Goal: Task Accomplishment & Management: Complete application form

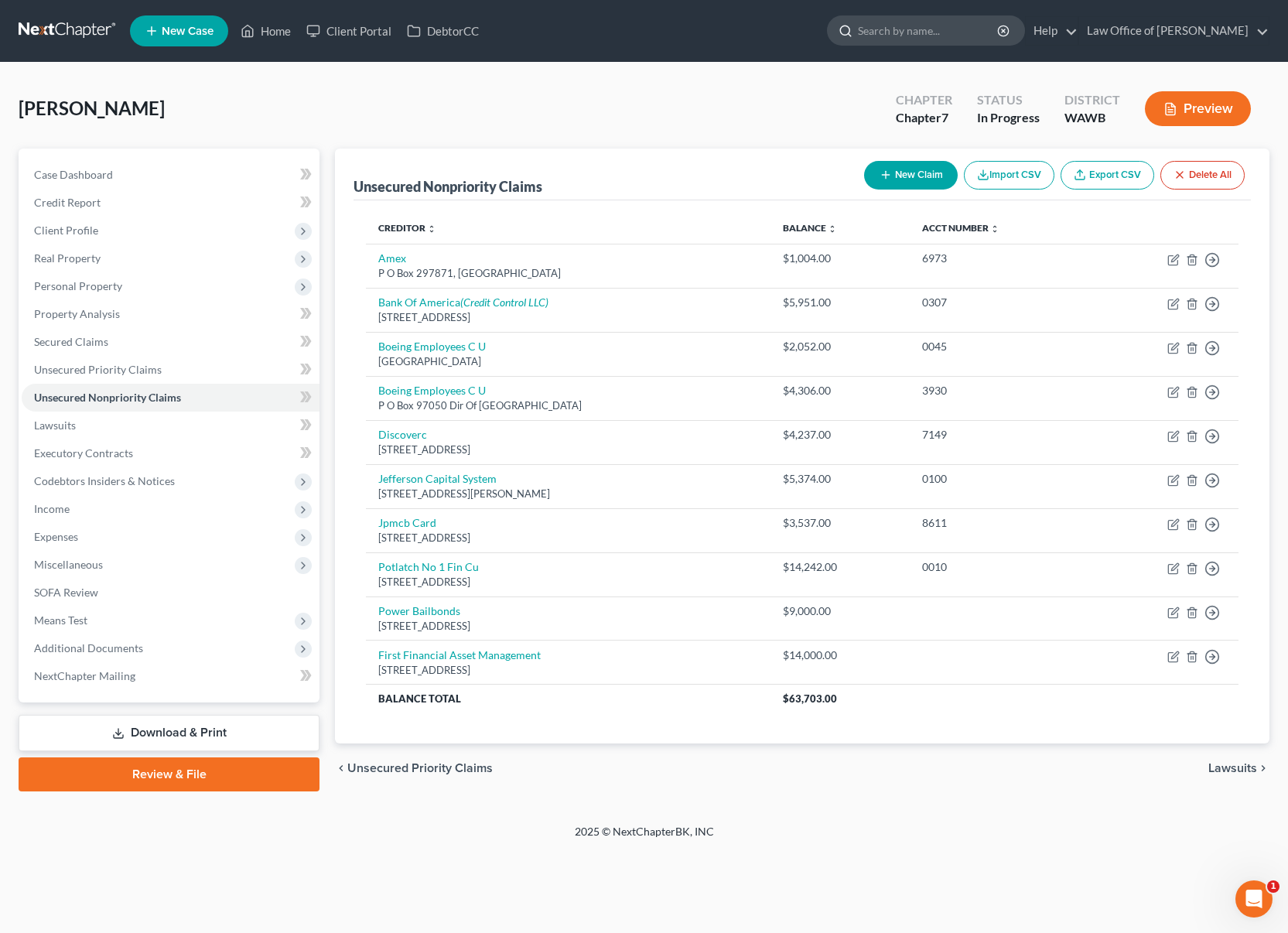
click at [936, 31] on input "search" at bounding box center [929, 30] width 142 height 28
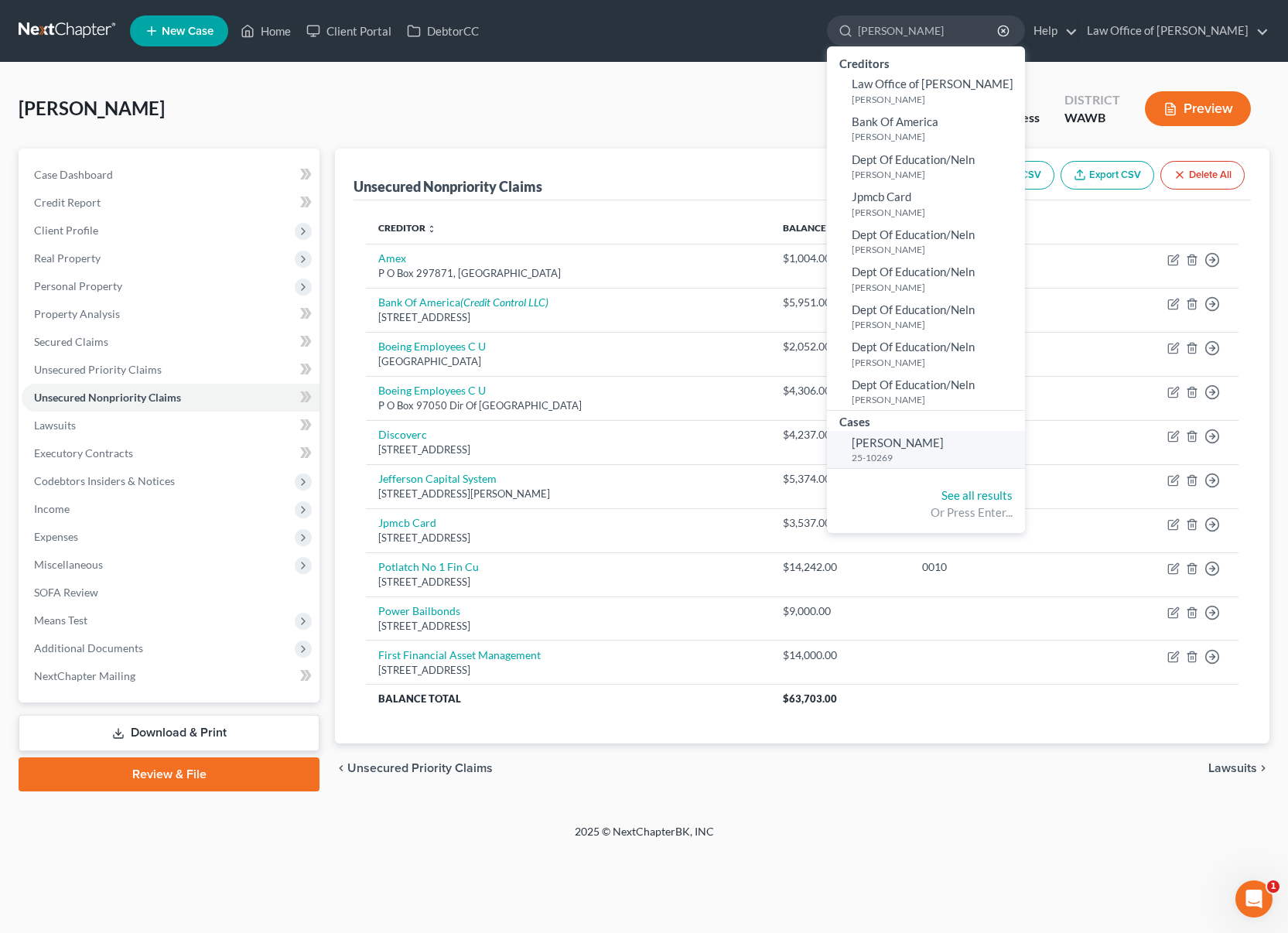
type input "[PERSON_NAME]"
click at [924, 459] on small "25-10269" at bounding box center [936, 458] width 169 height 13
select select "6"
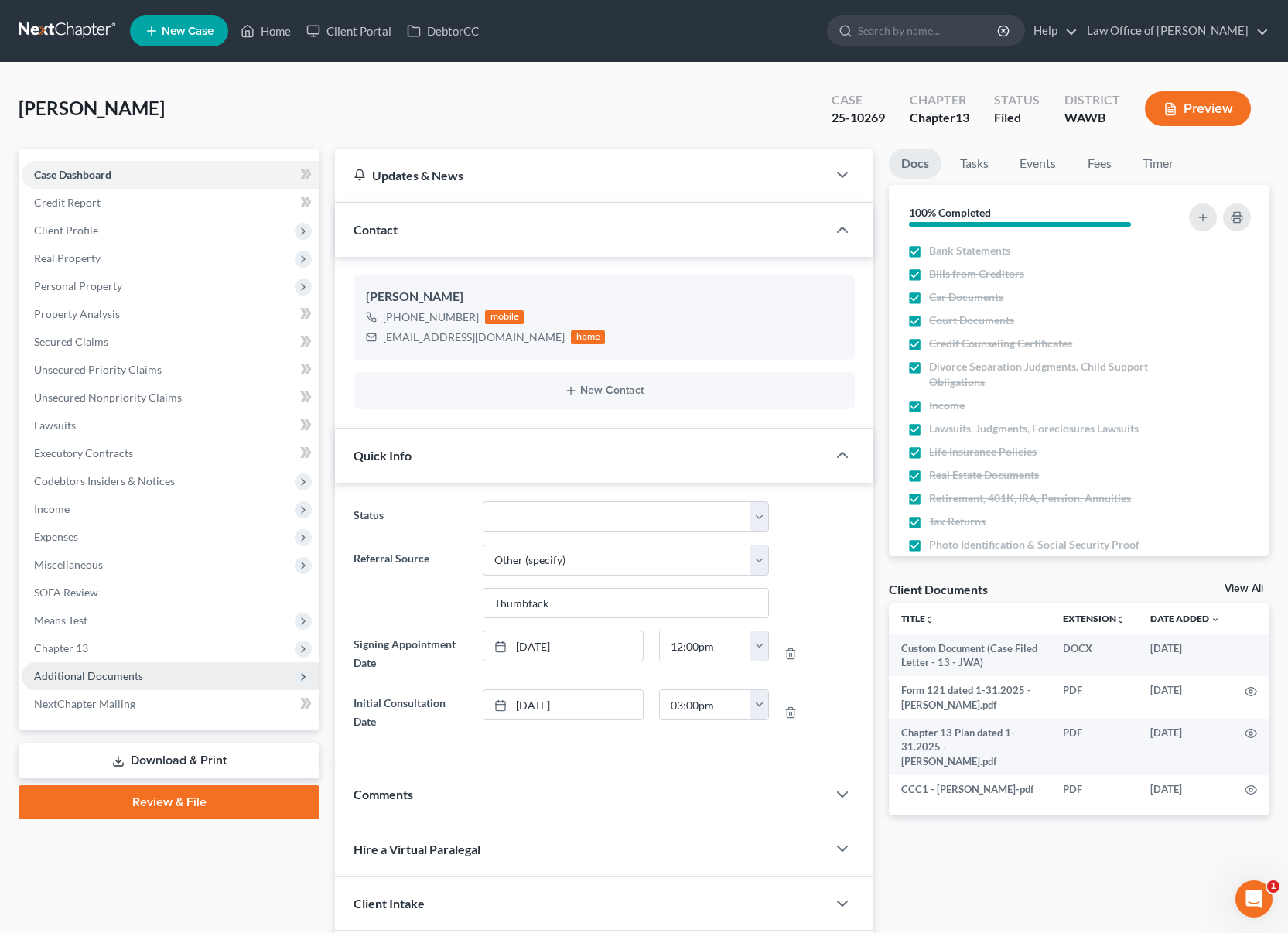
click at [139, 670] on span "Additional Documents" at bounding box center [88, 676] width 109 height 13
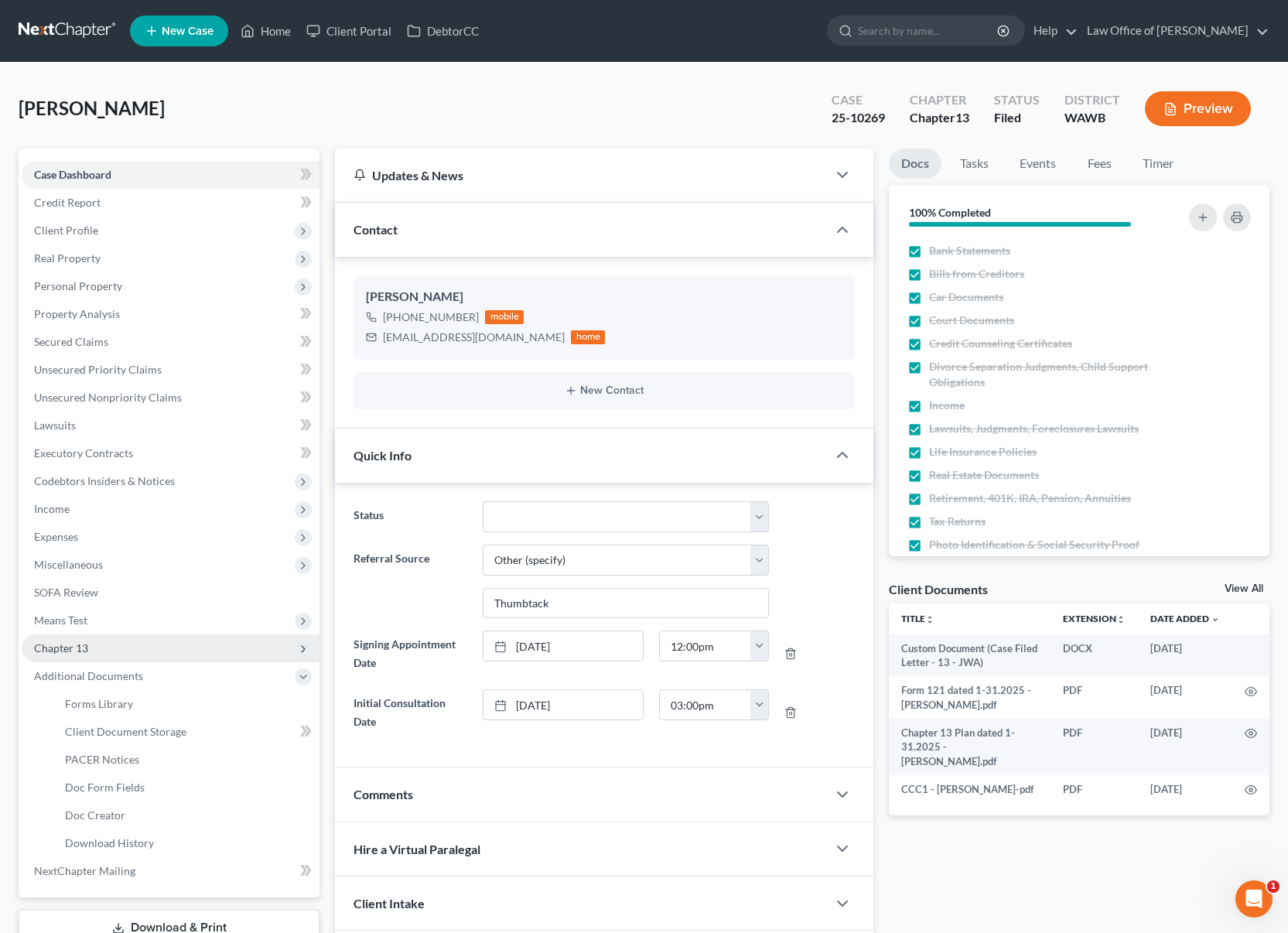
click at [109, 642] on span "Chapter 13" at bounding box center [170, 647] width 298 height 27
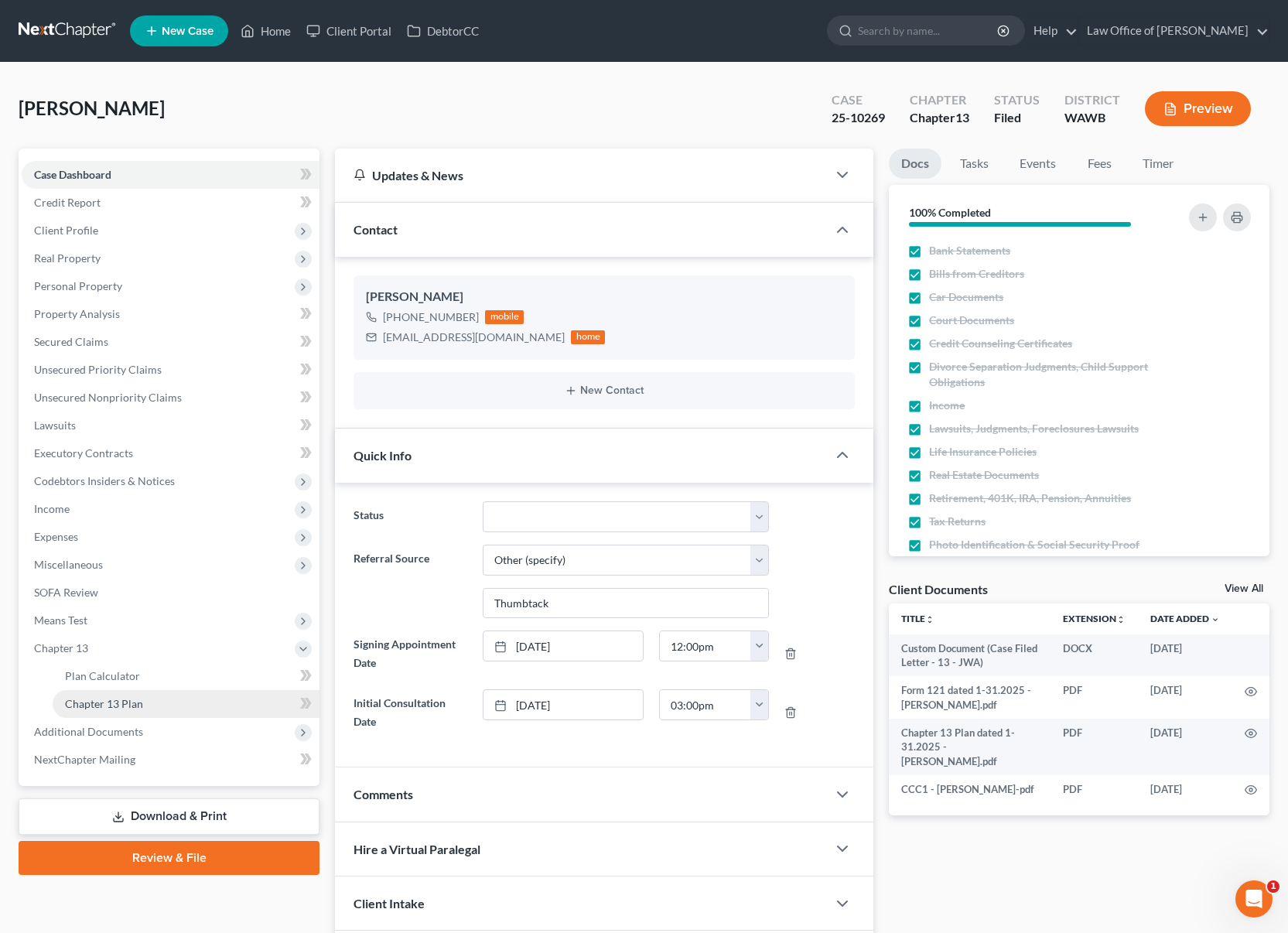
click at [108, 704] on span "Chapter 13 Plan" at bounding box center [104, 703] width 78 height 13
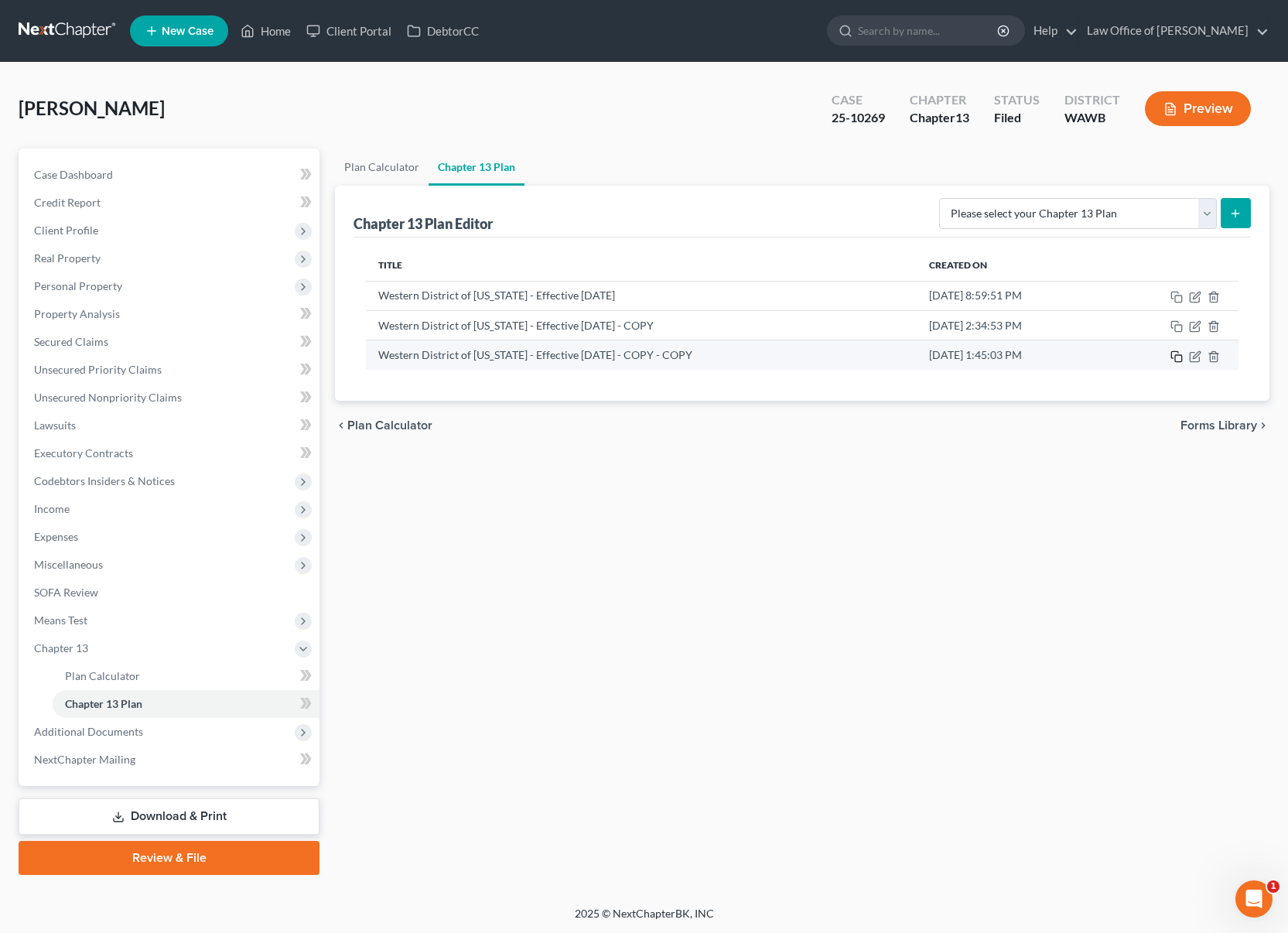
click at [1175, 358] on icon "button" at bounding box center [1176, 357] width 12 height 12
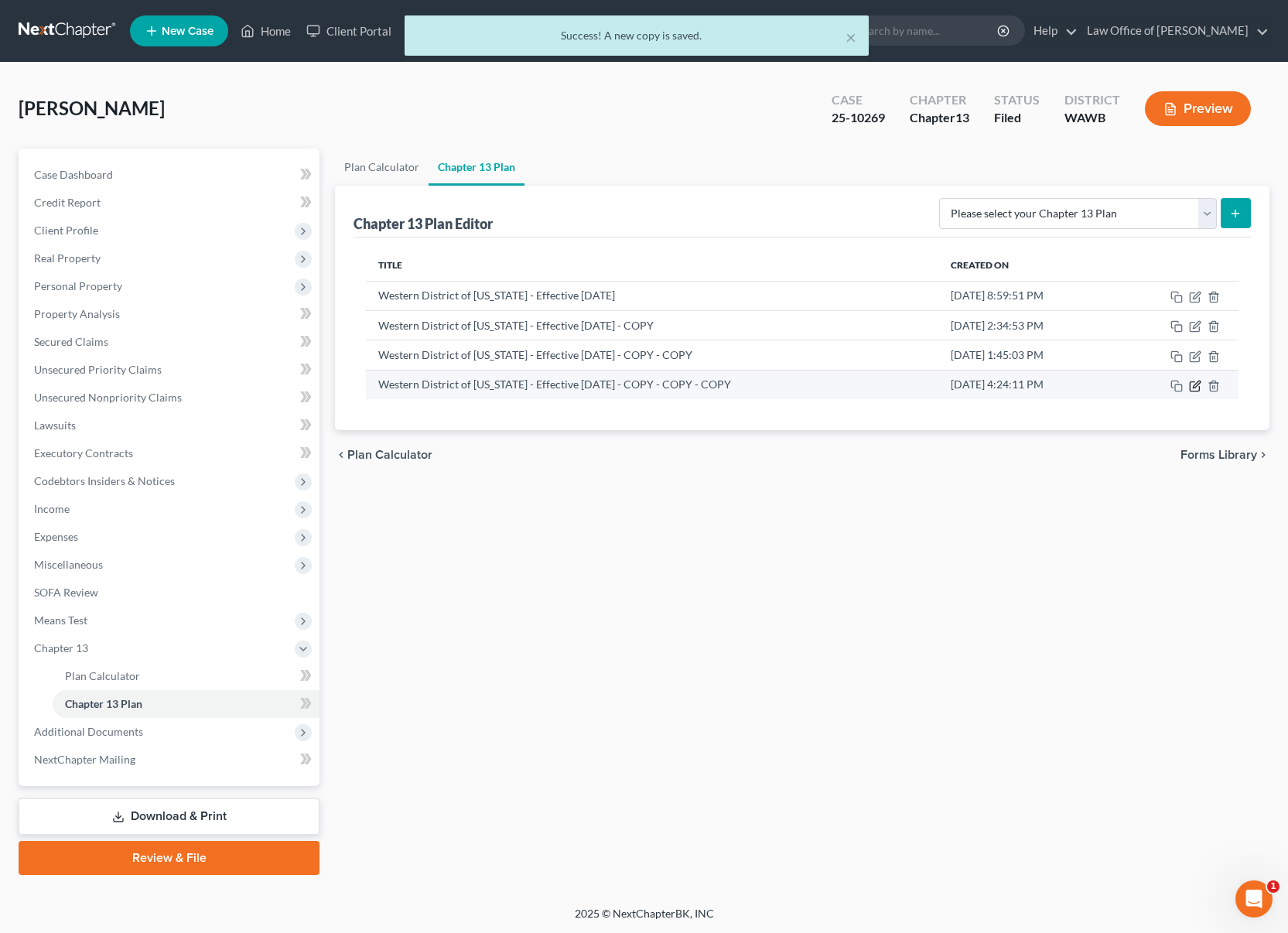
click at [1191, 389] on icon "button" at bounding box center [1195, 386] width 12 height 12
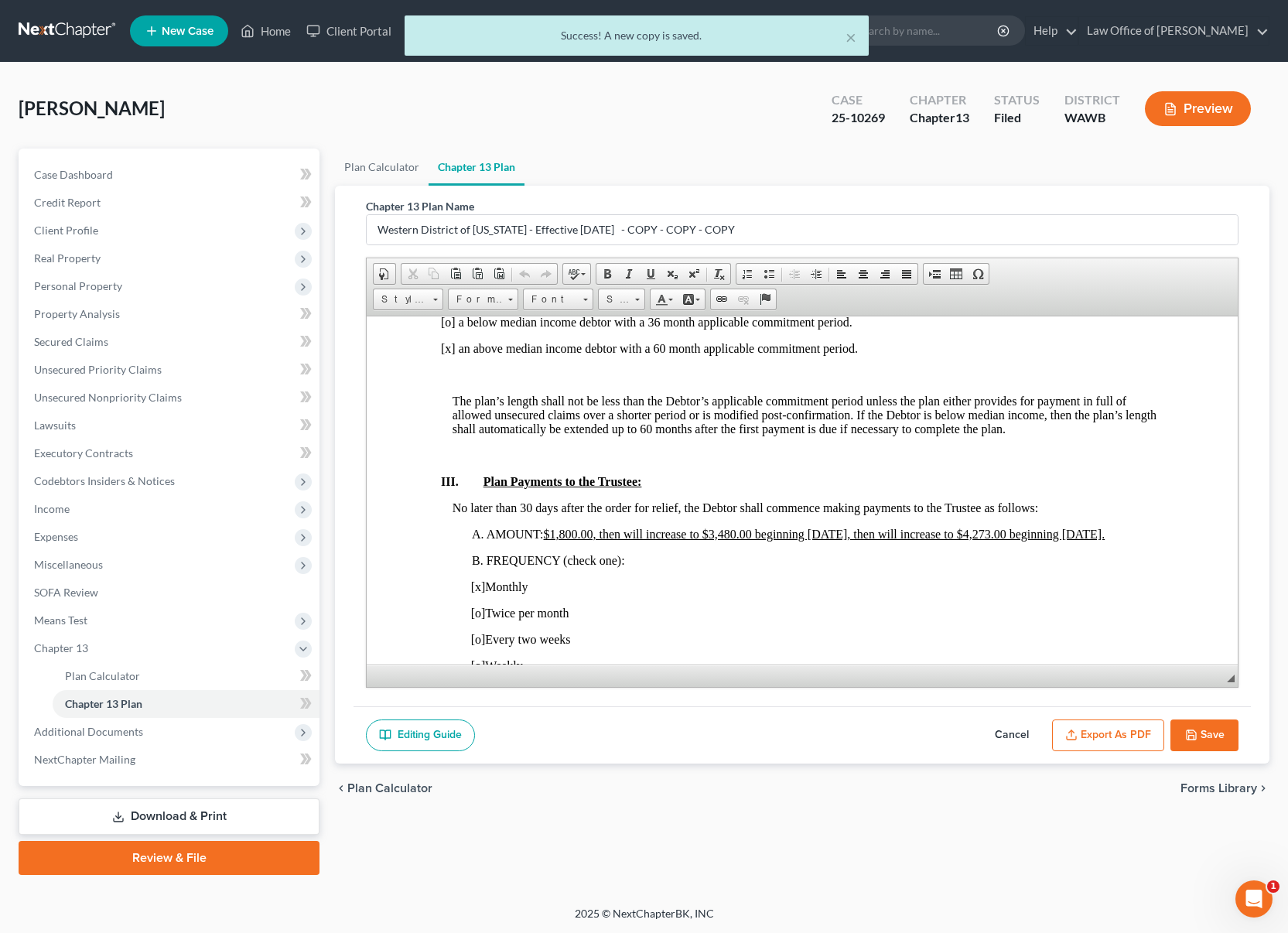
scroll to position [756, 0]
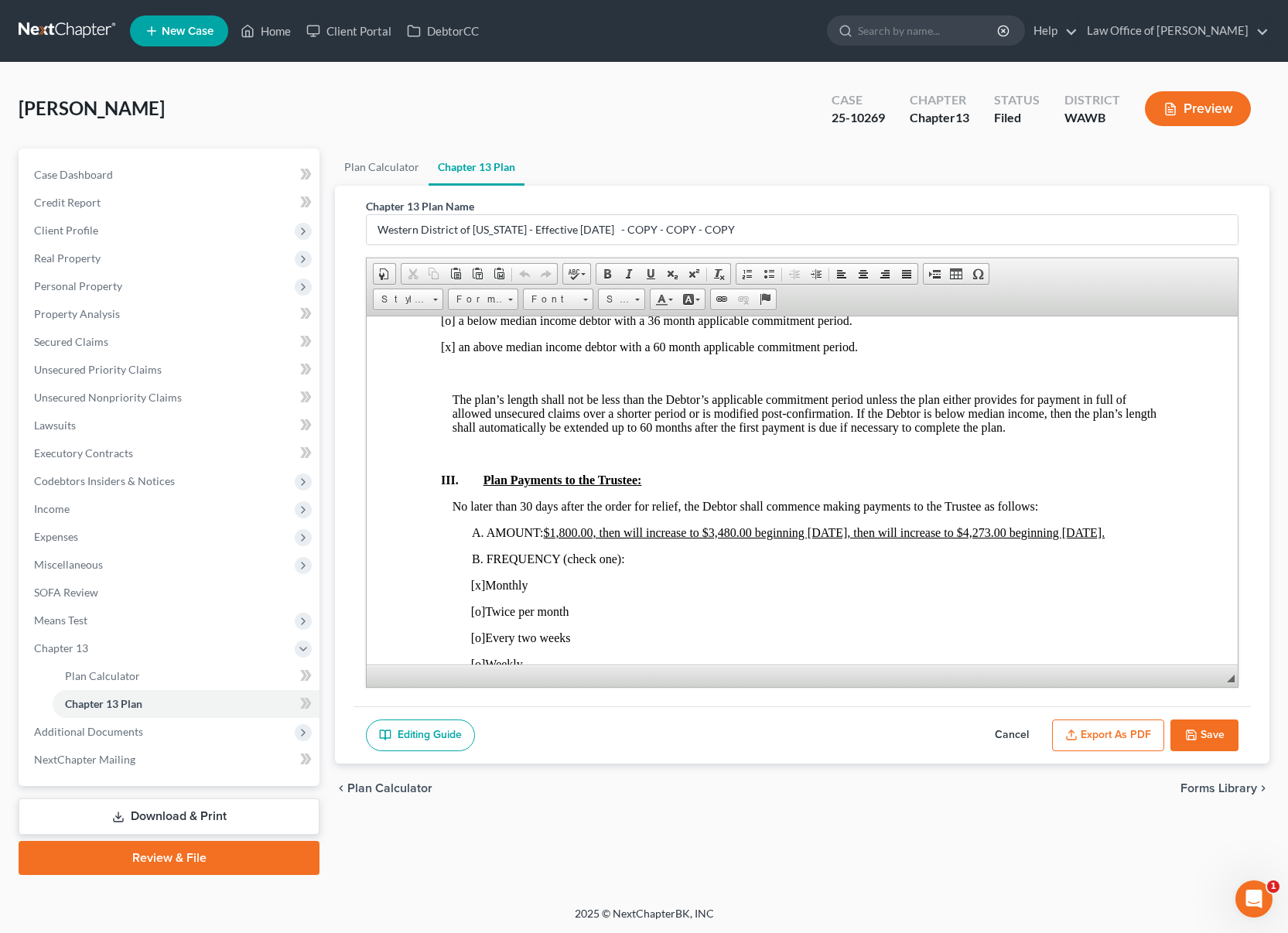
click at [543, 538] on u "$1,800.00, then will increase to $3,480.00 beginning [DATE], then will increase…" at bounding box center [824, 531] width 561 height 13
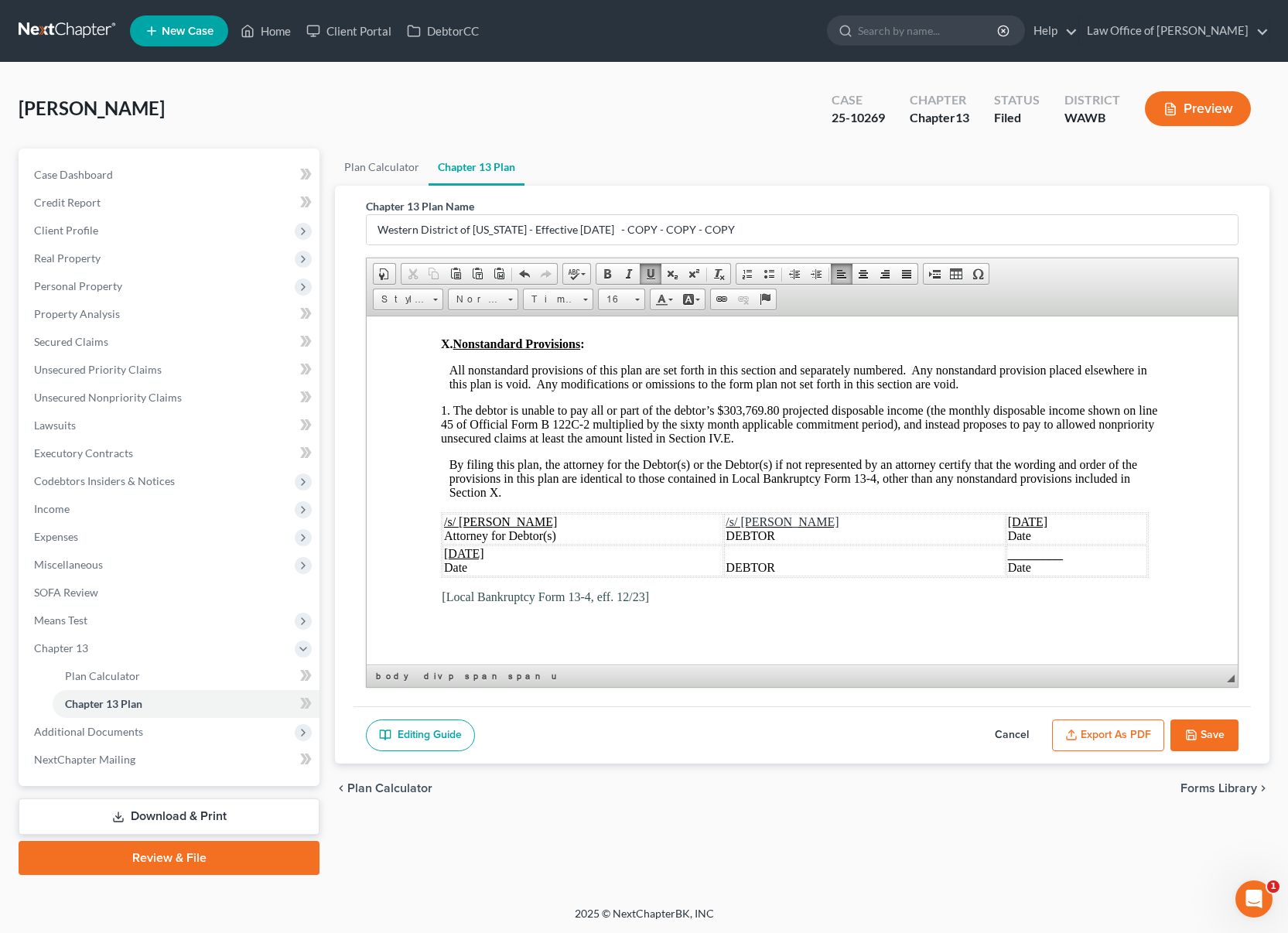
scroll to position [1, 0]
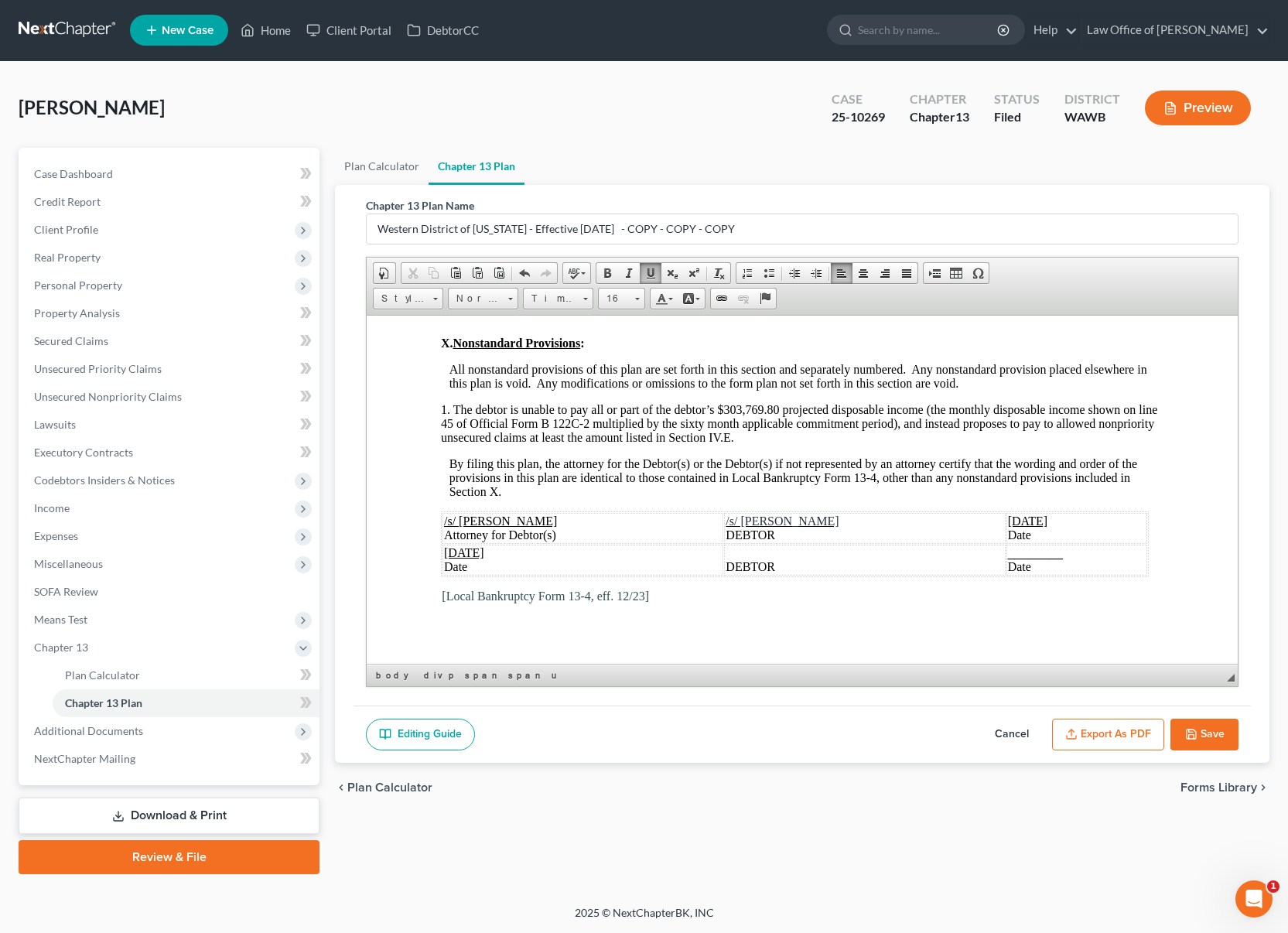
click at [1028, 514] on span "[DATE]" at bounding box center [1027, 520] width 40 height 13
click at [475, 545] on span "[DATE]" at bounding box center [464, 552] width 40 height 13
click at [1101, 734] on button "Export as PDF" at bounding box center [1108, 735] width 113 height 33
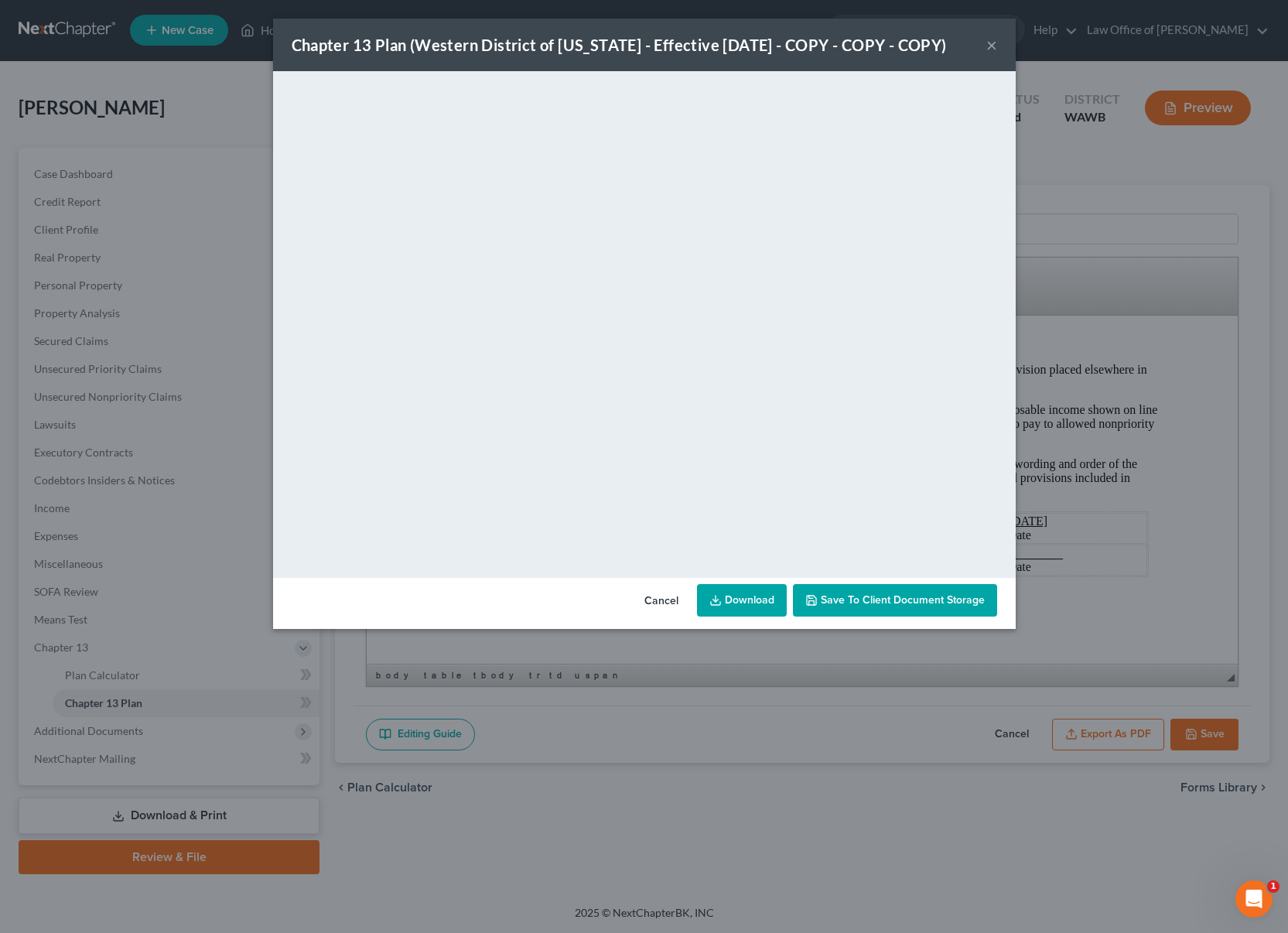
click at [666, 599] on button "Cancel" at bounding box center [661, 600] width 59 height 31
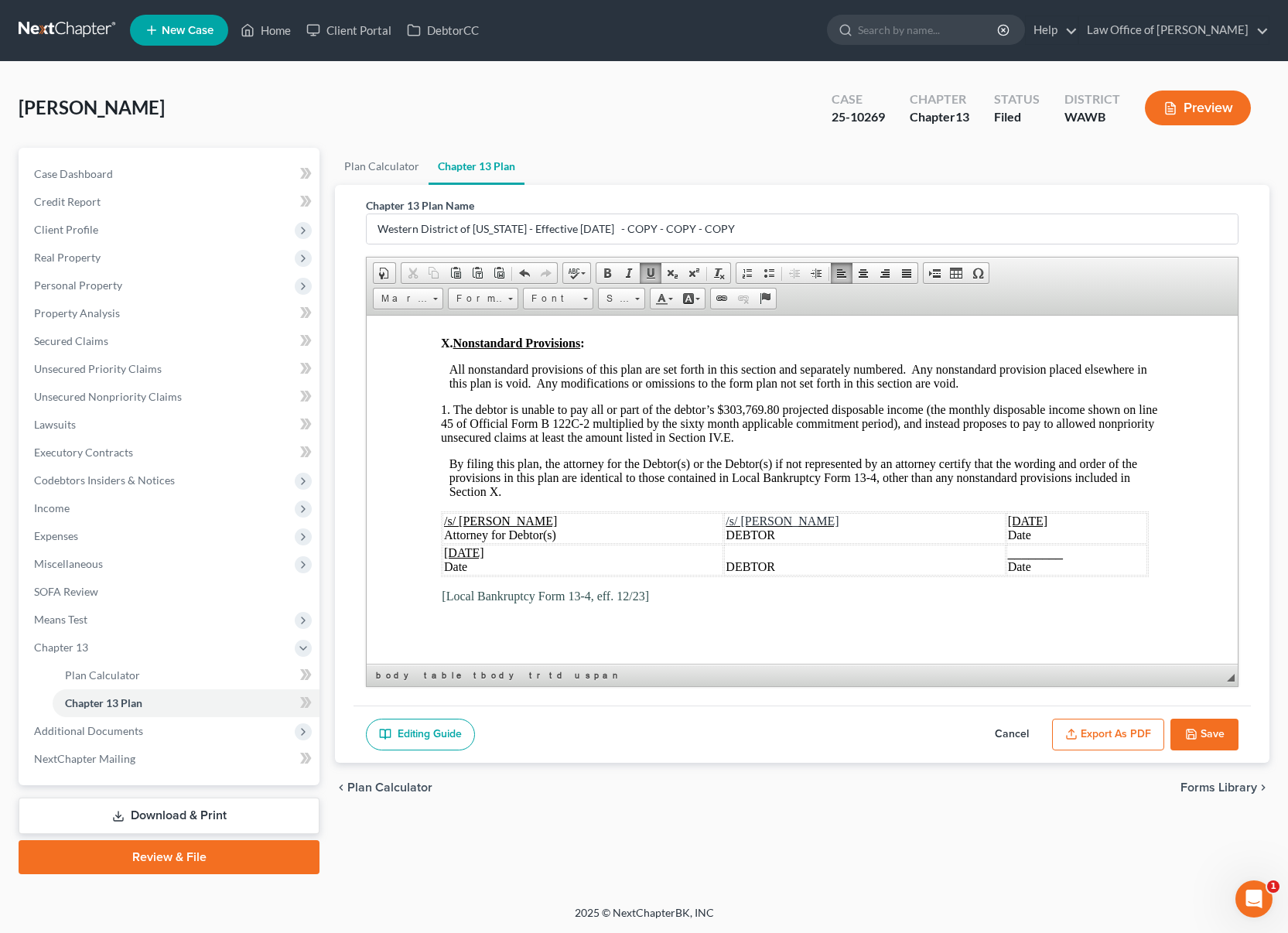
click at [1198, 741] on button "Save" at bounding box center [1204, 735] width 68 height 33
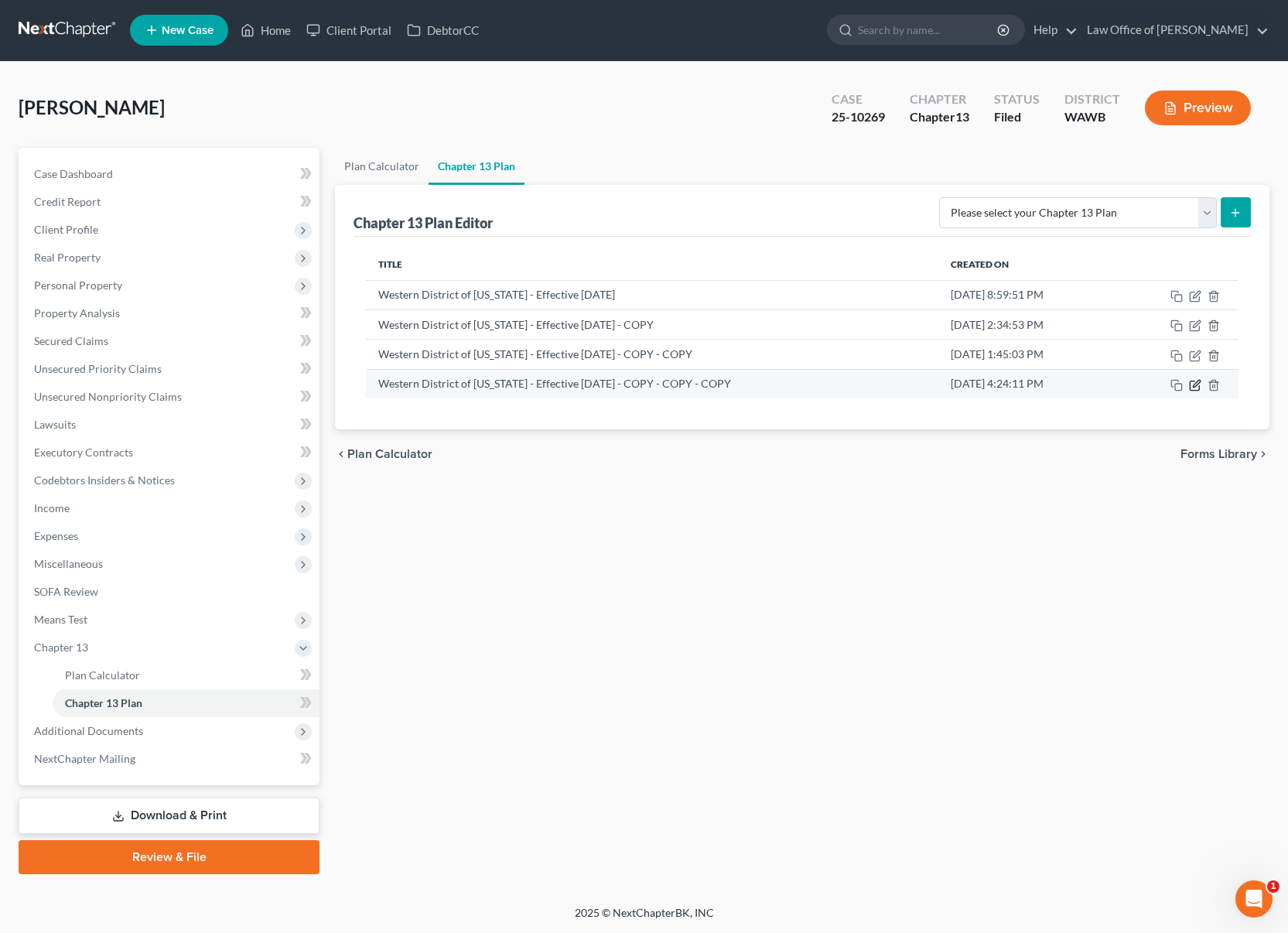
click at [1193, 387] on icon "button" at bounding box center [1196, 383] width 7 height 7
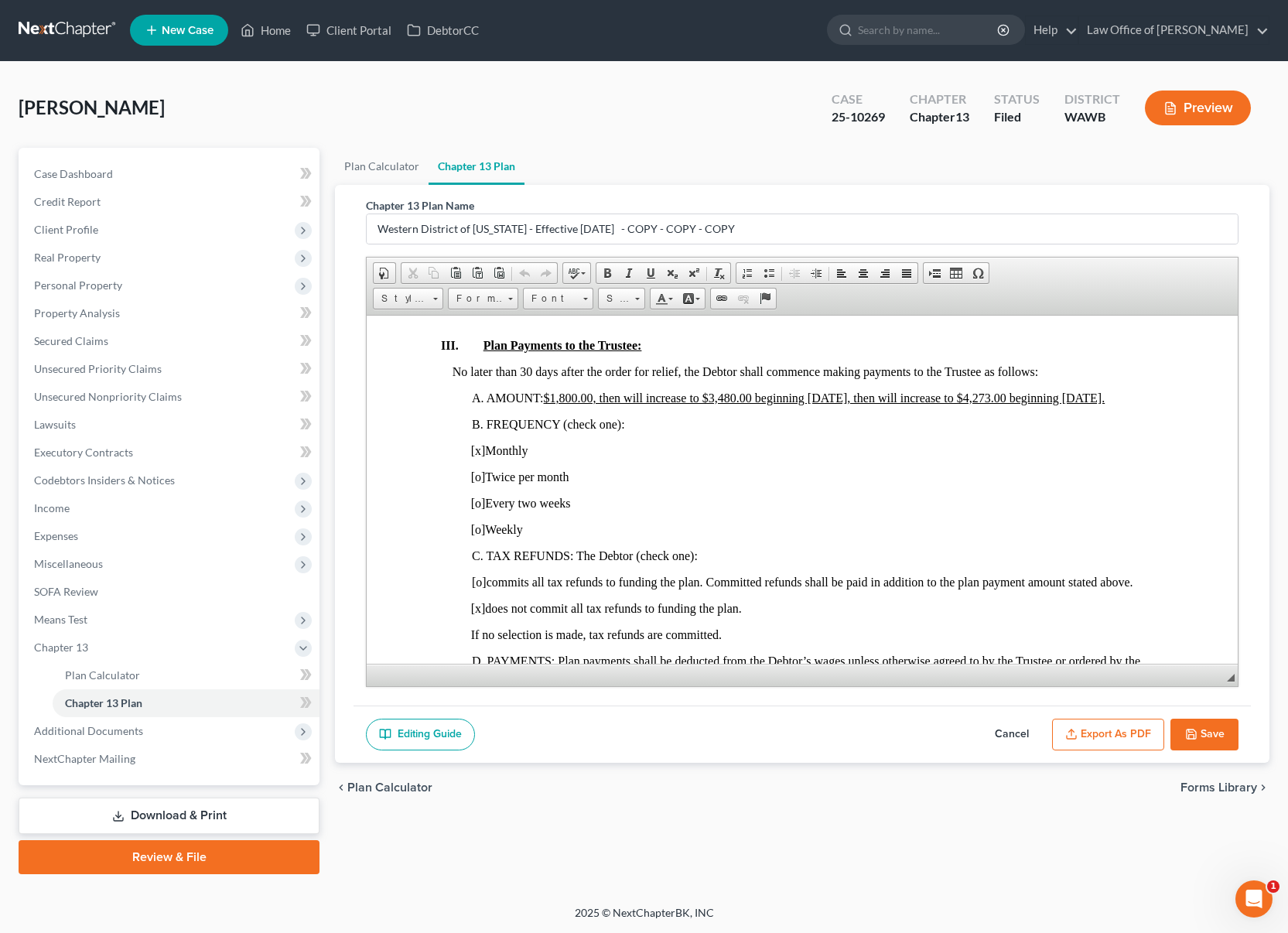
scroll to position [874, 0]
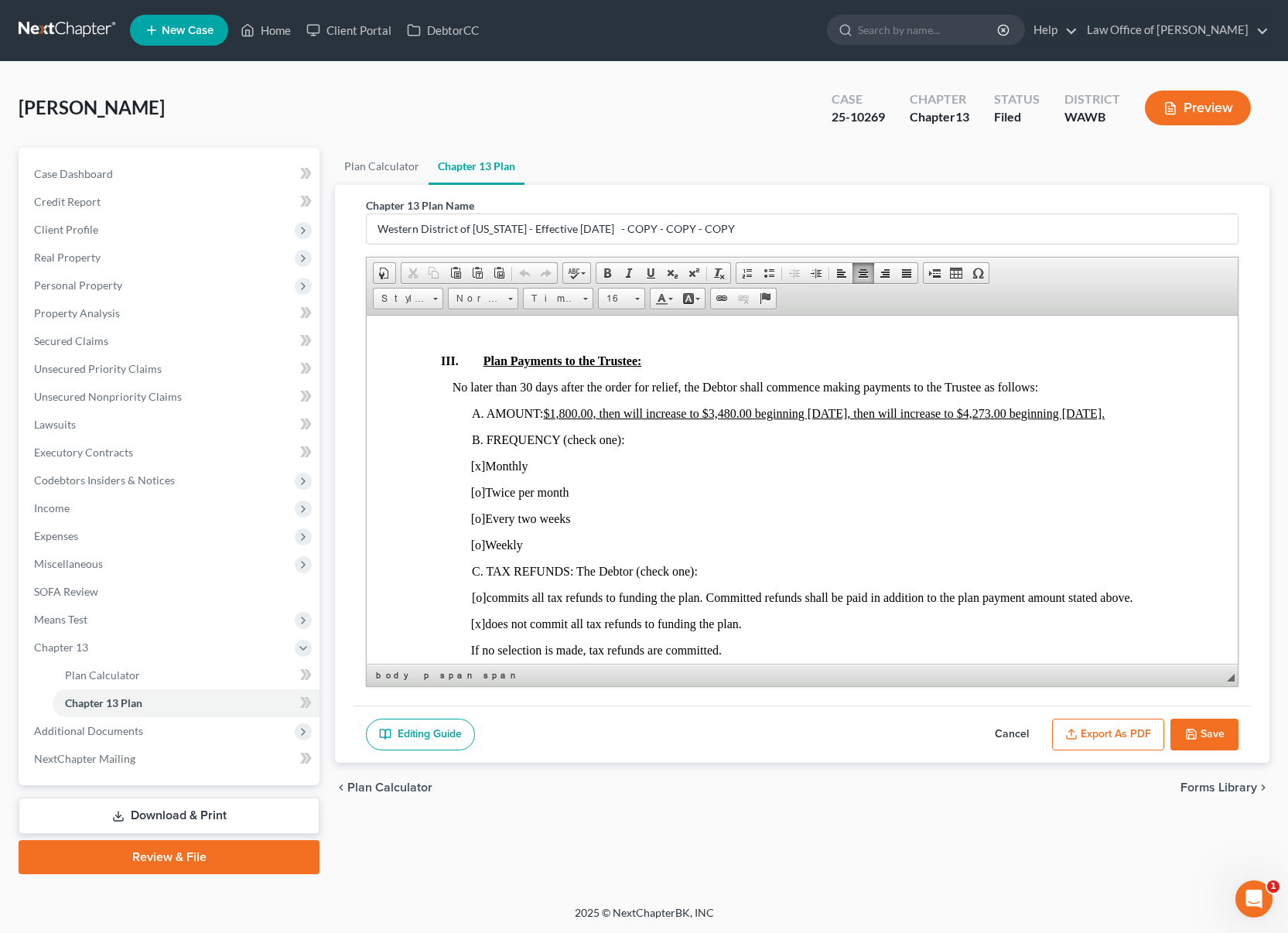
drag, startPoint x: 1110, startPoint y: 414, endPoint x: 1137, endPoint y: 416, distance: 27.1
click at [1137, 416] on p "A. AMOUNT: $1,800.00, then will increase to $3,480.00 beginning [DATE], then wi…" at bounding box center [817, 413] width 691 height 14
click at [1115, 743] on button "Export as PDF" at bounding box center [1108, 735] width 113 height 33
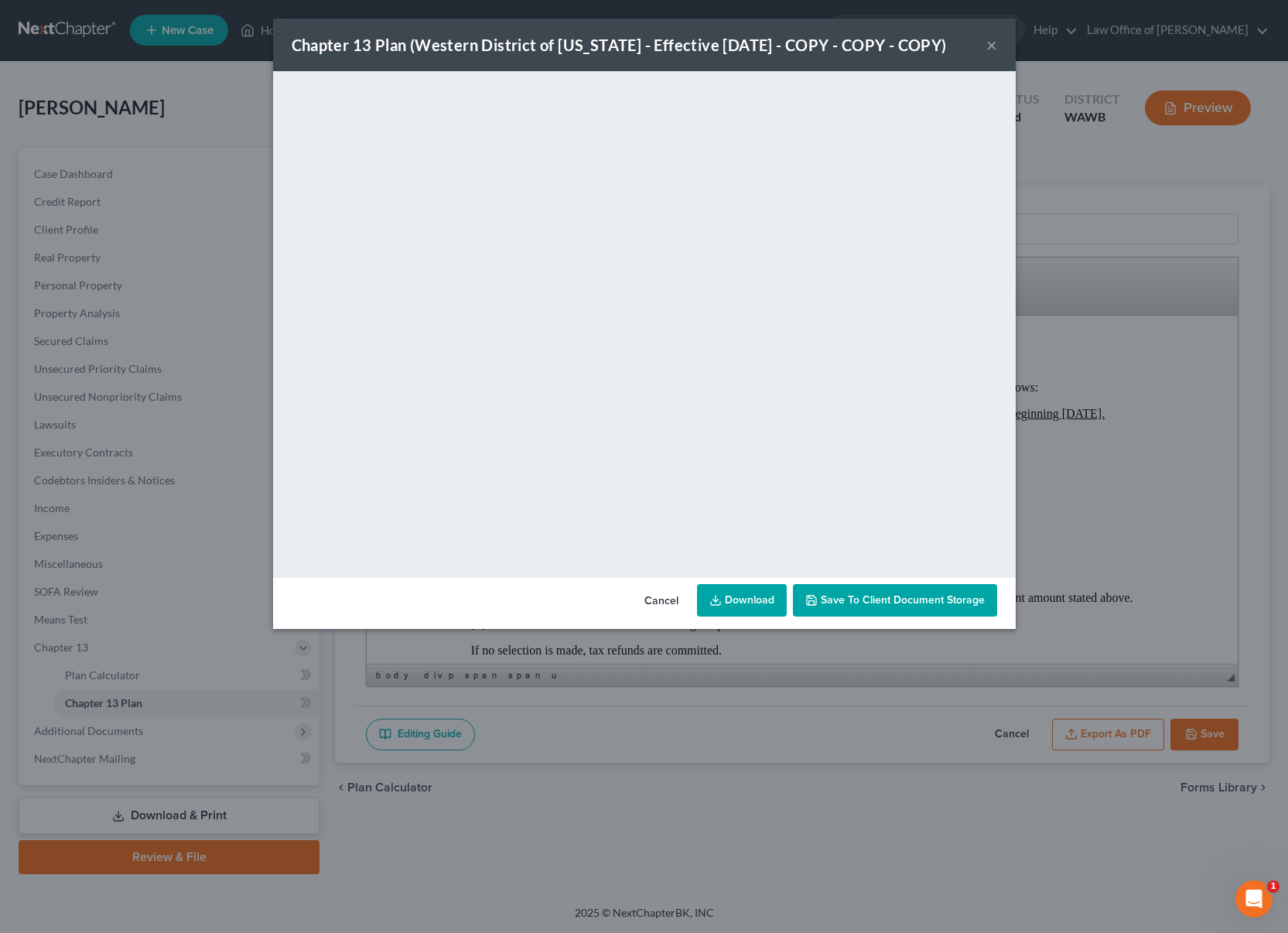
click at [748, 608] on link "Download" at bounding box center [741, 600] width 90 height 33
click at [987, 45] on button "×" at bounding box center [991, 44] width 11 height 19
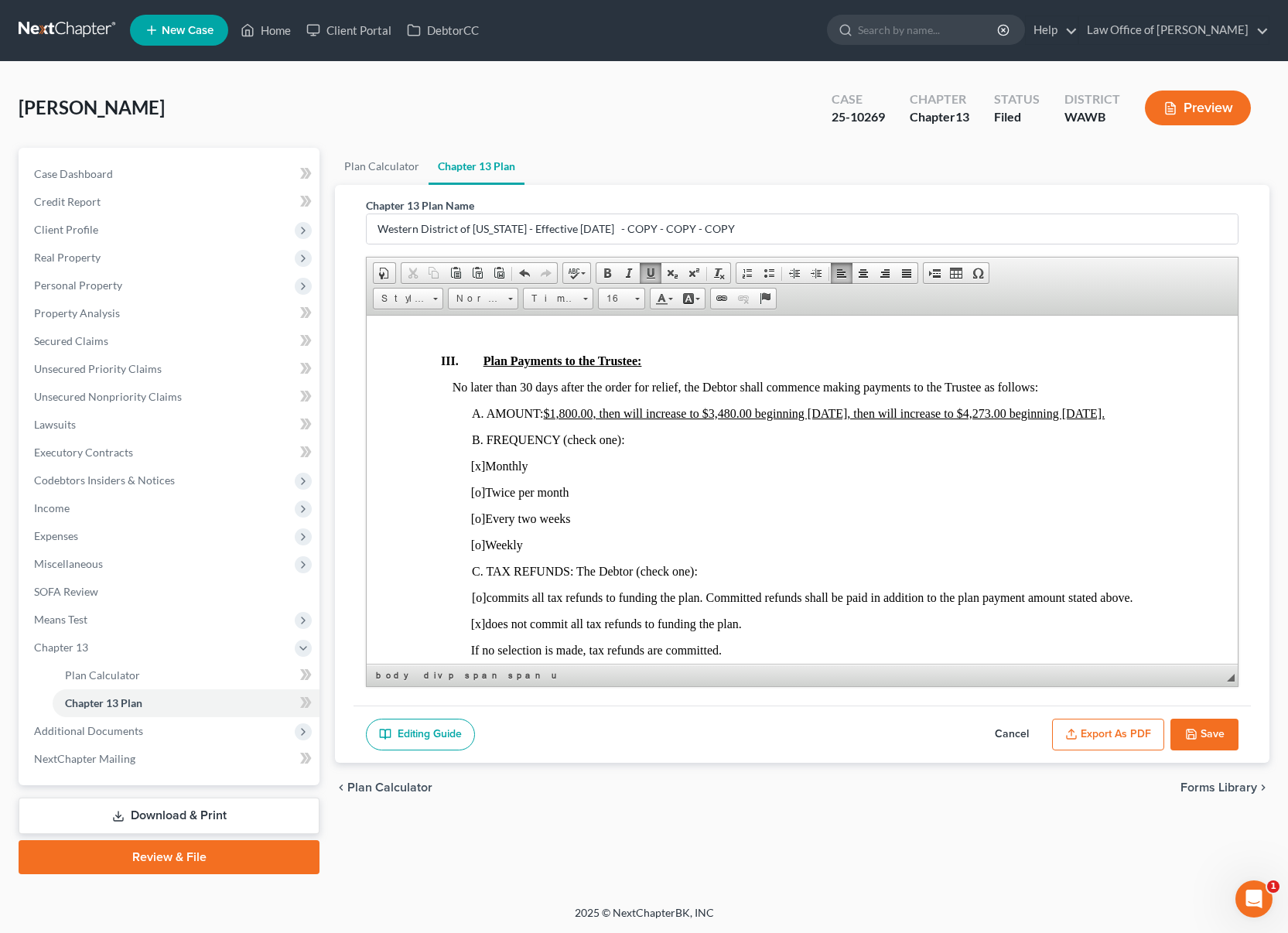
click at [1203, 733] on button "Save" at bounding box center [1204, 735] width 68 height 33
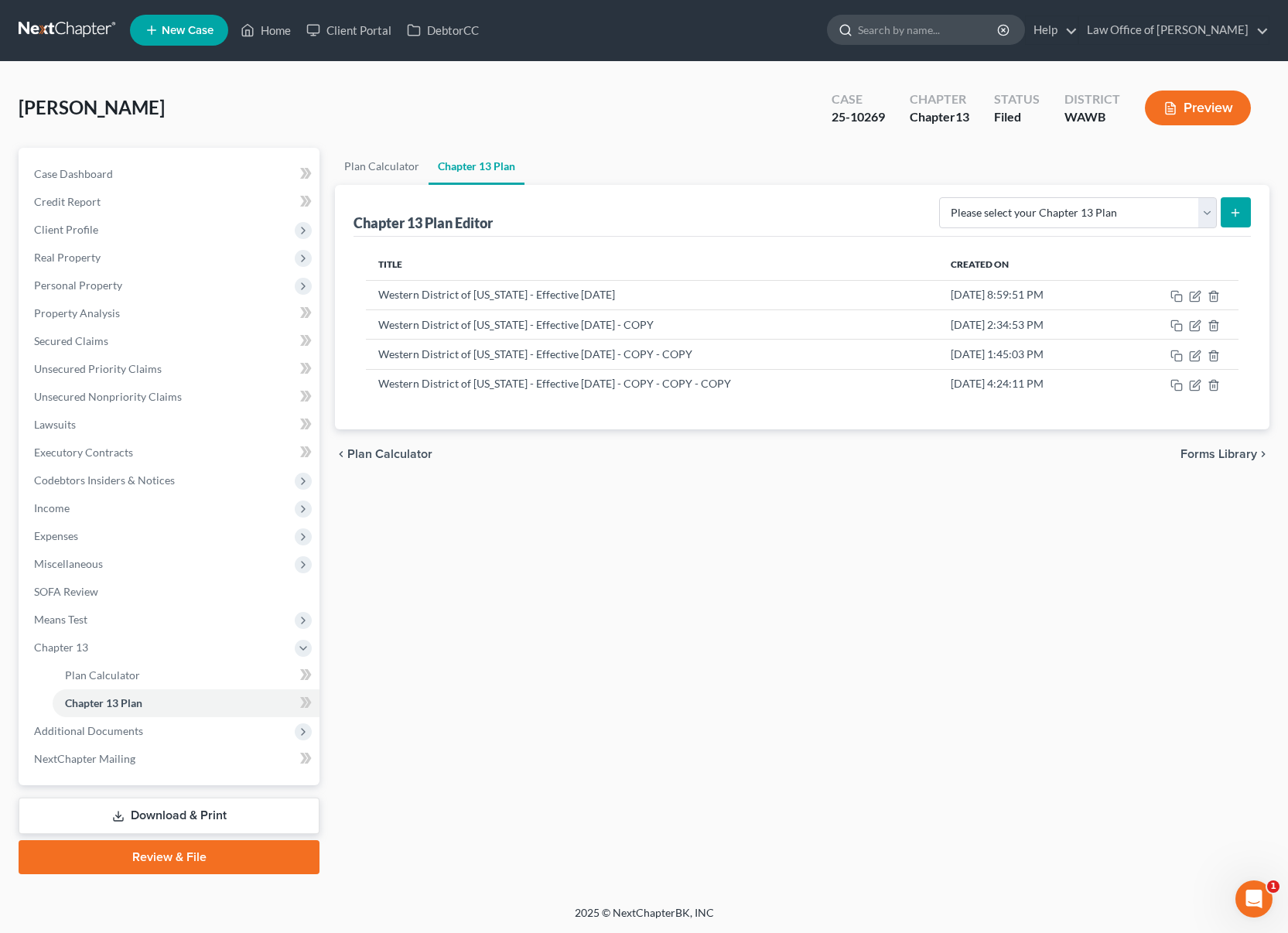
click at [953, 32] on input "search" at bounding box center [929, 29] width 142 height 28
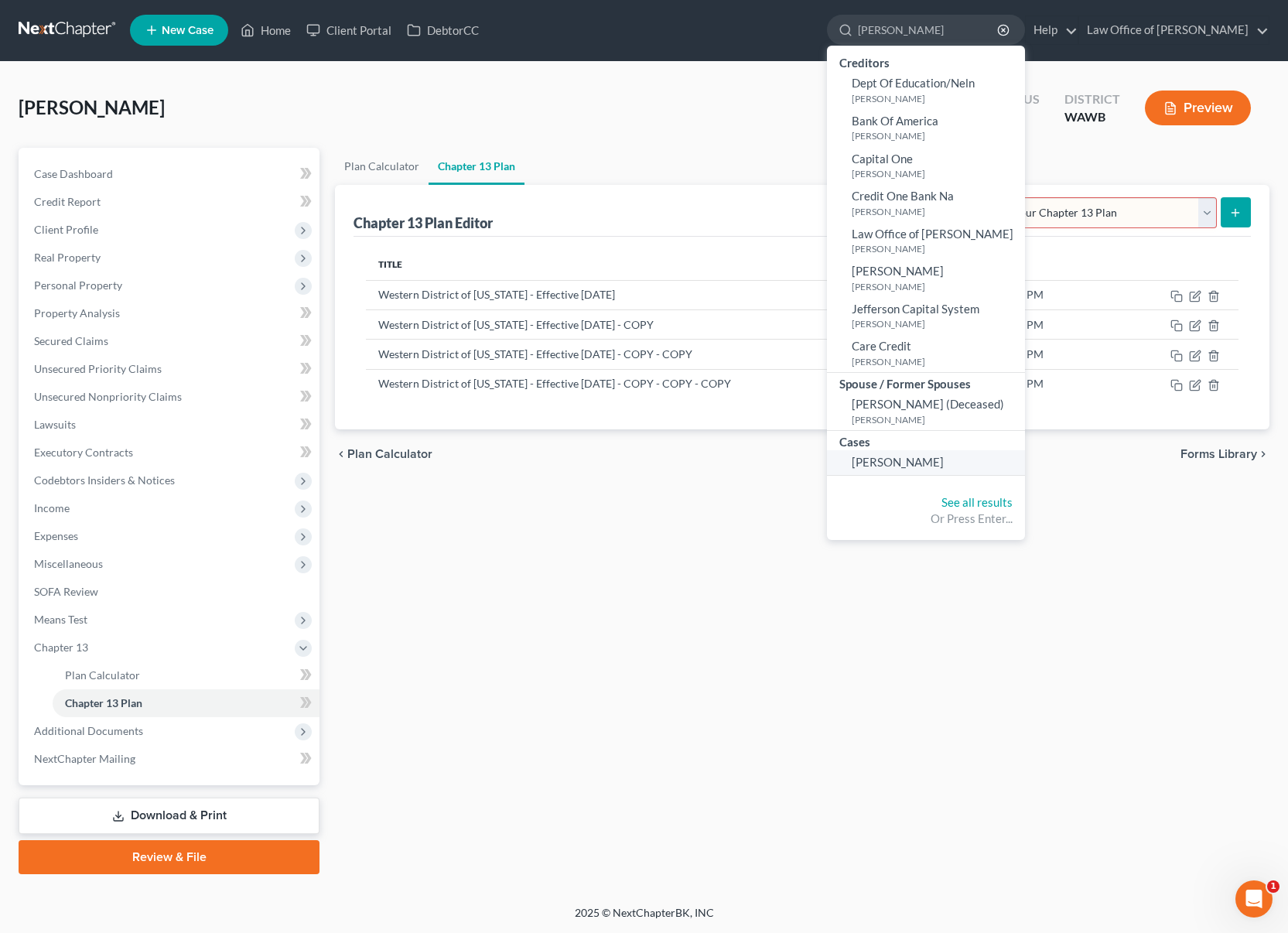
type input "[PERSON_NAME]"
click at [943, 455] on span "[PERSON_NAME]" at bounding box center [898, 462] width 92 height 14
select select "0"
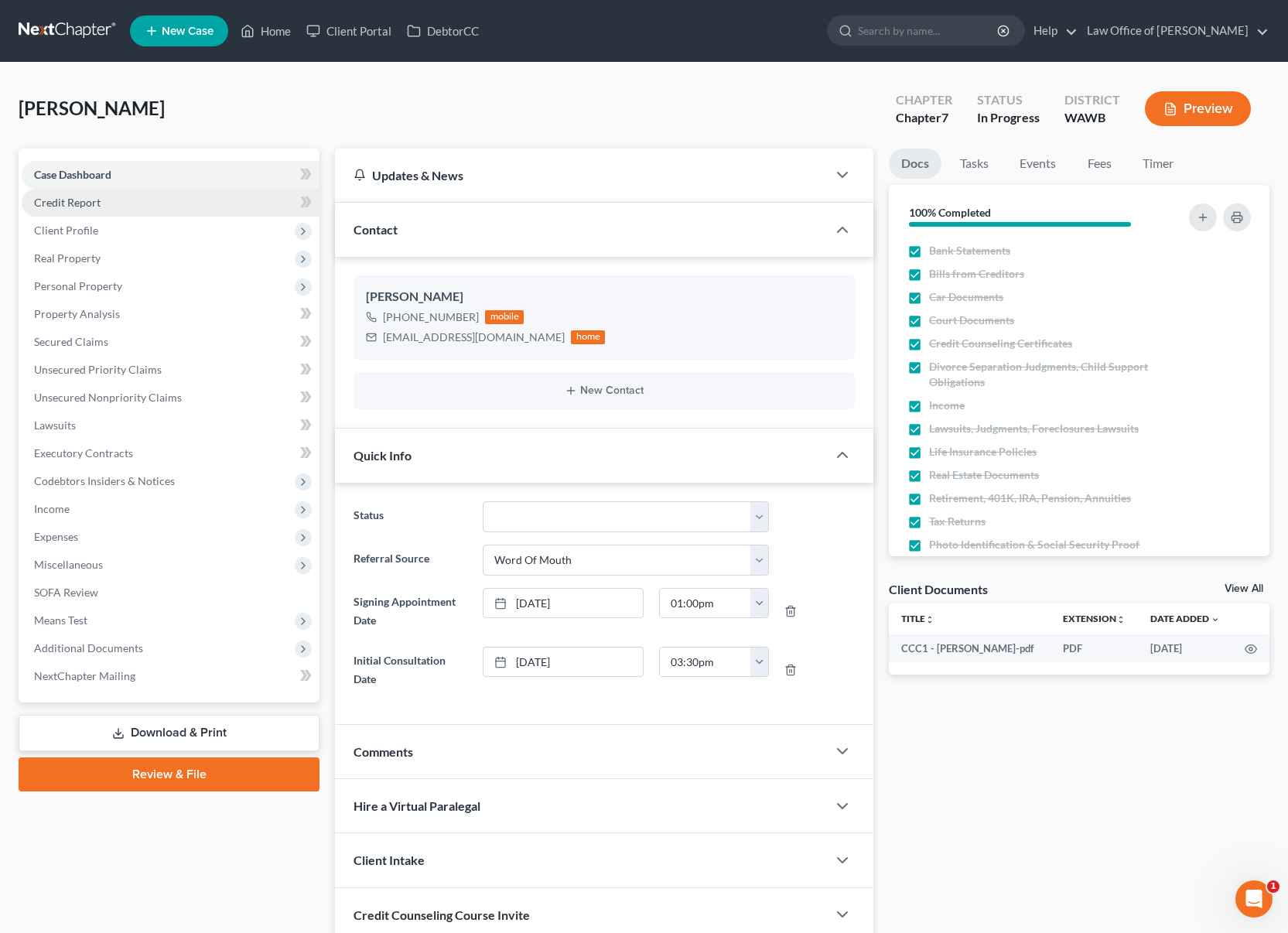
click at [101, 203] on link "Credit Report" at bounding box center [170, 202] width 298 height 27
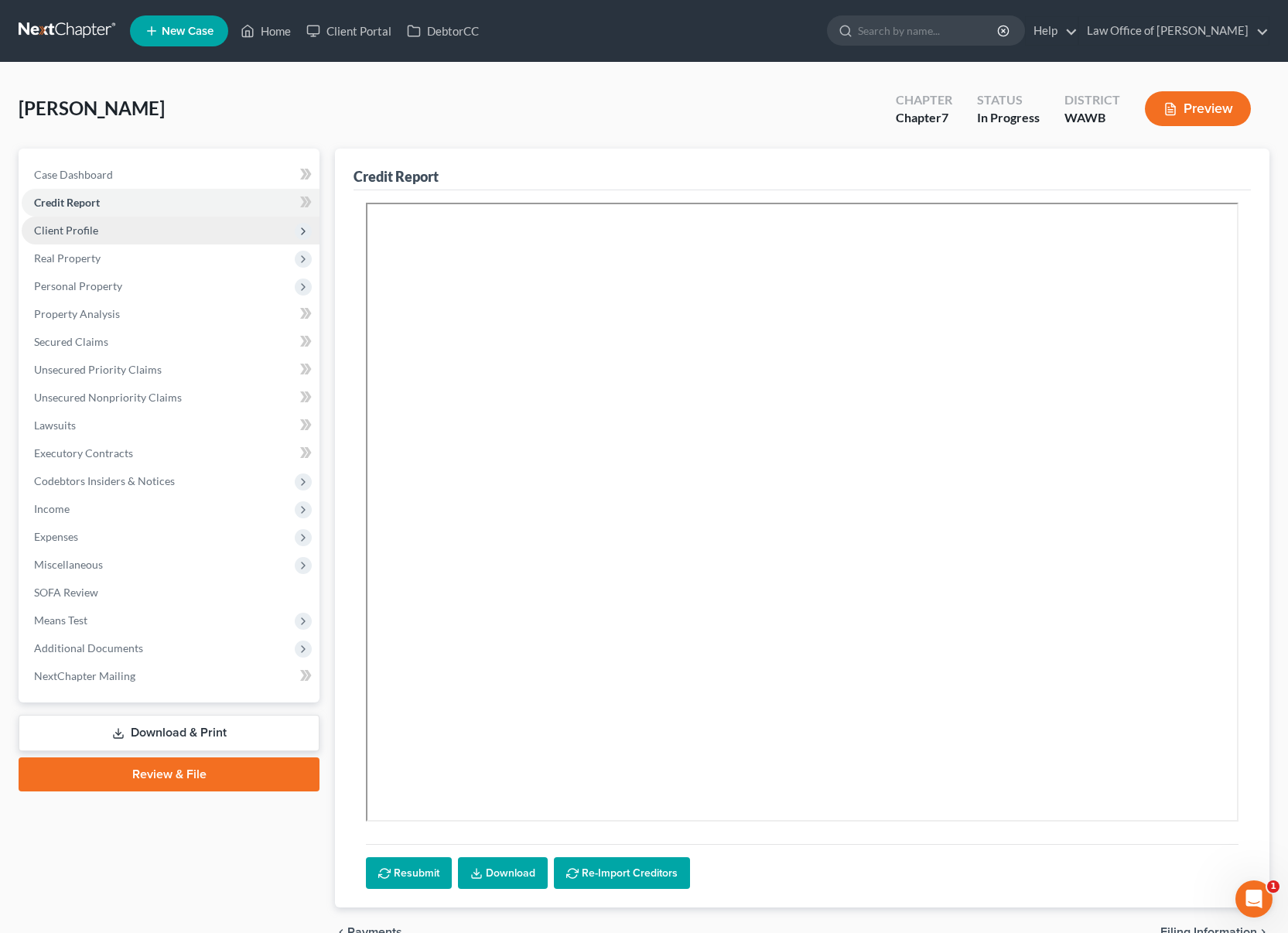
click at [99, 228] on span "Client Profile" at bounding box center [170, 230] width 298 height 27
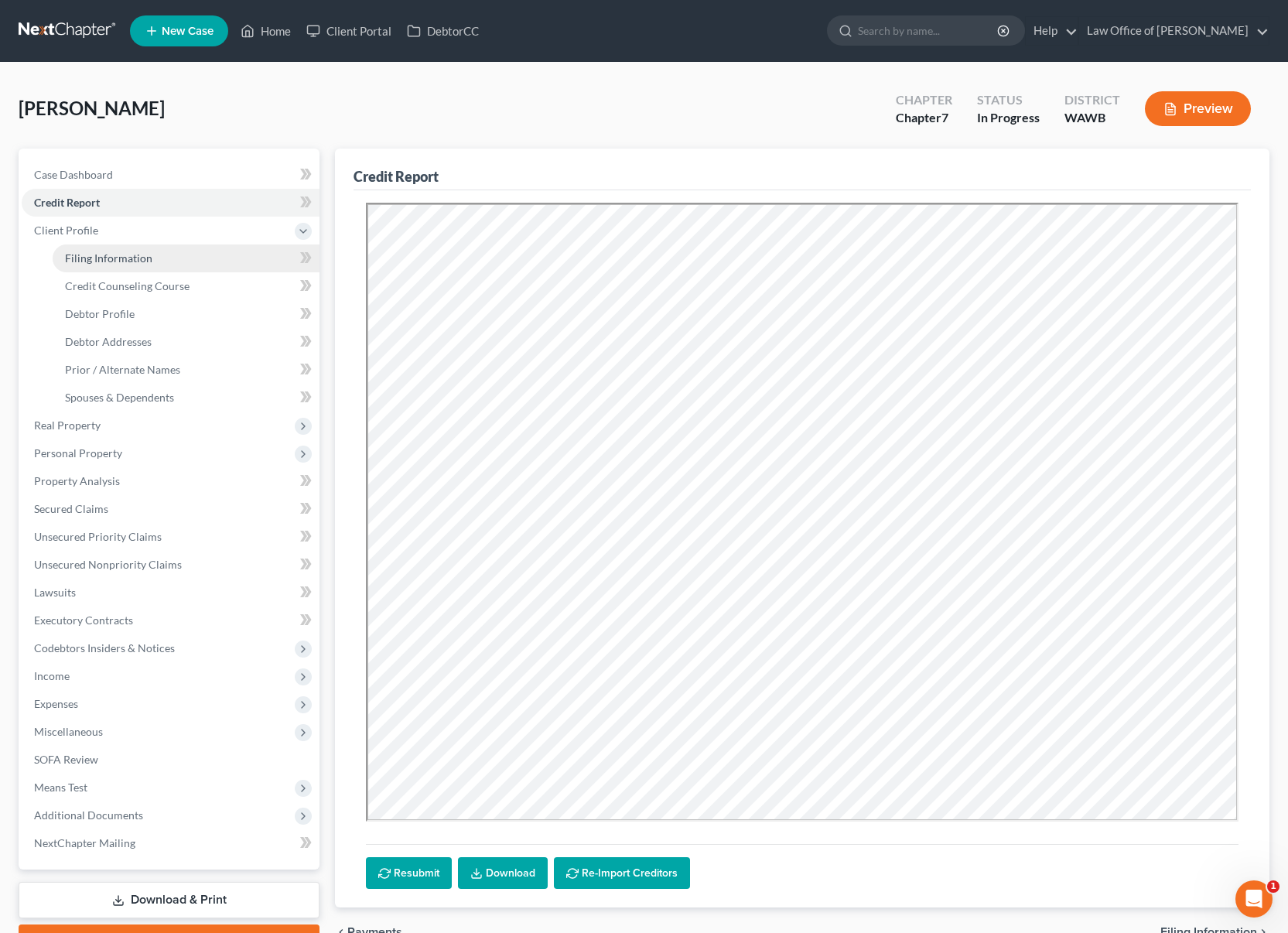
click at [101, 264] on link "Filing Information" at bounding box center [185, 258] width 267 height 27
select select "1"
select select "0"
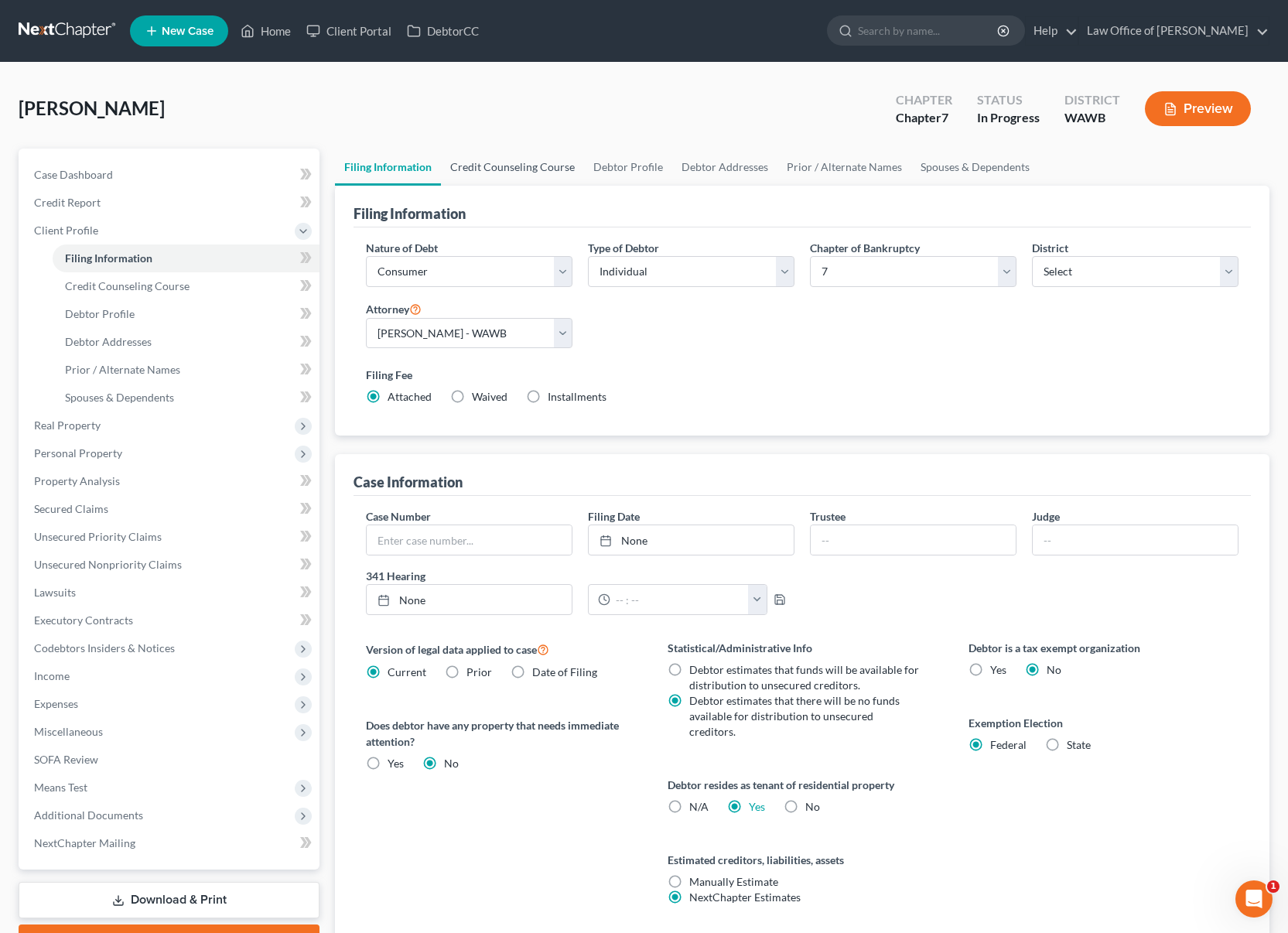
click at [524, 181] on link "Credit Counseling Course" at bounding box center [511, 168] width 143 height 37
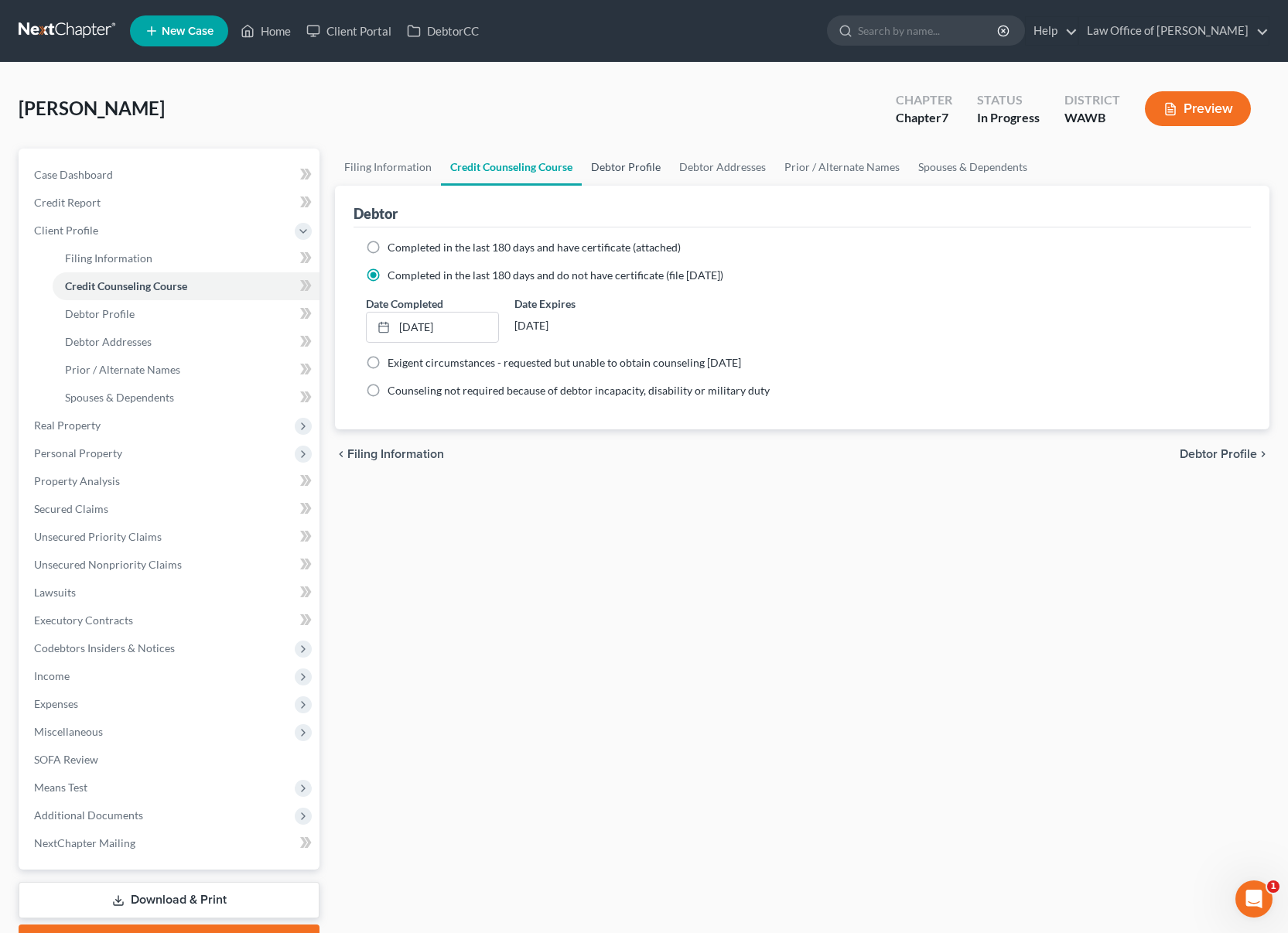
click at [619, 168] on link "Debtor Profile" at bounding box center [625, 168] width 88 height 37
select select "0"
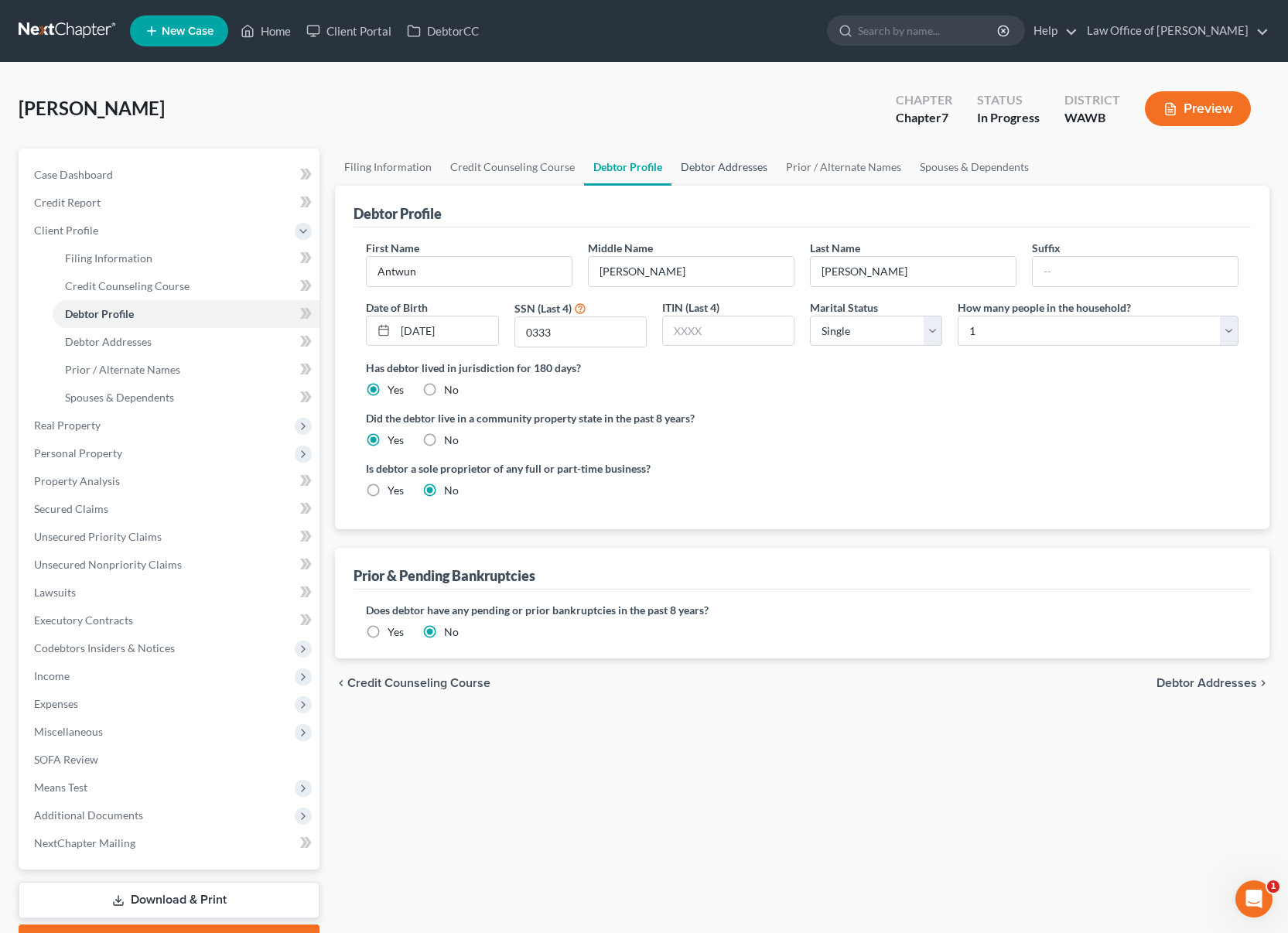
click at [714, 162] on link "Debtor Addresses" at bounding box center [723, 168] width 105 height 37
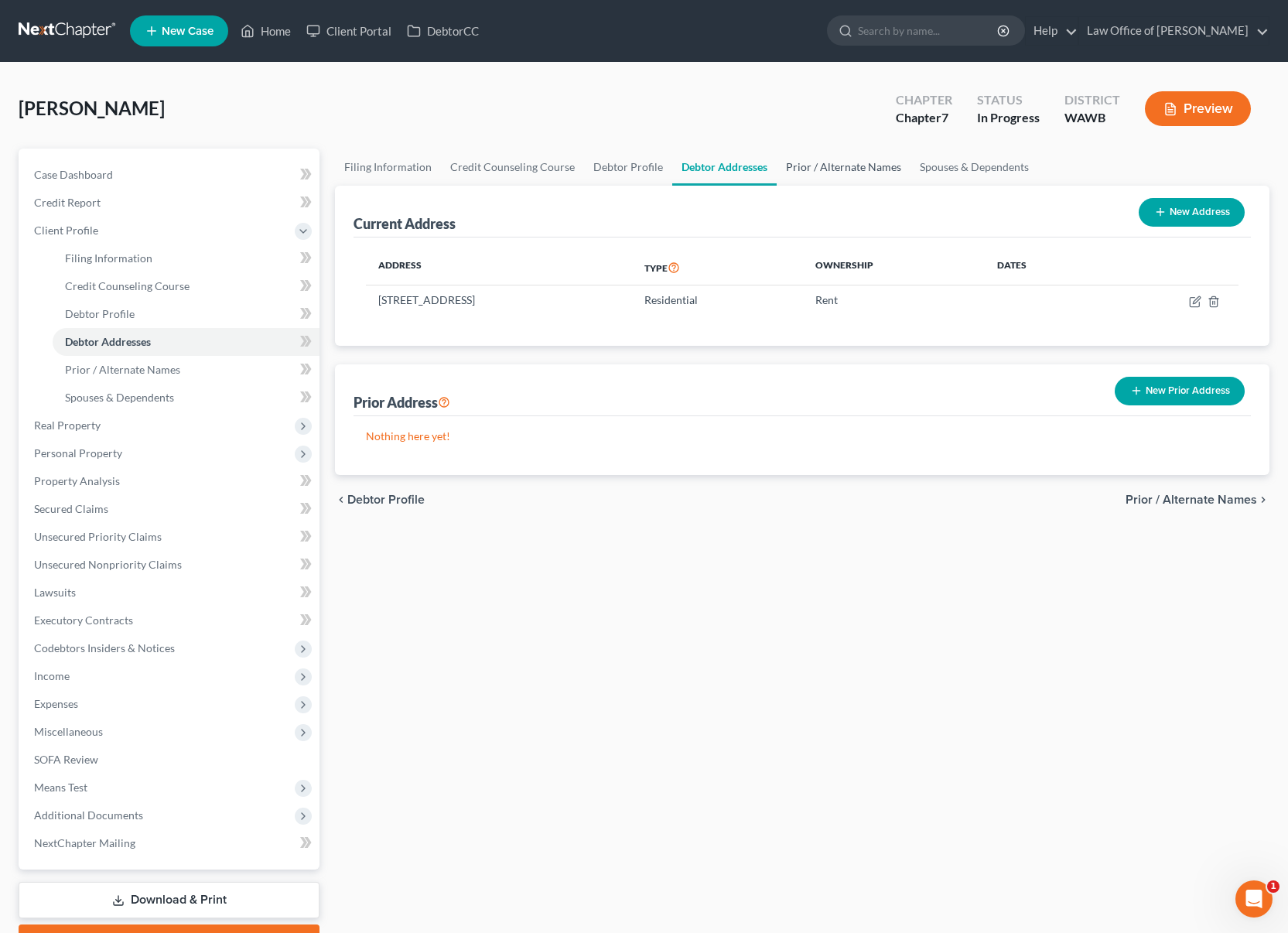
click at [816, 166] on link "Prior / Alternate Names" at bounding box center [843, 168] width 134 height 37
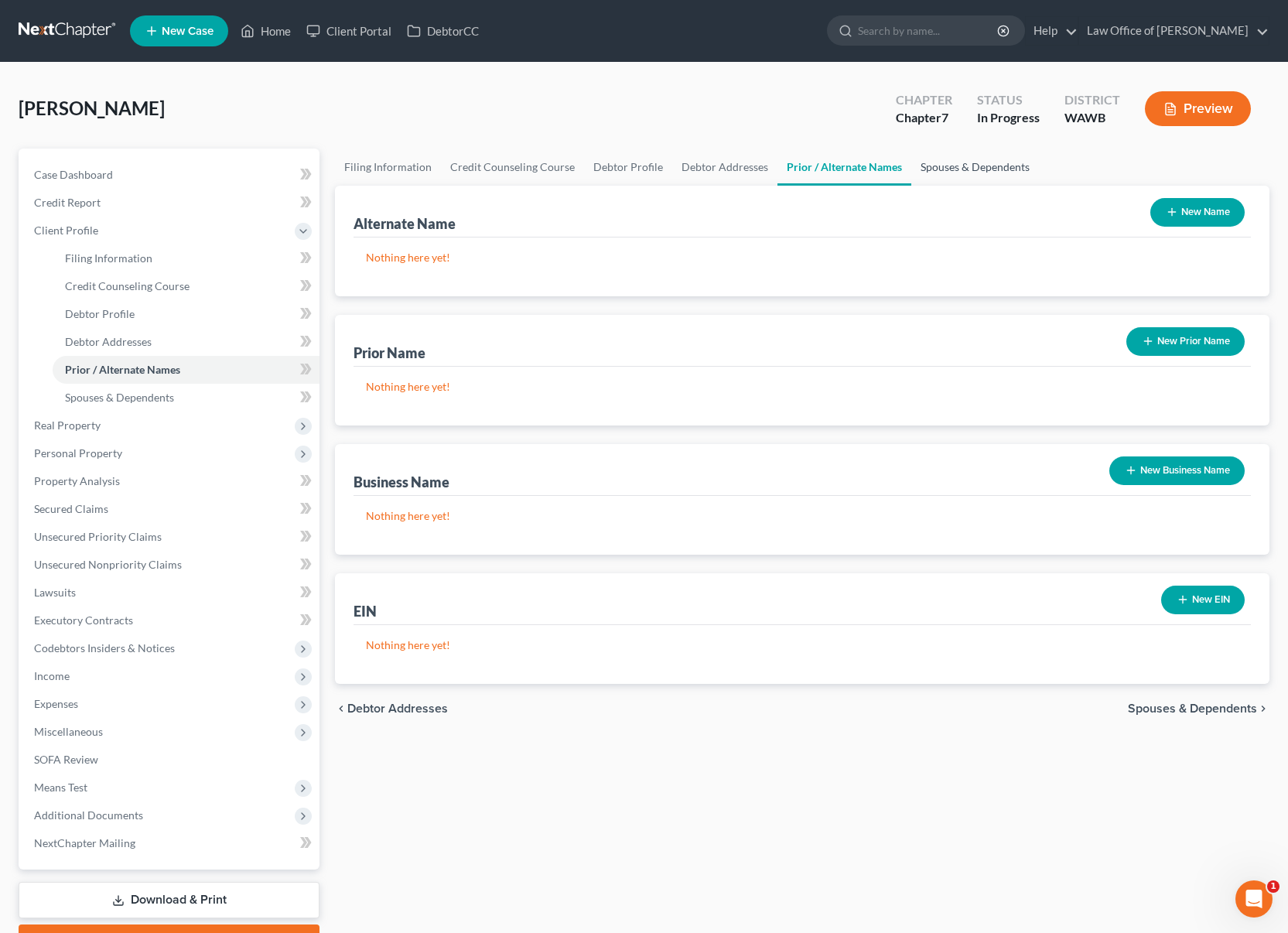
click at [937, 170] on link "Spouses & Dependents" at bounding box center [975, 168] width 128 height 37
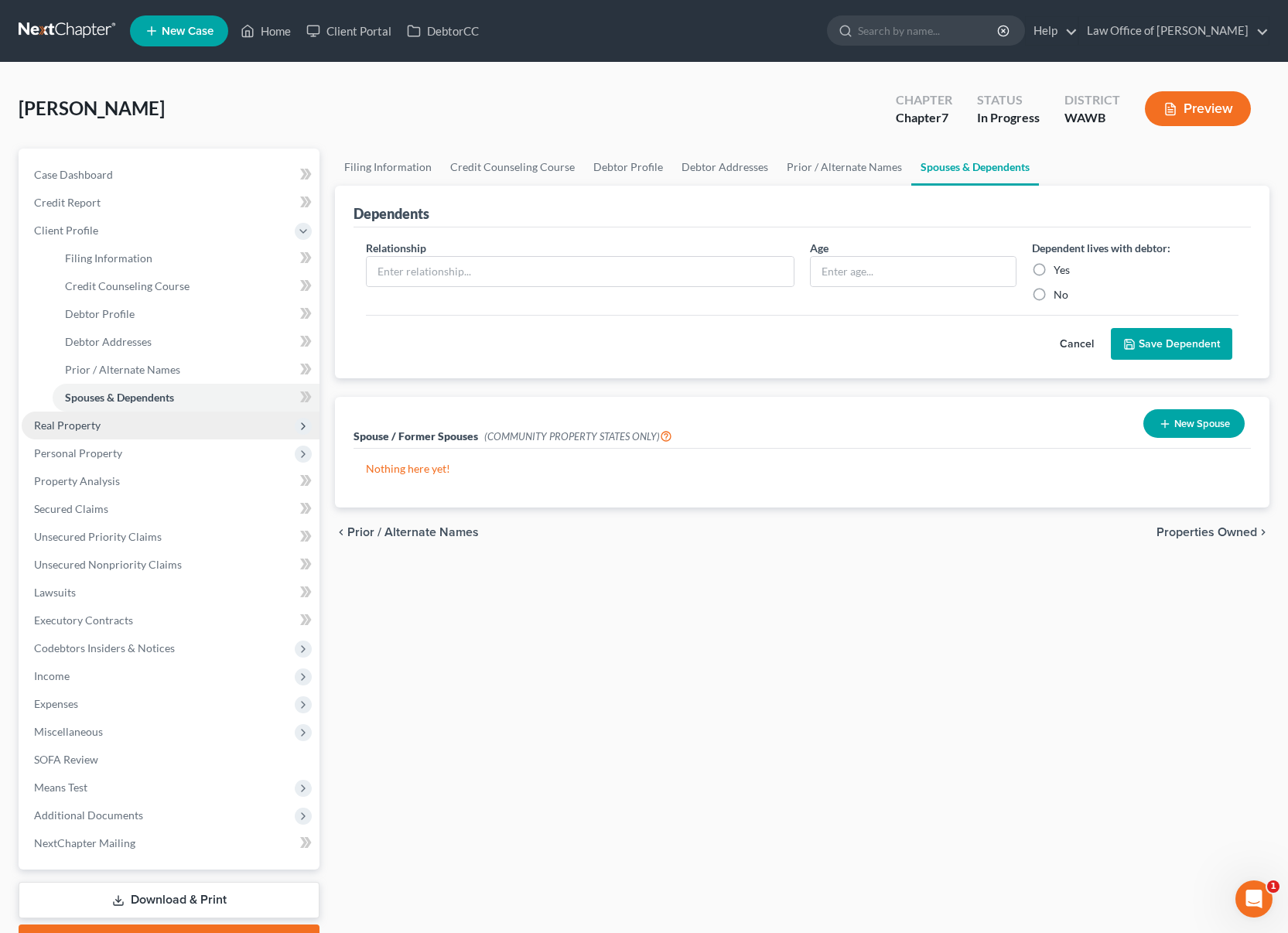
click at [160, 429] on span "Real Property" at bounding box center [170, 425] width 298 height 27
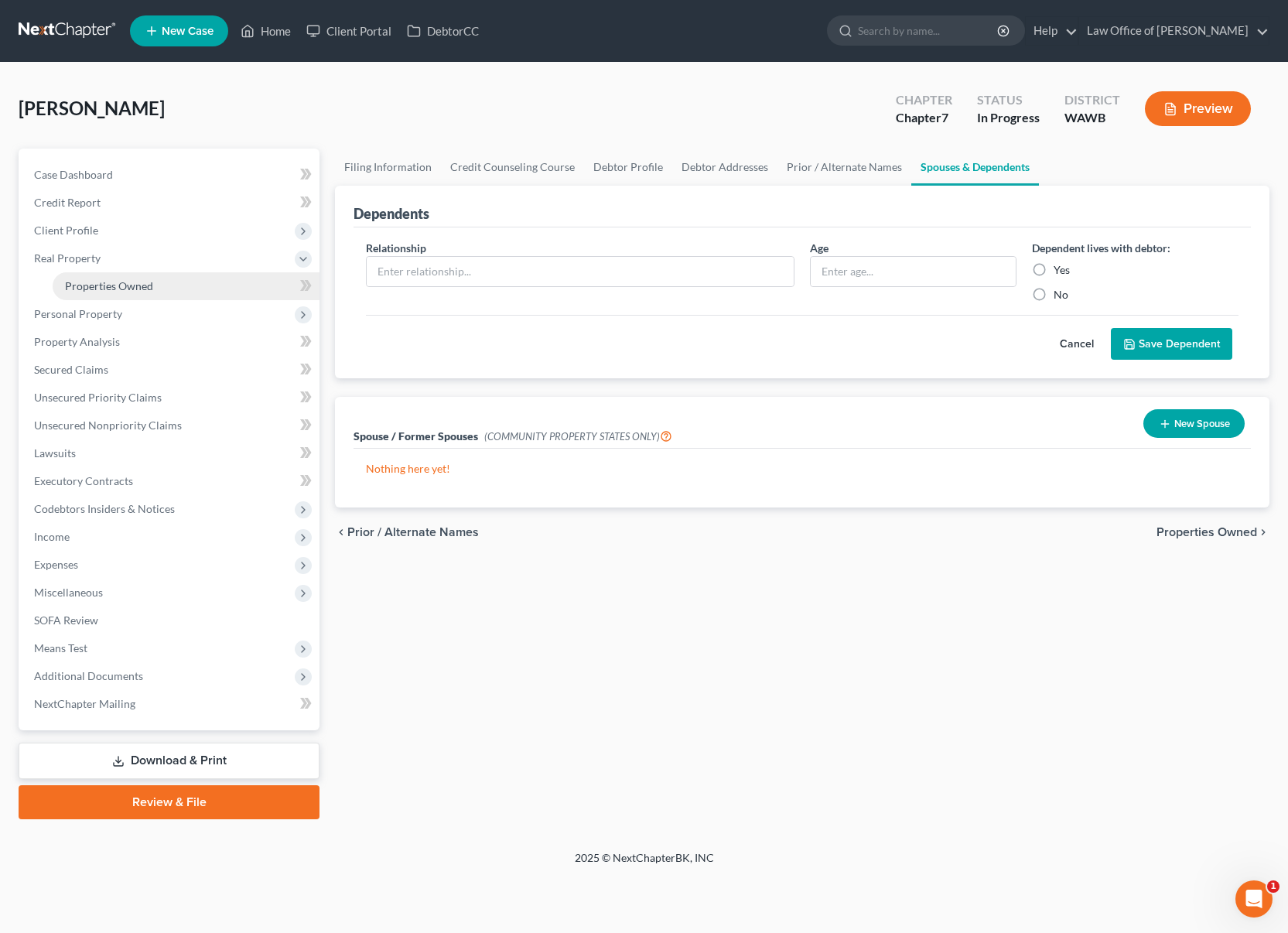
click at [167, 293] on link "Properties Owned" at bounding box center [185, 286] width 267 height 27
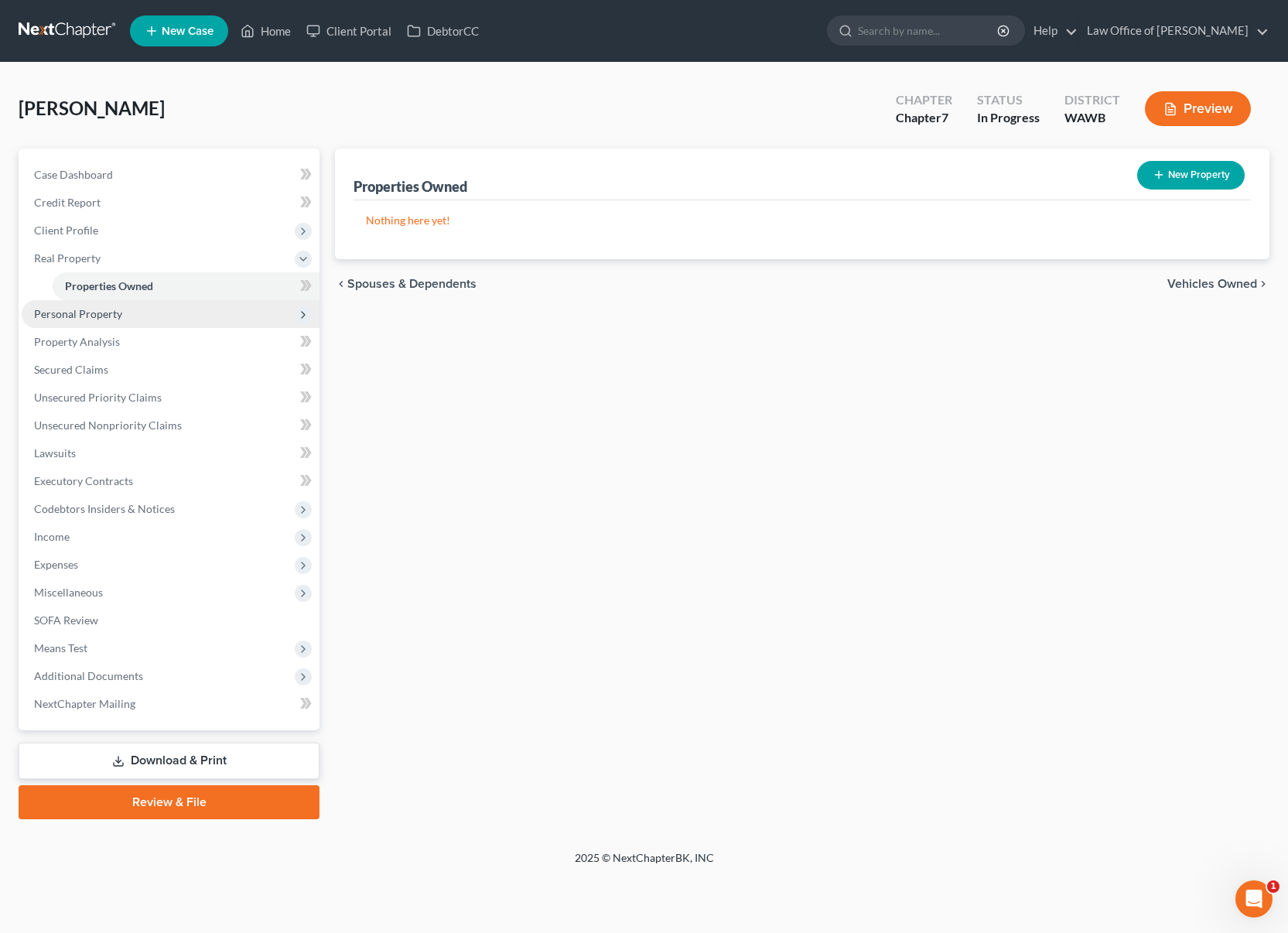
click at [155, 313] on span "Personal Property" at bounding box center [170, 314] width 298 height 27
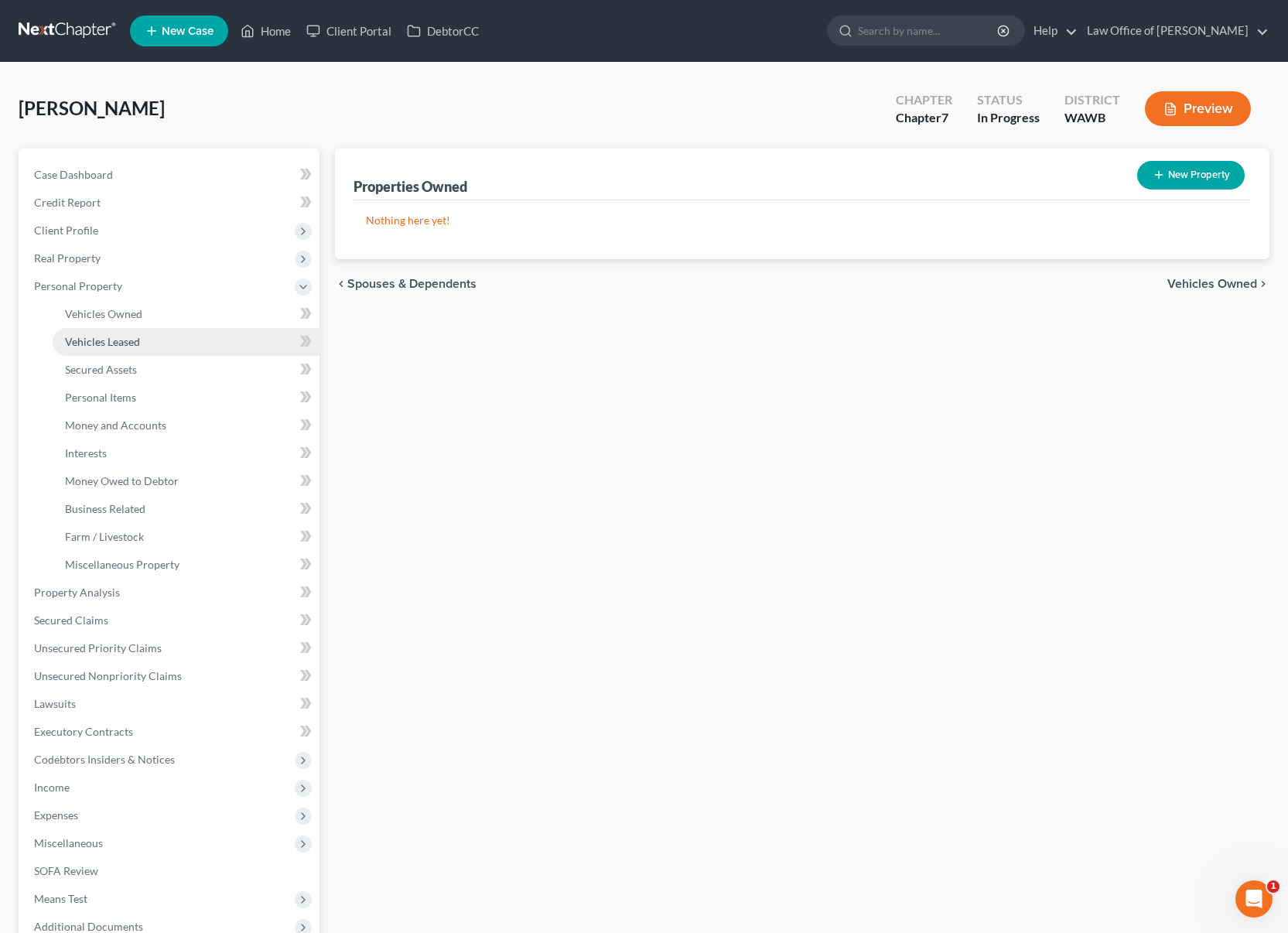
click at [155, 328] on link "Vehicles Leased" at bounding box center [185, 341] width 267 height 27
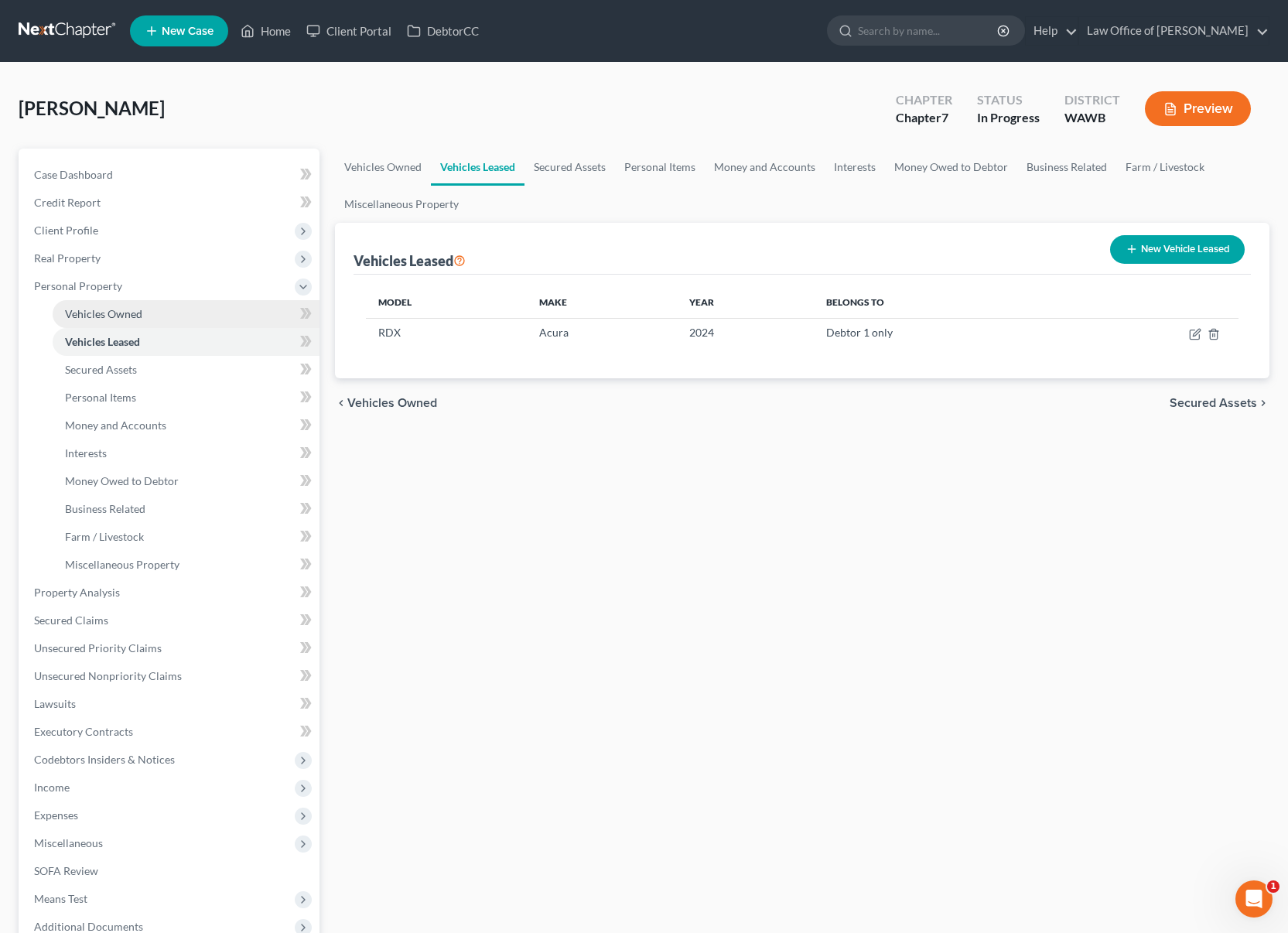
click at [153, 312] on link "Vehicles Owned" at bounding box center [185, 314] width 267 height 27
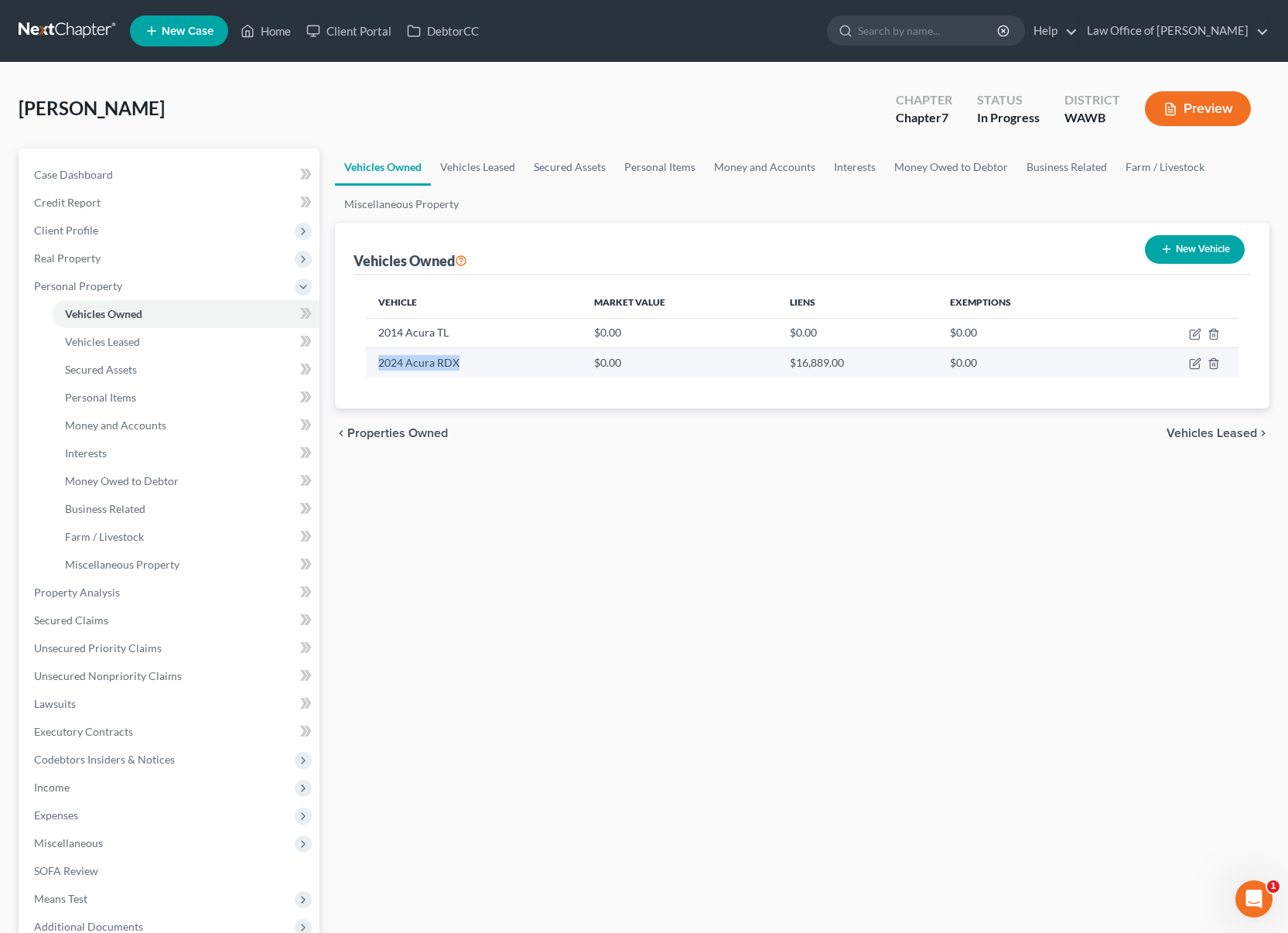
drag, startPoint x: 463, startPoint y: 365, endPoint x: 373, endPoint y: 364, distance: 90.0
click at [373, 364] on td "2024 Acura RDX" at bounding box center [473, 363] width 215 height 29
copy td "2024 Acura RDX"
click at [482, 167] on link "Vehicles Leased" at bounding box center [478, 168] width 94 height 37
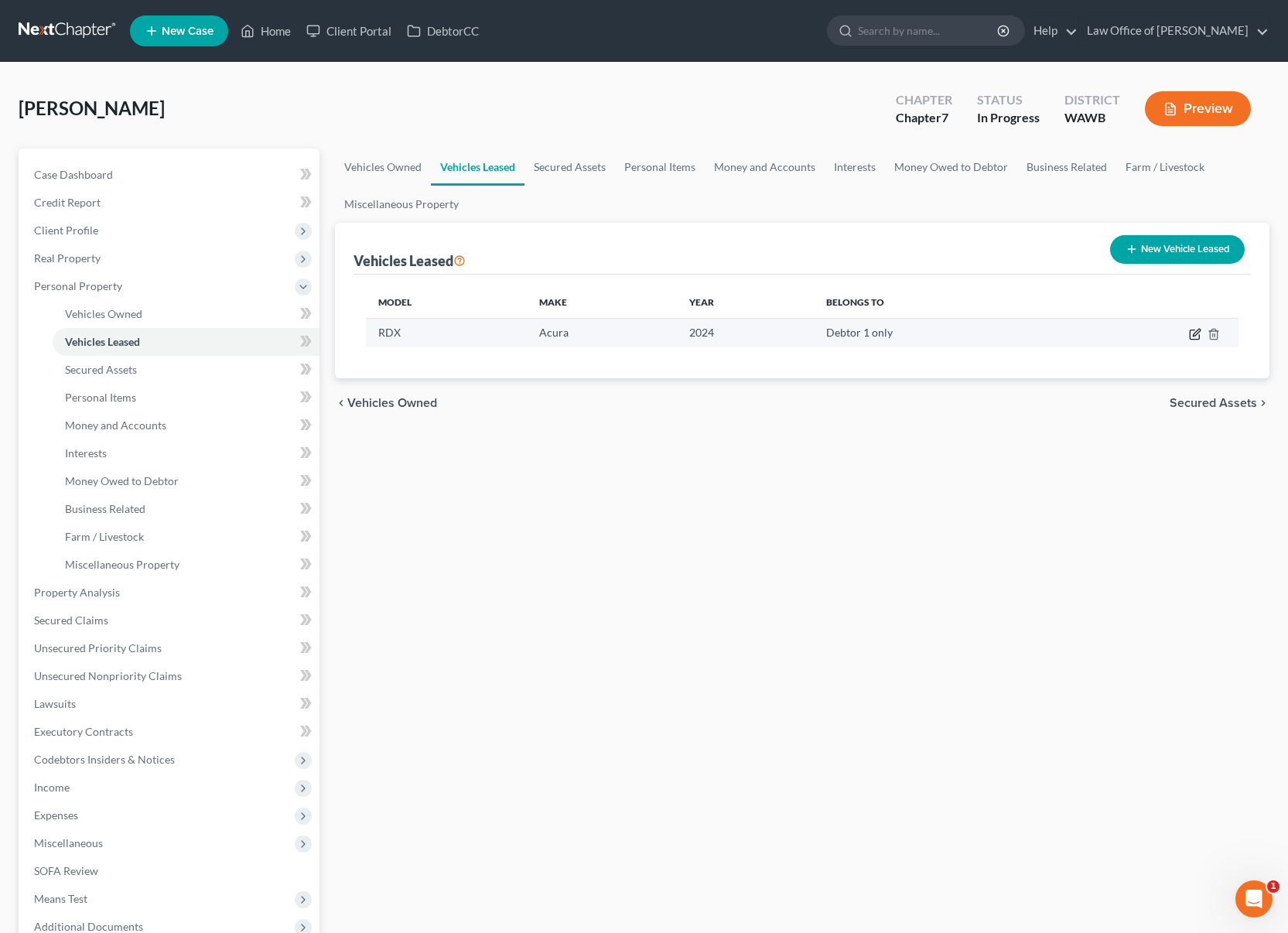
click at [1198, 336] on icon "button" at bounding box center [1194, 335] width 9 height 9
select select "0"
select select "2"
select select "0"
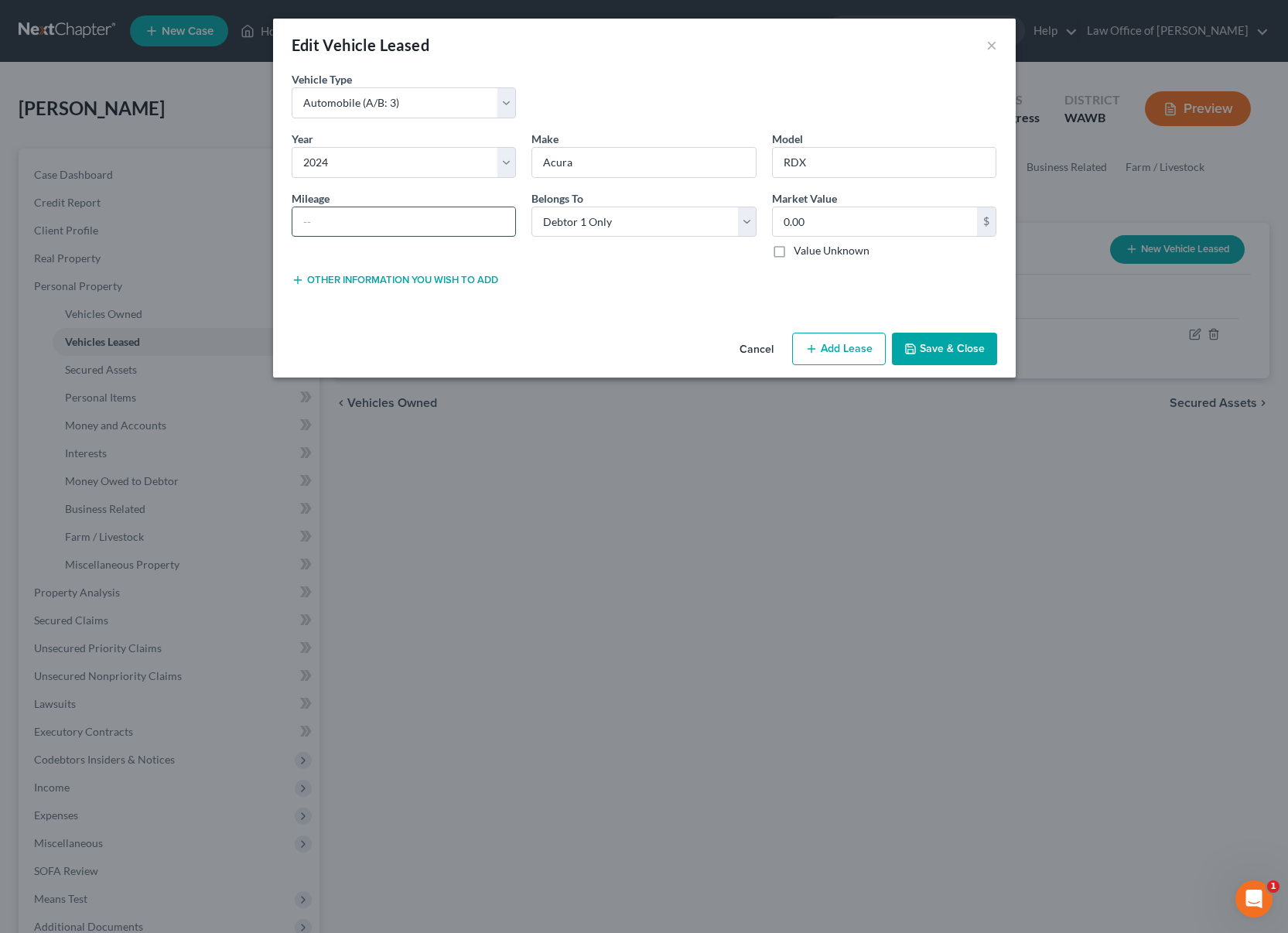
click at [471, 228] on input "text" at bounding box center [404, 222] width 223 height 29
type input "2"
type input "0"
type input "20,000"
click at [843, 352] on button "Add Lease" at bounding box center [839, 349] width 94 height 33
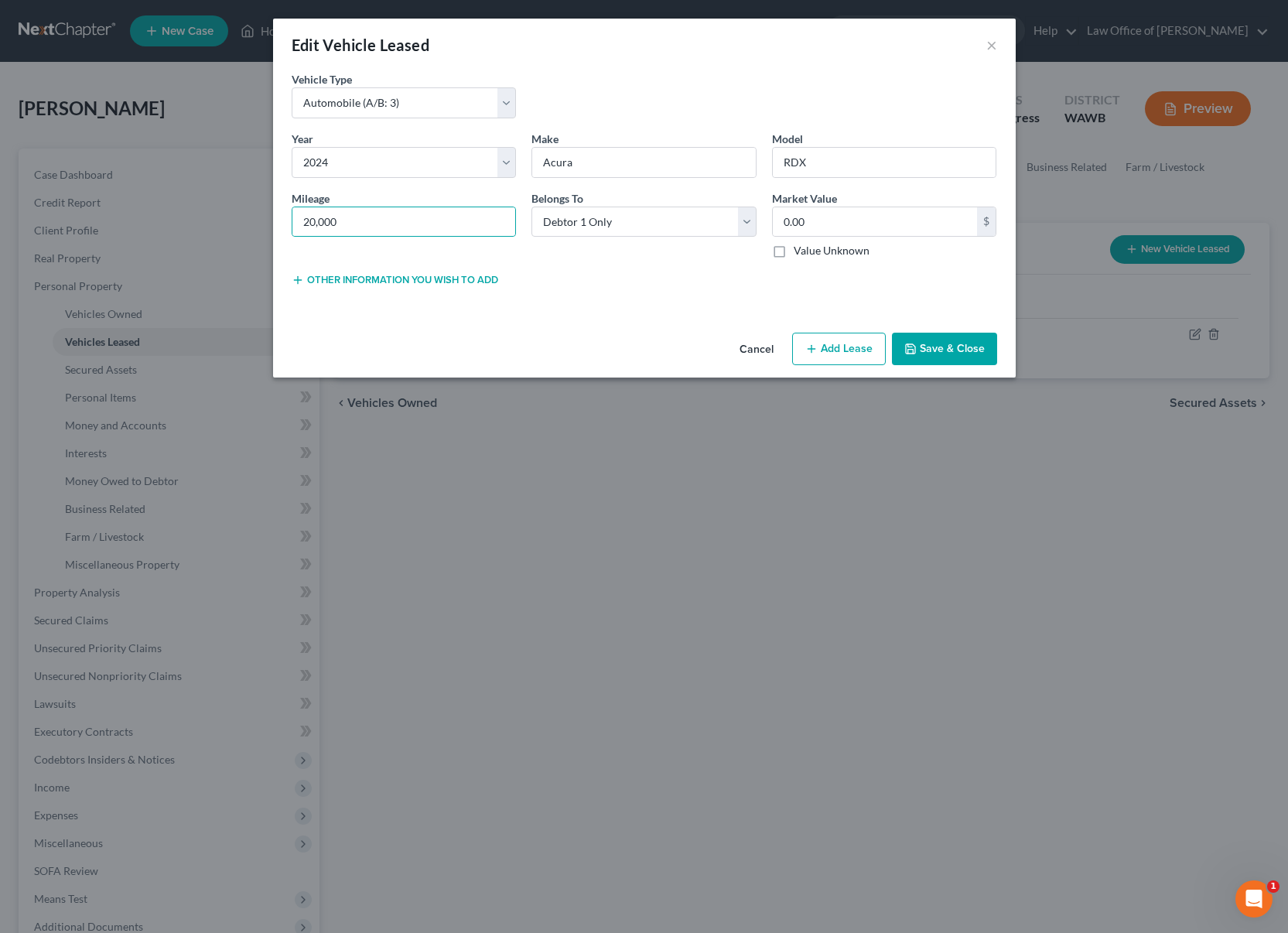
select select "0"
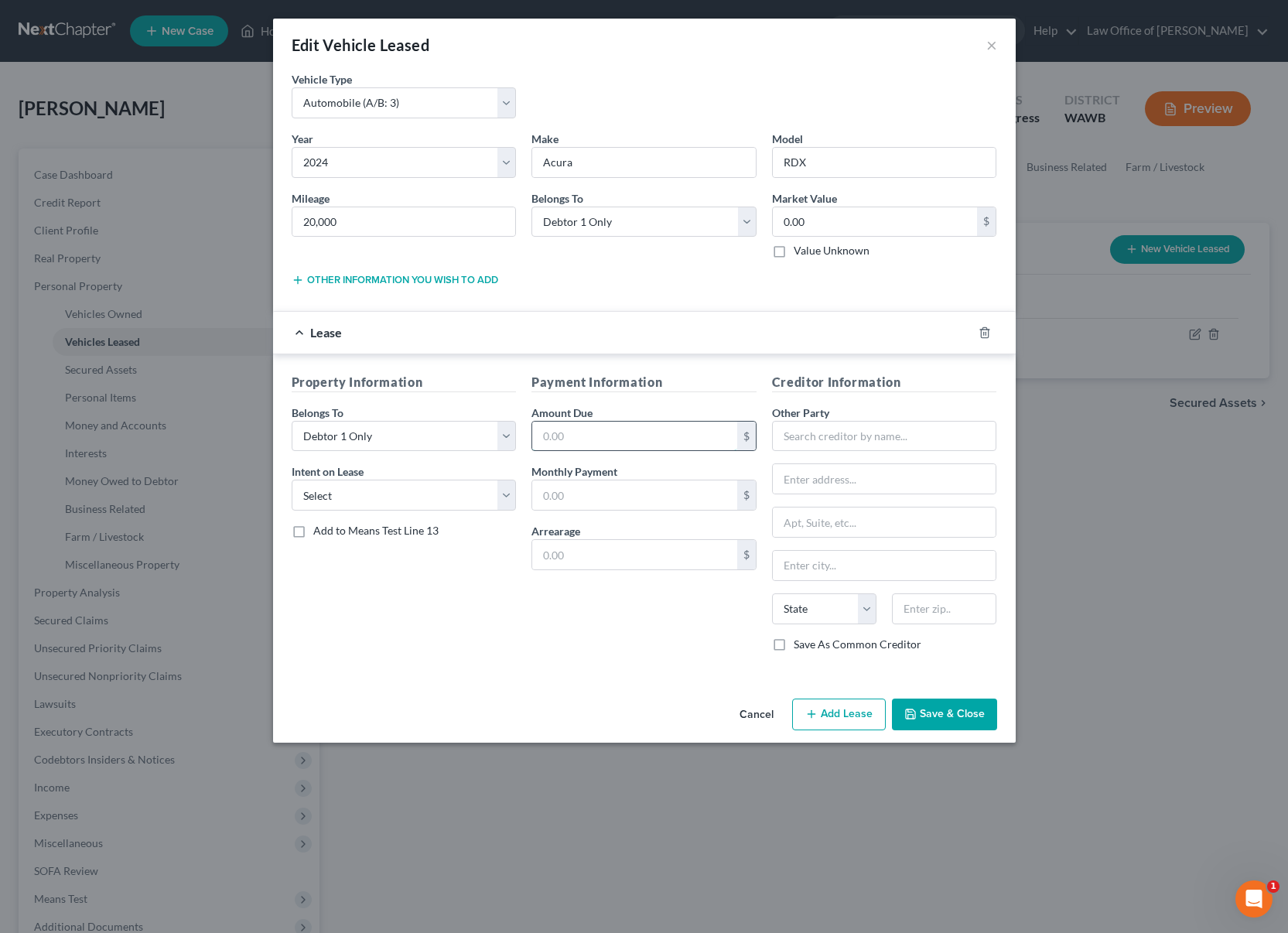
click at [640, 438] on input "text" at bounding box center [634, 435] width 205 height 29
click at [961, 722] on button "Save & Close" at bounding box center [944, 715] width 105 height 33
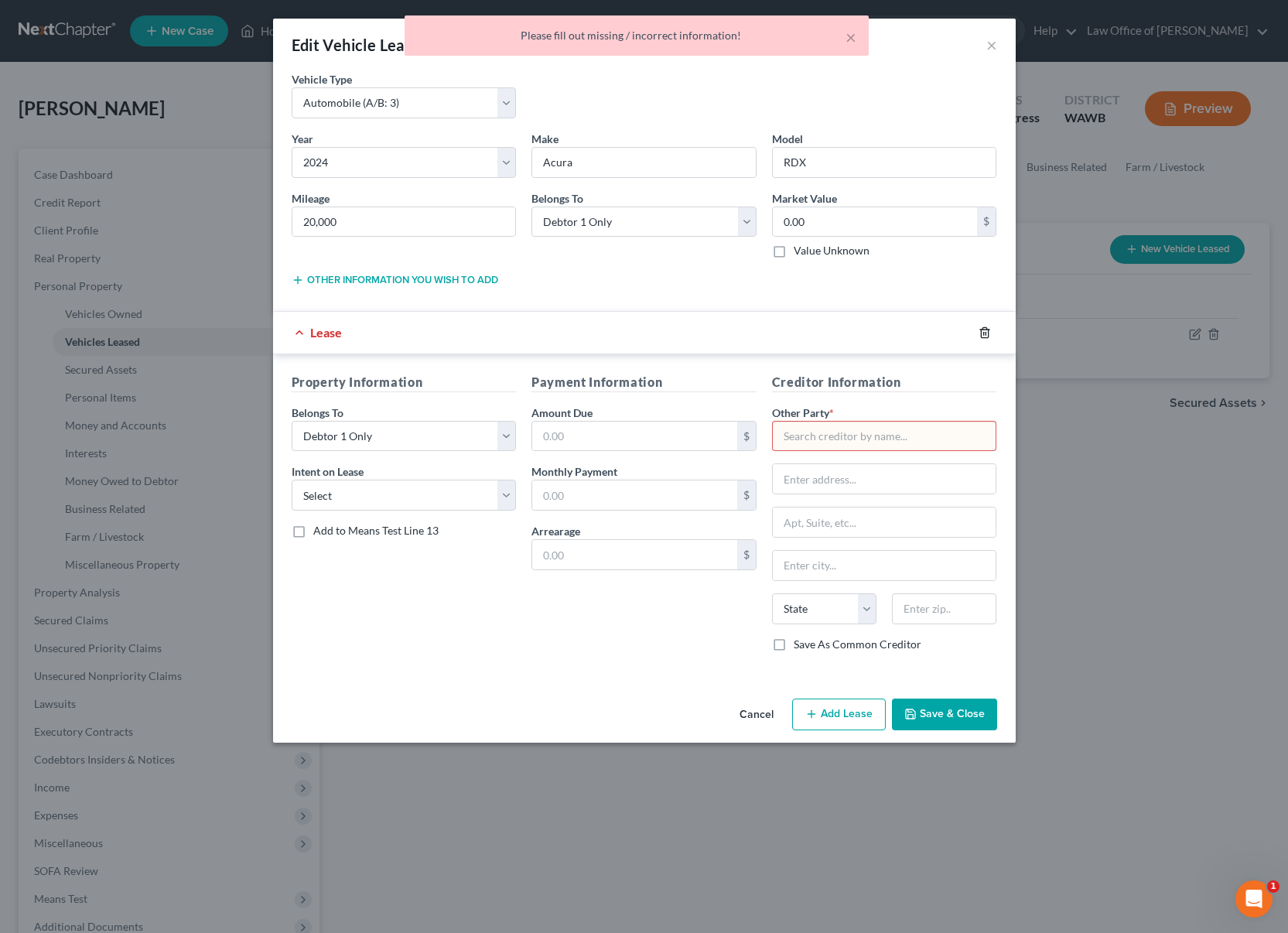
click at [983, 336] on icon "button" at bounding box center [985, 333] width 12 height 12
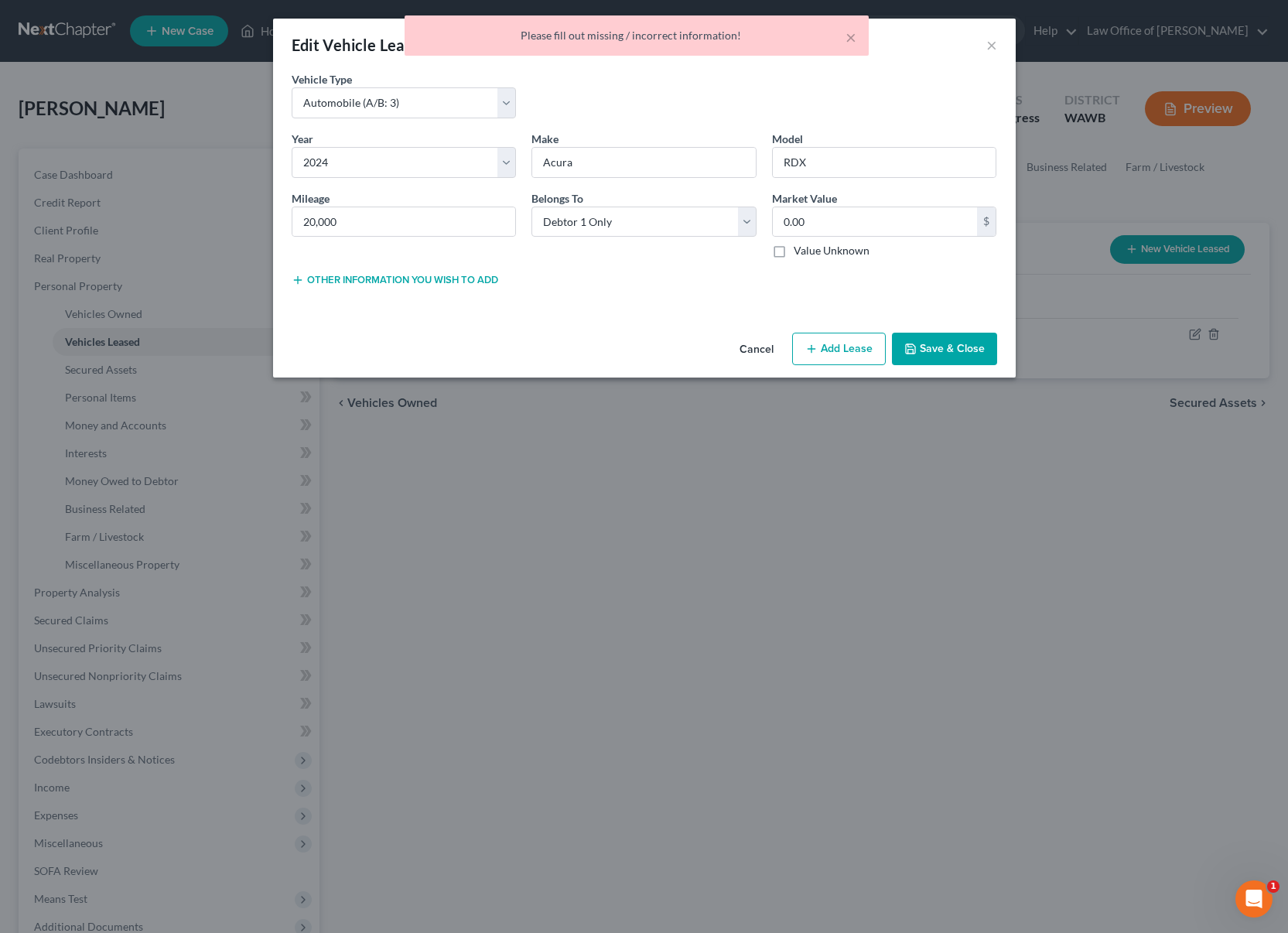
click at [955, 349] on button "Save & Close" at bounding box center [944, 349] width 105 height 33
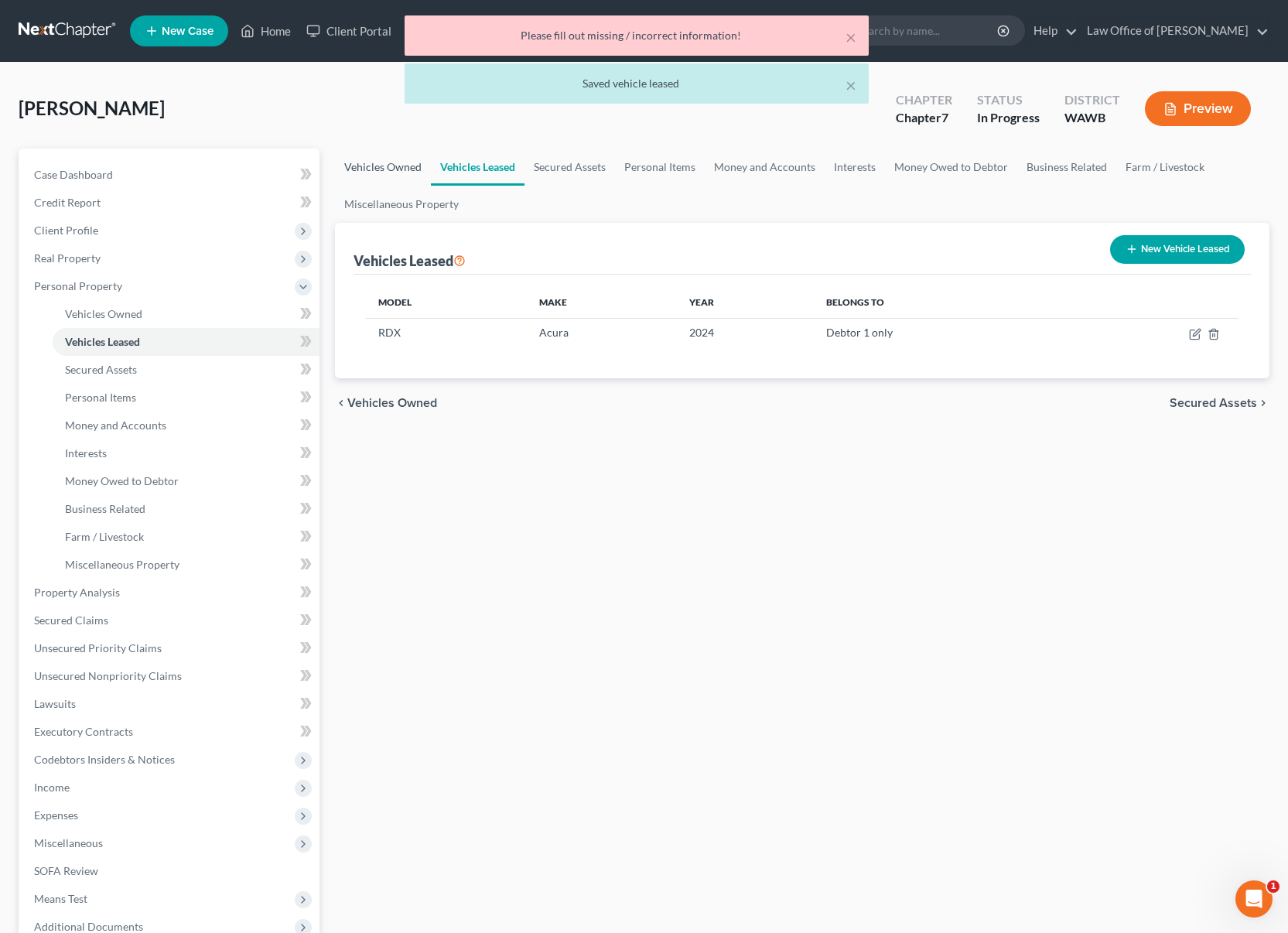
click at [377, 170] on link "Vehicles Owned" at bounding box center [383, 168] width 96 height 37
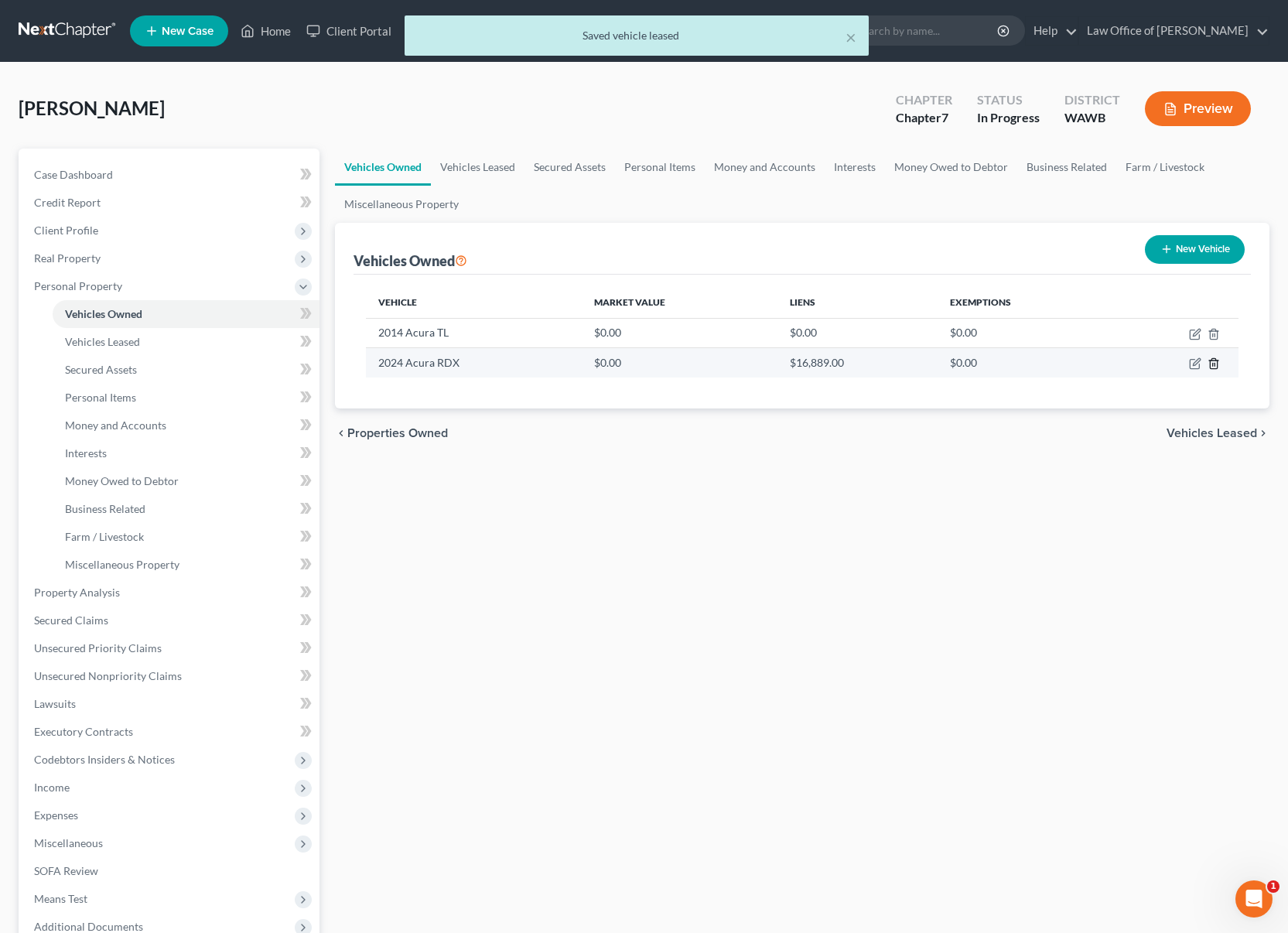
click at [1213, 364] on line "button" at bounding box center [1213, 365] width 0 height 3
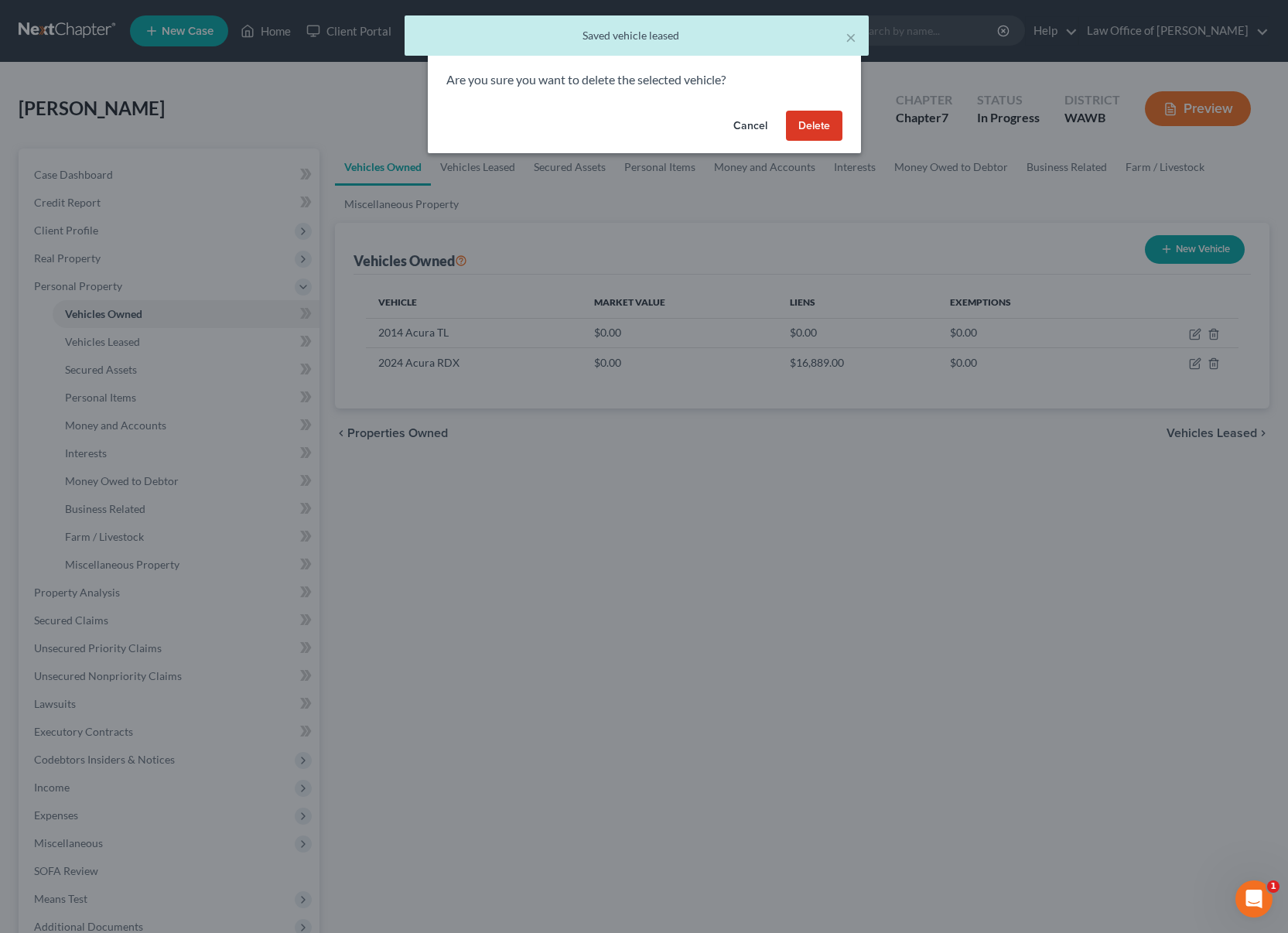
click at [824, 127] on button "Delete" at bounding box center [814, 126] width 57 height 31
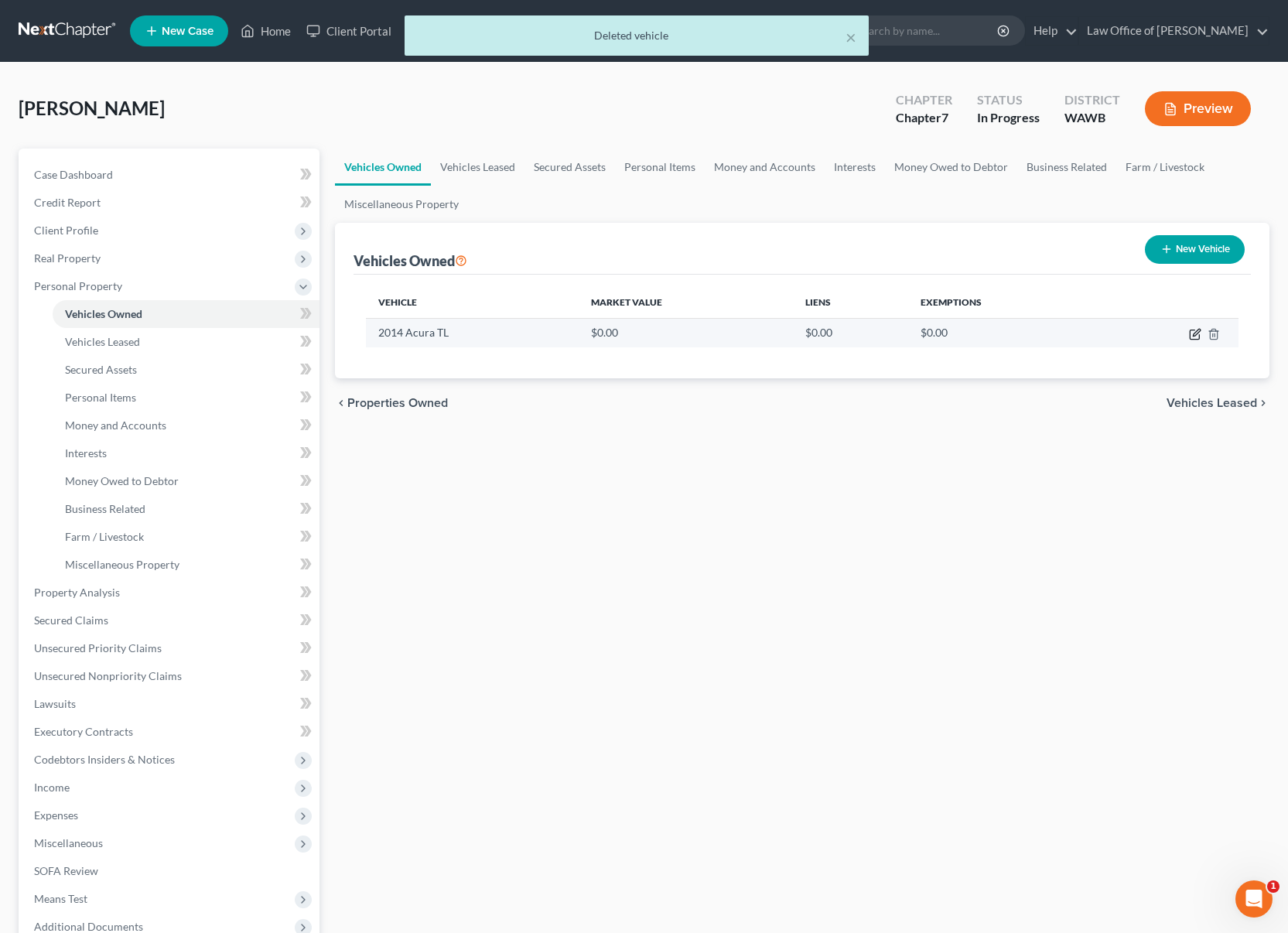
click at [1193, 331] on icon "button" at bounding box center [1195, 334] width 12 height 12
select select "0"
select select "12"
select select "2"
select select "0"
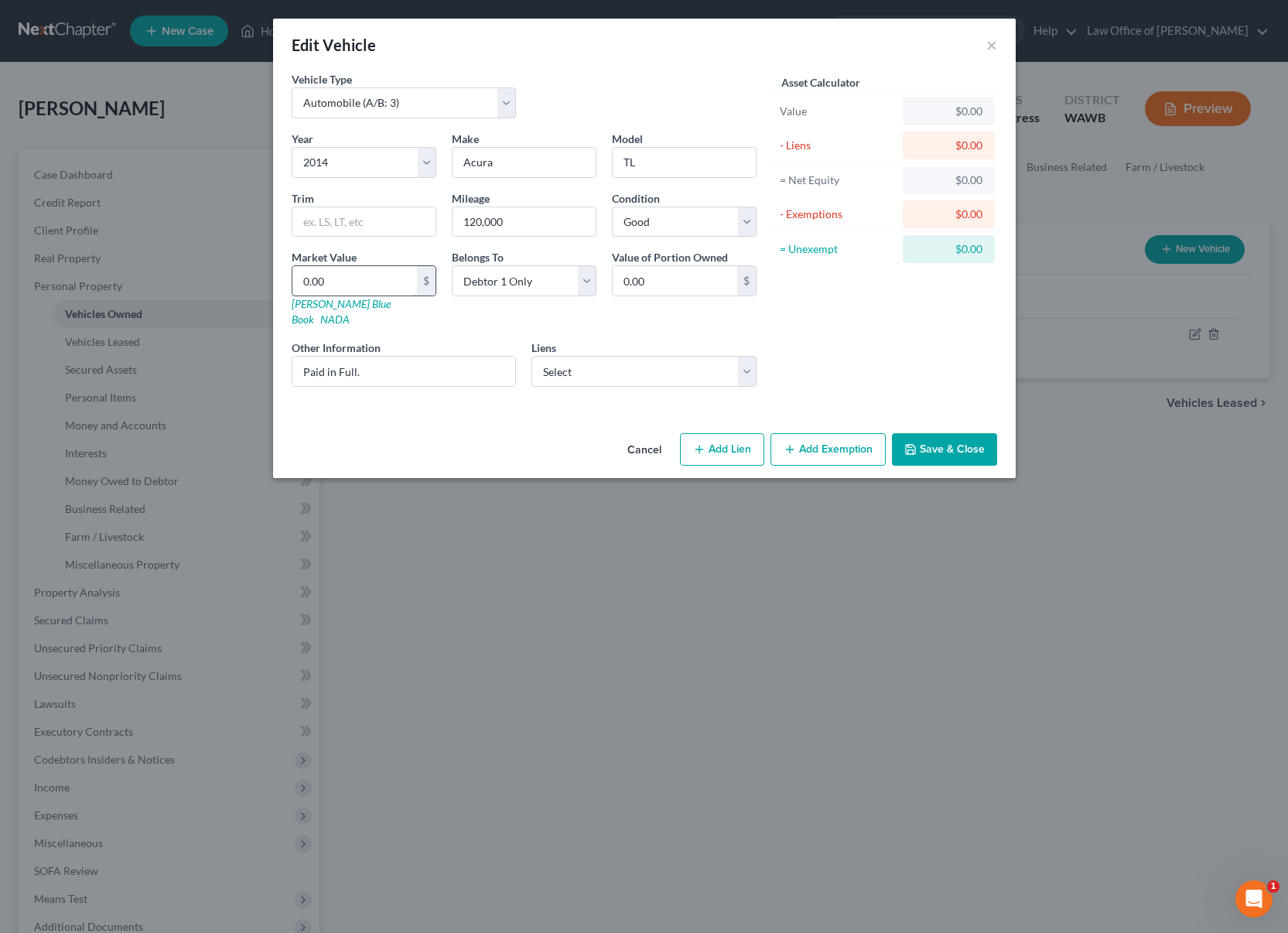
click at [361, 286] on input "0.00" at bounding box center [355, 280] width 124 height 29
type input "9"
type input "9.00"
type input "93"
type input "93.00"
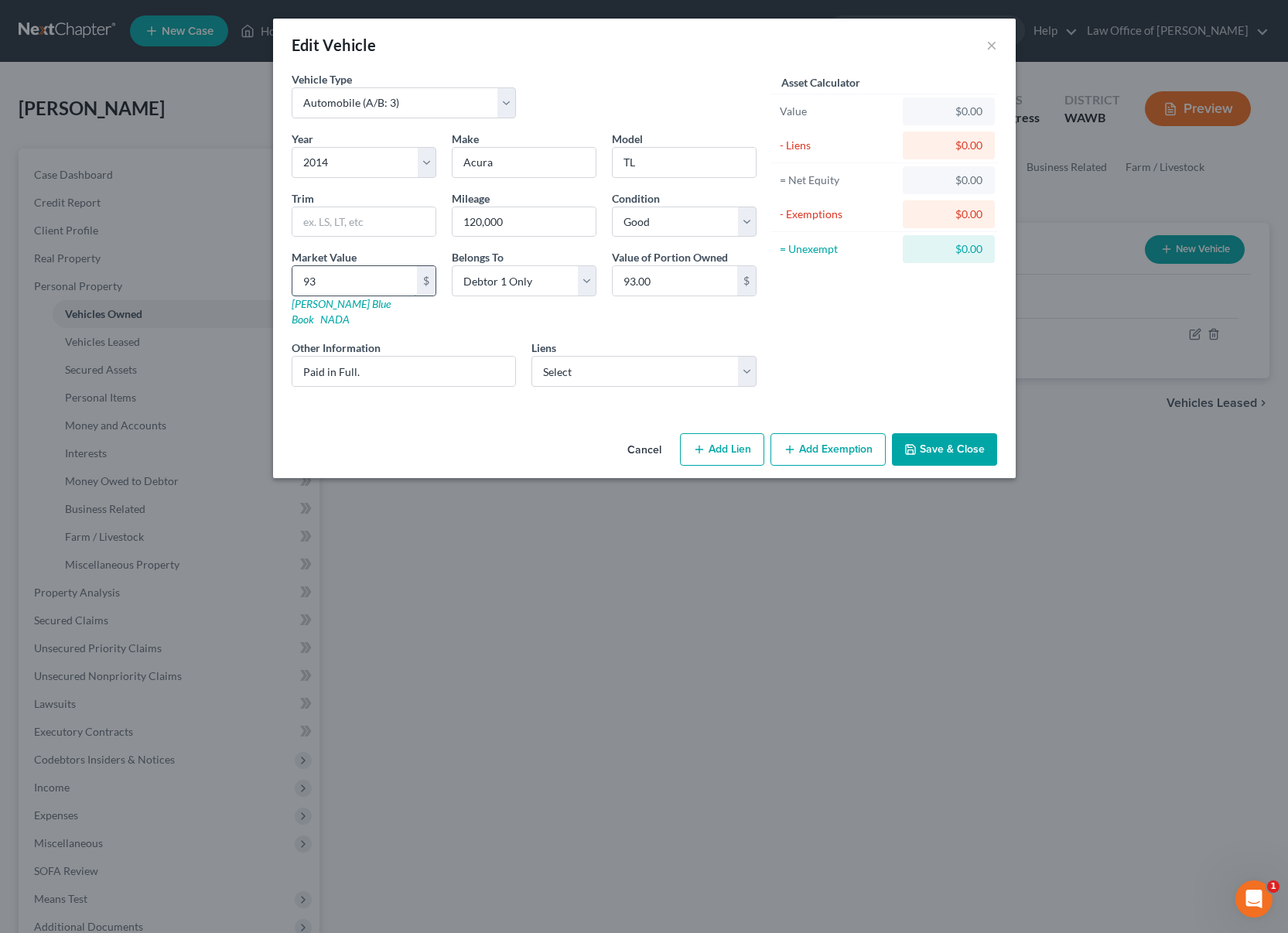
type input "936"
type input "936.00"
type input "9364"
type input "9,364.00"
type input "9,364"
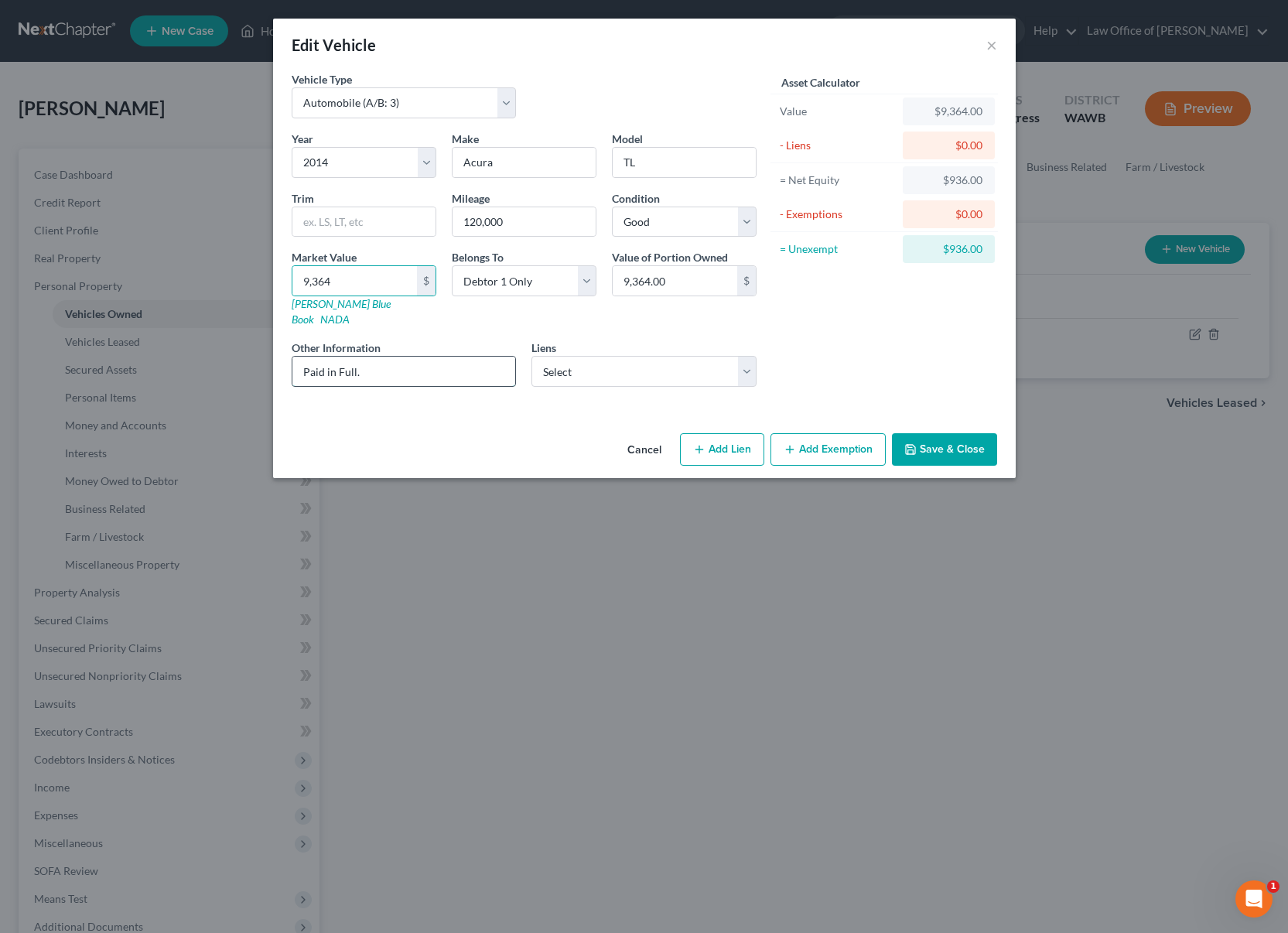
click at [422, 357] on input "Paid in Full." at bounding box center [404, 371] width 223 height 29
type input "Paid in Full. Valued by KBB Private Party."
click at [802, 434] on button "Add Exemption" at bounding box center [828, 450] width 115 height 33
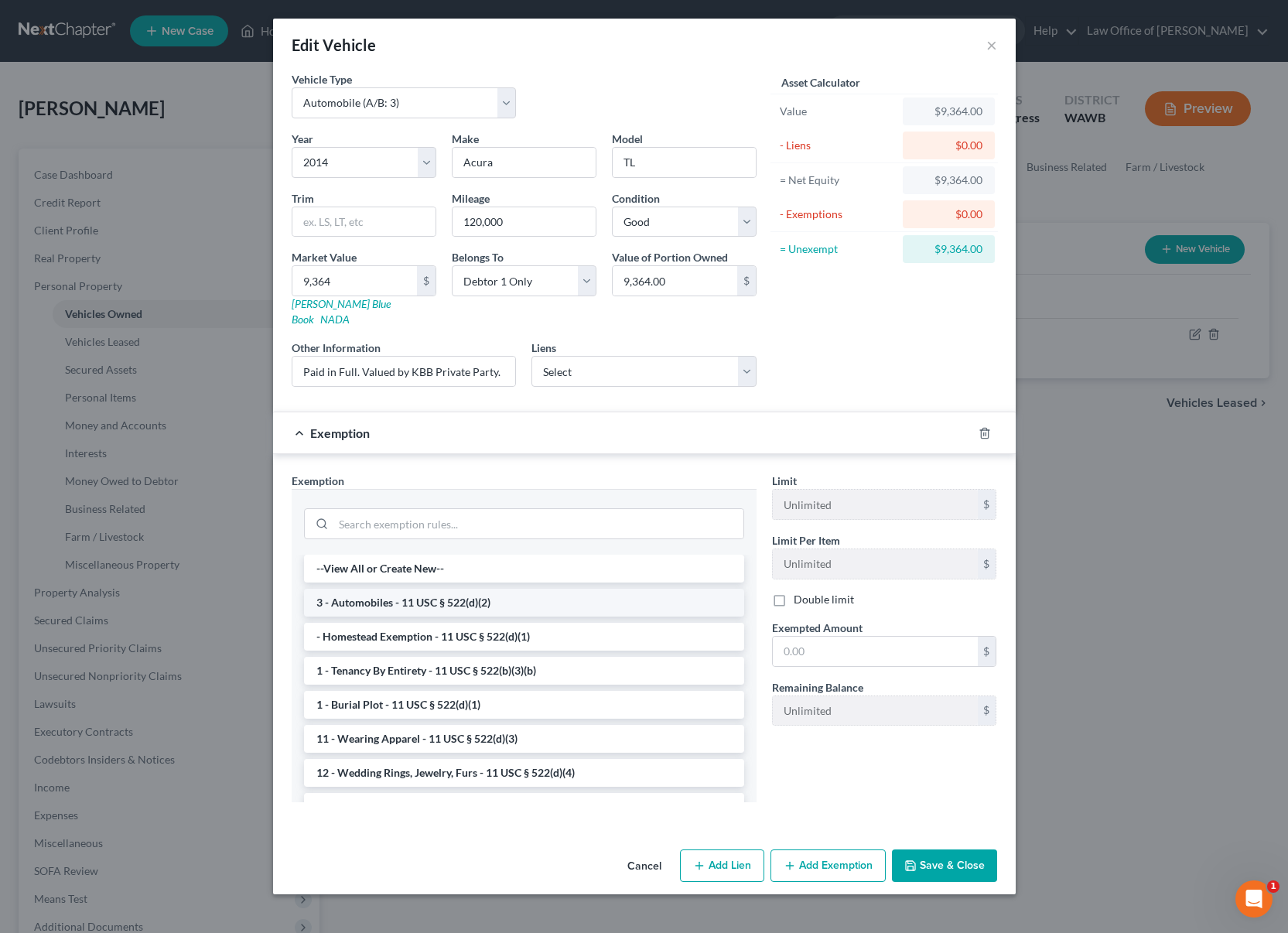
click at [515, 592] on li "3 - Automobiles - 11 USC § 522(d)(2)" at bounding box center [524, 602] width 440 height 27
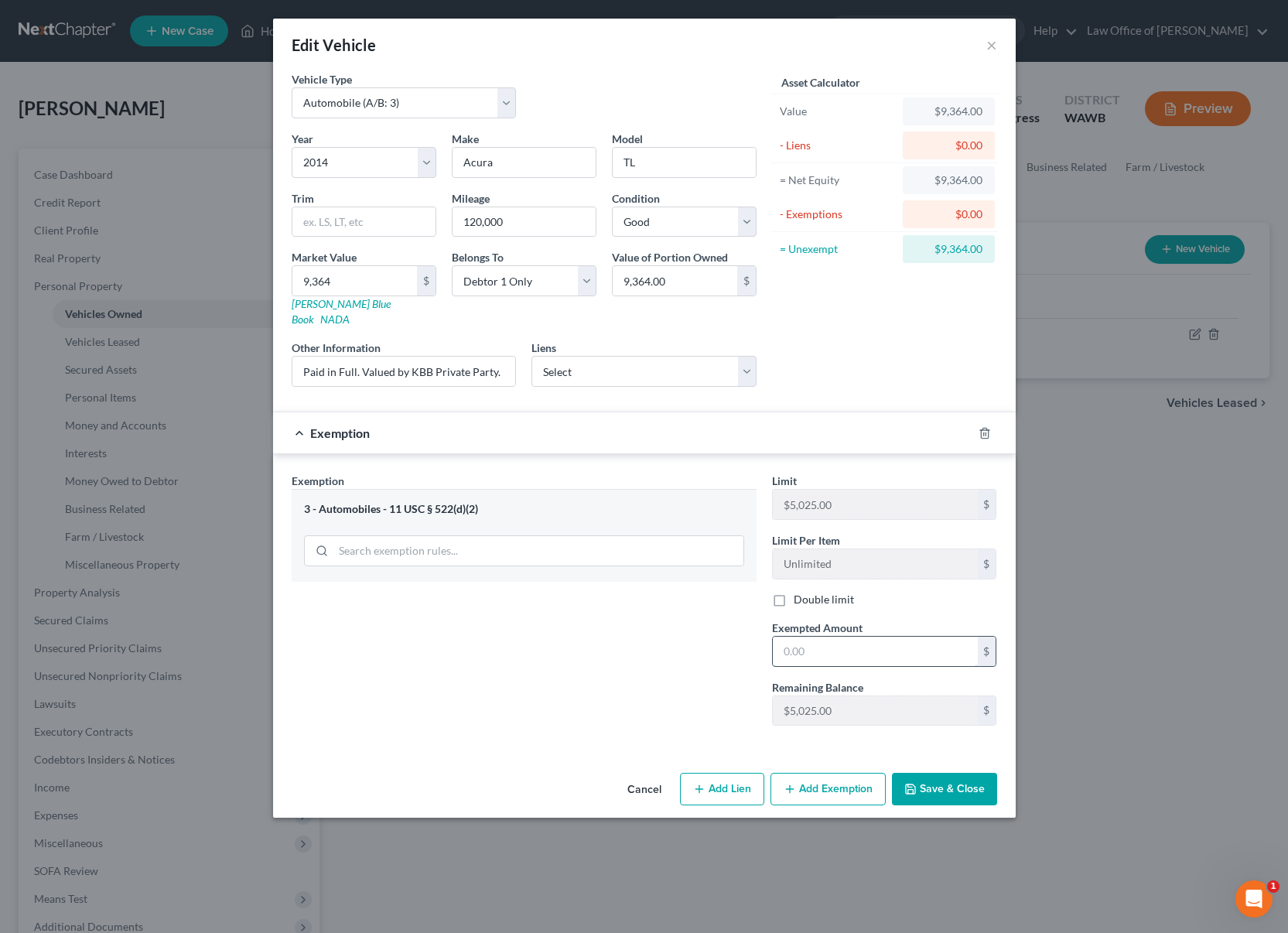
click at [846, 637] on input "text" at bounding box center [875, 651] width 205 height 29
type input "5,025"
click at [816, 781] on button "Add Exemption" at bounding box center [828, 789] width 115 height 33
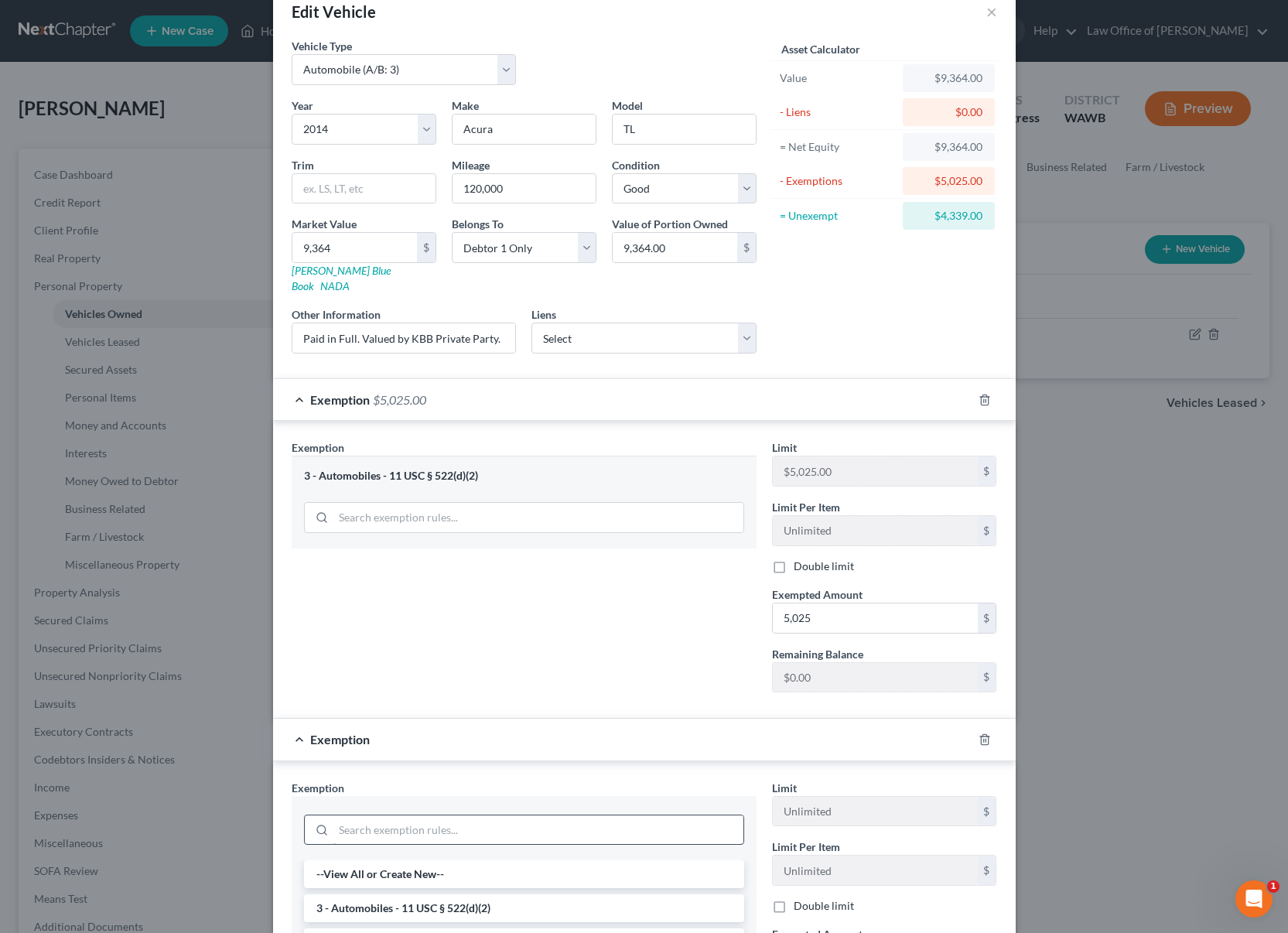
scroll to position [98, 0]
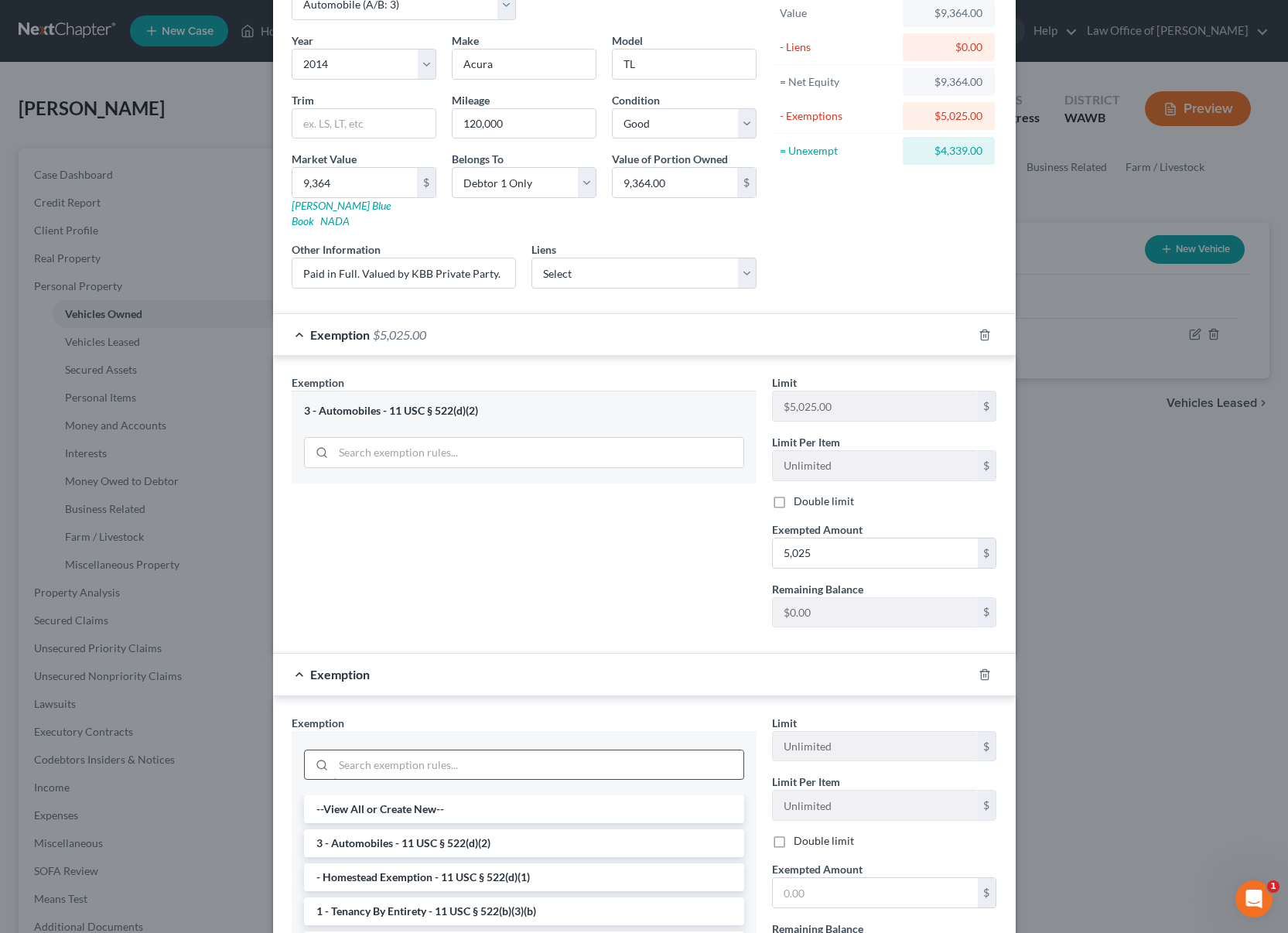
click at [527, 750] on input "search" at bounding box center [538, 764] width 410 height 29
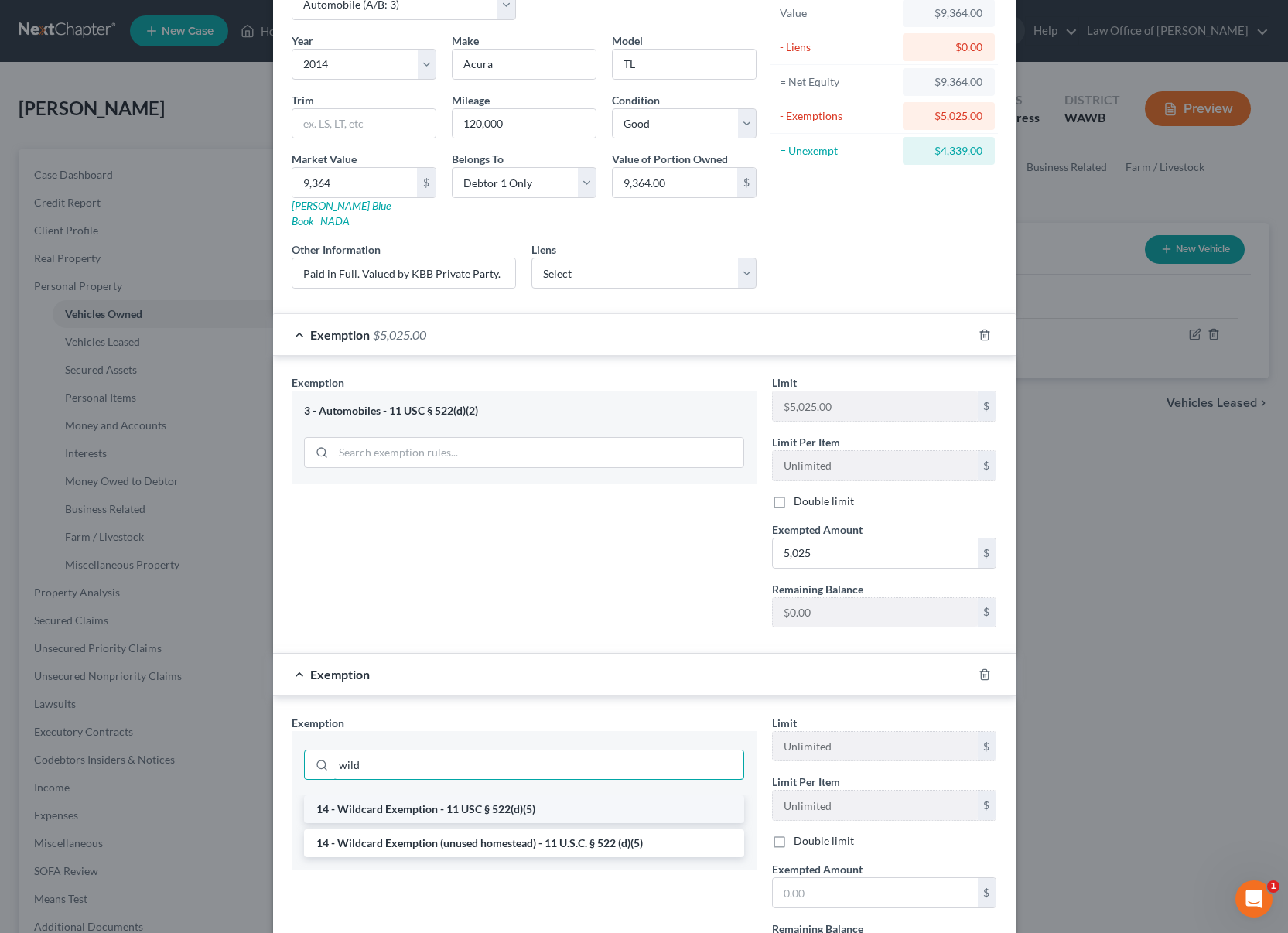
type input "wild"
click at [517, 796] on li "14 - Wildcard Exemption - 11 USC § 522(d)(5)" at bounding box center [524, 809] width 440 height 27
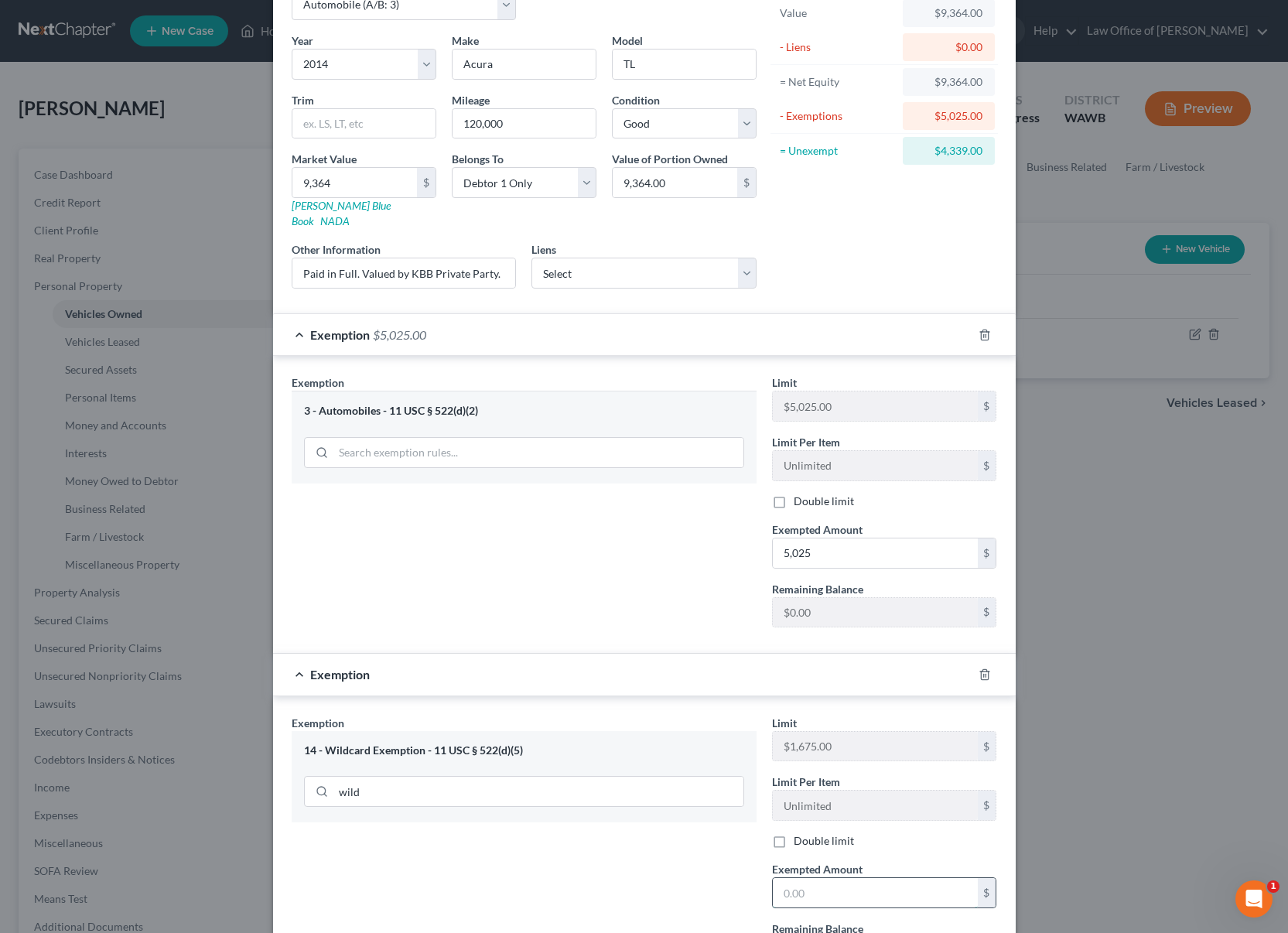
click at [856, 878] on input "text" at bounding box center [875, 892] width 205 height 29
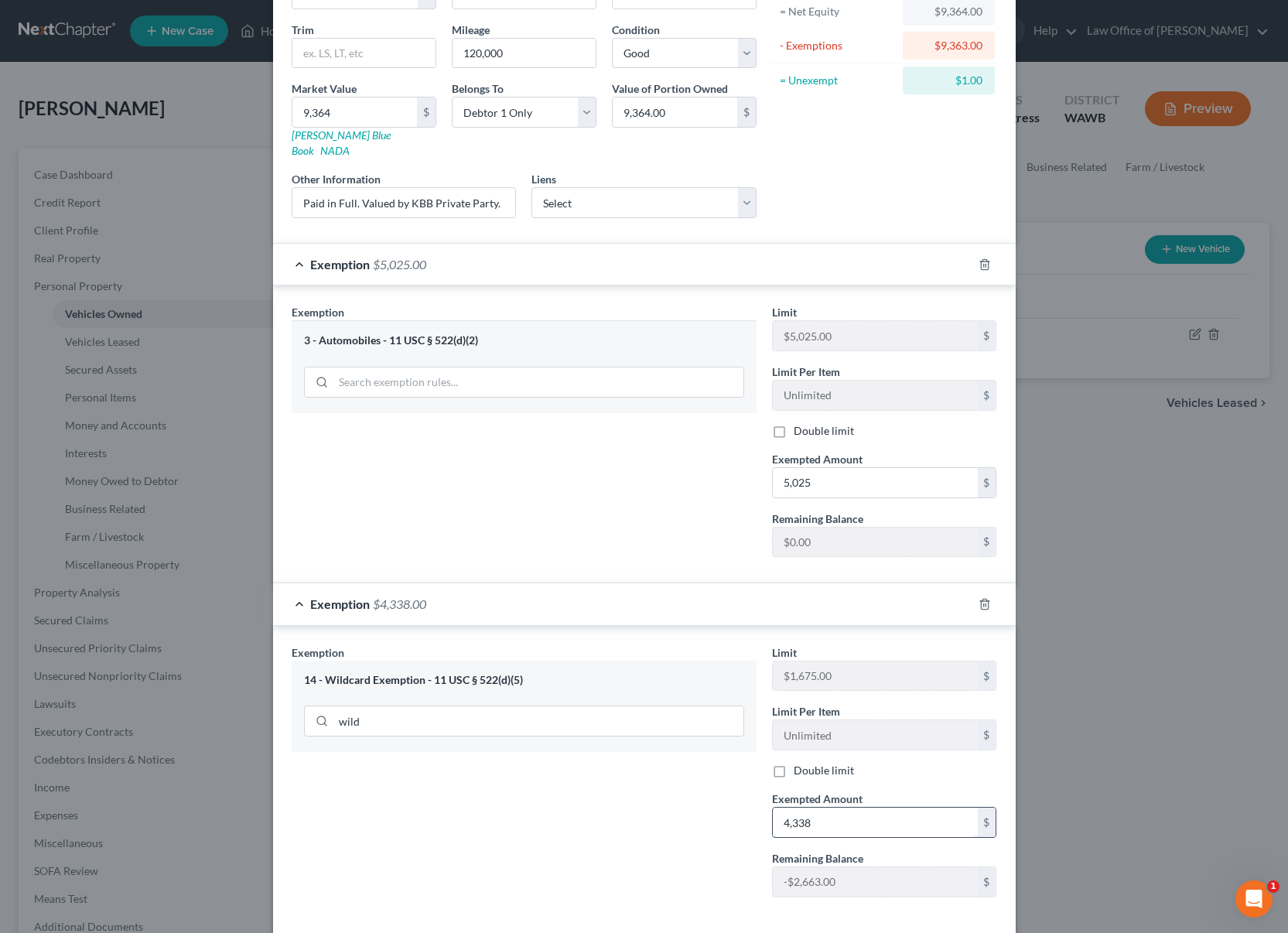
scroll to position [228, 0]
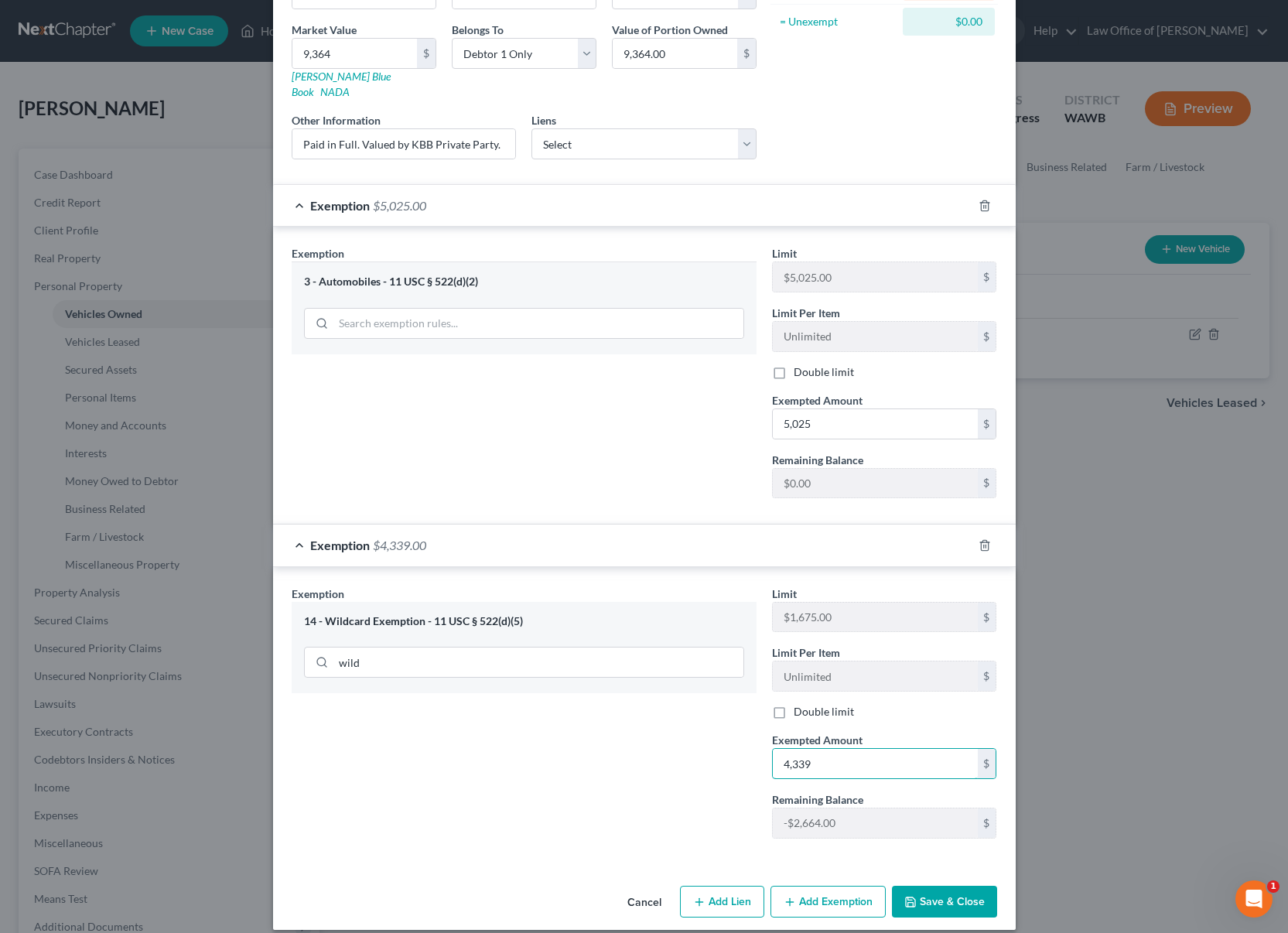
type input "4,339"
click at [975, 893] on button "Save & Close" at bounding box center [944, 902] width 105 height 33
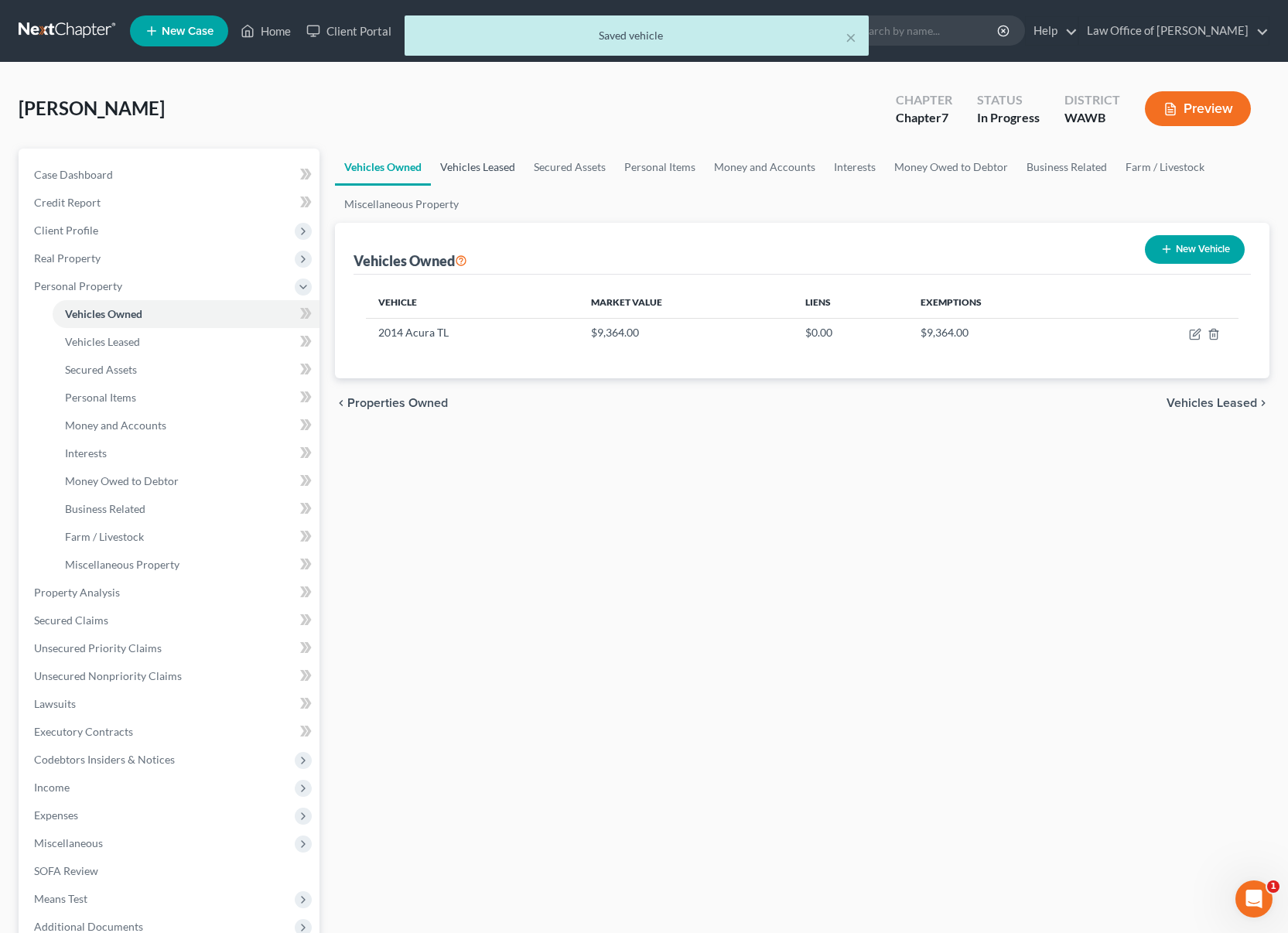
click at [511, 171] on link "Vehicles Leased" at bounding box center [478, 168] width 94 height 37
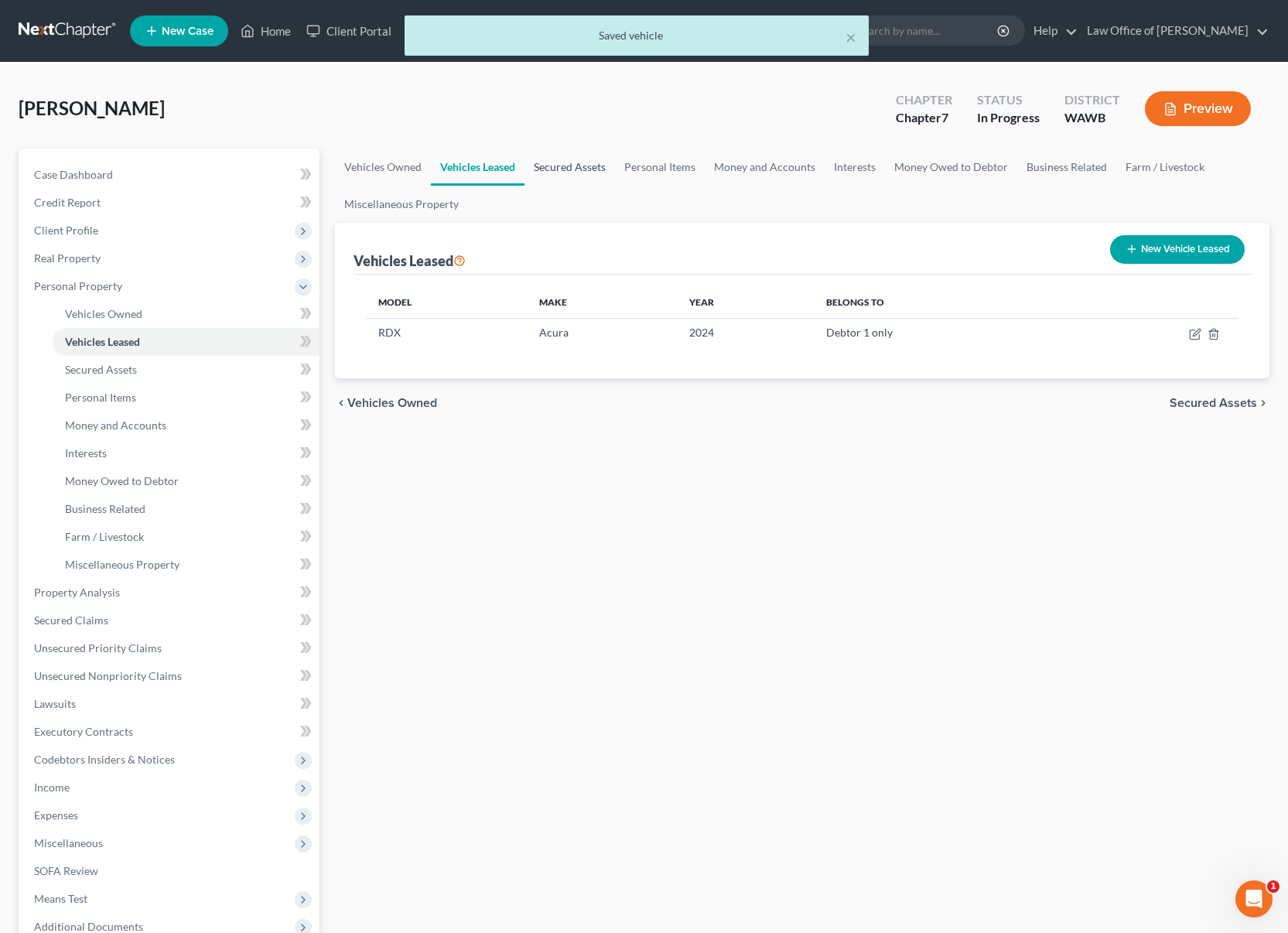
click at [553, 168] on link "Secured Assets" at bounding box center [570, 168] width 90 height 37
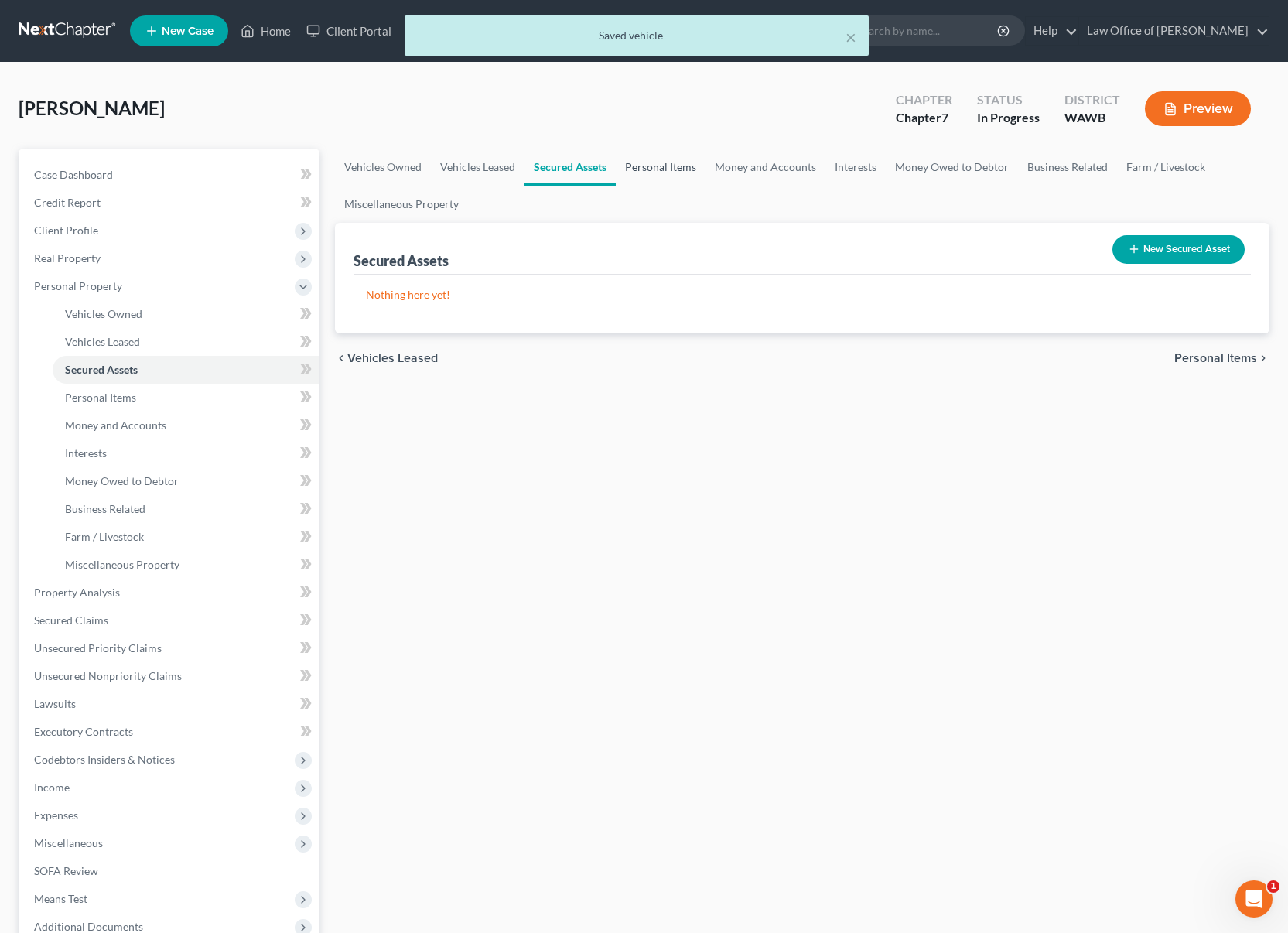
click at [645, 176] on link "Personal Items" at bounding box center [660, 168] width 90 height 37
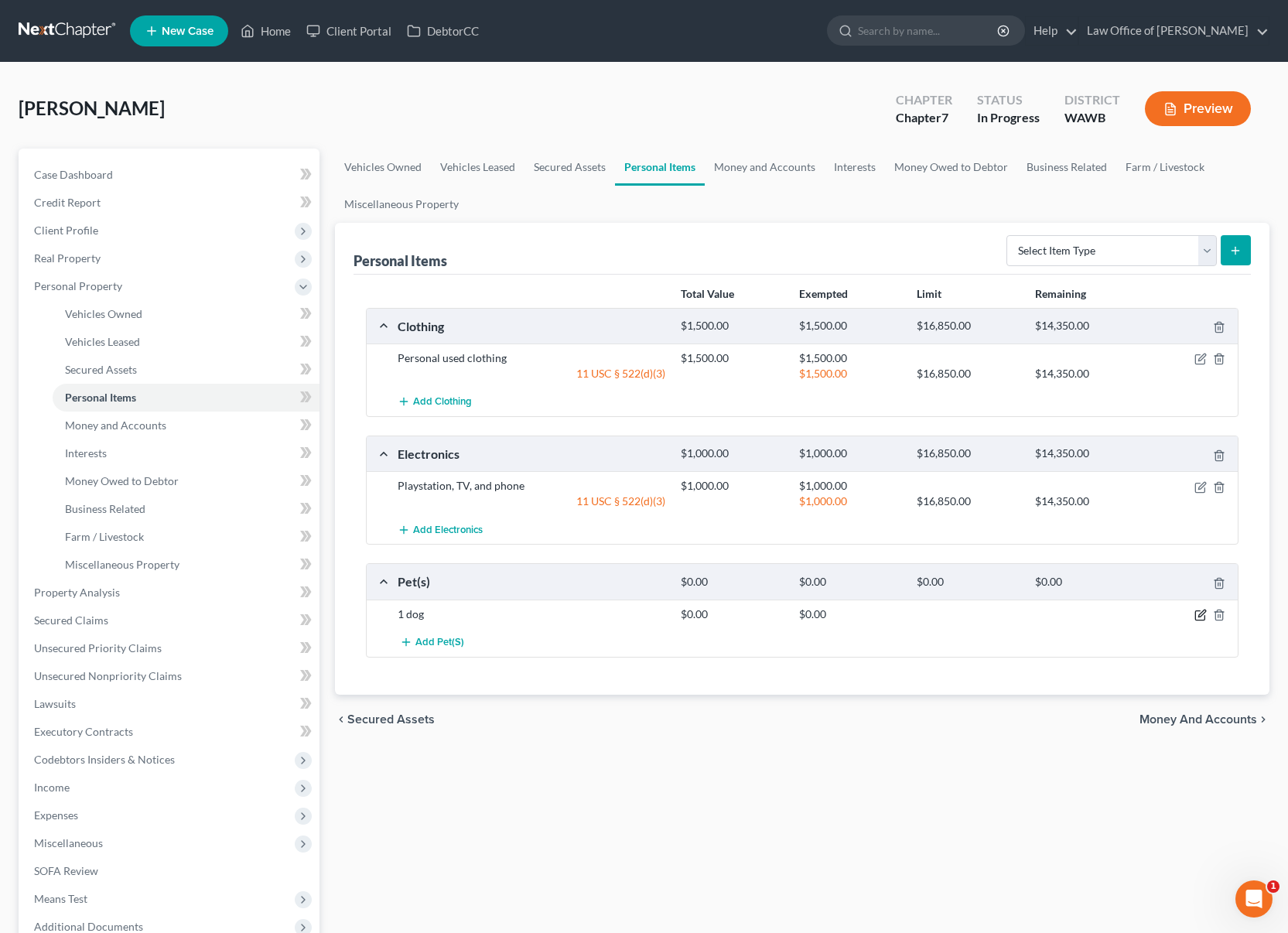
click at [1201, 613] on icon "button" at bounding box center [1200, 615] width 12 height 12
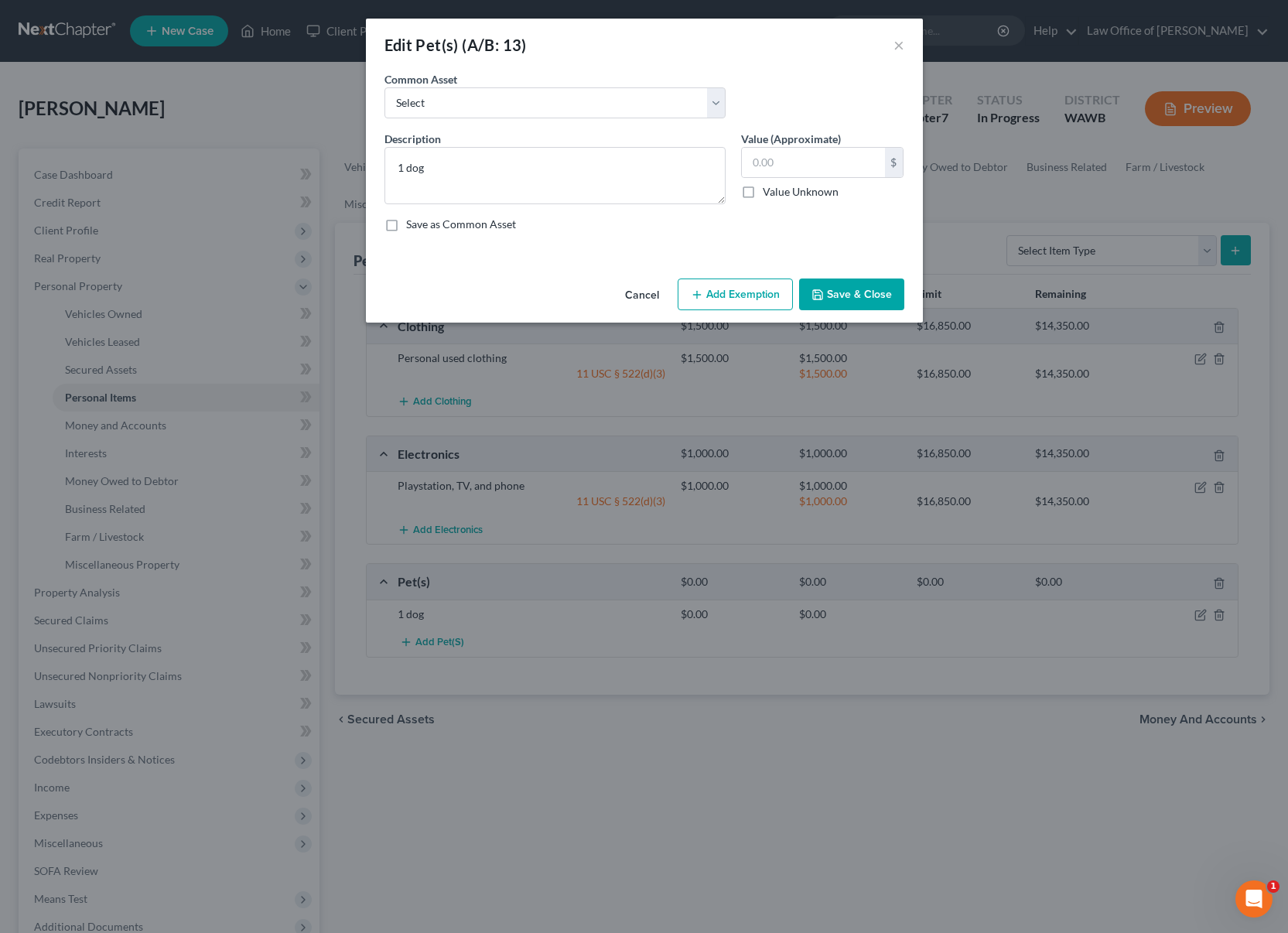
click at [747, 300] on button "Add Exemption" at bounding box center [735, 294] width 115 height 33
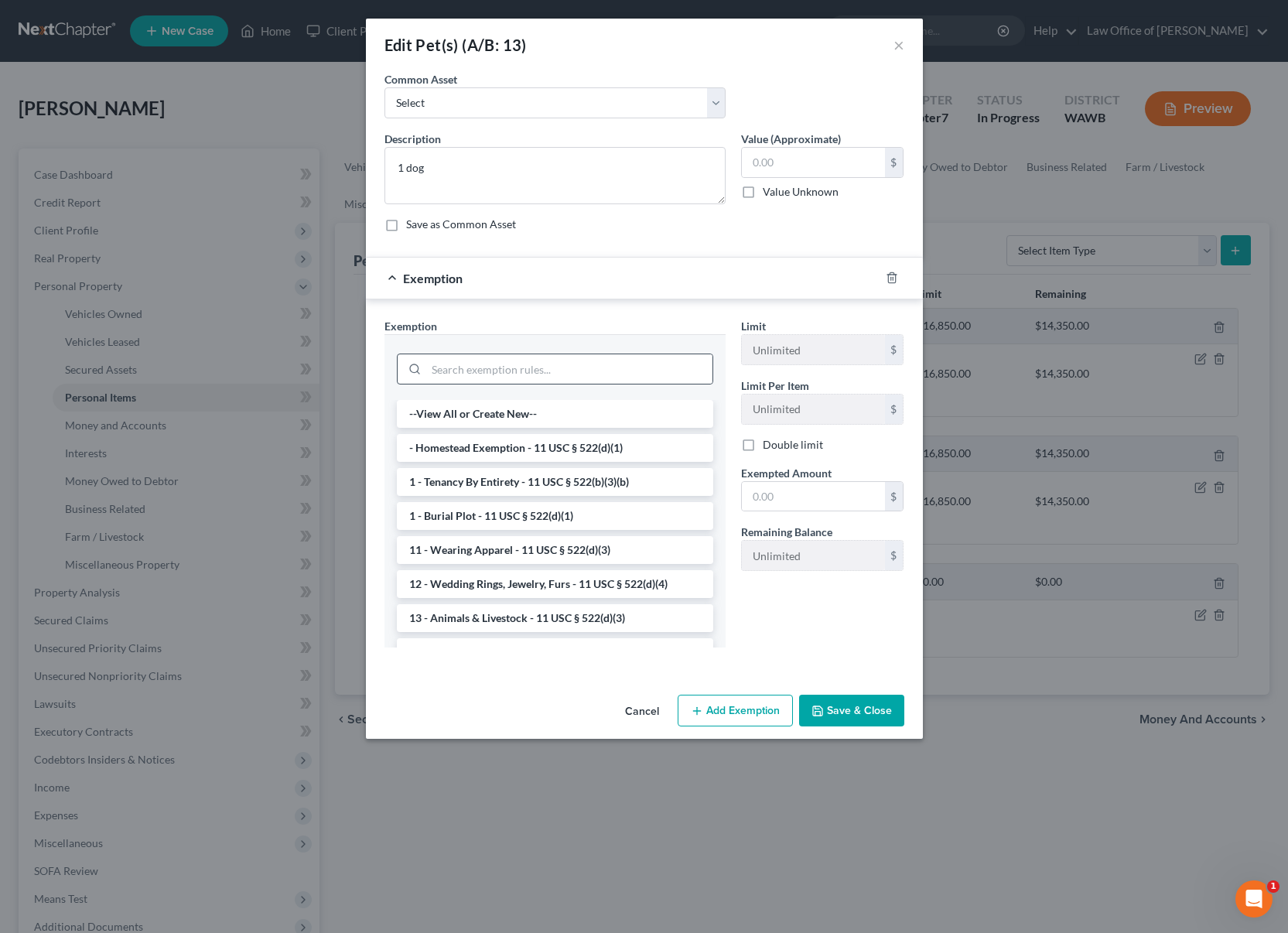
click at [536, 353] on div at bounding box center [555, 367] width 316 height 40
click at [527, 379] on input "search" at bounding box center [569, 369] width 286 height 29
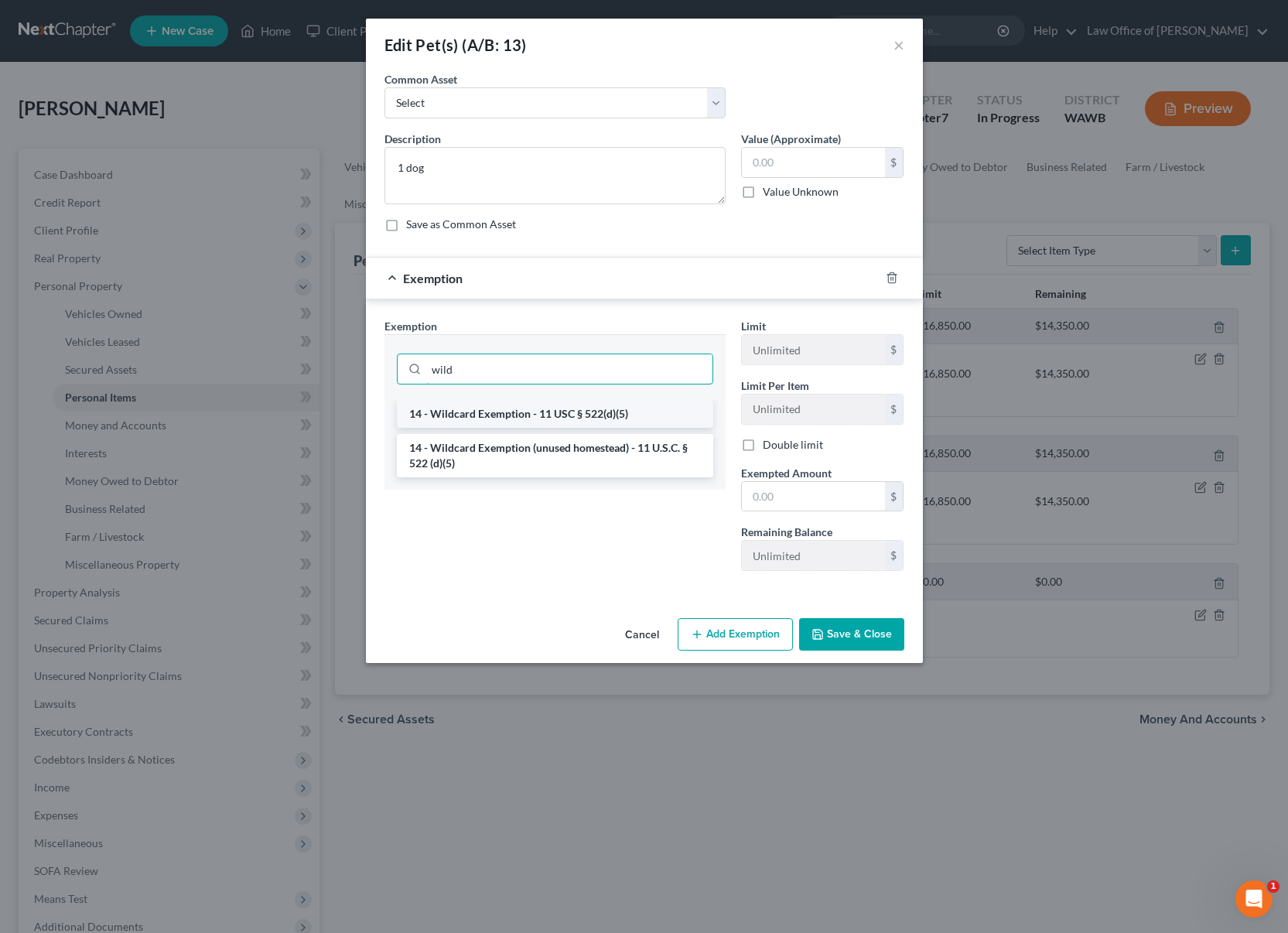
type input "wild"
click at [549, 410] on li "14 - Wildcard Exemption - 11 USC § 522(d)(5)" at bounding box center [555, 413] width 316 height 27
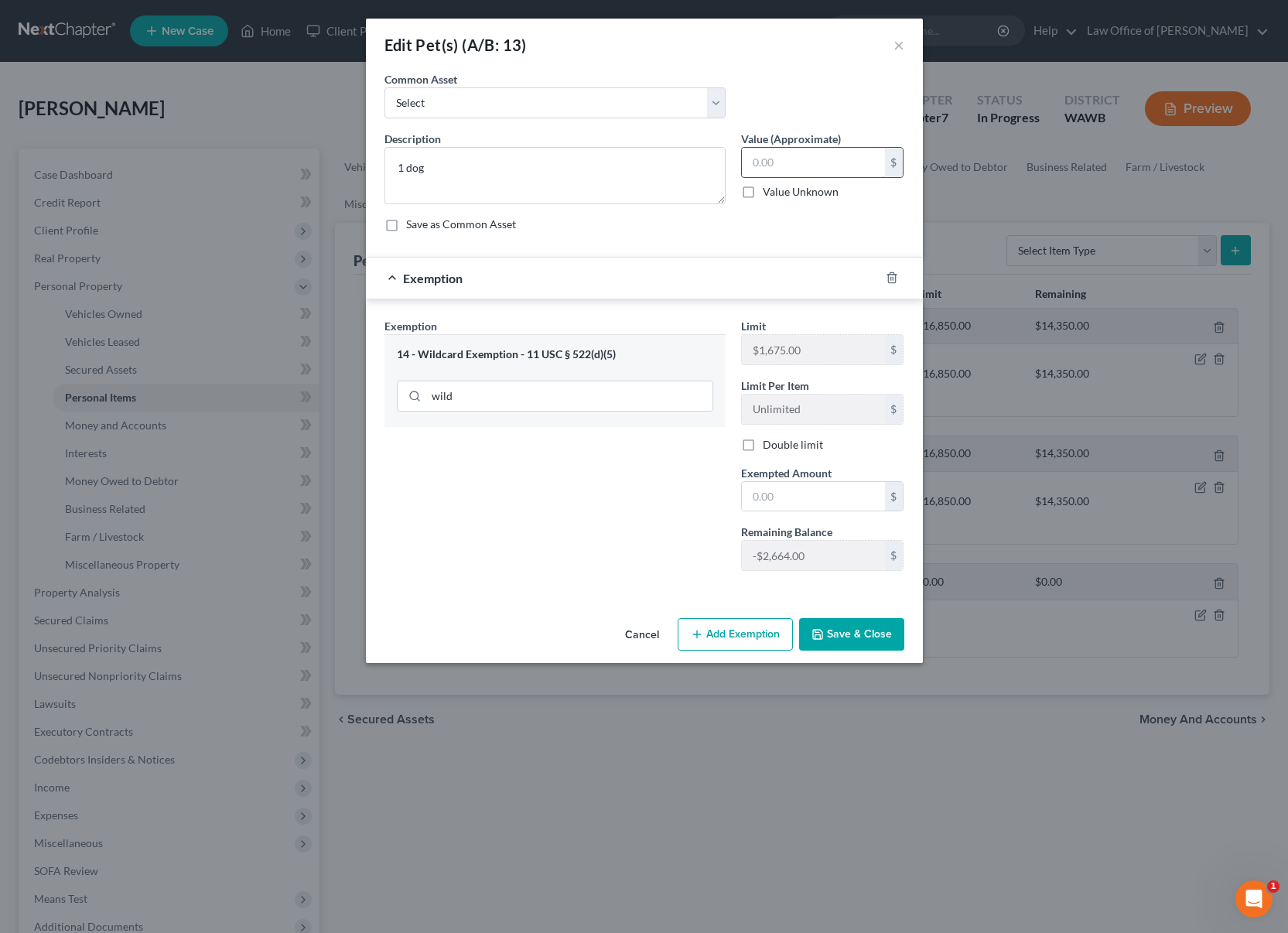
click at [841, 163] on input "text" at bounding box center [813, 162] width 143 height 29
type input "0"
click at [800, 503] on input "text" at bounding box center [813, 497] width 143 height 29
type input "0"
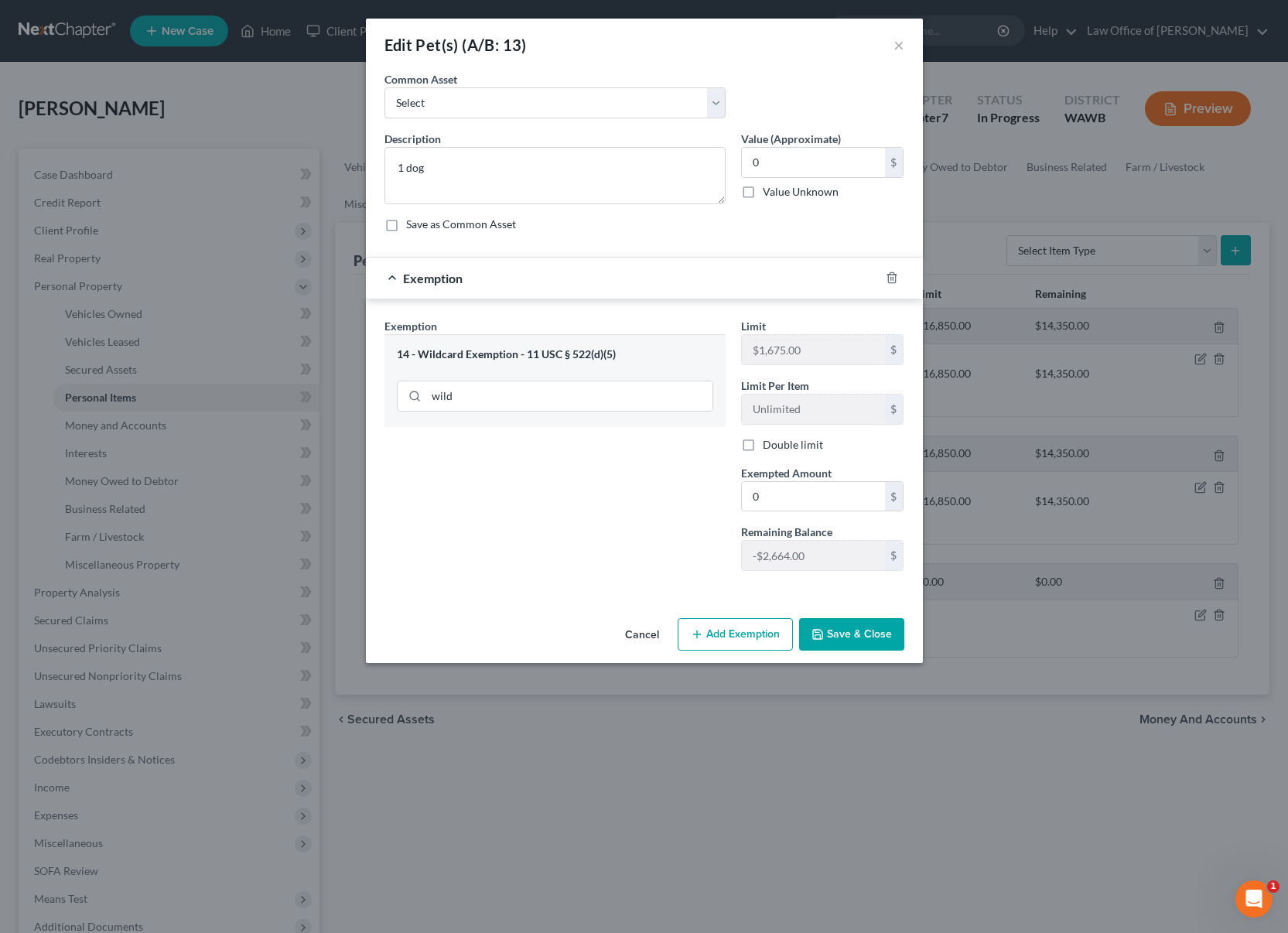
click at [681, 577] on div "Exemption Set must be selected for CA. Exemption * 14 - Wildcard Exemption - 11…" at bounding box center [555, 451] width 356 height 265
click at [837, 652] on div "Cancel Add Exemption Save & Close" at bounding box center [644, 638] width 557 height 51
click at [837, 632] on button "Save & Close" at bounding box center [851, 634] width 105 height 33
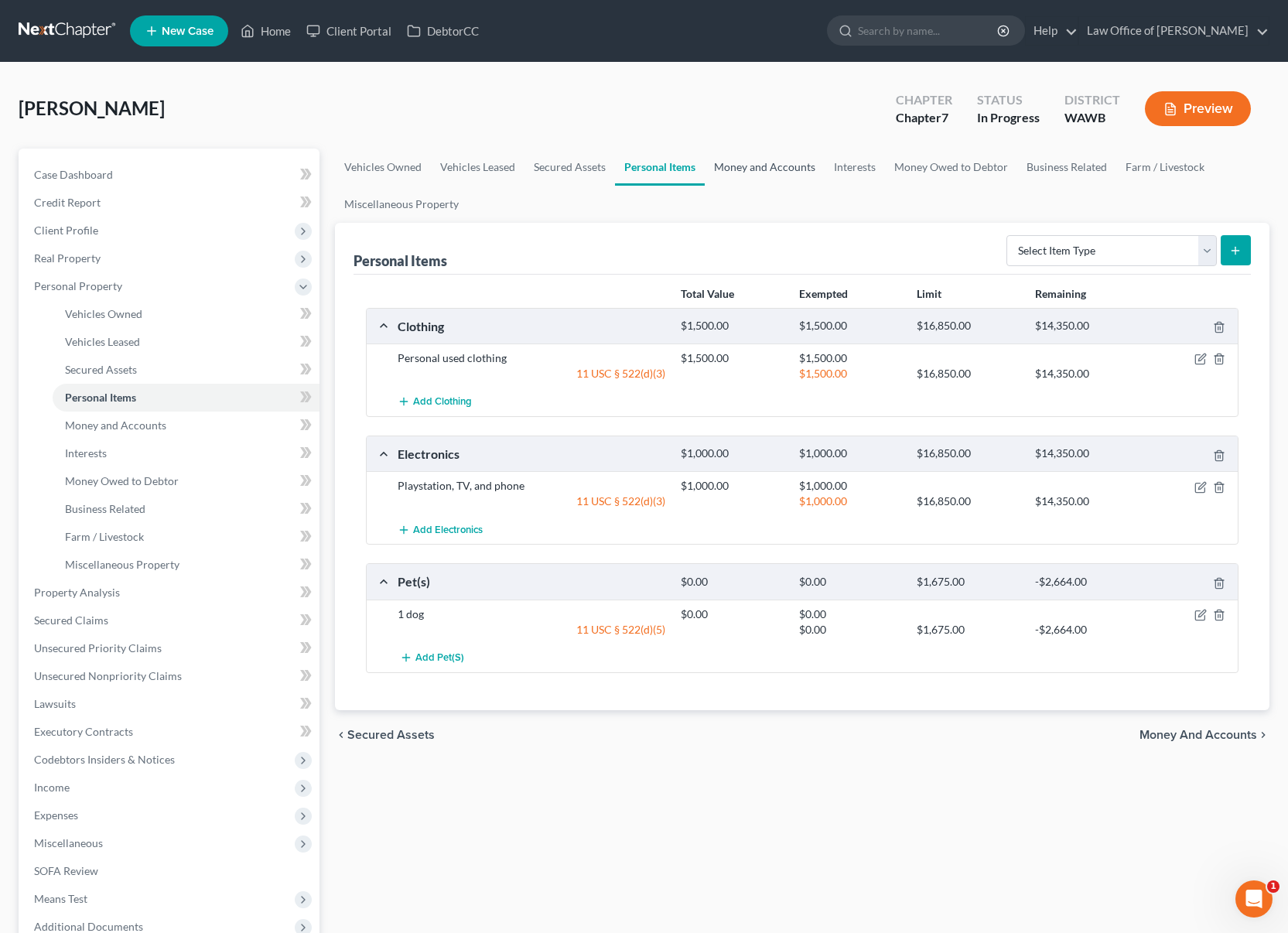
click at [766, 158] on link "Money and Accounts" at bounding box center [764, 168] width 120 height 37
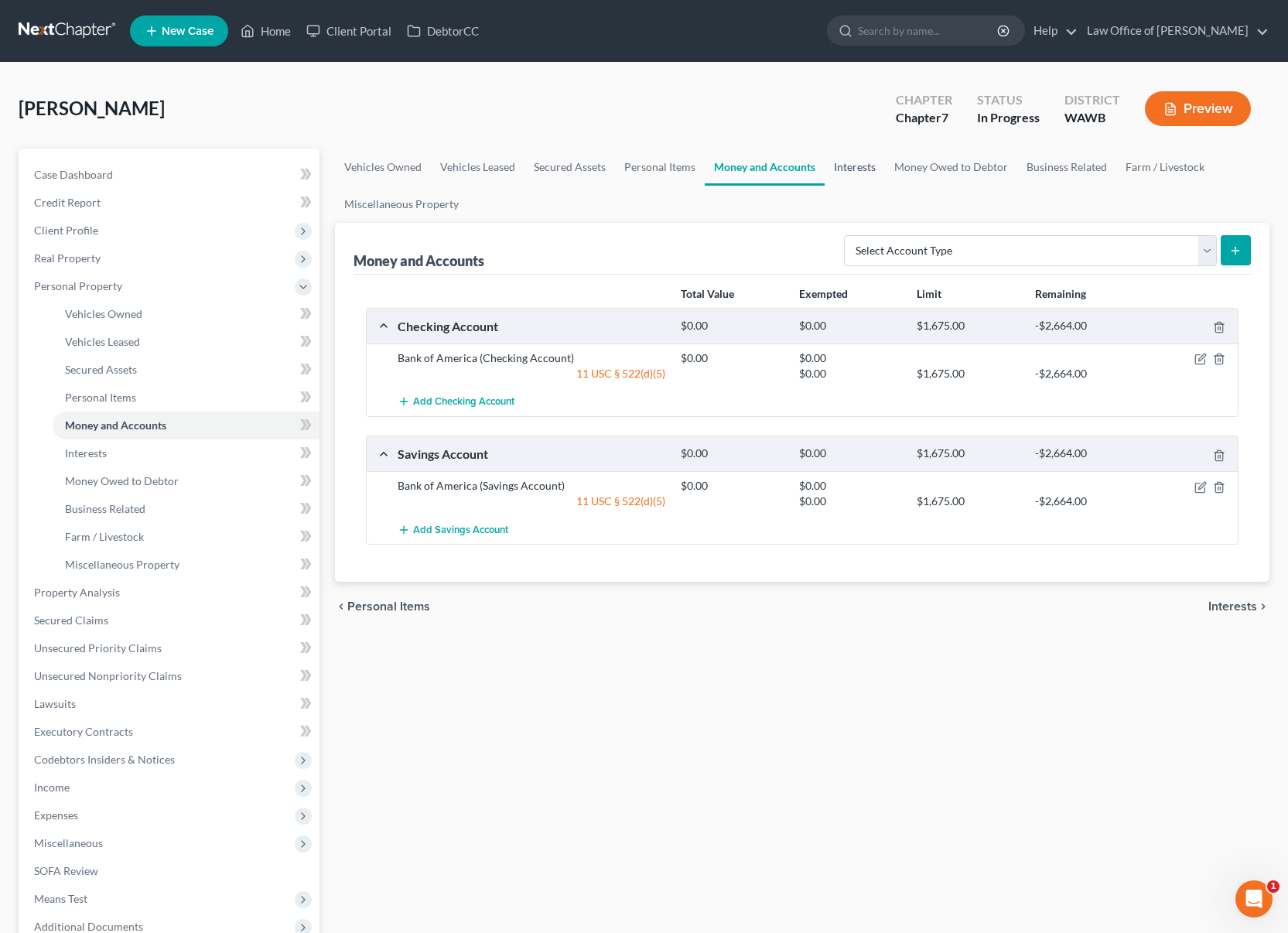
click at [861, 167] on link "Interests" at bounding box center [855, 168] width 60 height 37
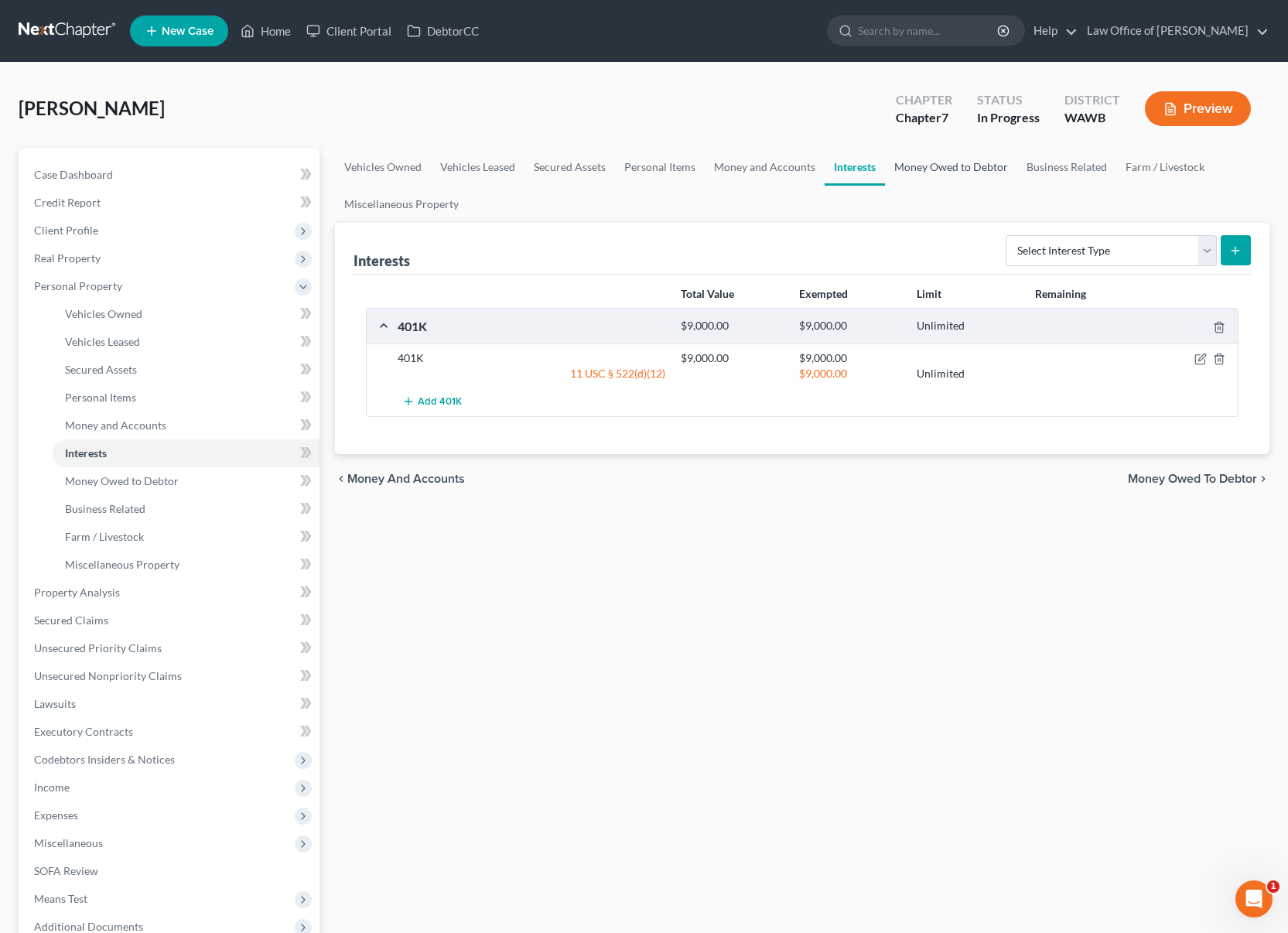
click at [935, 158] on link "Money Owed to Debtor" at bounding box center [950, 168] width 132 height 37
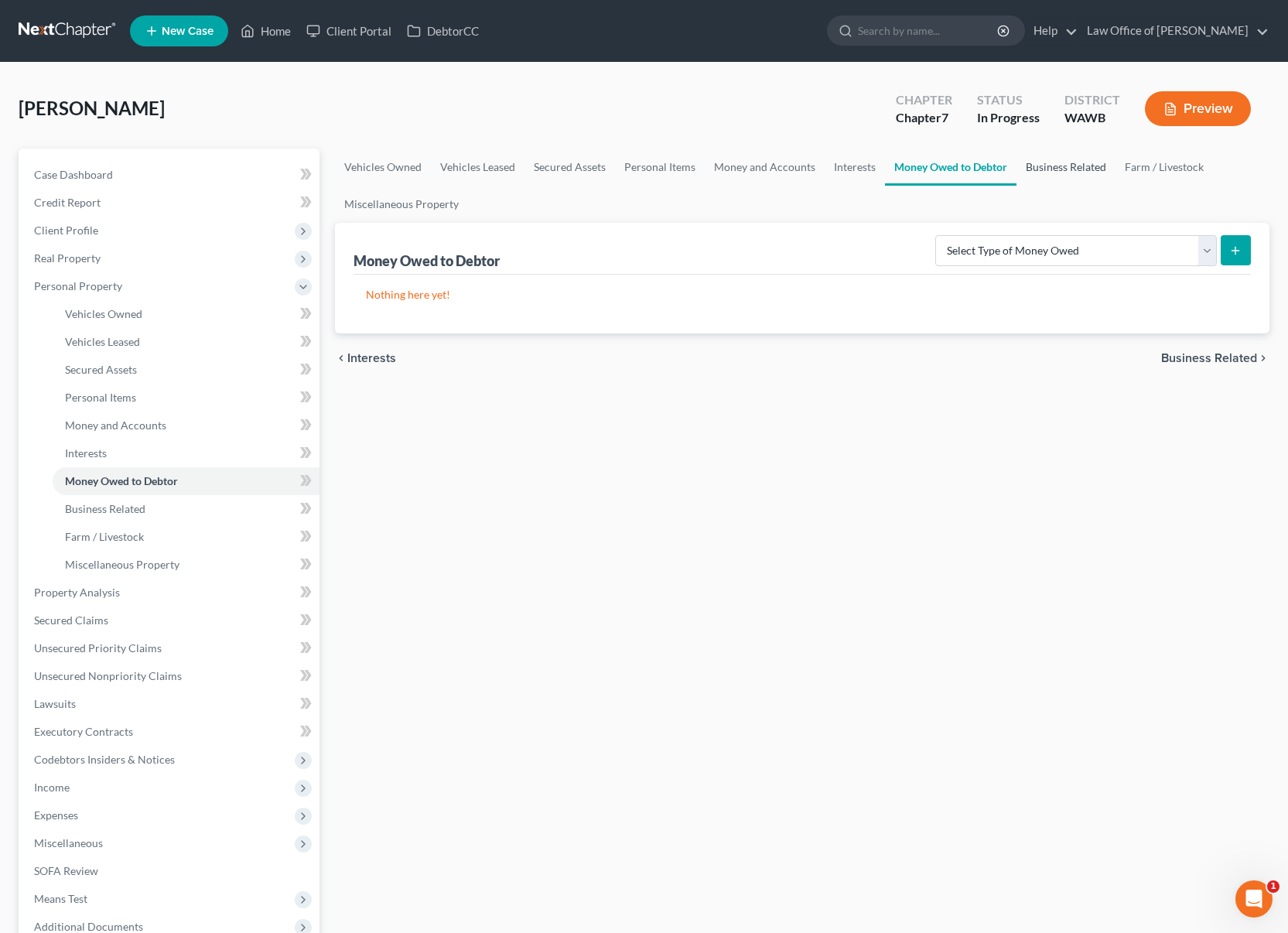
click at [1046, 178] on link "Business Related" at bounding box center [1066, 168] width 99 height 37
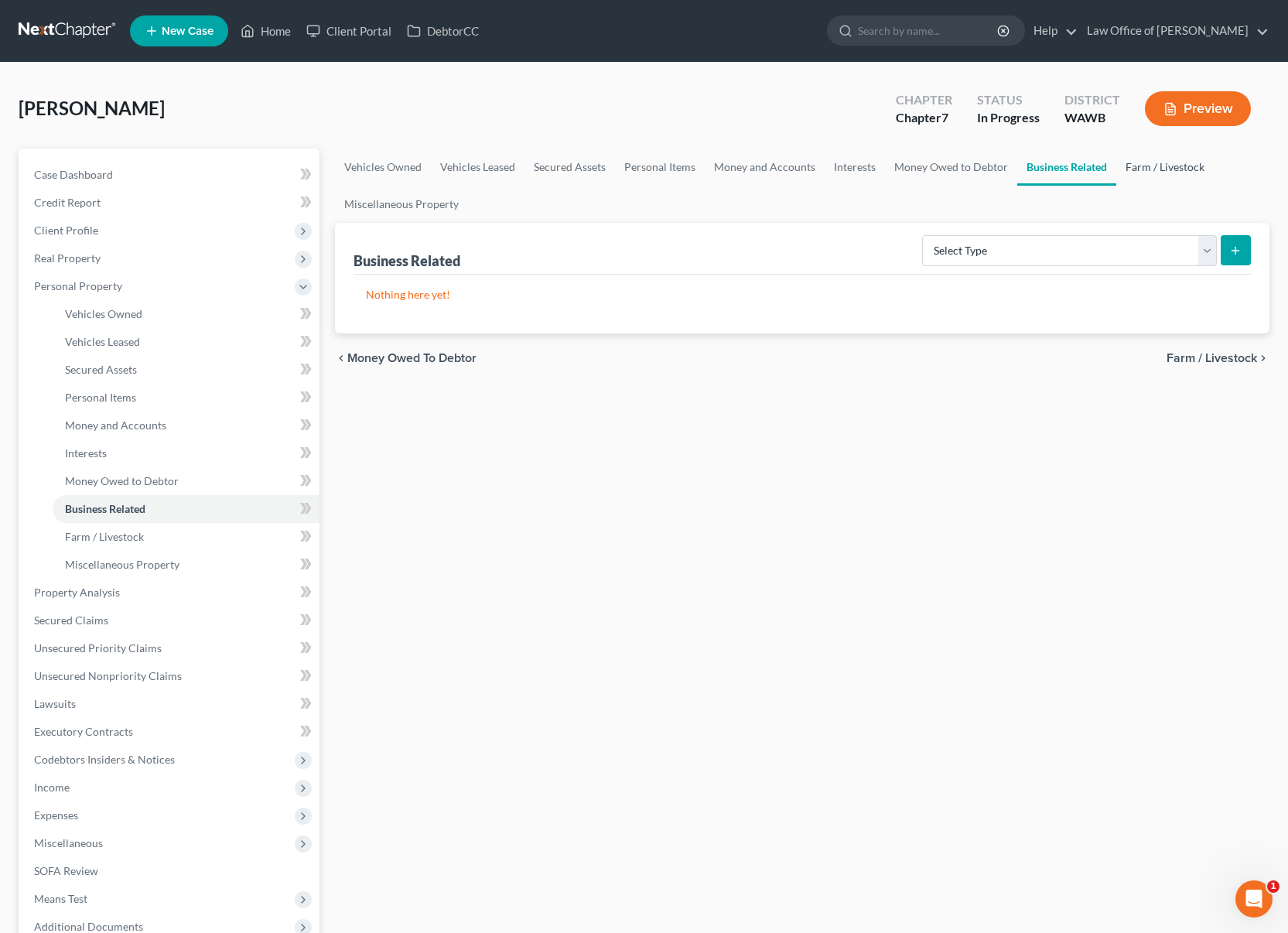
click at [1157, 167] on link "Farm / Livestock" at bounding box center [1165, 168] width 98 height 37
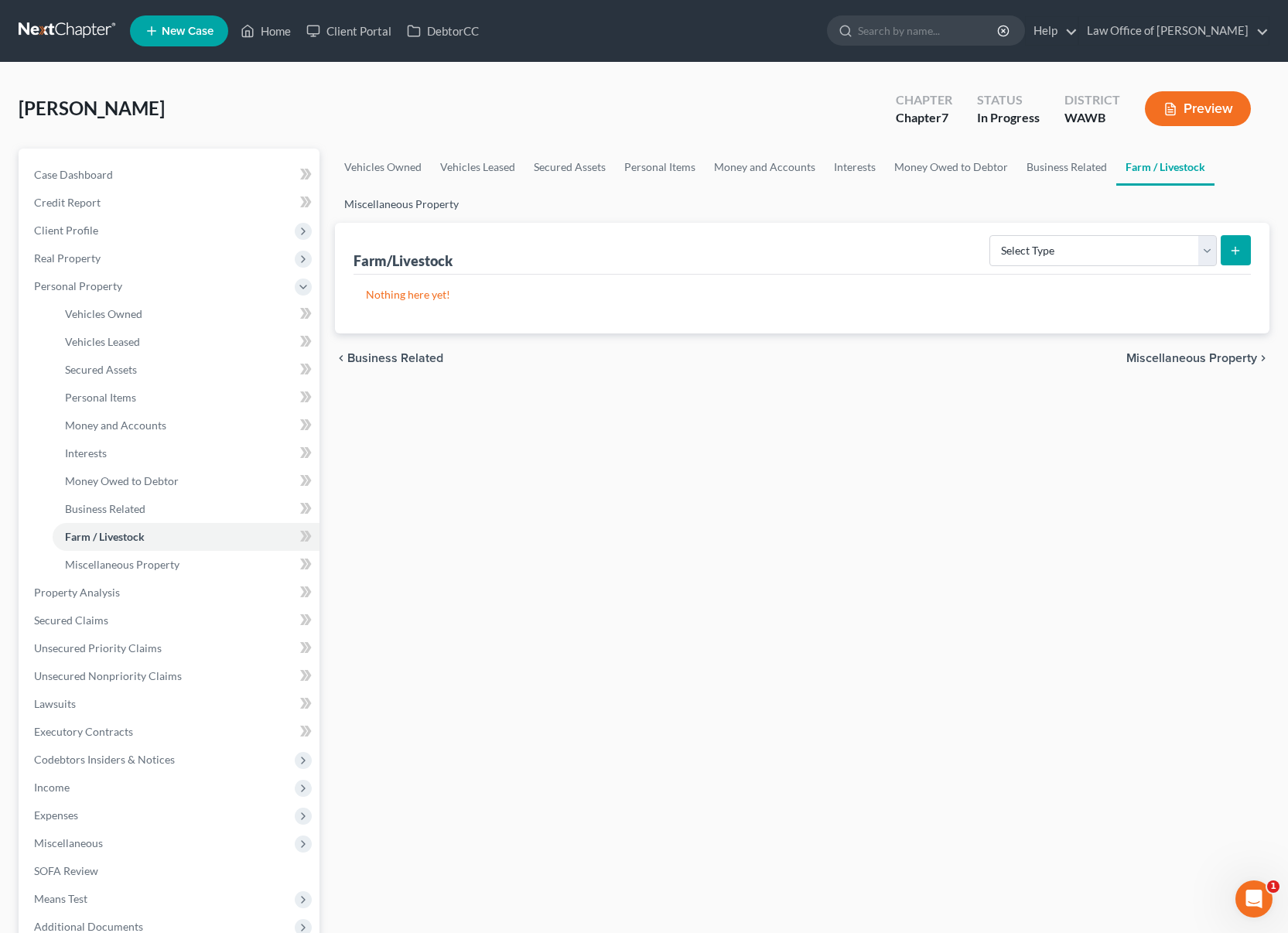
click at [428, 206] on link "Miscellaneous Property" at bounding box center [402, 204] width 133 height 37
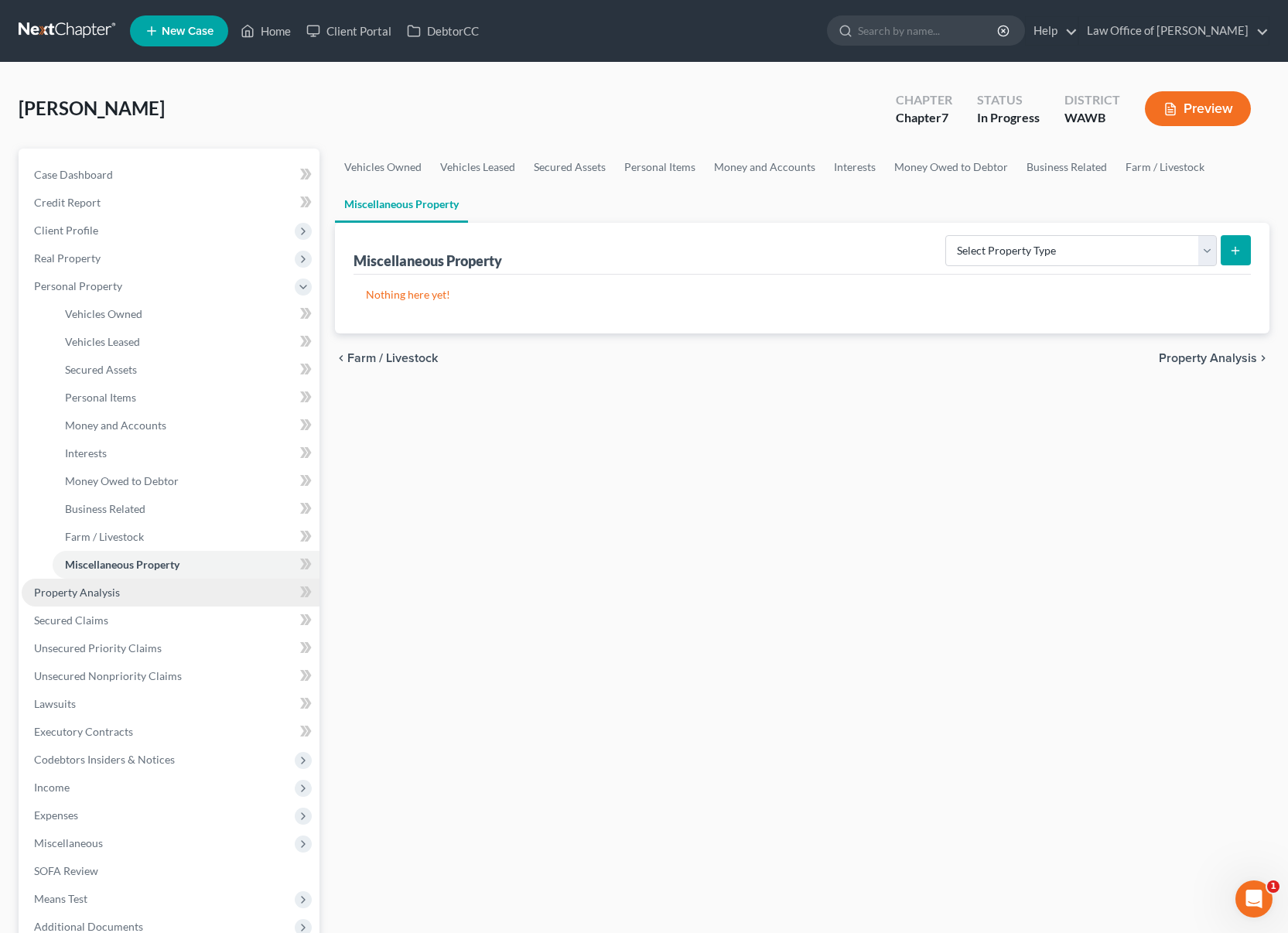
click at [176, 603] on link "Property Analysis" at bounding box center [170, 592] width 298 height 27
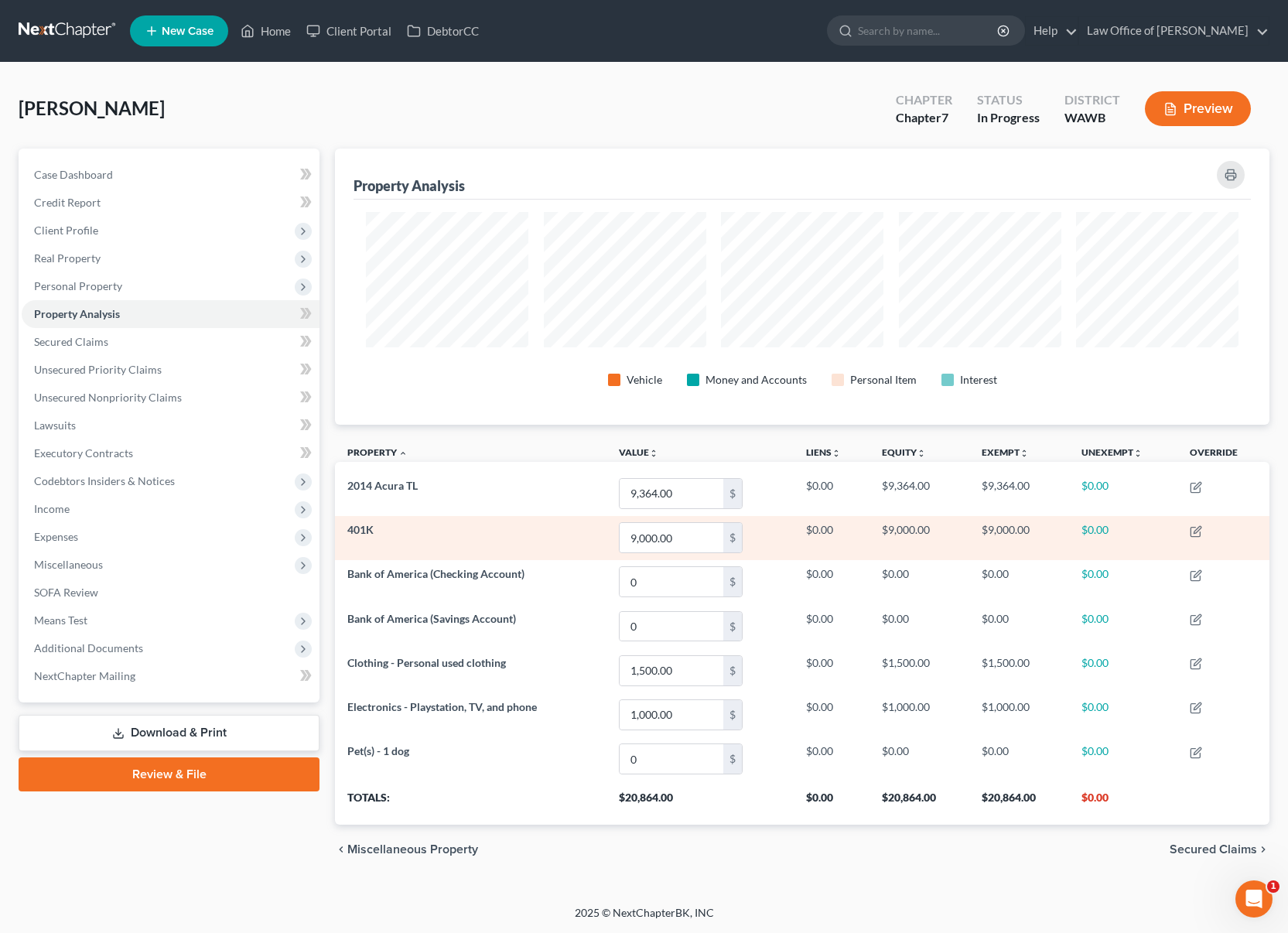
scroll to position [276, 934]
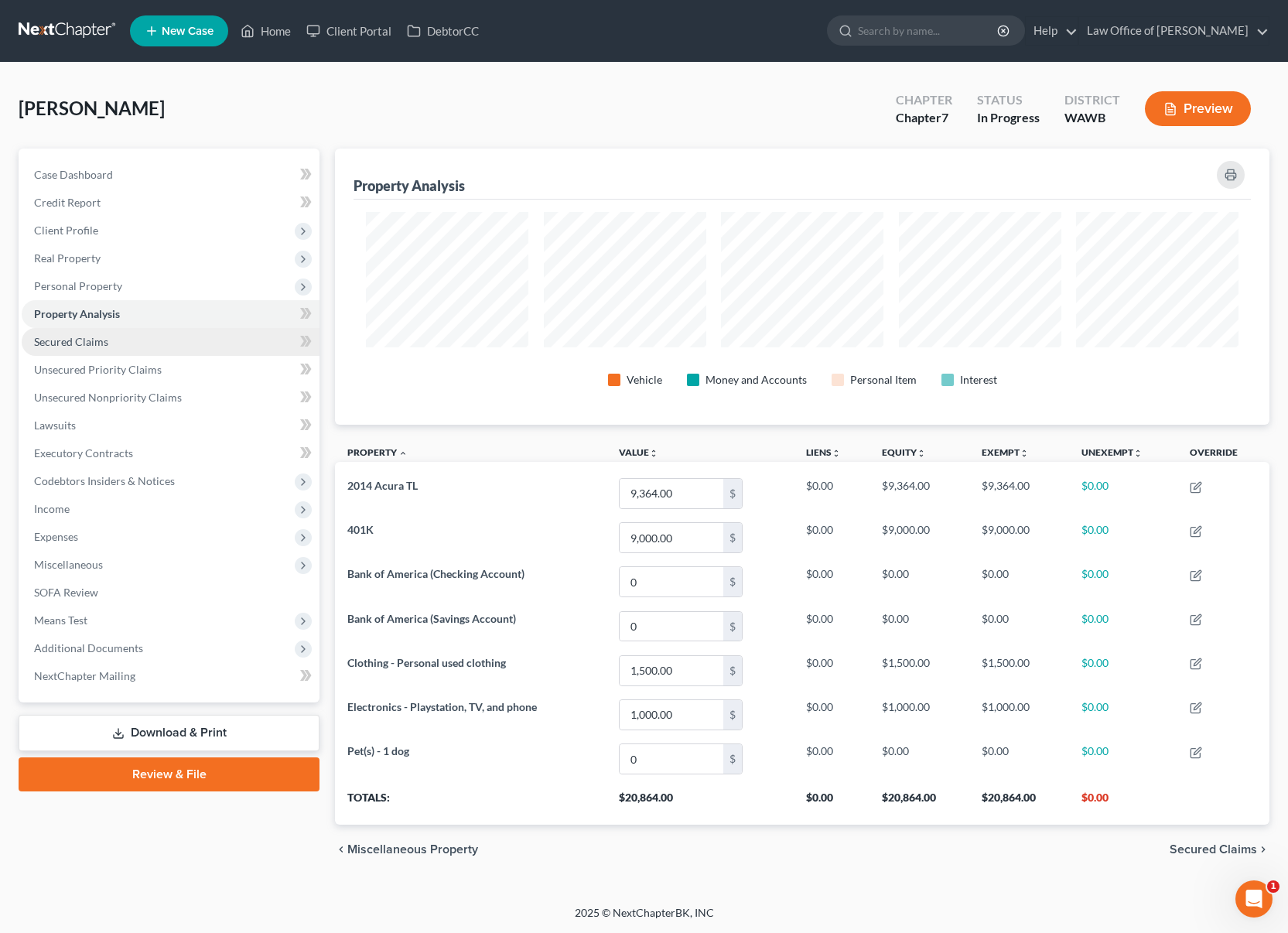
click at [98, 348] on span "Secured Claims" at bounding box center [71, 341] width 74 height 13
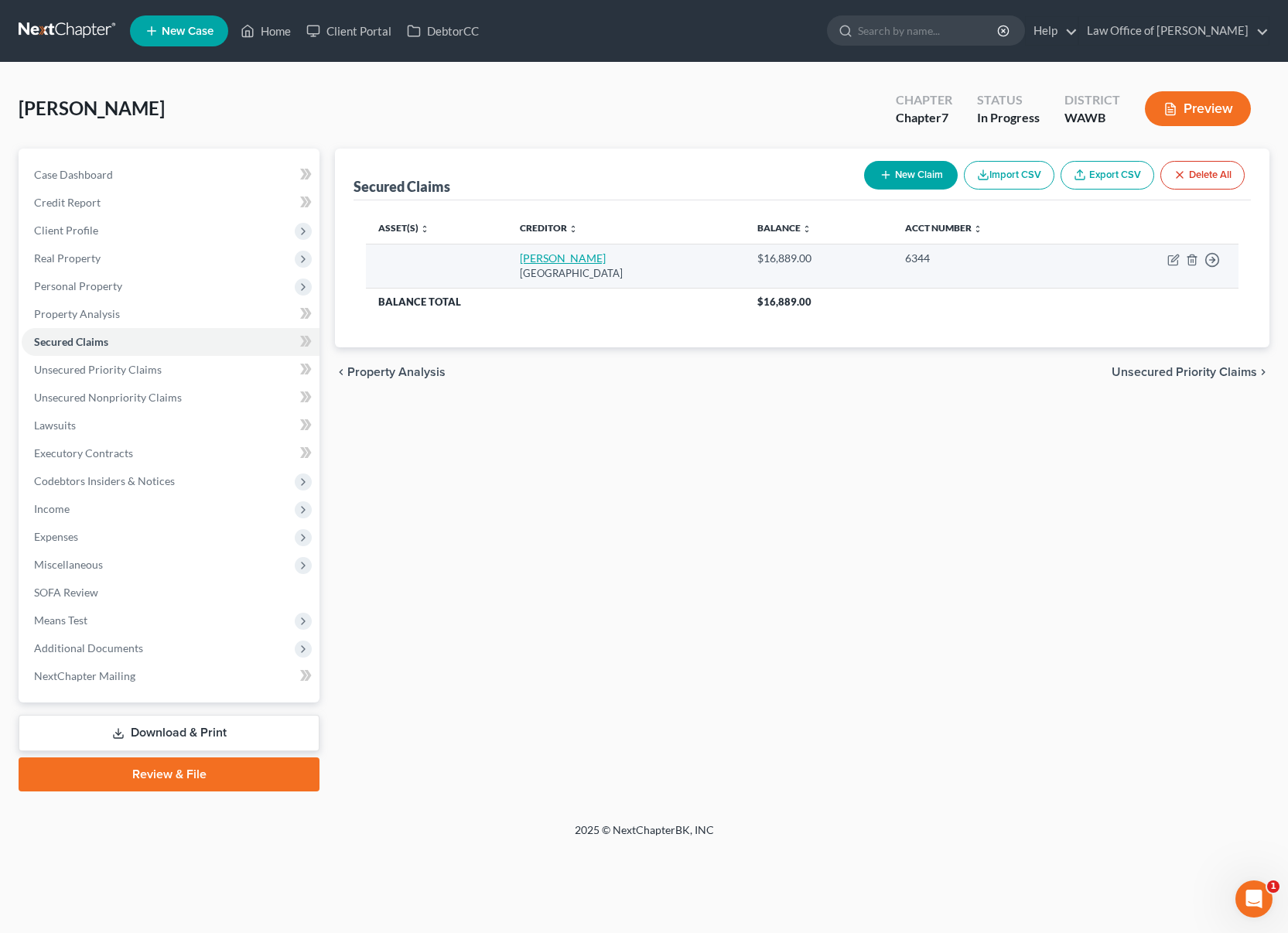
click at [528, 258] on link "[PERSON_NAME]" at bounding box center [562, 258] width 86 height 13
select select "45"
select select "2"
select select "0"
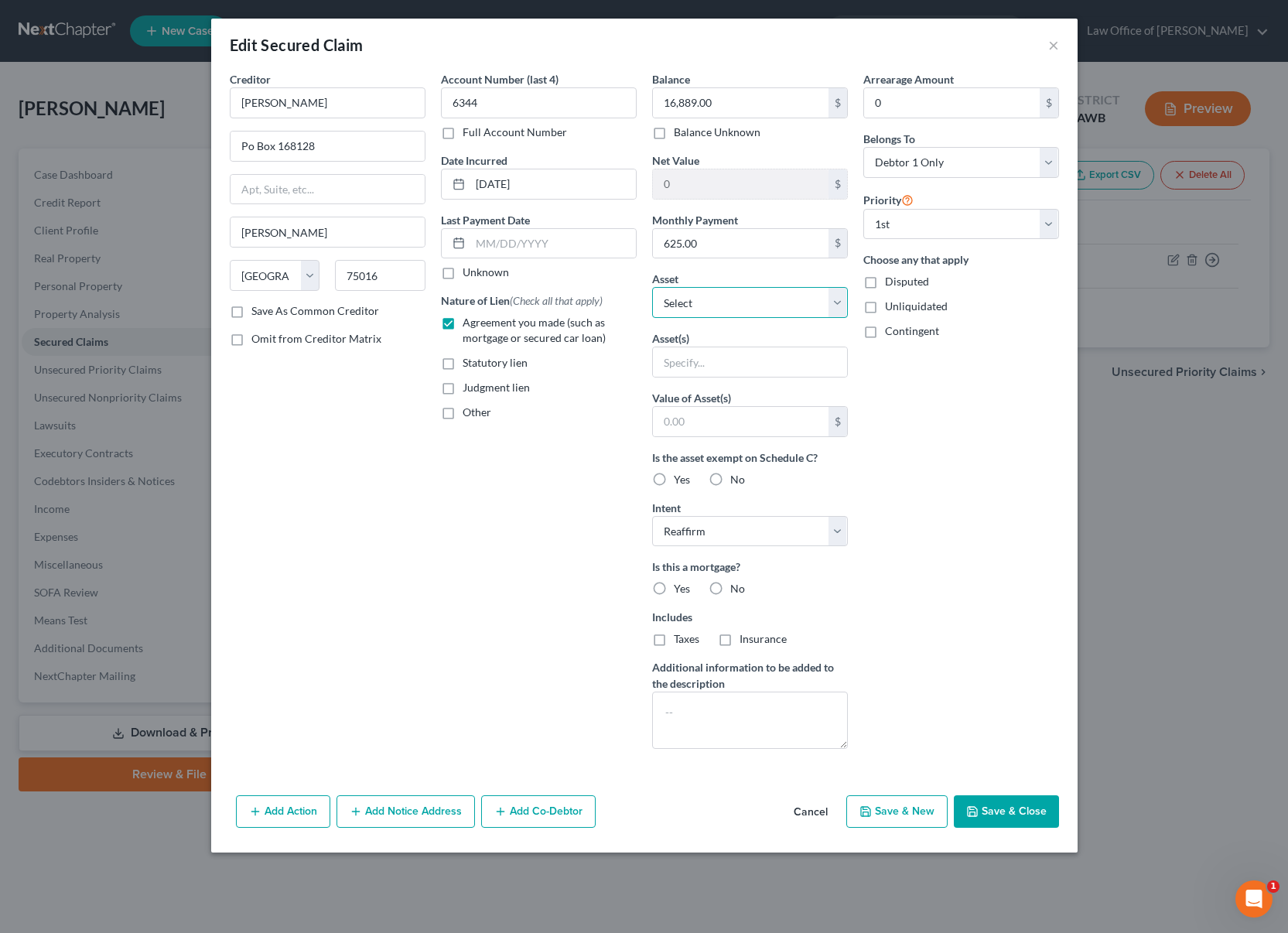
click at [710, 304] on select "Select Other Multiple Assets 2014 Acura TL - $9364.0 Bank of America (Checking …" at bounding box center [749, 302] width 196 height 31
select select "8"
click at [652, 287] on select "Select Other Multiple Assets 2014 Acura TL - $9364.0 Bank of America (Checking …" at bounding box center [749, 302] width 196 height 31
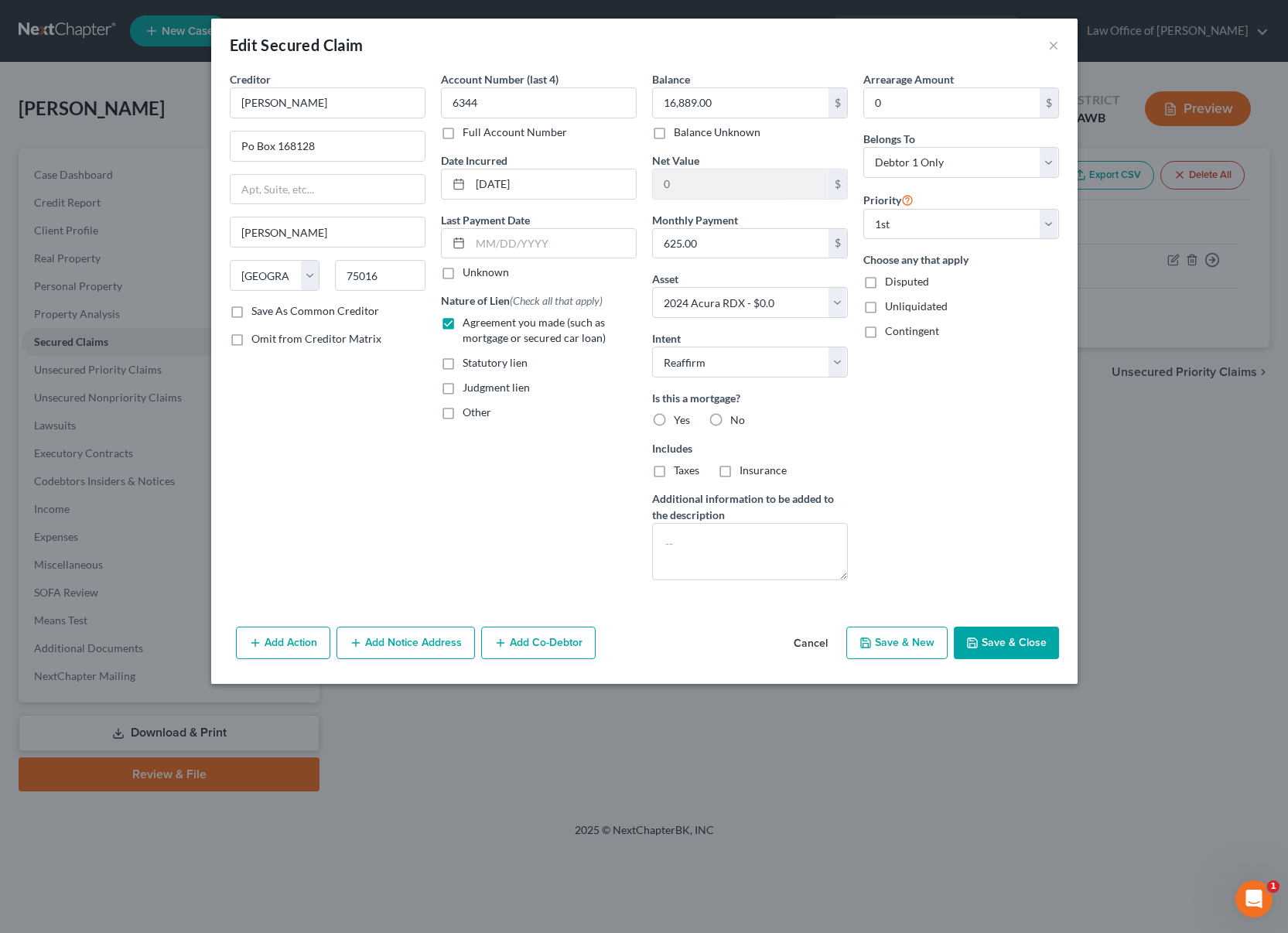
click at [730, 416] on label "No" at bounding box center [738, 419] width 15 height 15
click at [737, 416] on input "No" at bounding box center [741, 417] width 10 height 10
radio input "true"
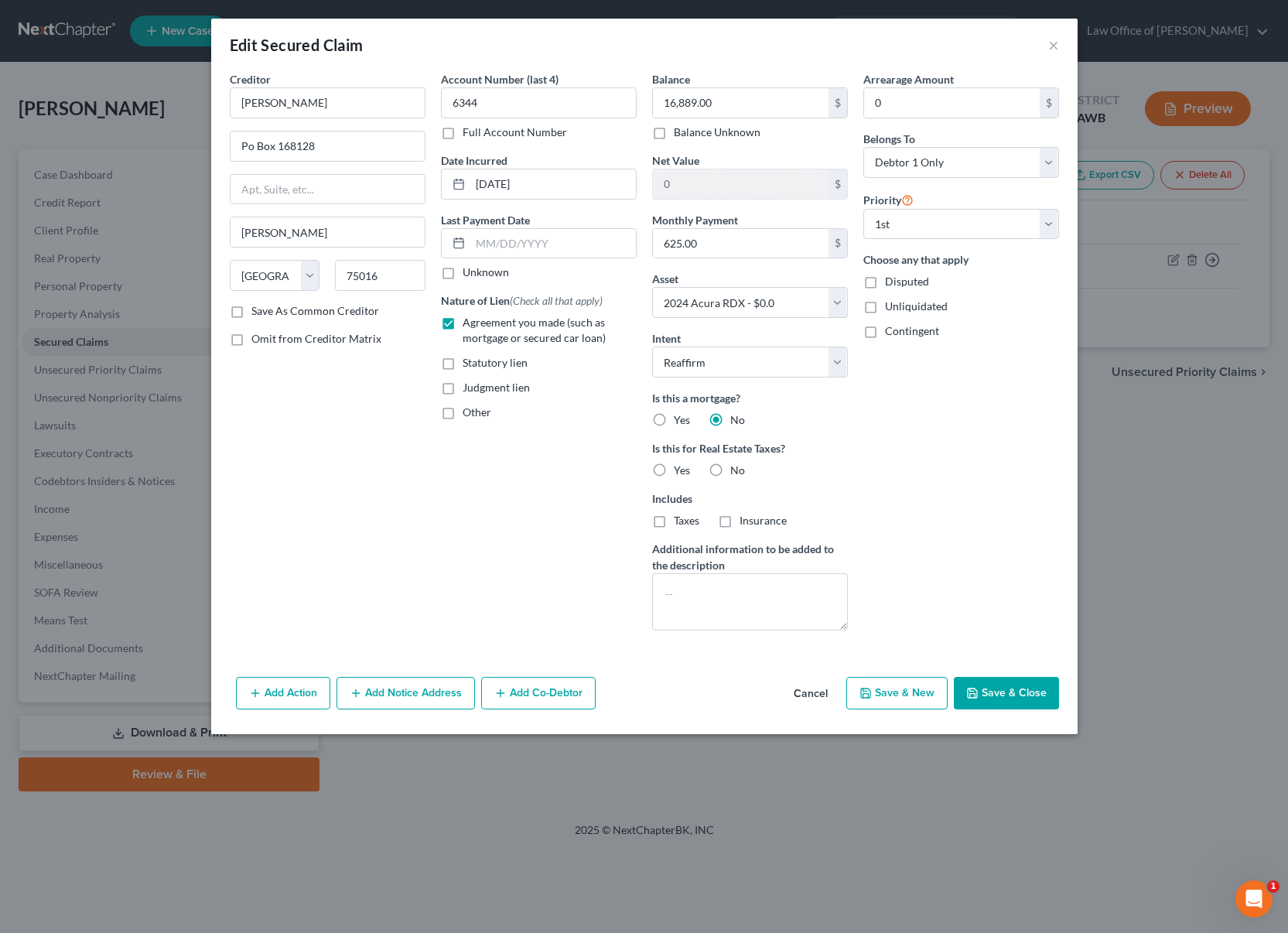
click at [730, 470] on label "No" at bounding box center [738, 470] width 15 height 15
click at [737, 470] on input "No" at bounding box center [741, 467] width 10 height 10
radio input "true"
click at [729, 103] on input "16,889.00" at bounding box center [740, 102] width 176 height 29
click at [1011, 688] on button "Save & Close" at bounding box center [1006, 693] width 105 height 33
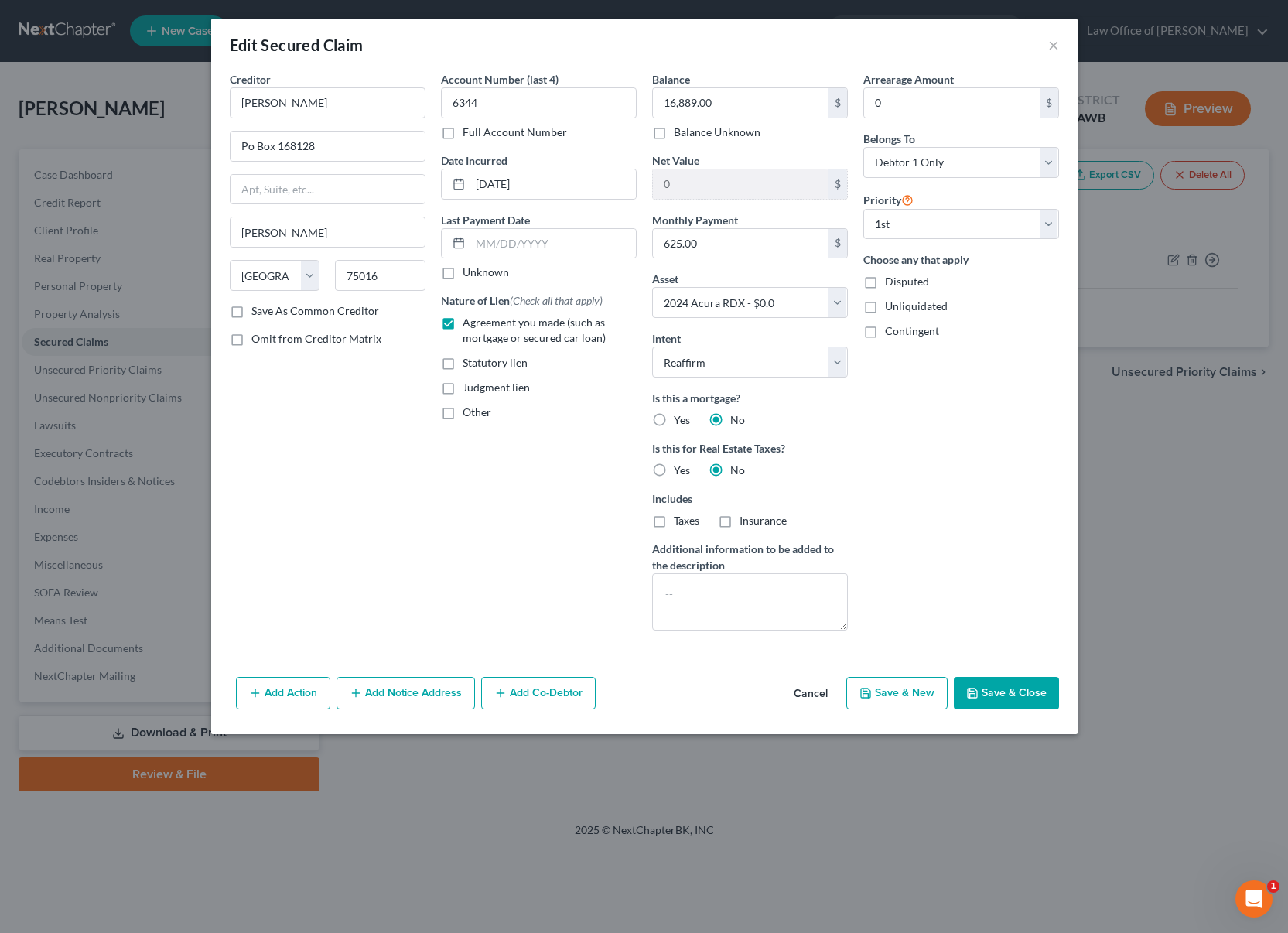
select select
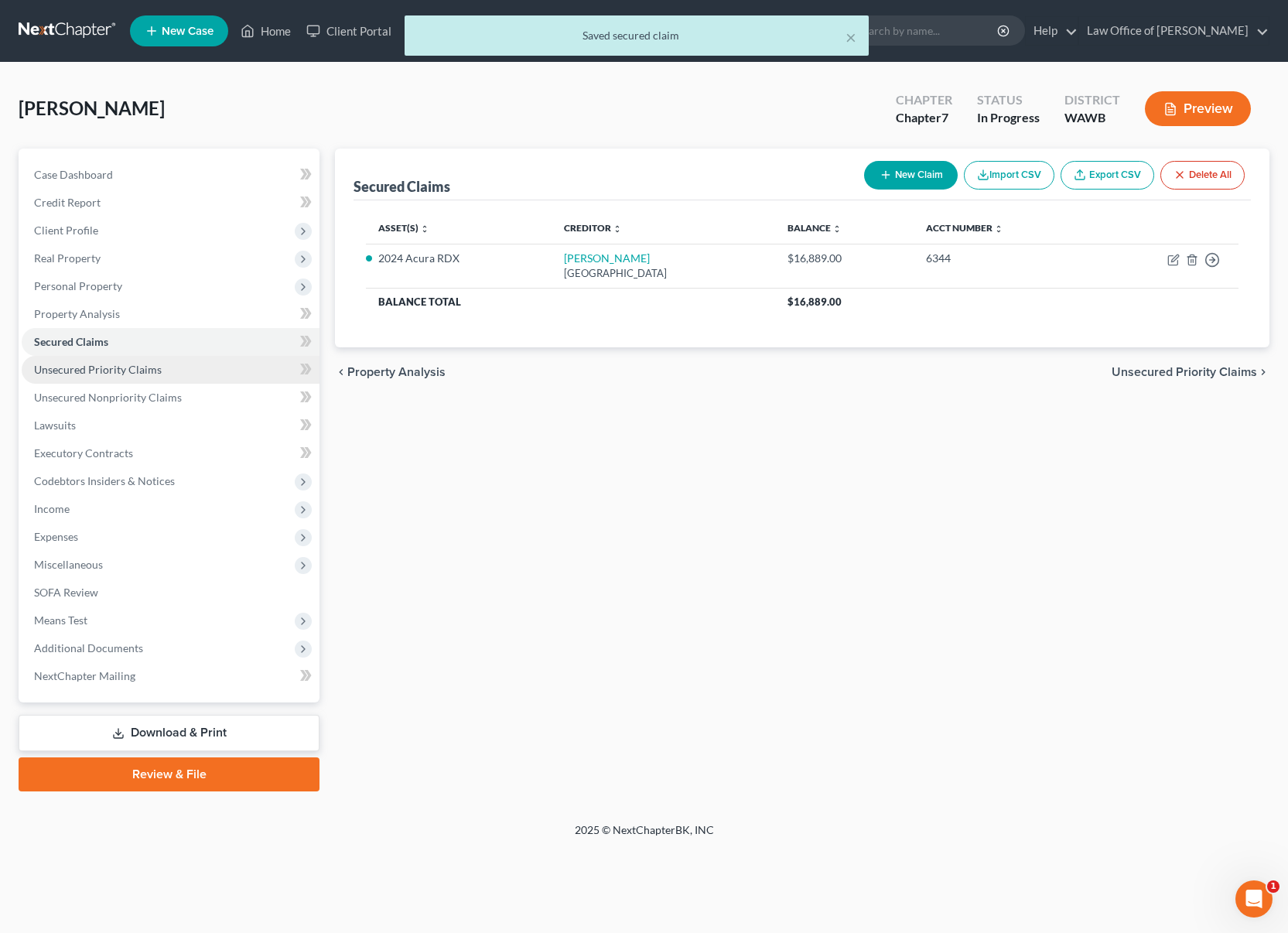
click at [186, 379] on link "Unsecured Priority Claims" at bounding box center [170, 369] width 298 height 27
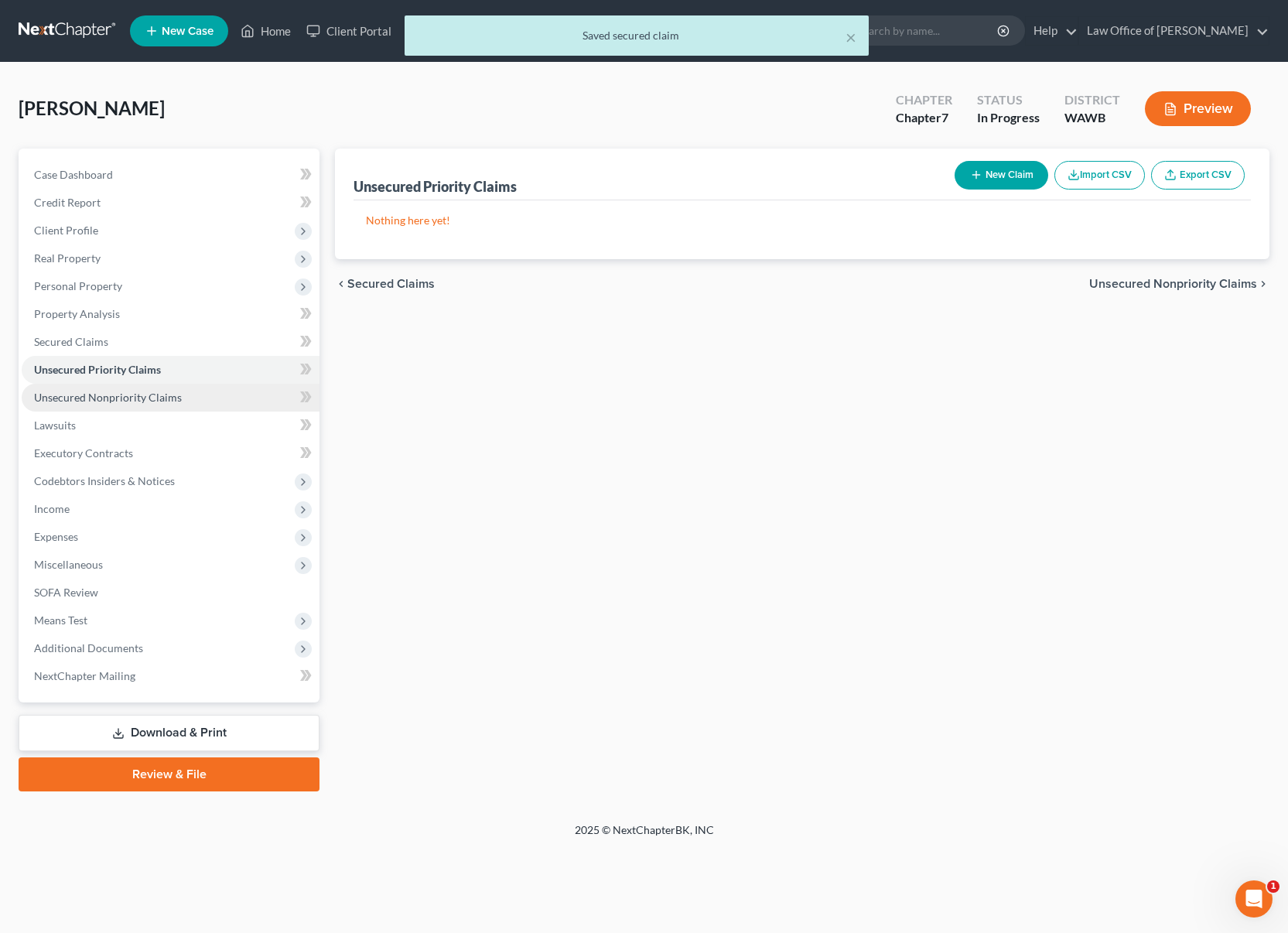
click at [179, 391] on link "Unsecured Nonpriority Claims" at bounding box center [170, 397] width 298 height 27
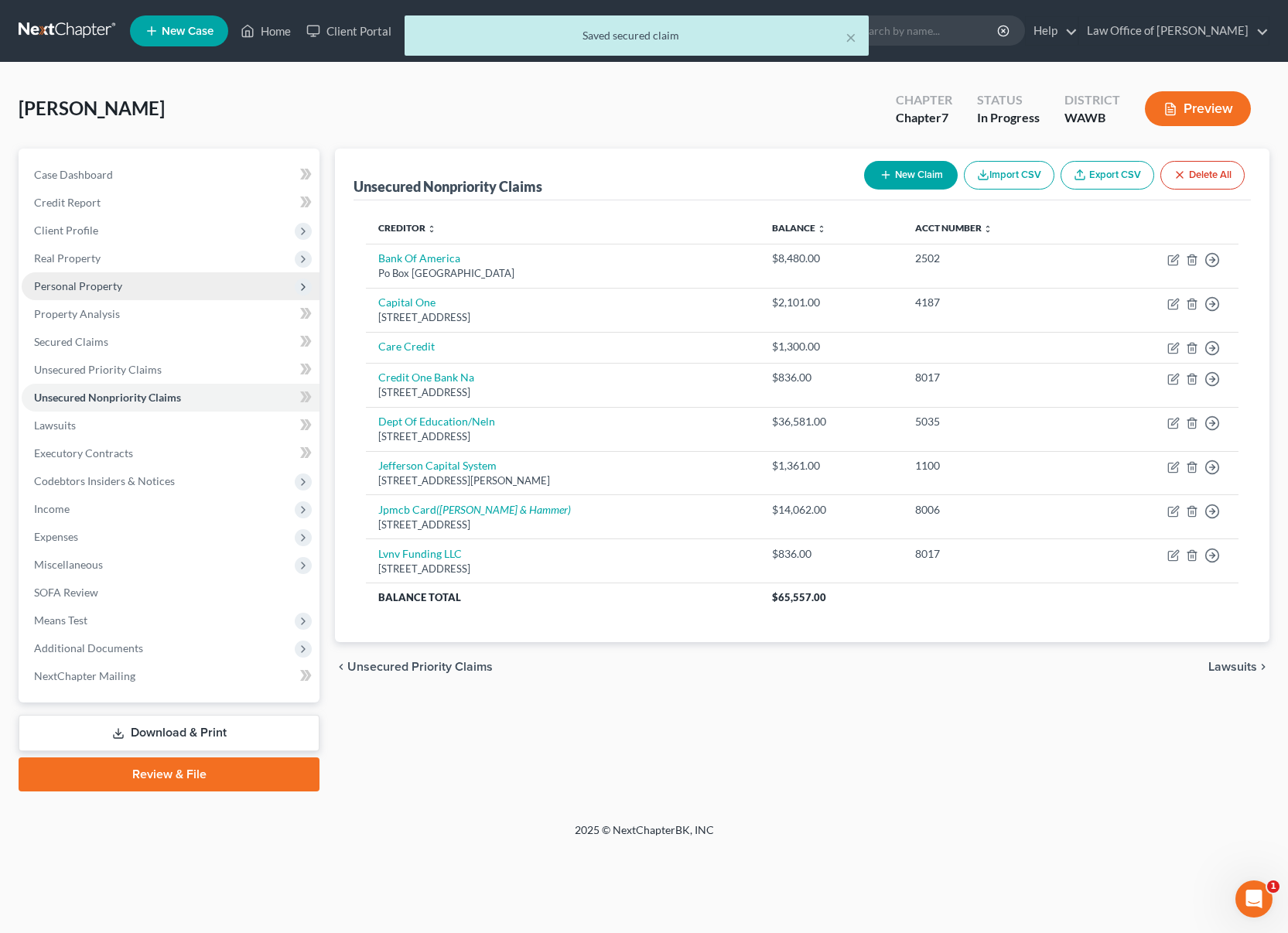
click at [153, 291] on span "Personal Property" at bounding box center [170, 286] width 298 height 27
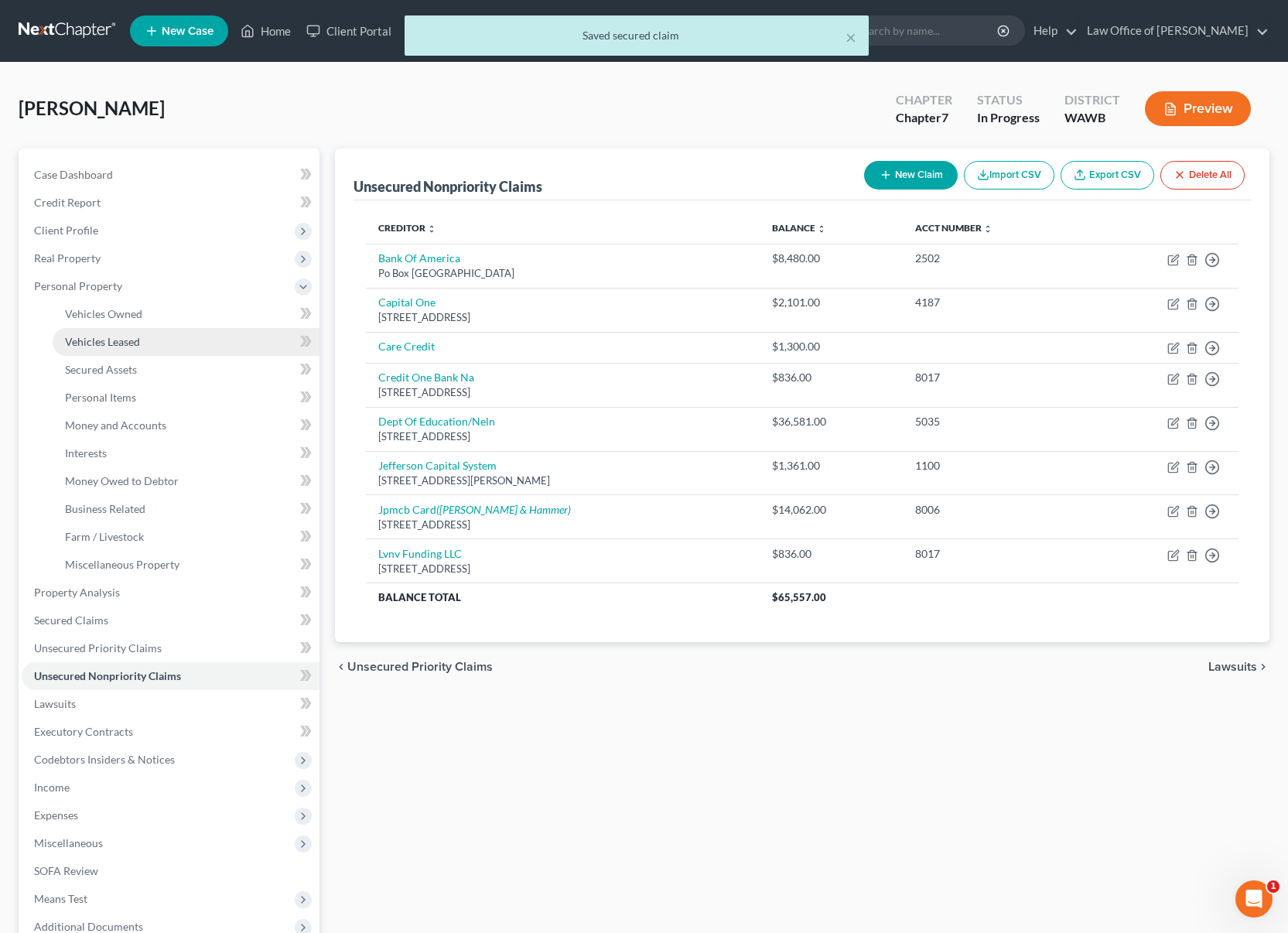
click at [142, 341] on link "Vehicles Leased" at bounding box center [185, 341] width 267 height 27
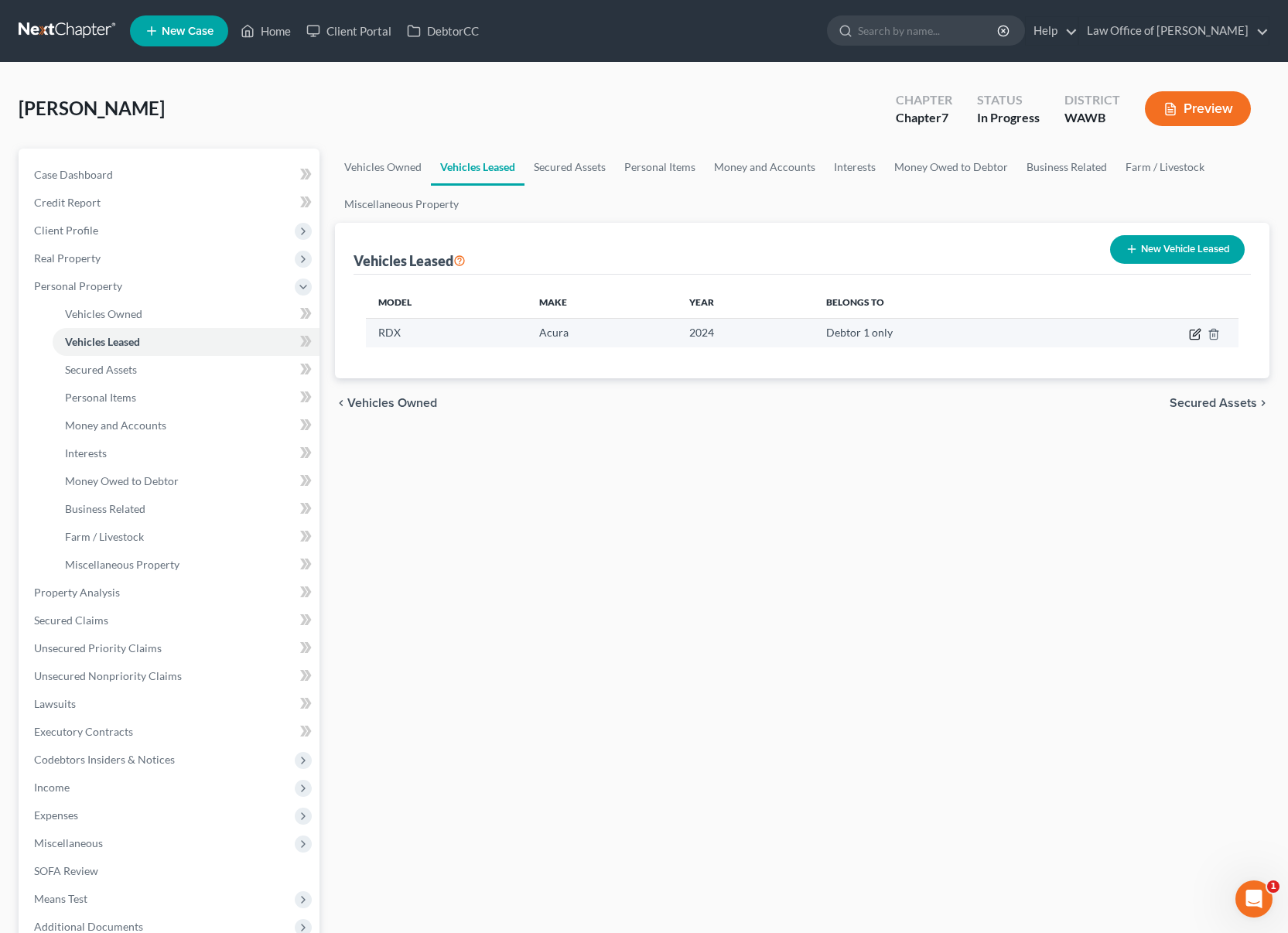
click at [1195, 331] on icon "button" at bounding box center [1195, 334] width 12 height 12
select select "0"
select select "2"
select select "0"
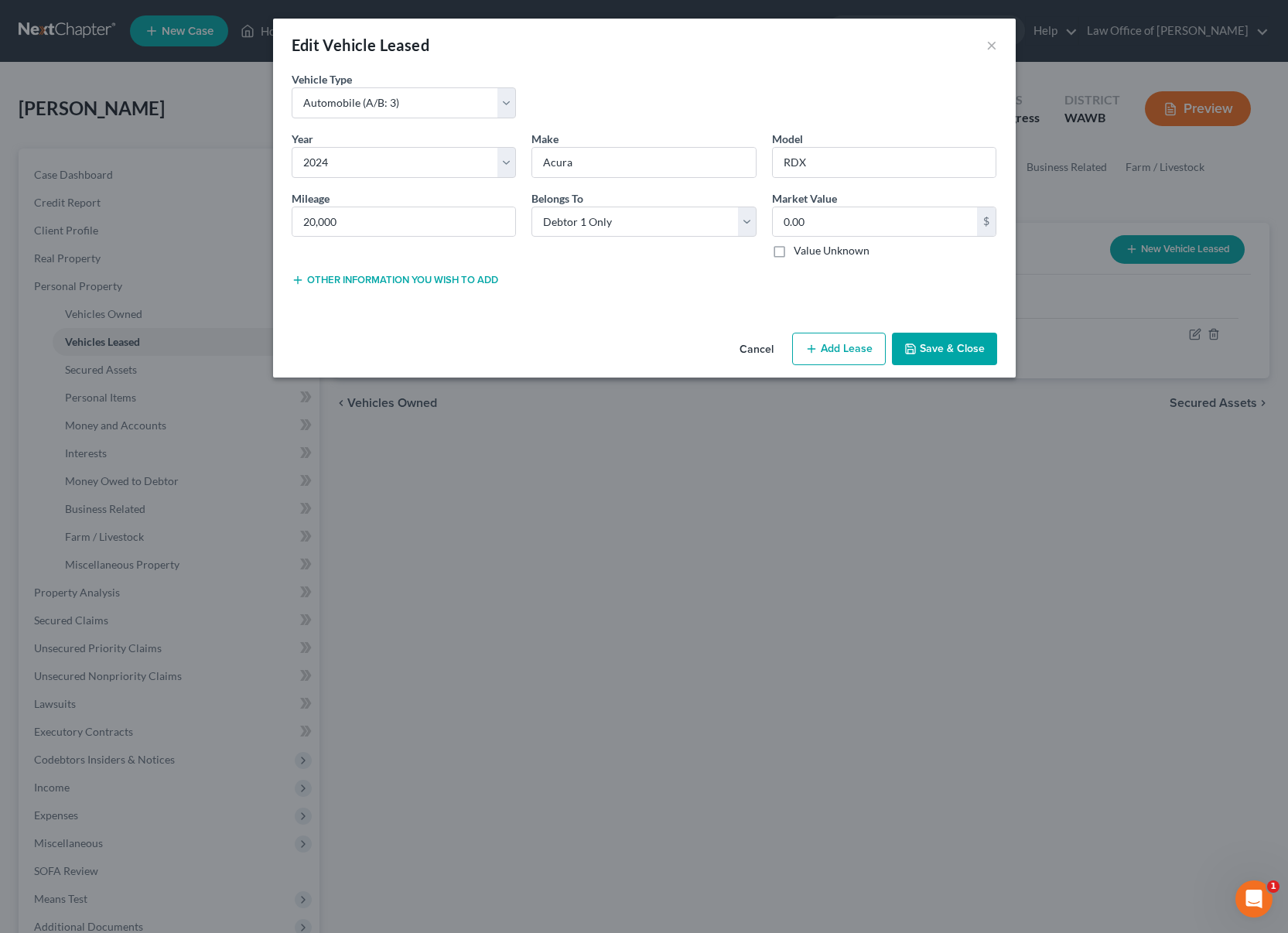
click at [843, 345] on button "Add Lease" at bounding box center [839, 349] width 94 height 33
select select "0"
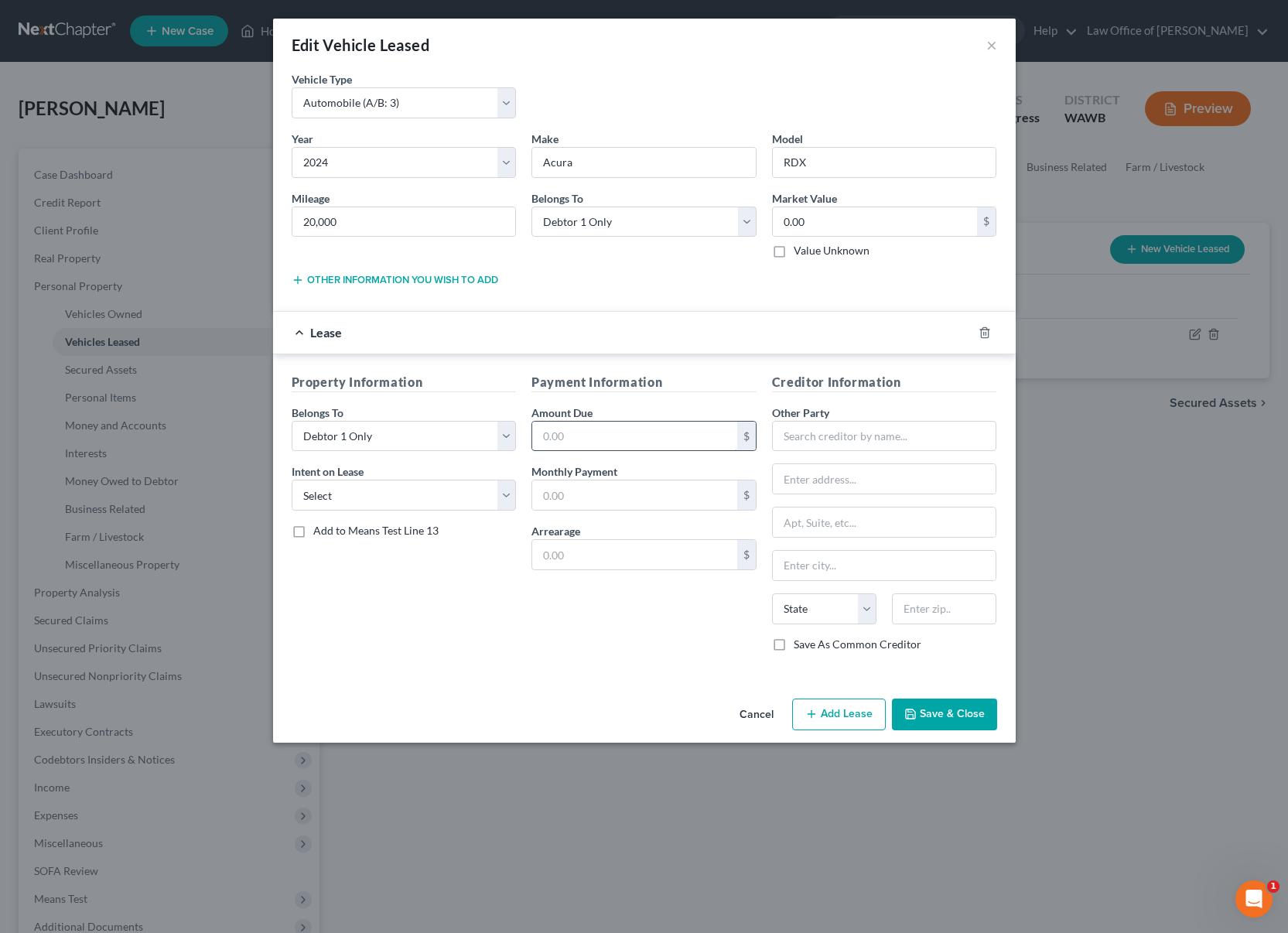
click at [644, 438] on input "text" at bounding box center [634, 435] width 205 height 29
paste input "16,889.00"
type input "16,889.00"
click at [582, 494] on input "text" at bounding box center [634, 495] width 205 height 29
type input "625.00"
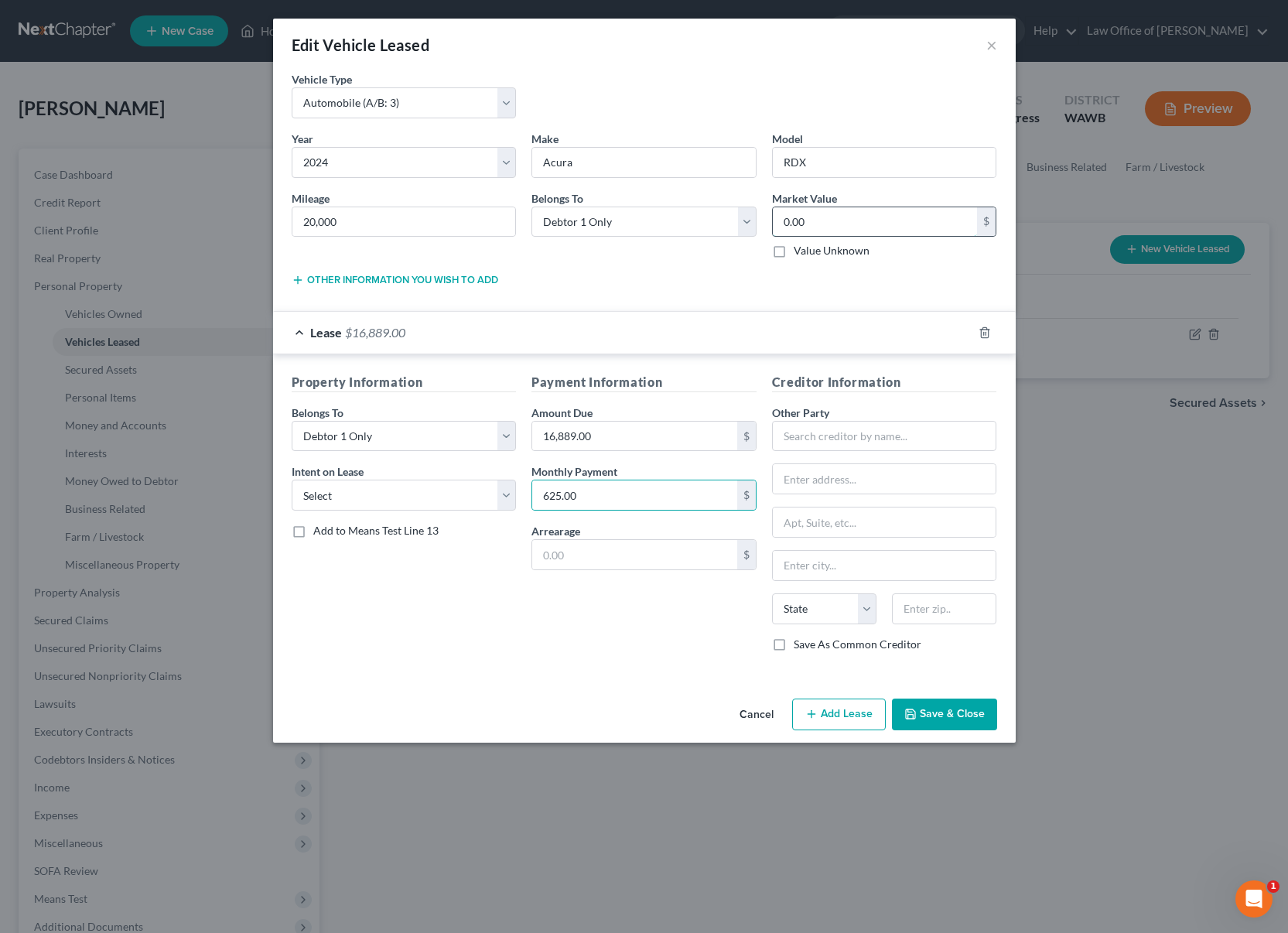
click at [813, 228] on input "0.00" at bounding box center [875, 222] width 205 height 29
click at [811, 432] on input "text" at bounding box center [885, 436] width 225 height 31
type input "American Honda"
click at [924, 713] on button "Save & Close" at bounding box center [944, 715] width 105 height 33
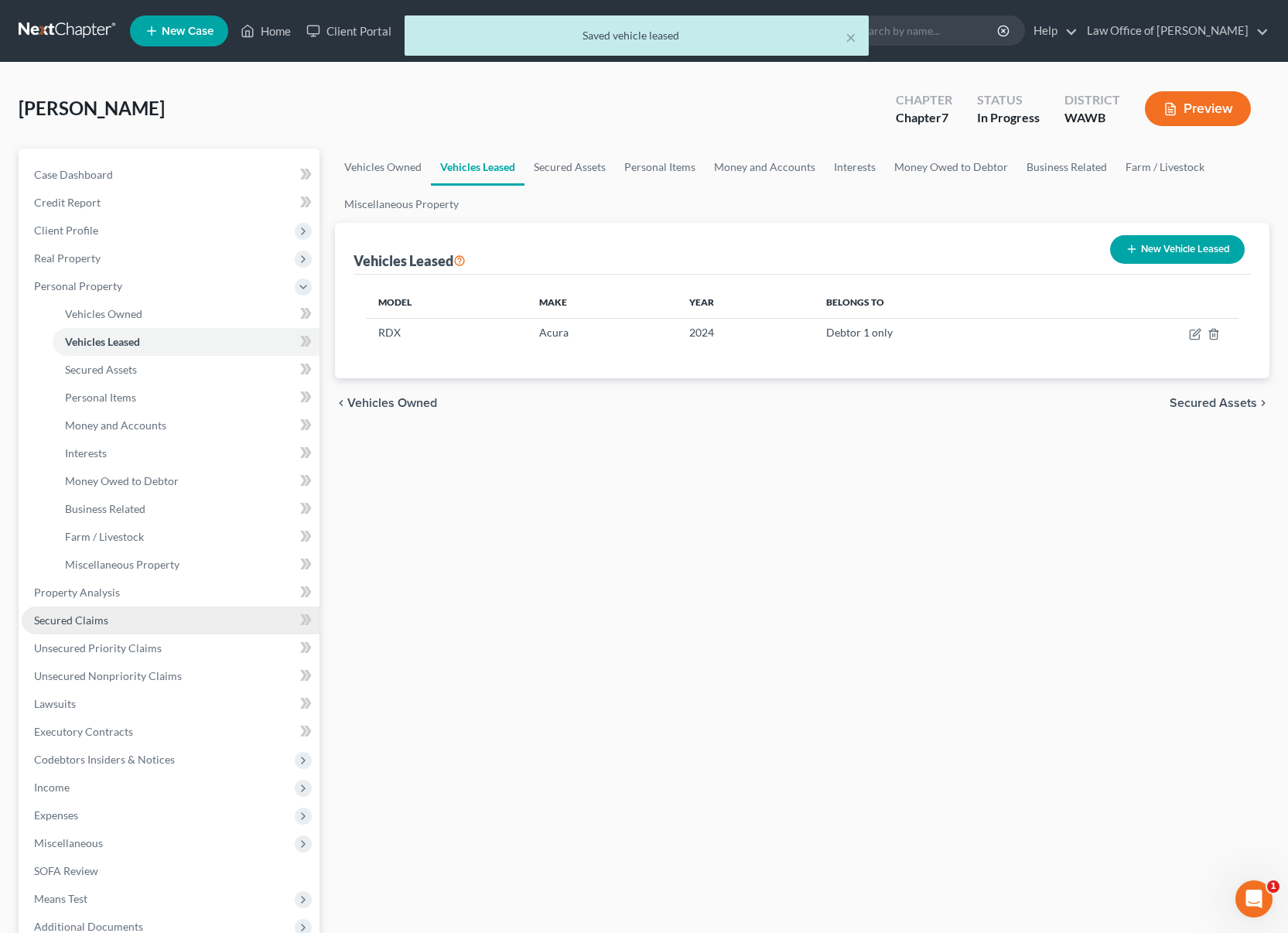
click at [154, 625] on link "Secured Claims" at bounding box center [170, 620] width 298 height 27
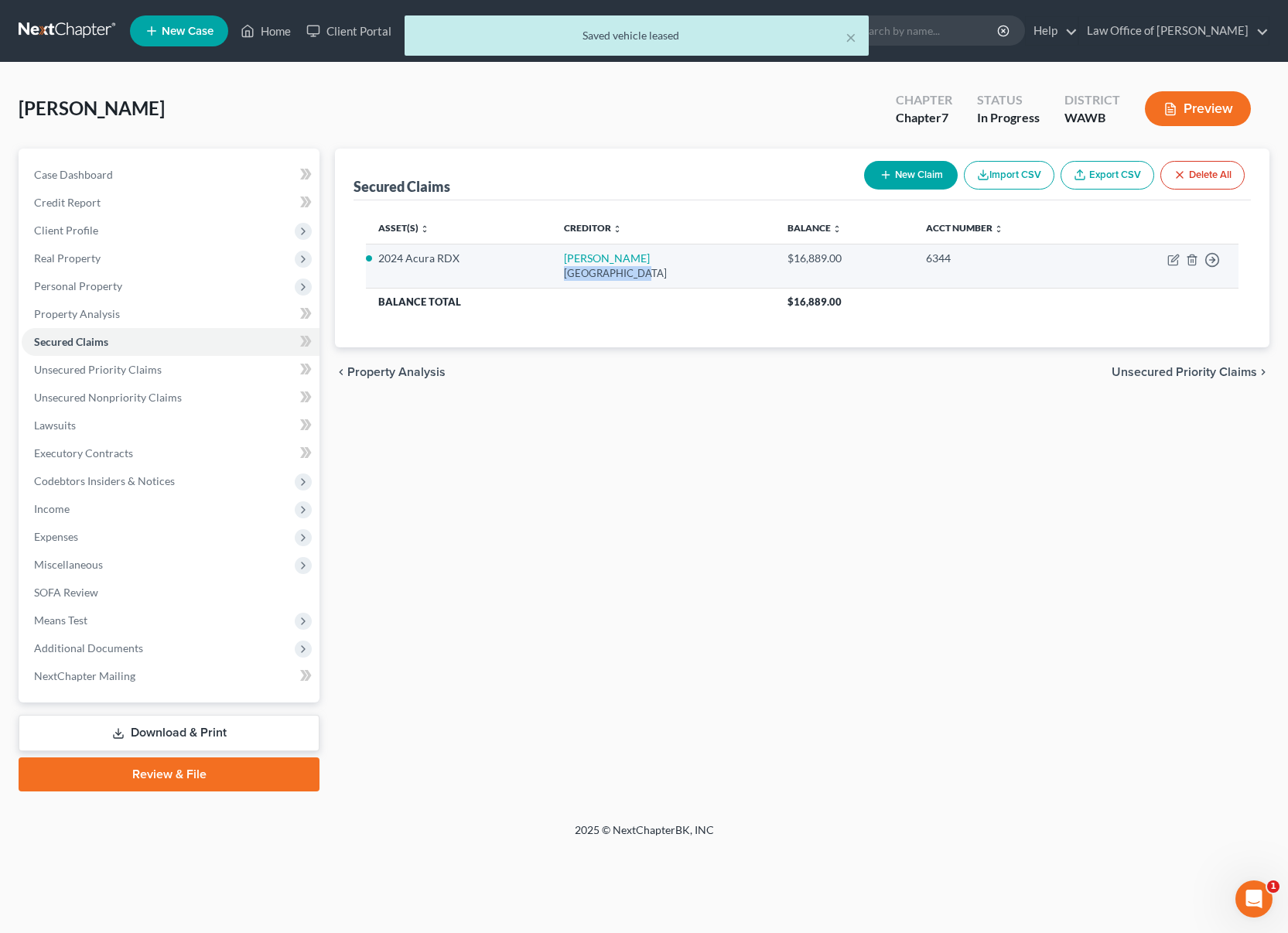
drag, startPoint x: 615, startPoint y: 273, endPoint x: 541, endPoint y: 274, distance: 74.0
click at [551, 274] on td "Amer Honda Po Box [GEOGRAPHIC_DATA]" at bounding box center [663, 266] width 223 height 44
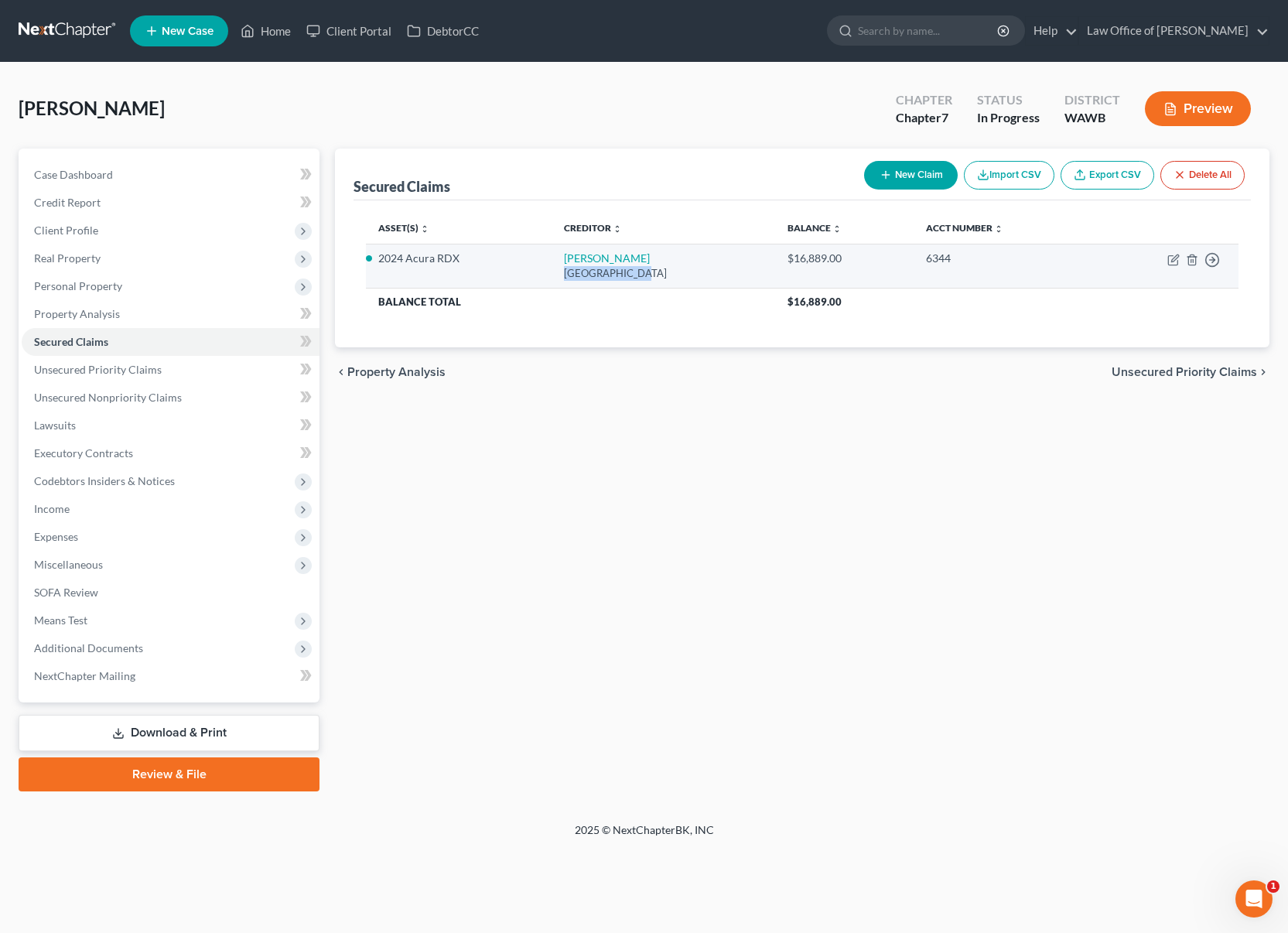
drag, startPoint x: 701, startPoint y: 276, endPoint x: 535, endPoint y: 275, distance: 166.0
click at [551, 275] on td "Amer Honda Po Box [GEOGRAPHIC_DATA]" at bounding box center [663, 266] width 223 height 44
copy div "[GEOGRAPHIC_DATA]"
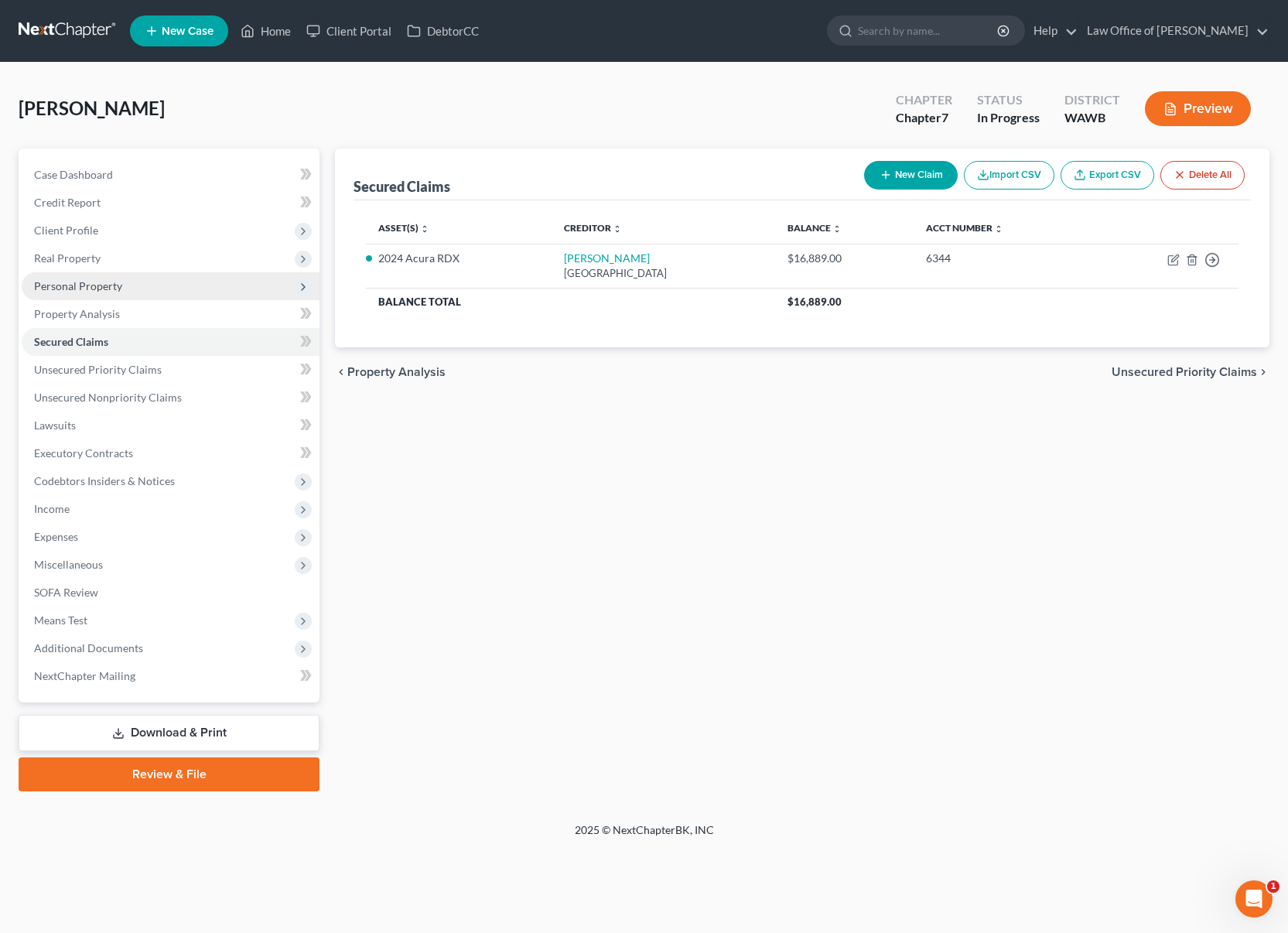
click at [182, 286] on span "Personal Property" at bounding box center [170, 286] width 298 height 27
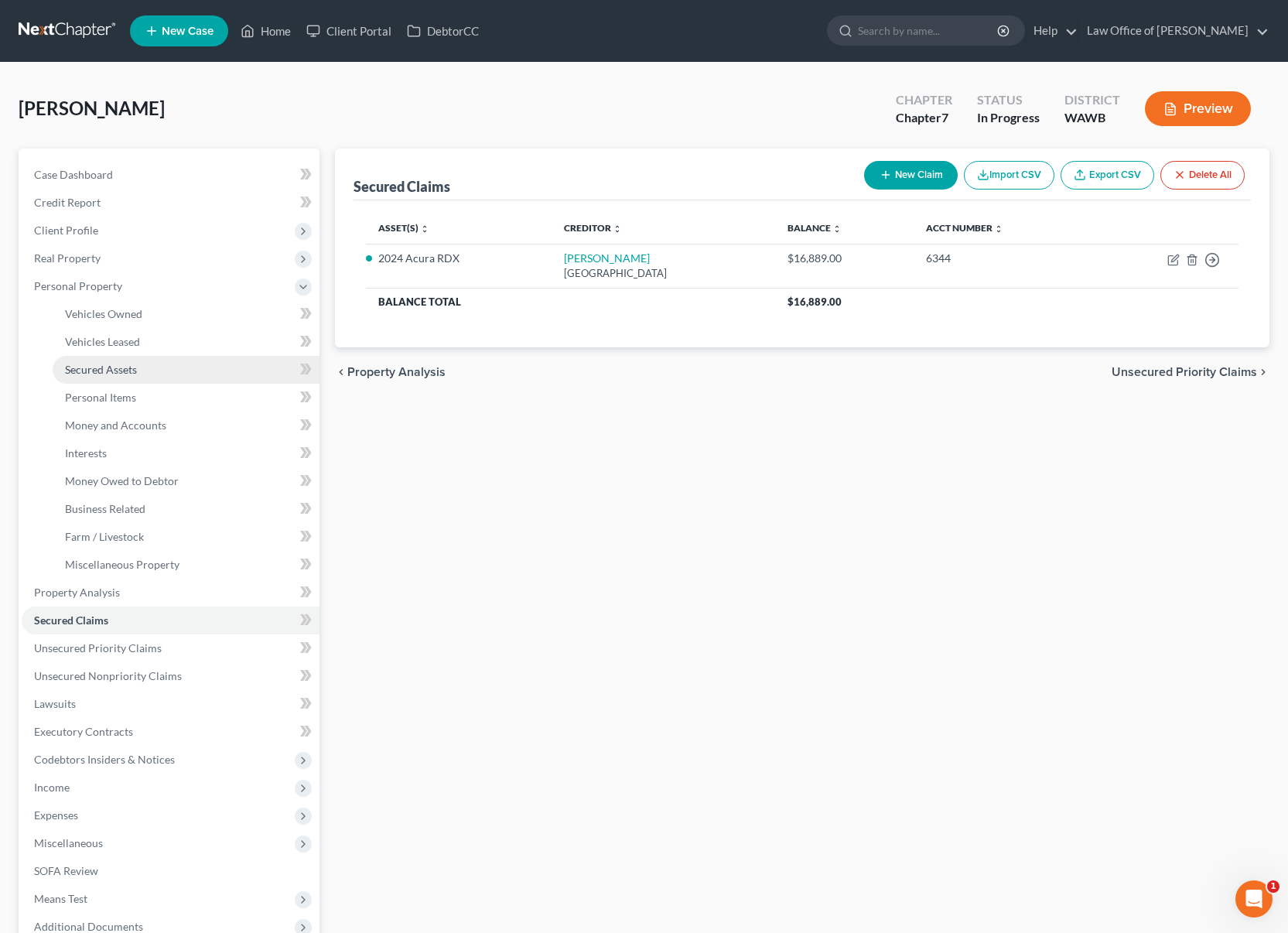
click at [157, 374] on link "Secured Assets" at bounding box center [185, 369] width 267 height 27
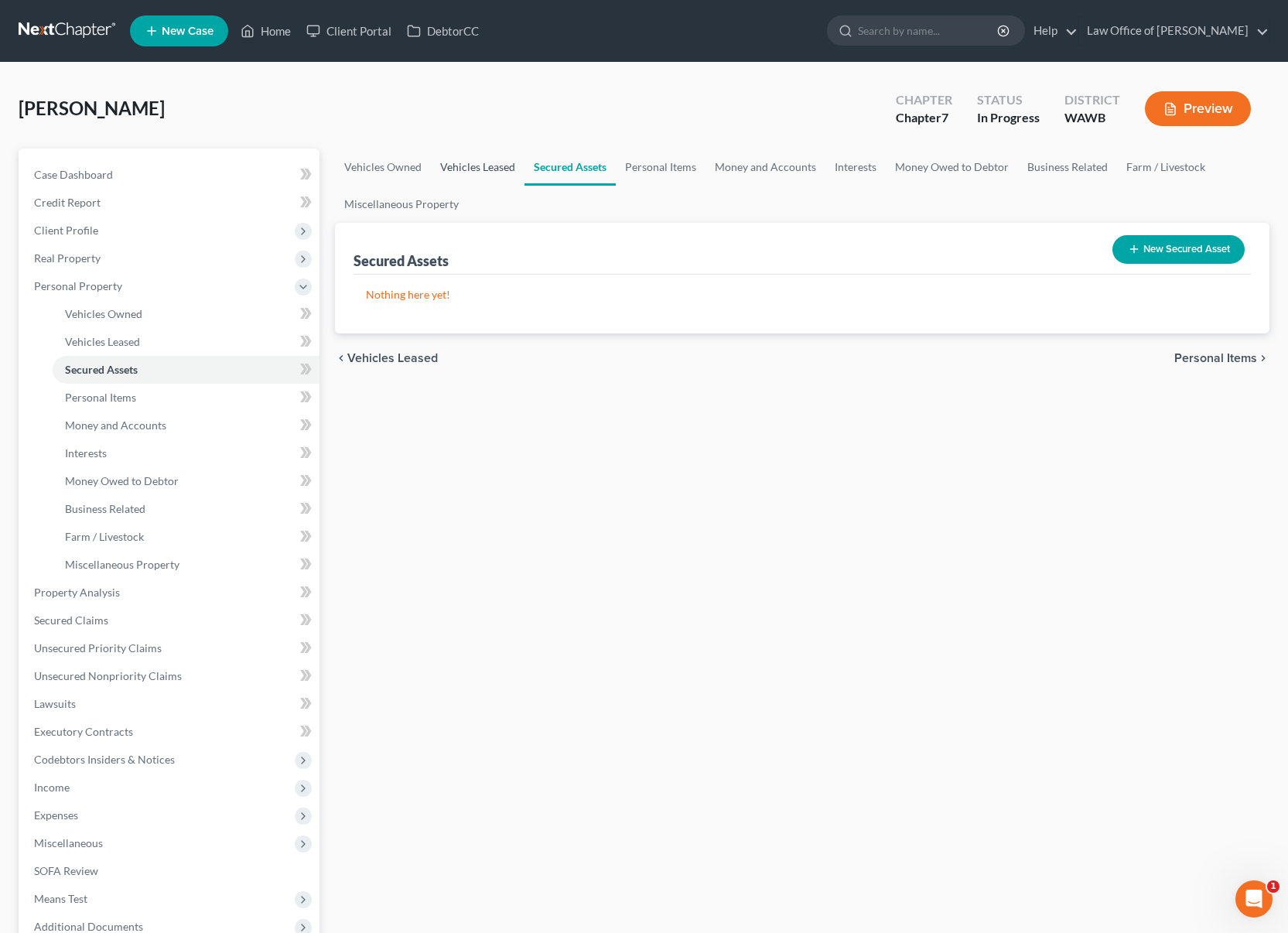
click at [482, 167] on link "Vehicles Leased" at bounding box center [478, 168] width 94 height 37
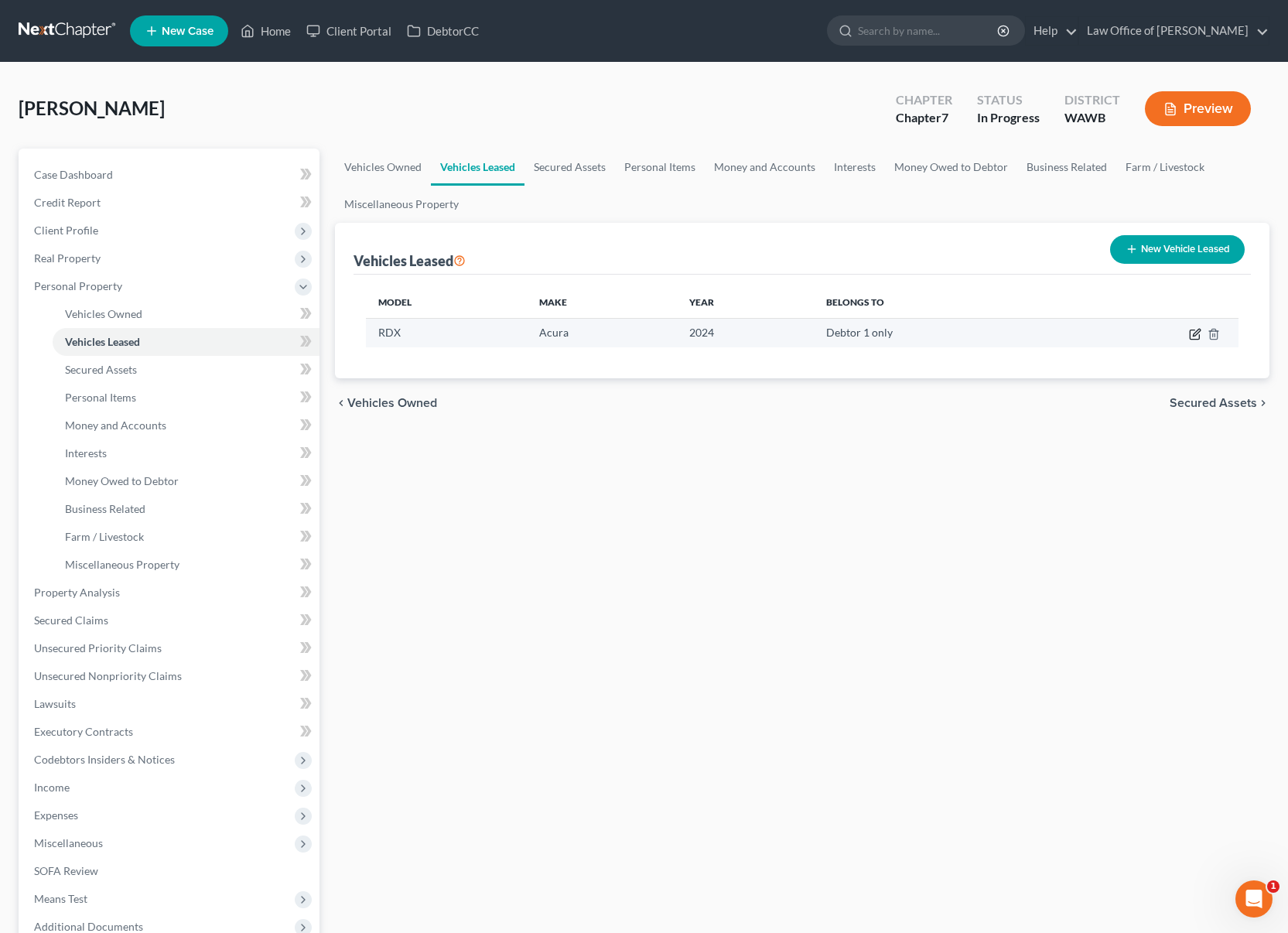
click at [1194, 329] on icon "button" at bounding box center [1195, 334] width 12 height 12
select select "0"
select select "2"
select select "0"
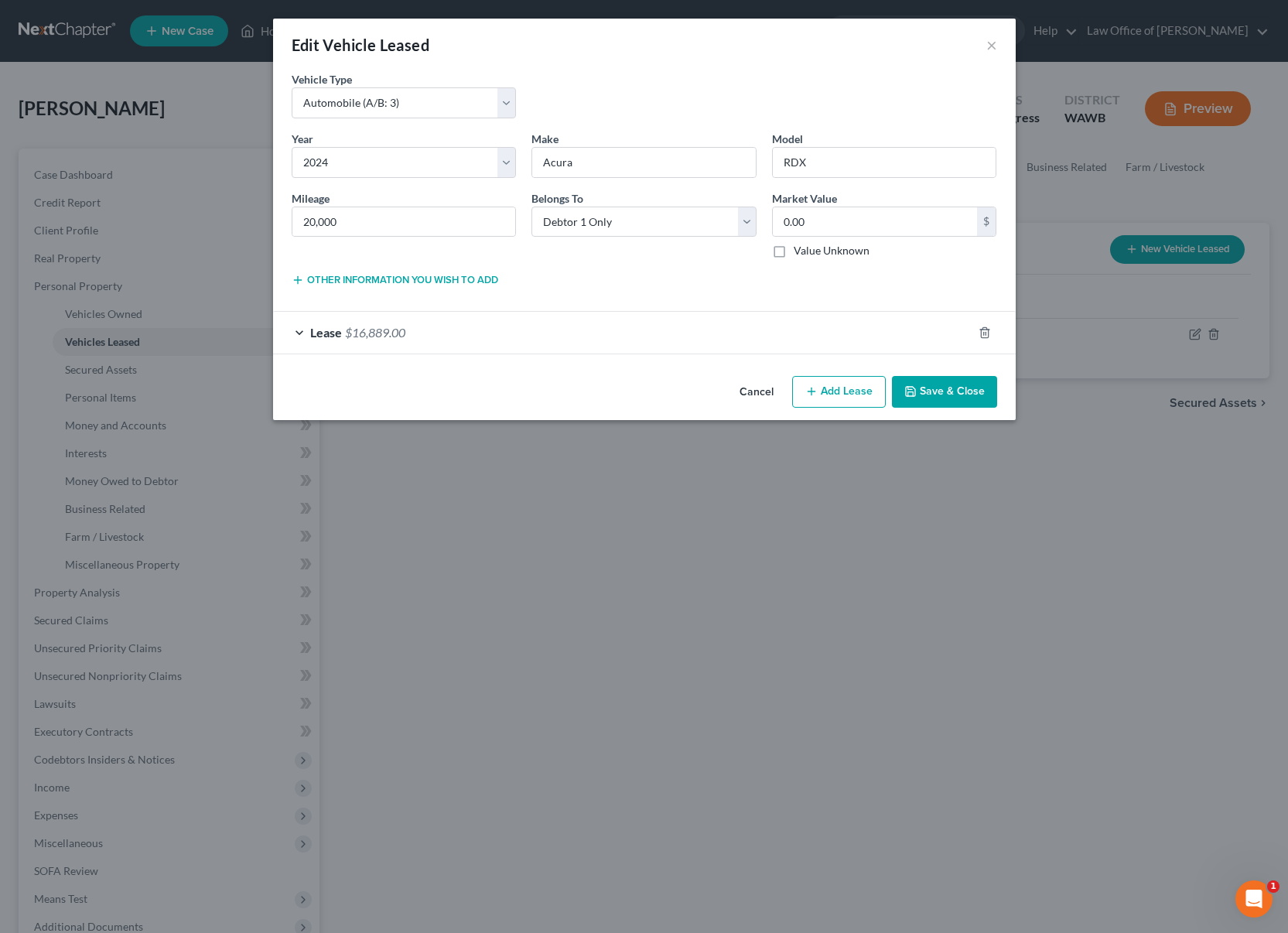
click at [800, 339] on div "Lease $16,889.00" at bounding box center [622, 333] width 699 height 41
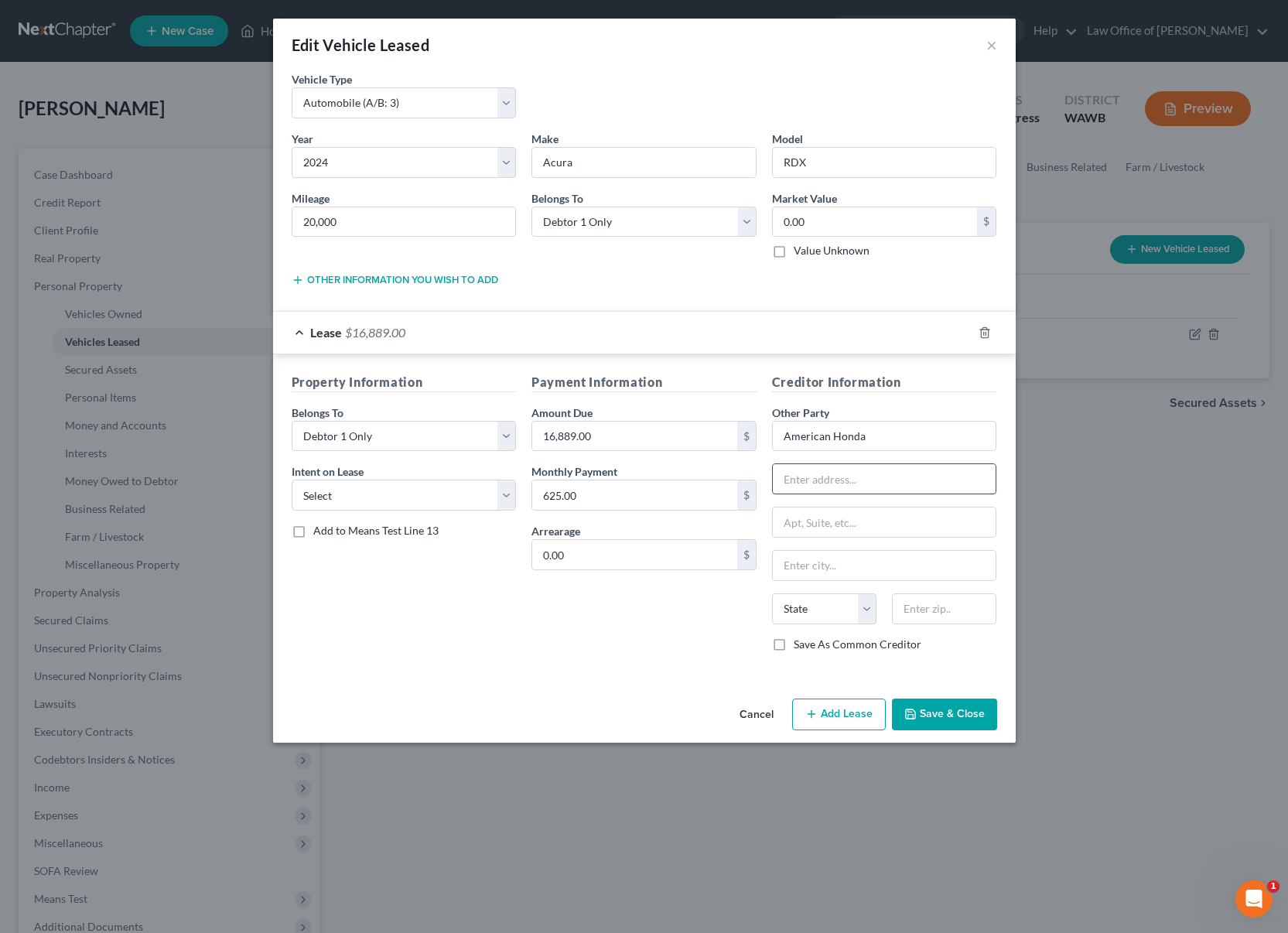
click at [821, 481] on input "text" at bounding box center [885, 478] width 223 height 29
paste input "[GEOGRAPHIC_DATA]"
type input "[GEOGRAPHIC_DATA]"
click at [920, 615] on input "text" at bounding box center [944, 608] width 105 height 31
type input "75016"
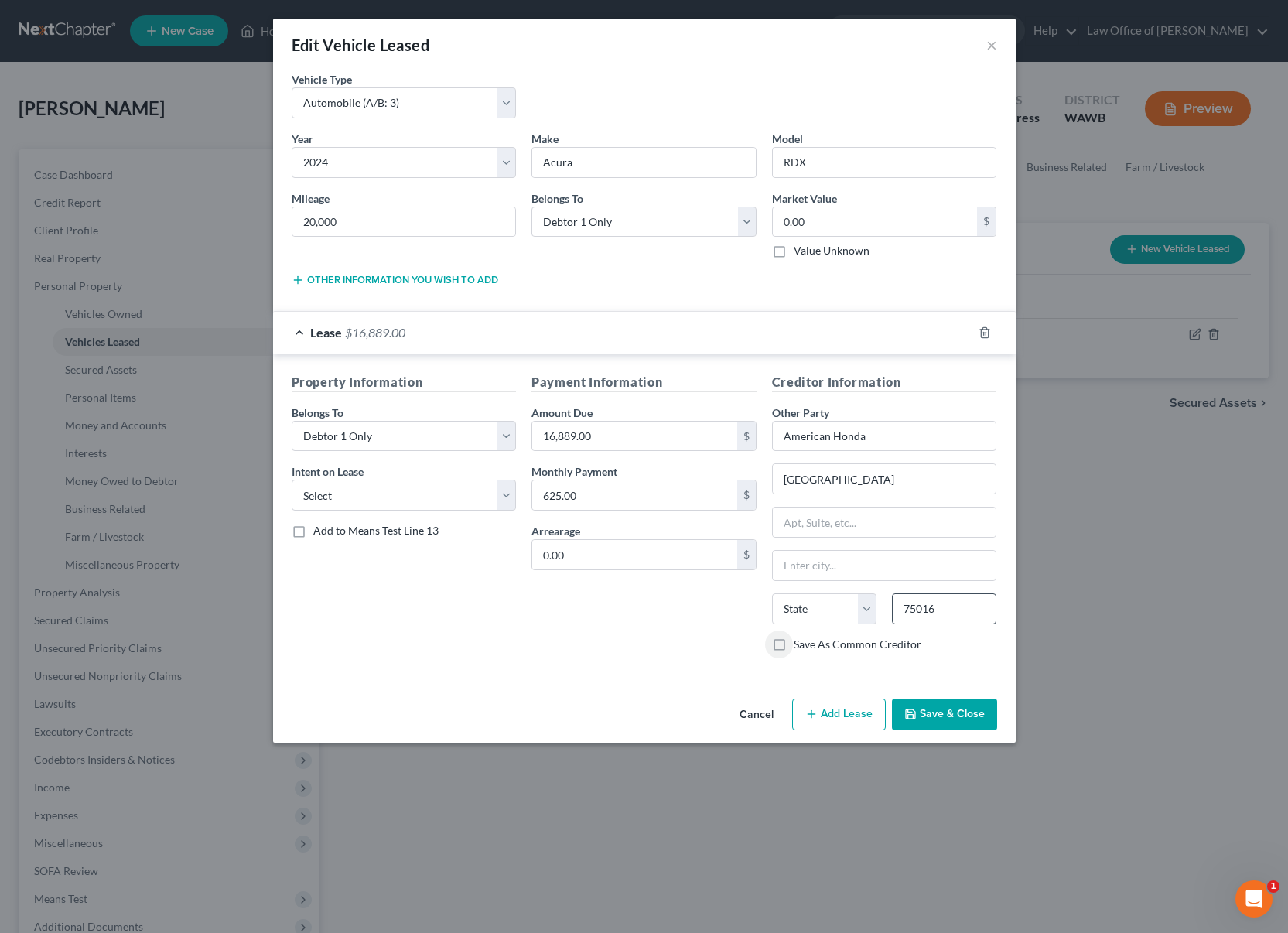
type input "[PERSON_NAME]"
select select "45"
click at [794, 476] on input "[GEOGRAPHIC_DATA]" at bounding box center [885, 478] width 223 height 29
drag, startPoint x: 859, startPoint y: 482, endPoint x: 1048, endPoint y: 483, distance: 189.0
click at [1048, 483] on div "Edit Vehicle Leased × Vehicle Type * Select Automobile (A/B: 3) Truck (A/B: 3) …" at bounding box center [644, 466] width 1288 height 933
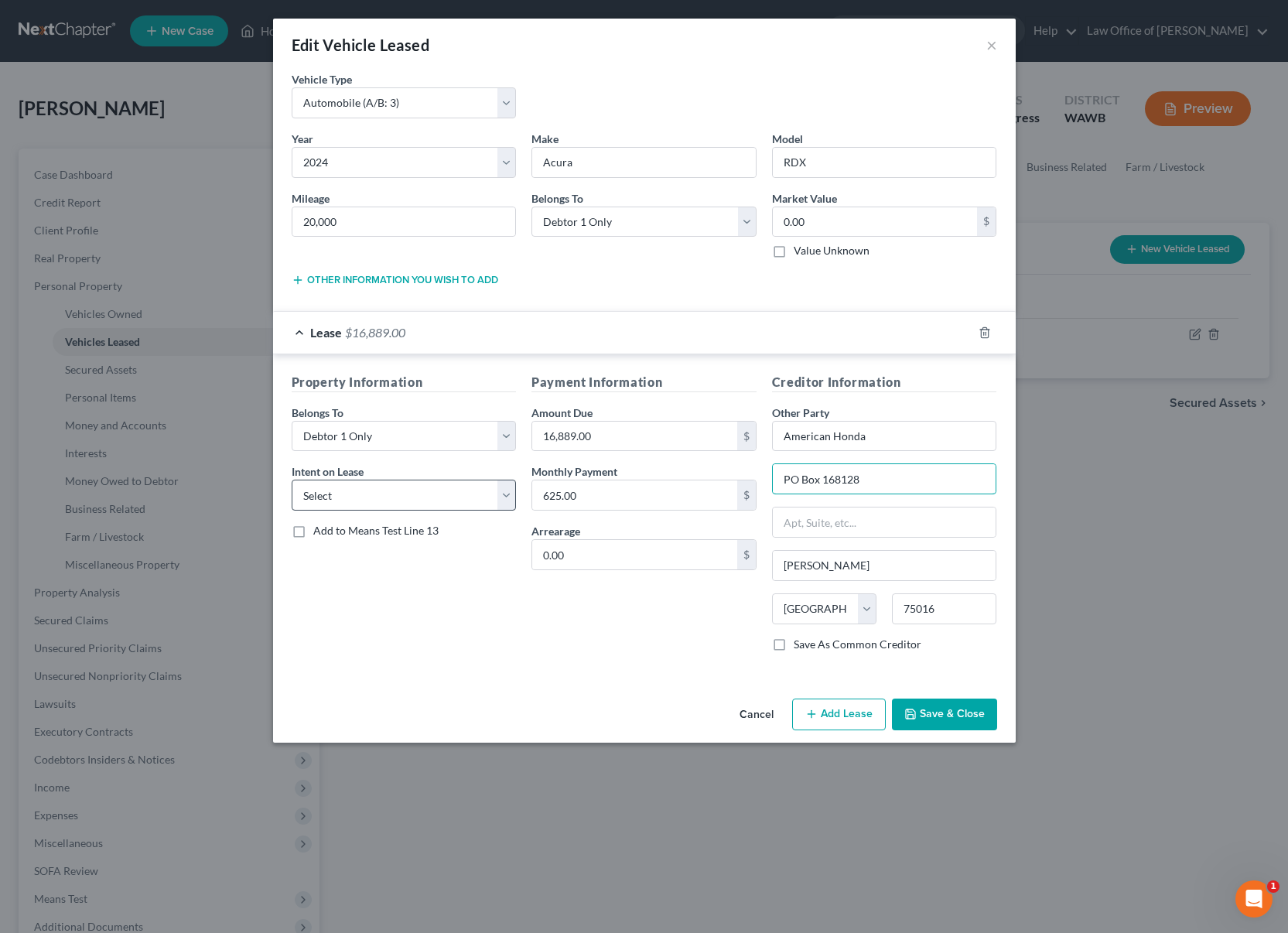
type input "PO Box 168128"
click at [417, 500] on select "Select None Assume Reject" at bounding box center [404, 495] width 225 height 31
select select "1"
click at [292, 480] on select "Select None Assume Reject" at bounding box center [404, 495] width 225 height 31
click at [954, 717] on button "Save & Close" at bounding box center [944, 715] width 105 height 33
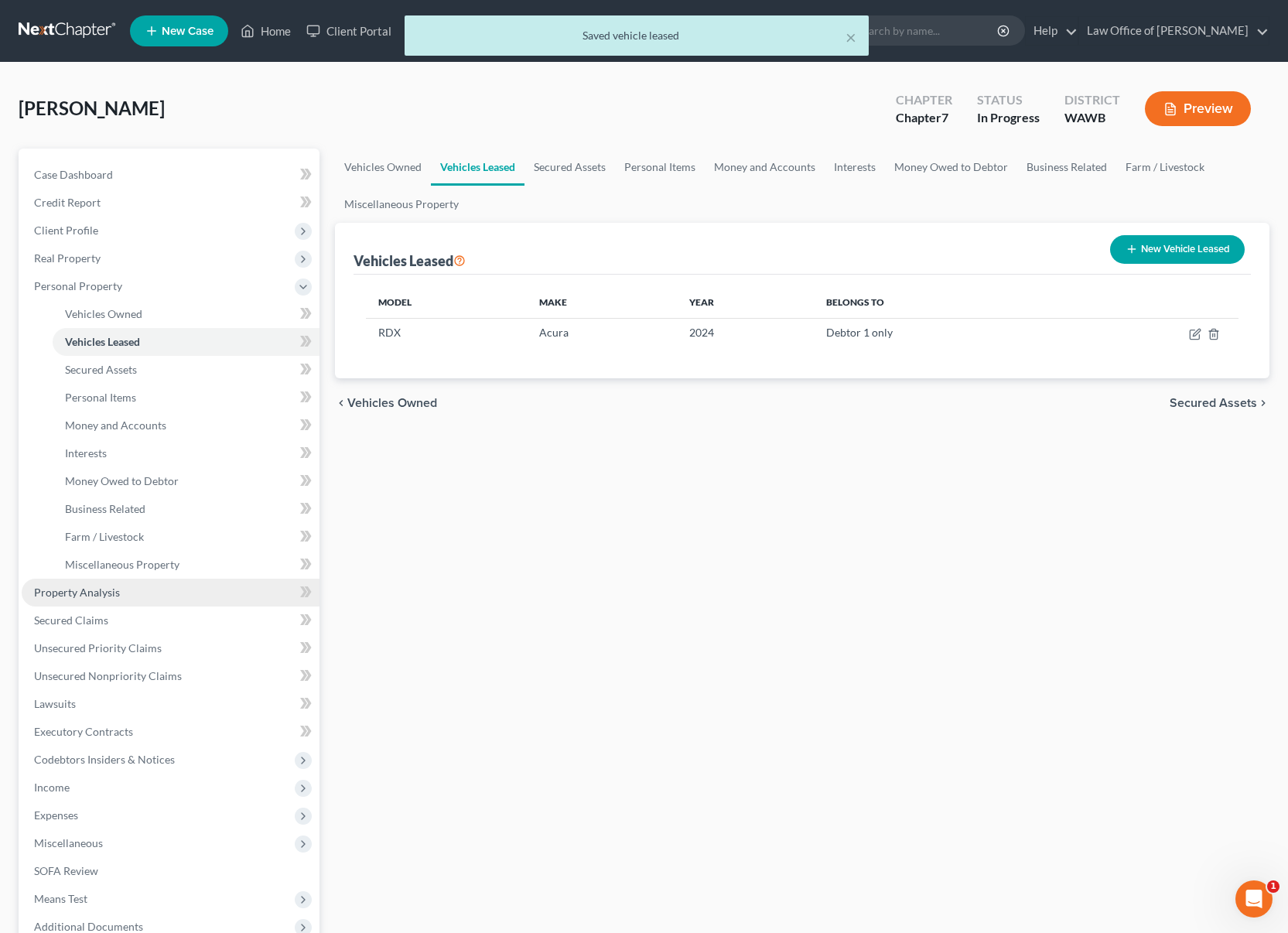
click at [157, 594] on link "Property Analysis" at bounding box center [170, 592] width 298 height 27
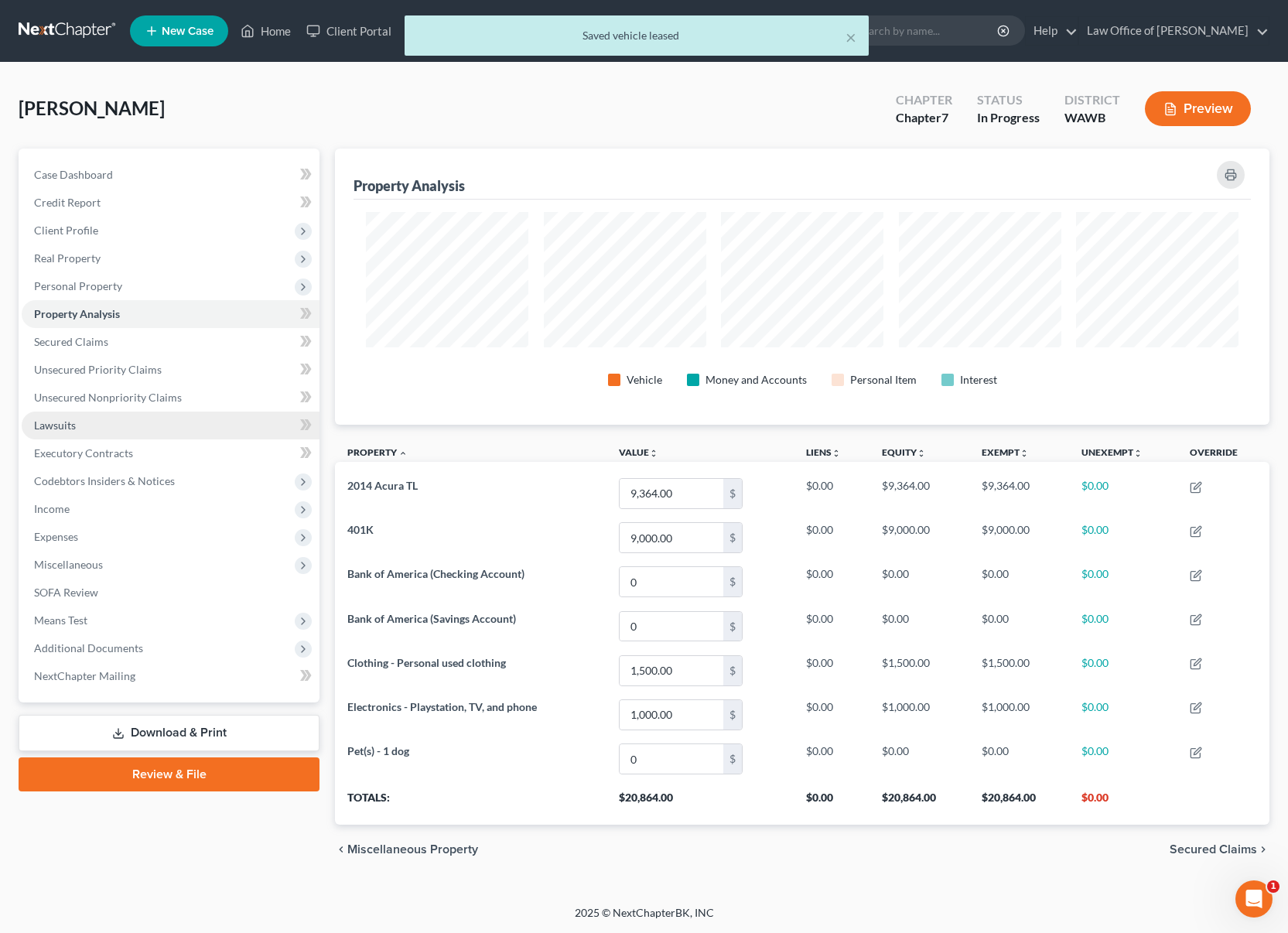
scroll to position [276, 934]
click at [173, 400] on span "Unsecured Nonpriority Claims" at bounding box center [107, 397] width 148 height 13
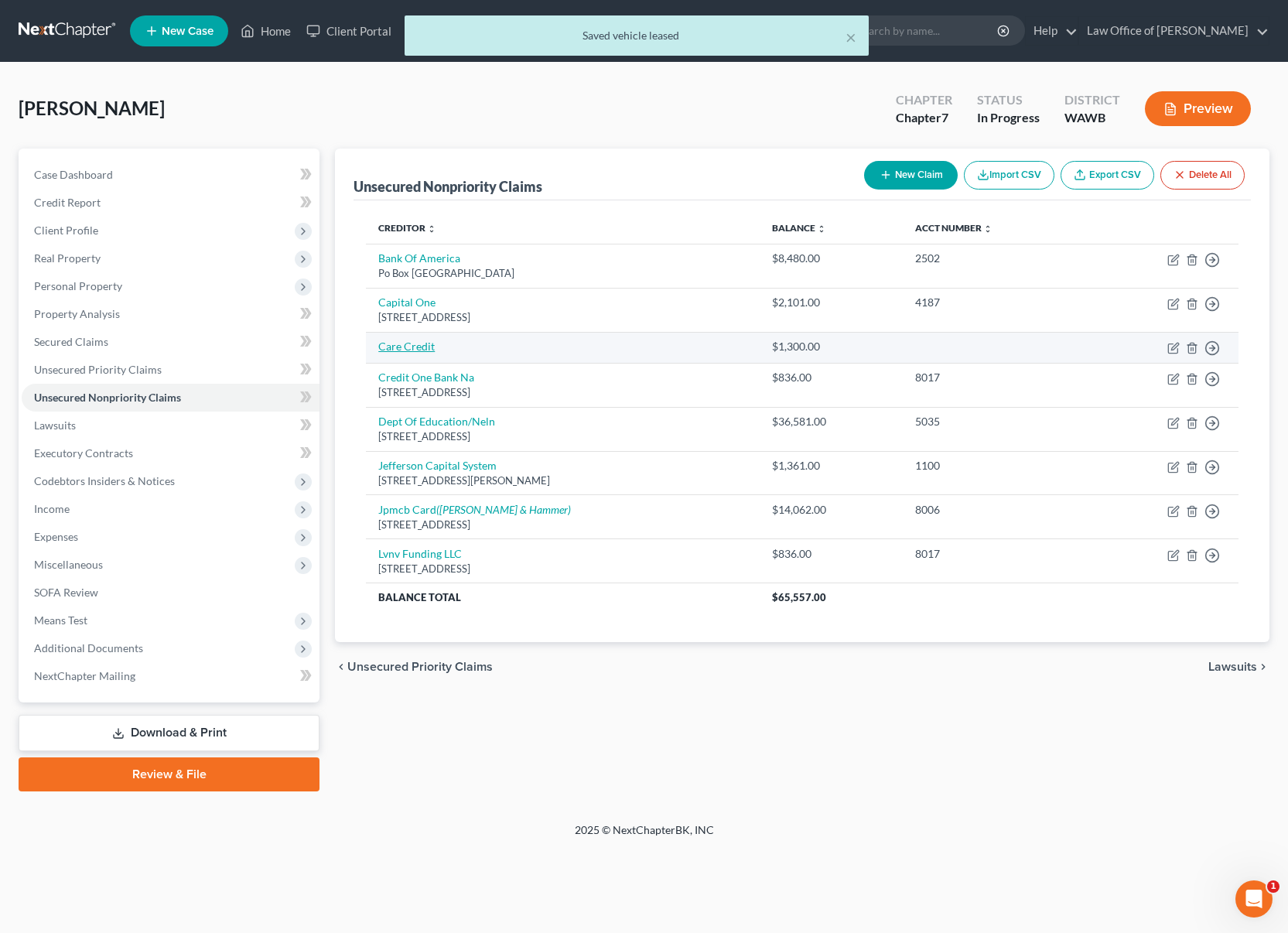
click at [425, 349] on link "Care Credit" at bounding box center [407, 346] width 57 height 13
select select "0"
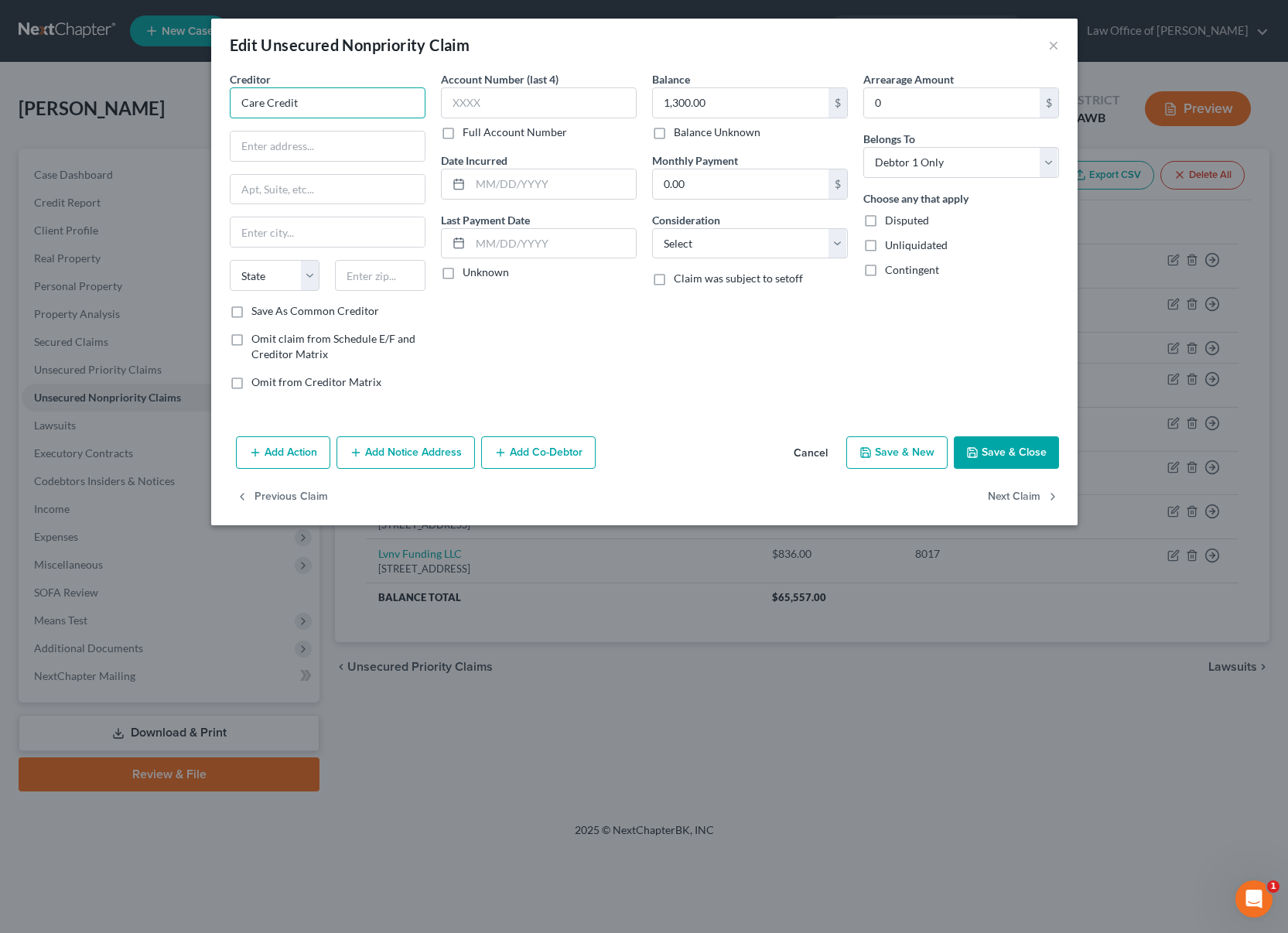
click at [331, 95] on input "Care Credit" at bounding box center [327, 103] width 196 height 31
drag, startPoint x: 331, startPoint y: 95, endPoint x: 76, endPoint y: 80, distance: 255.4
click at [76, 80] on div "Edit Unsecured Nonpriority Claim × Creditor * Care Credit State [US_STATE] AK A…" at bounding box center [644, 466] width 1288 height 933
click at [301, 153] on input "text" at bounding box center [327, 145] width 194 height 29
paste input "P.O. Box 71757"
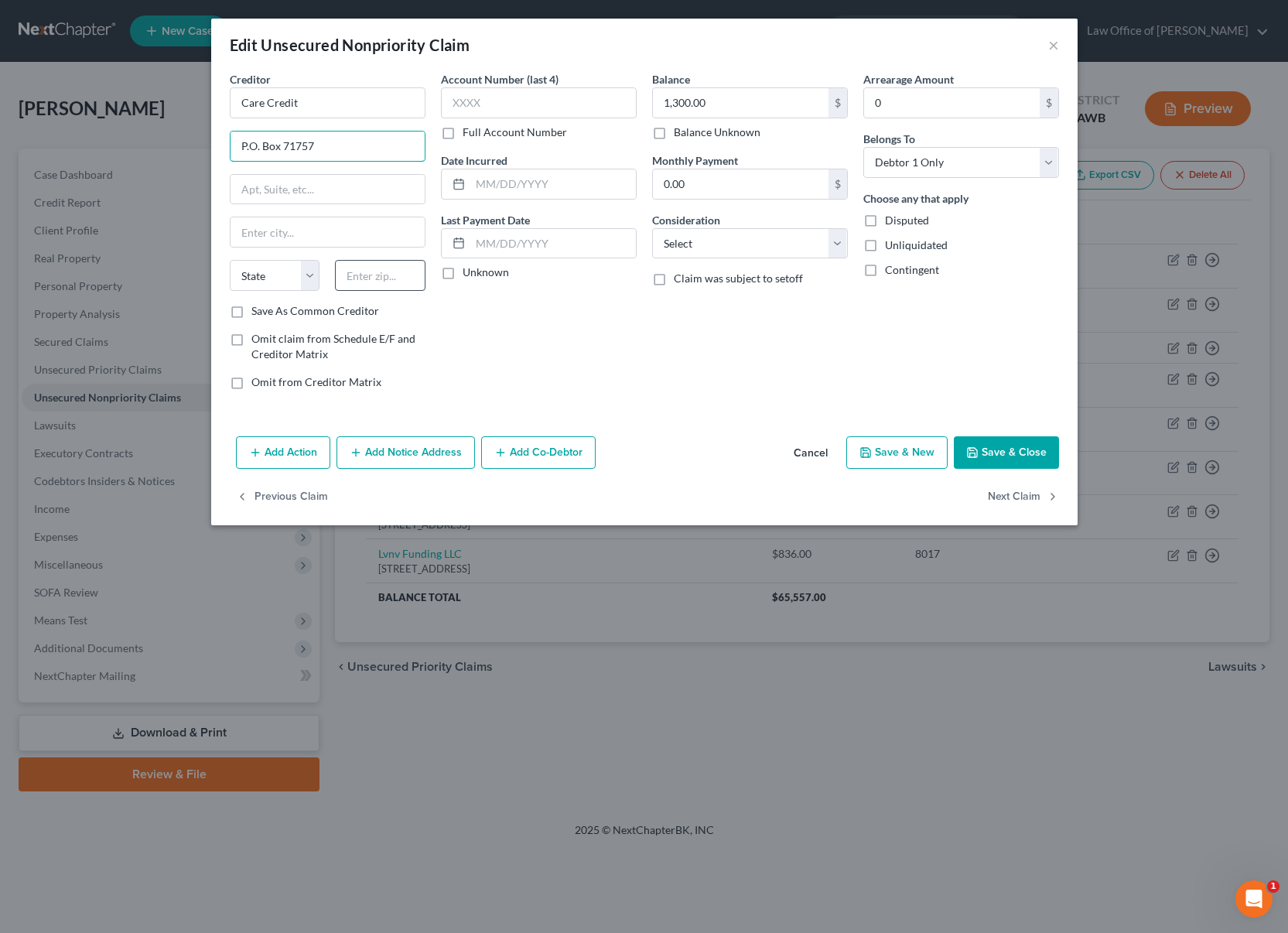
type input "P.O. Box 71757"
click at [379, 283] on input "text" at bounding box center [380, 275] width 90 height 31
type input "19176"
click at [981, 449] on button "Save & Close" at bounding box center [1006, 452] width 105 height 33
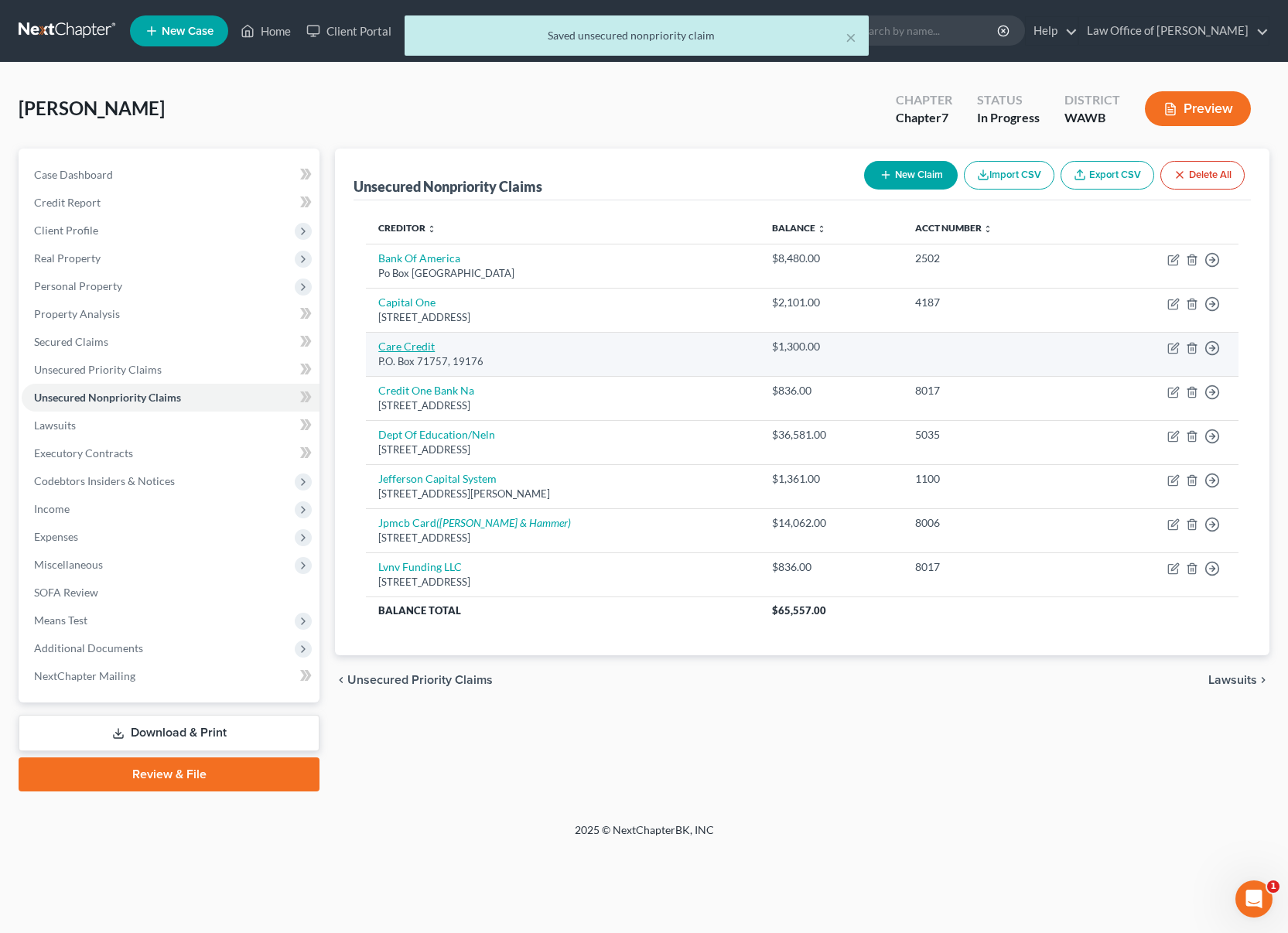
click at [419, 341] on link "Care Credit" at bounding box center [407, 346] width 57 height 13
select select "0"
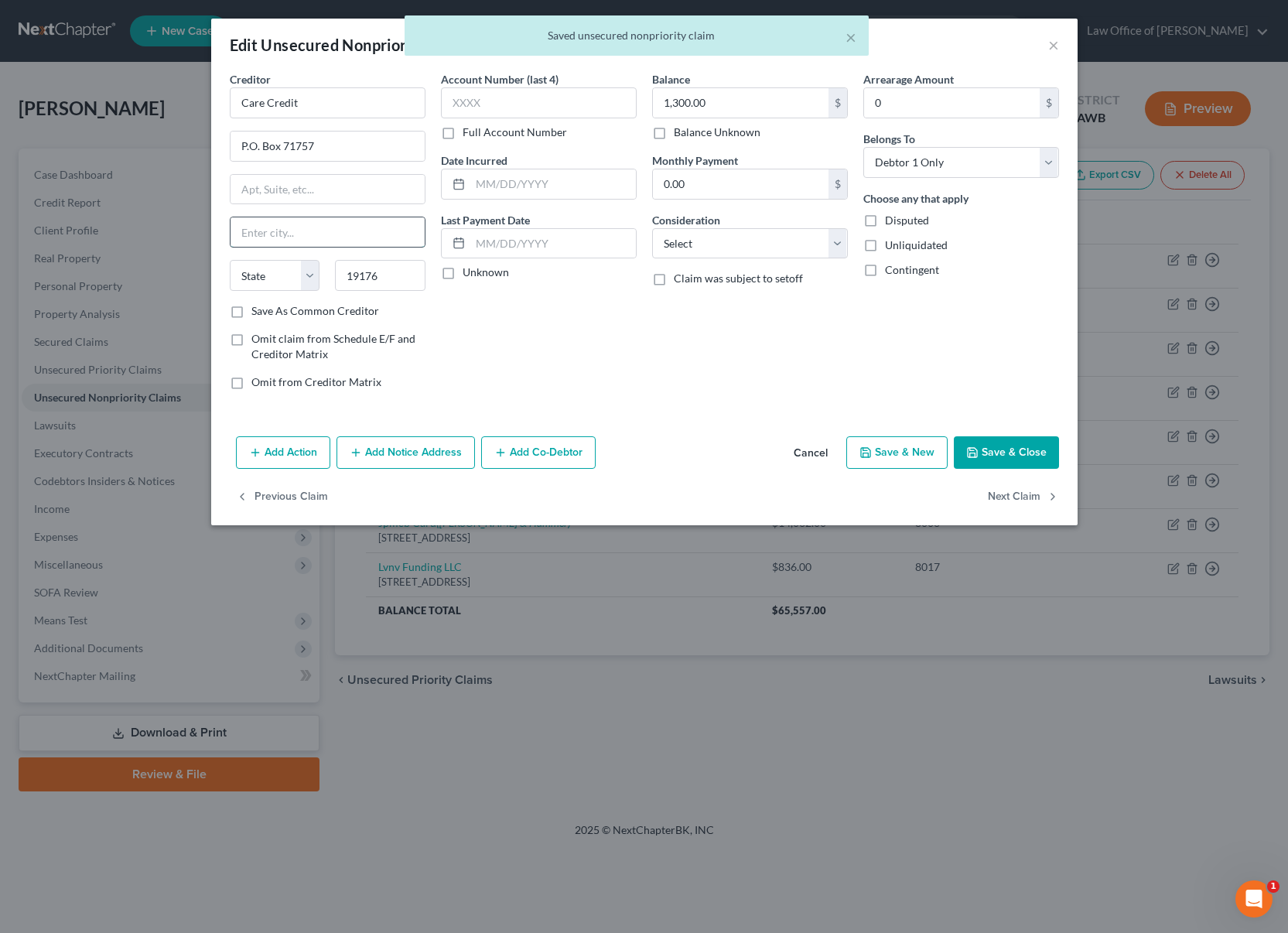
click at [340, 228] on input "text" at bounding box center [327, 231] width 194 height 29
click at [337, 205] on div "Creditor * Care Credit P.O. Box 71757 State [US_STATE] AK AR AZ CA CO CT DE DC …" at bounding box center [327, 187] width 196 height 232
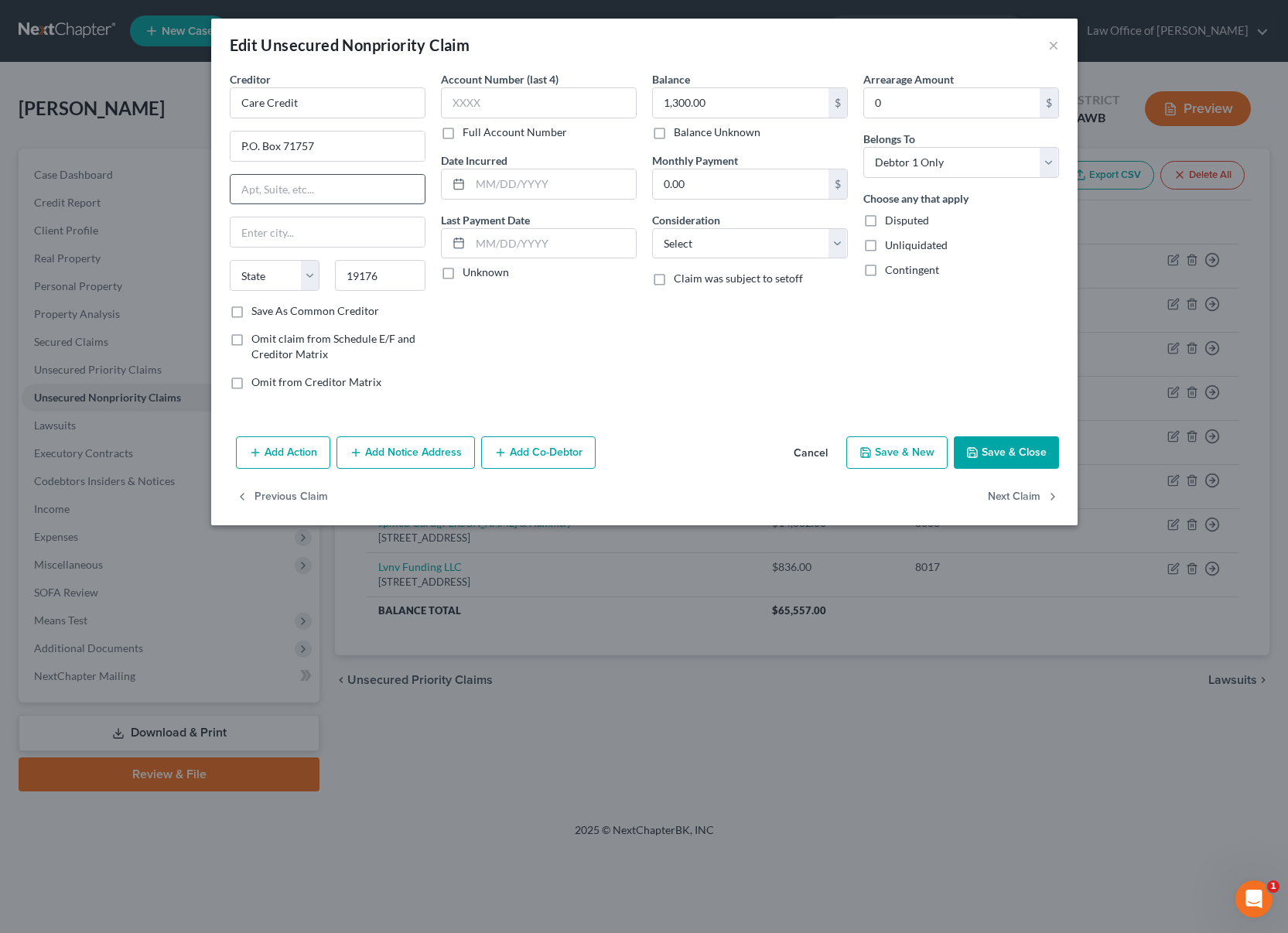
click at [301, 195] on input "text" at bounding box center [327, 189] width 194 height 29
click at [287, 224] on input "text" at bounding box center [327, 231] width 194 height 29
type input "[GEOGRAPHIC_DATA]"
click at [306, 278] on select "State [US_STATE] AK AR AZ CA CO CT DE DC [GEOGRAPHIC_DATA] [GEOGRAPHIC_DATA] GU…" at bounding box center [275, 275] width 90 height 31
select select "39"
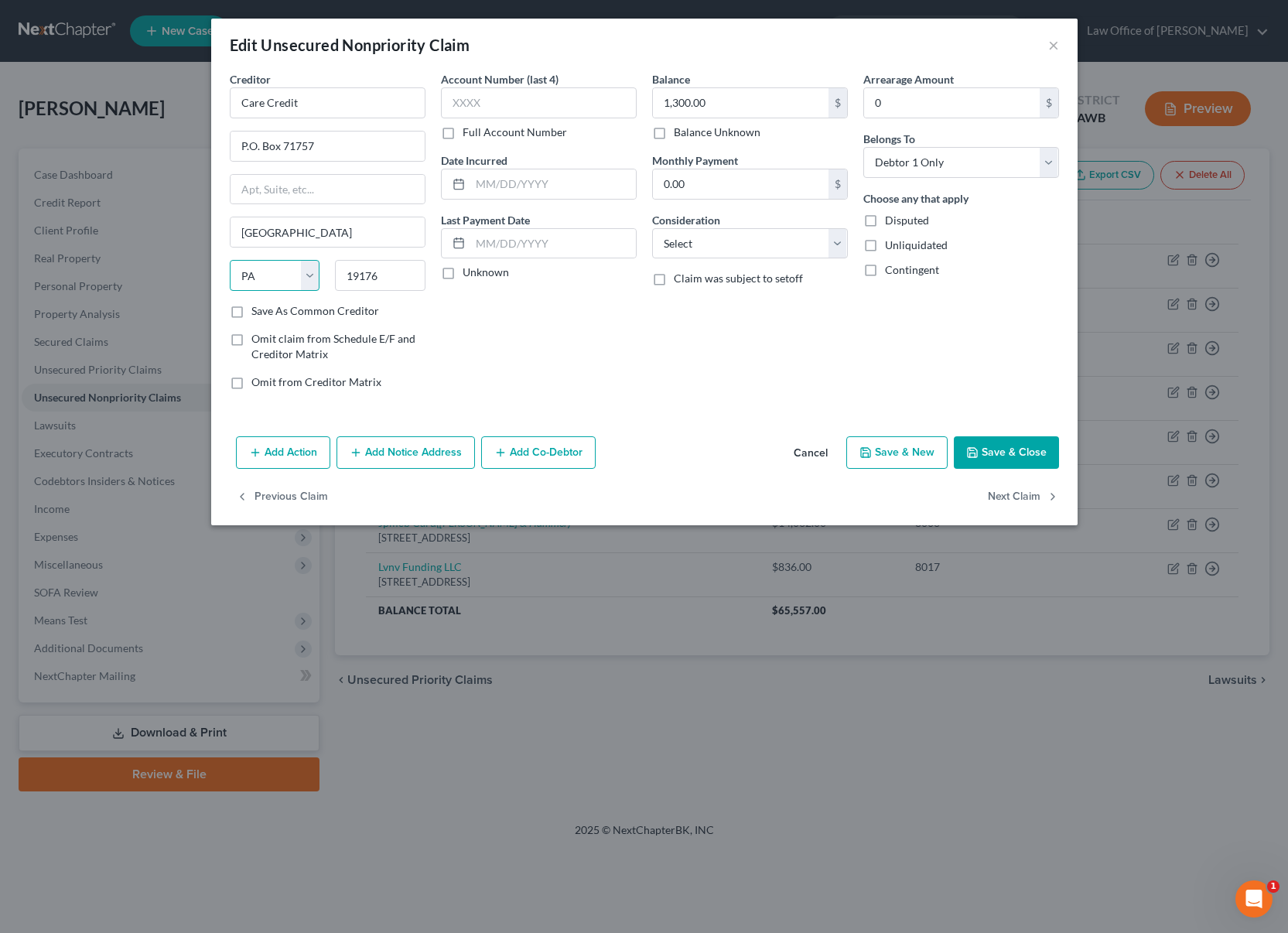
click at [230, 260] on select "State [US_STATE] AK AR AZ CA CO CT DE DC [GEOGRAPHIC_DATA] [GEOGRAPHIC_DATA] GU…" at bounding box center [275, 275] width 90 height 31
click at [1000, 458] on button "Save & Close" at bounding box center [1006, 452] width 105 height 33
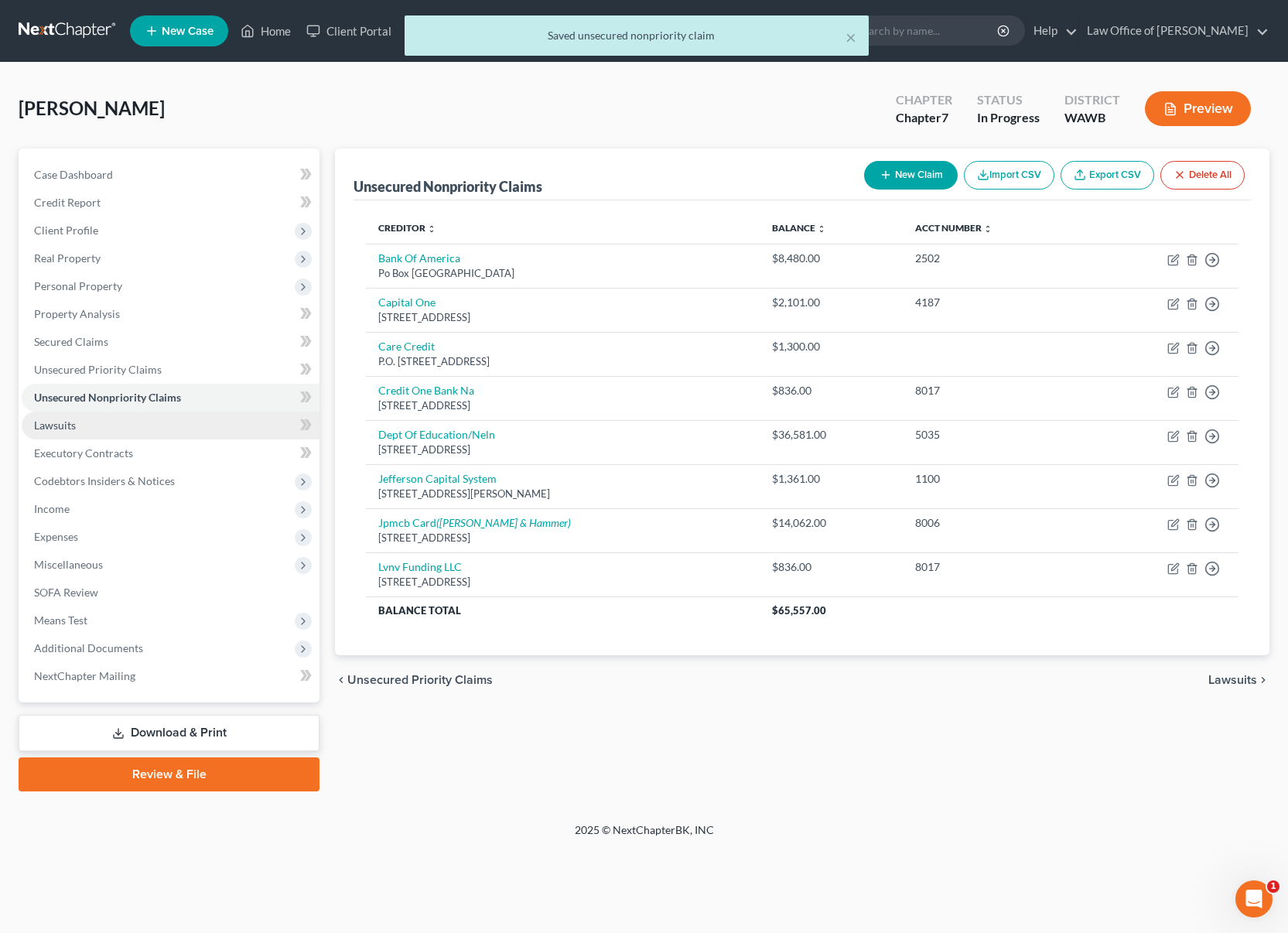
click at [170, 422] on link "Lawsuits" at bounding box center [170, 425] width 298 height 27
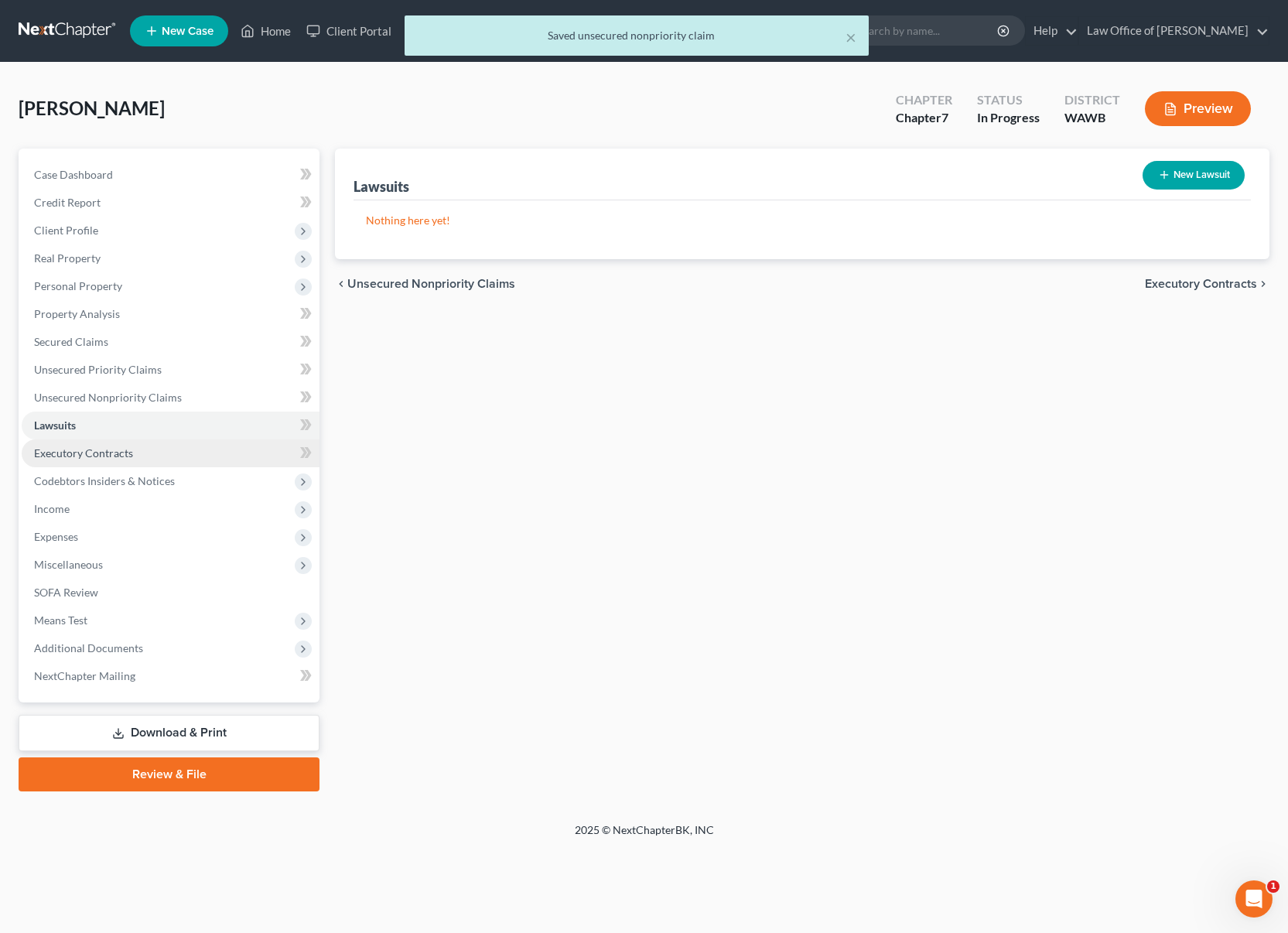
click at [160, 450] on link "Executory Contracts" at bounding box center [170, 453] width 298 height 27
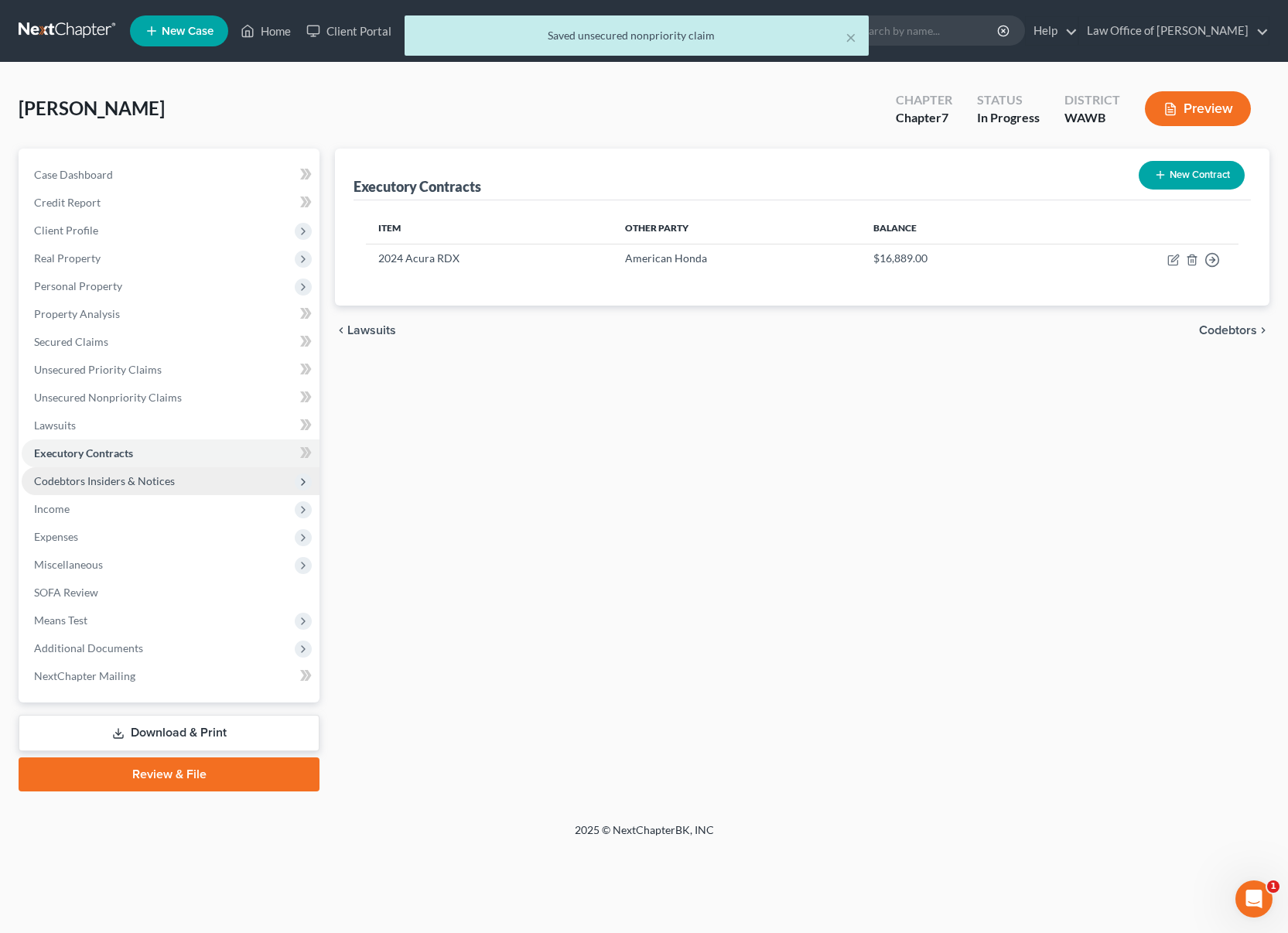
click at [158, 476] on span "Codebtors Insiders & Notices" at bounding box center [104, 481] width 141 height 13
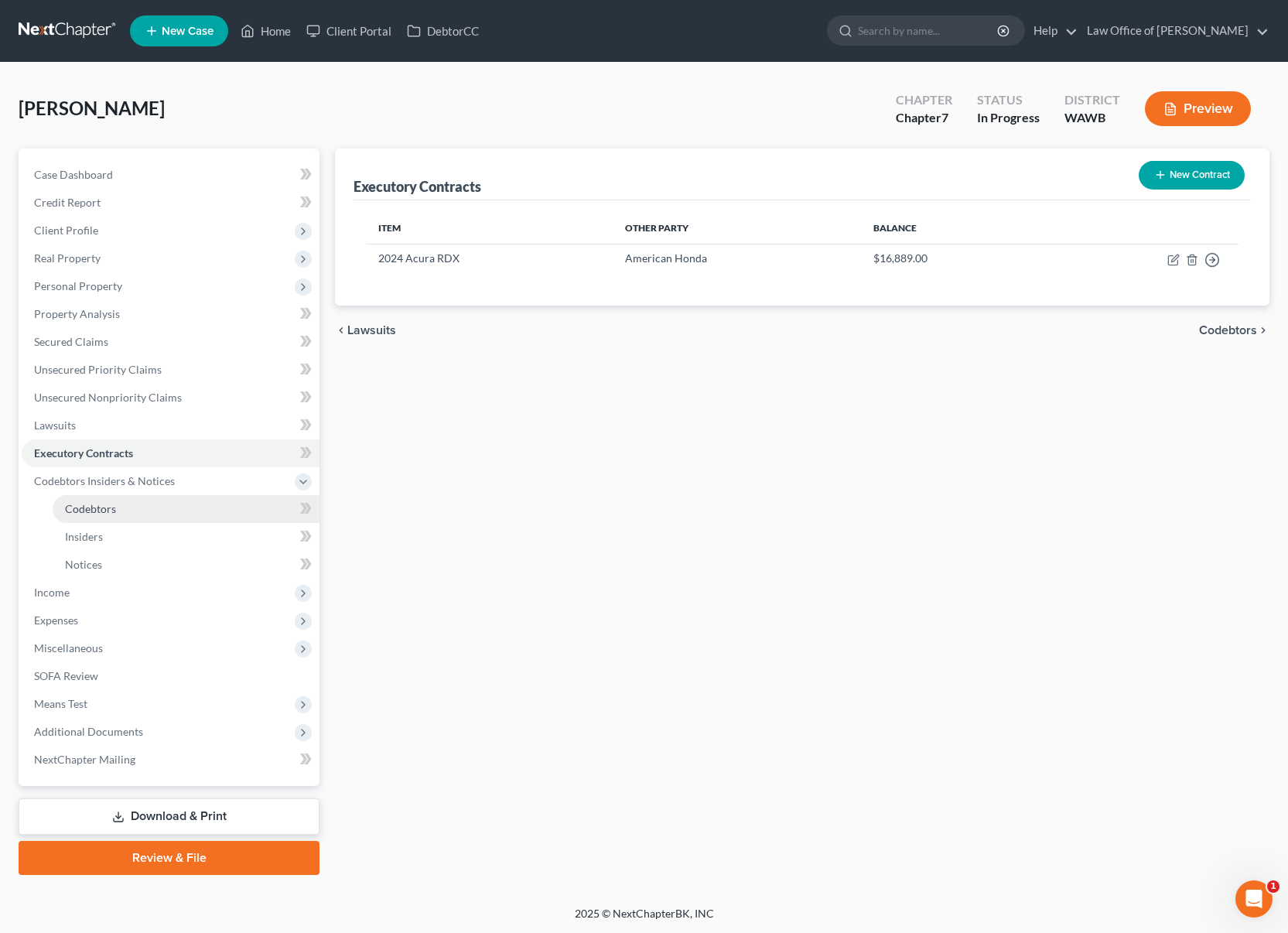
click at [154, 513] on link "Codebtors" at bounding box center [185, 508] width 267 height 27
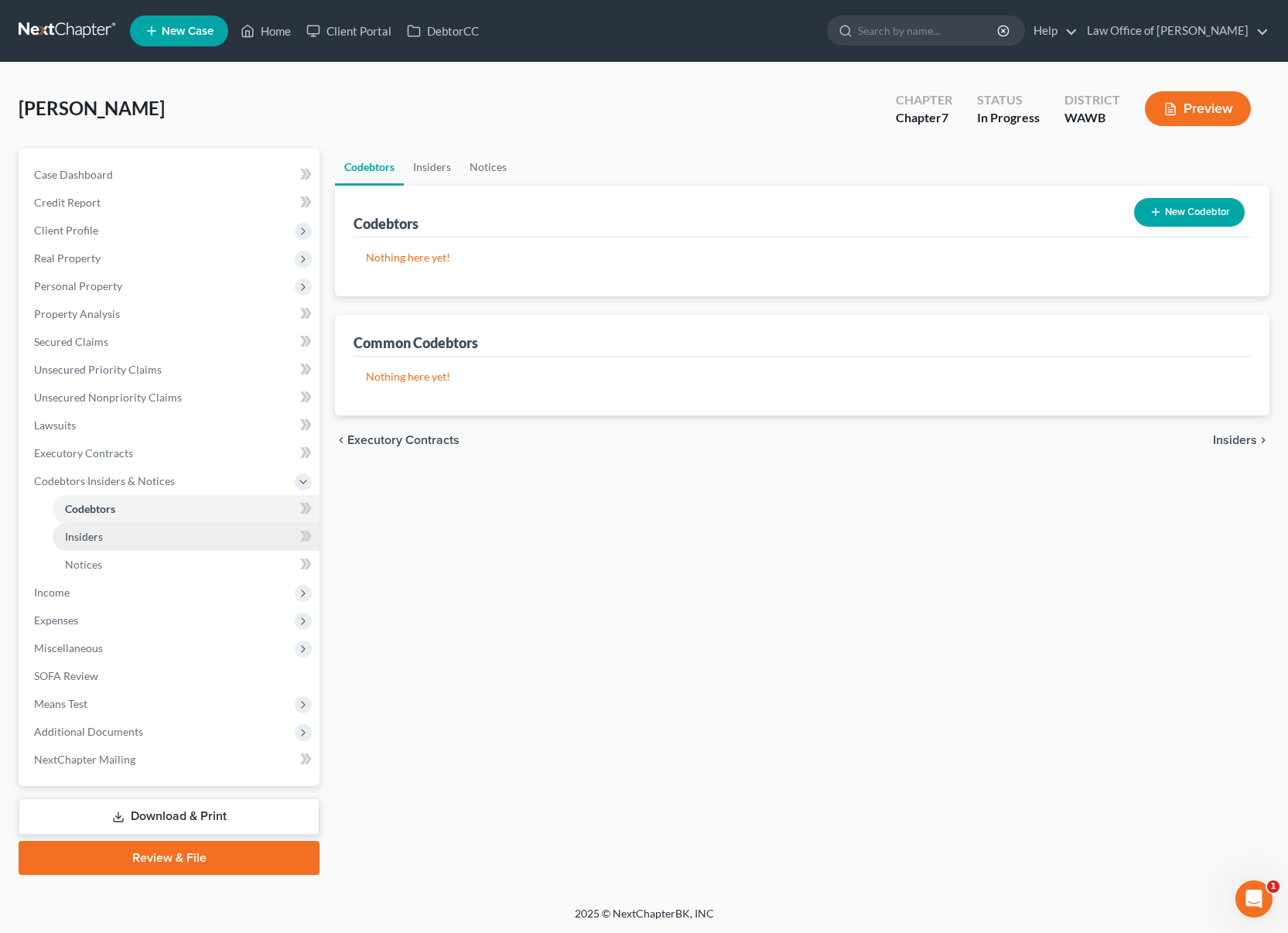
click at [153, 534] on link "Insiders" at bounding box center [185, 537] width 267 height 27
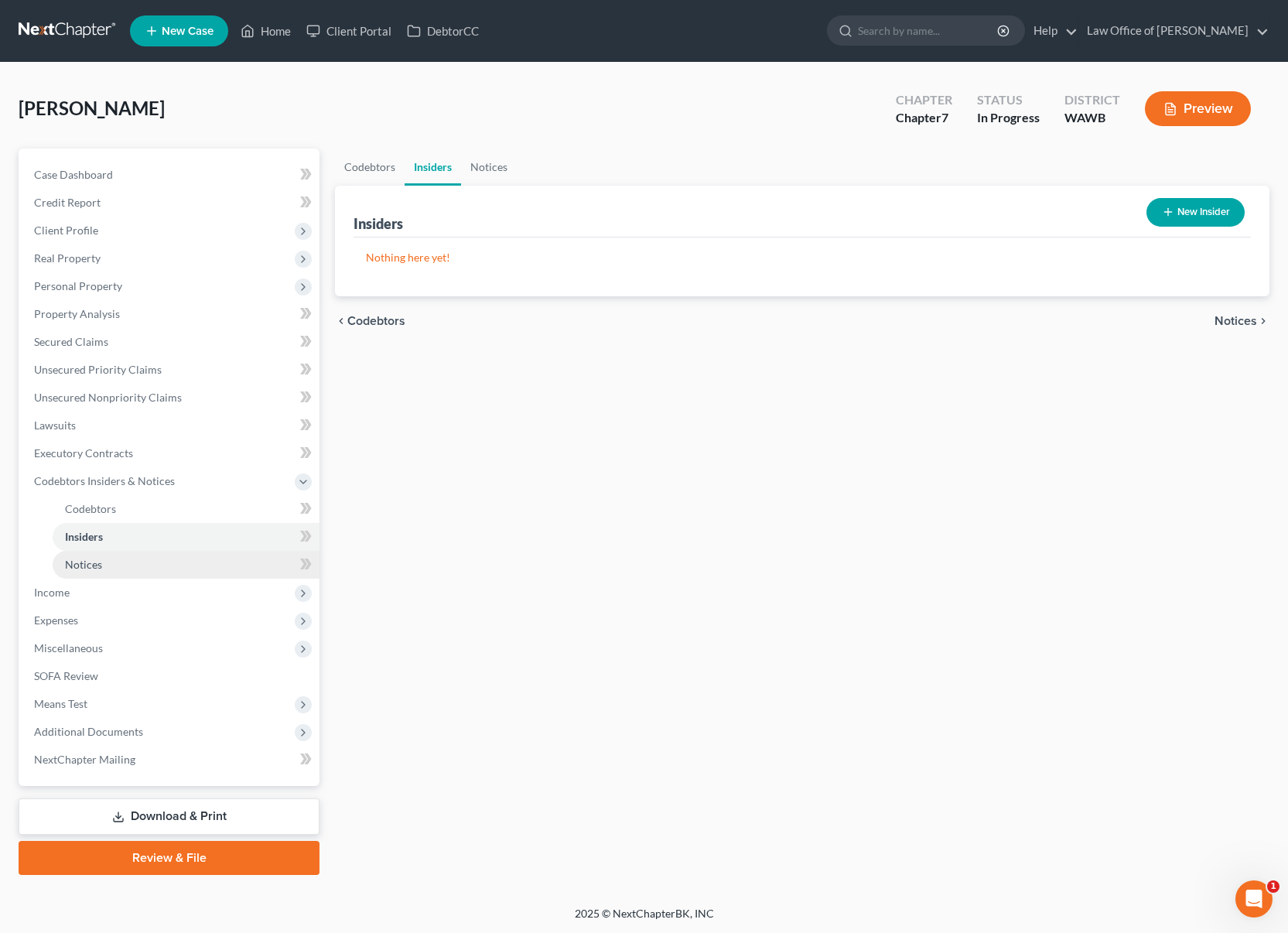
click at [153, 571] on link "Notices" at bounding box center [185, 564] width 267 height 27
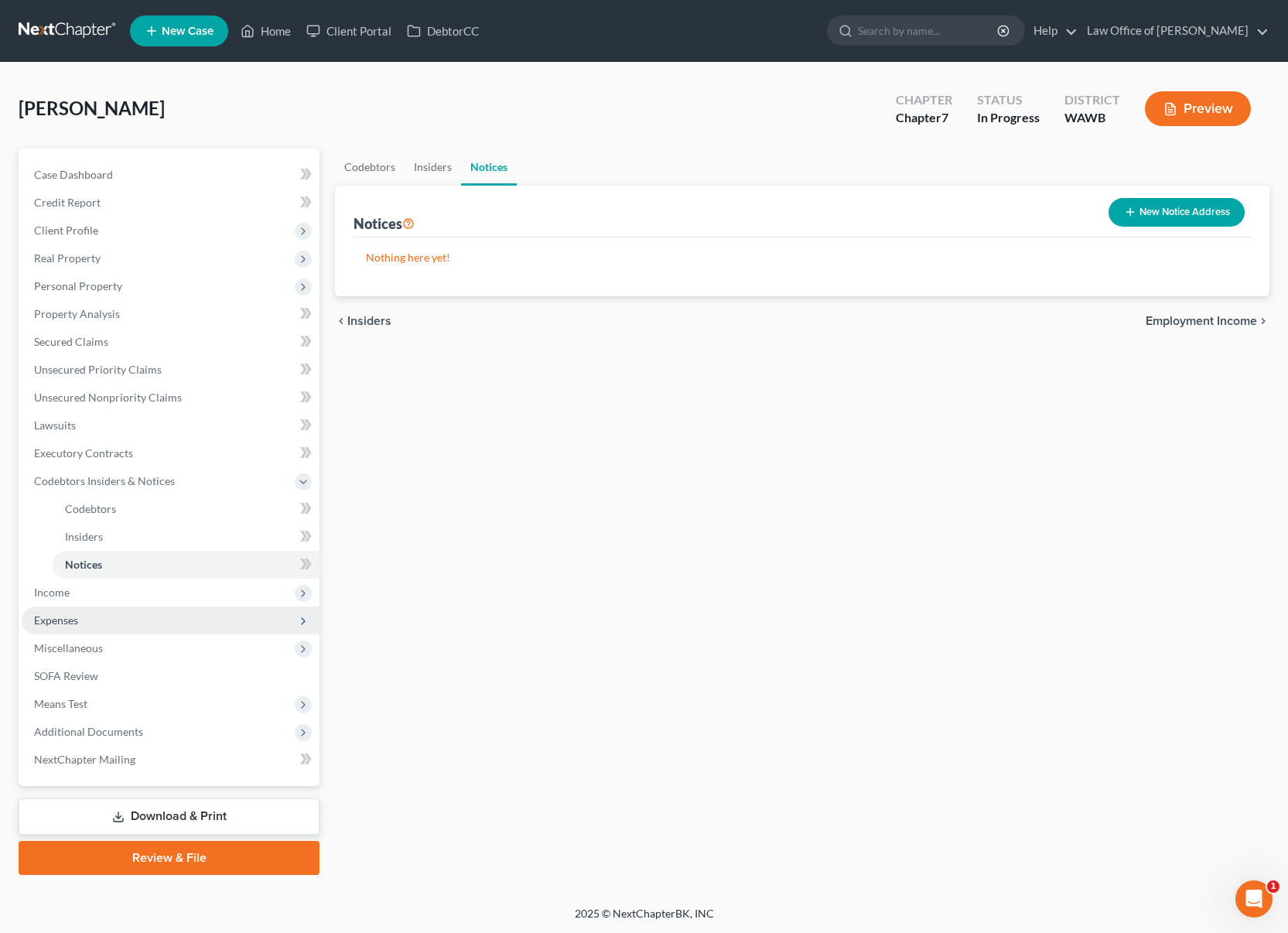
click at [148, 610] on span "Expenses" at bounding box center [170, 620] width 298 height 27
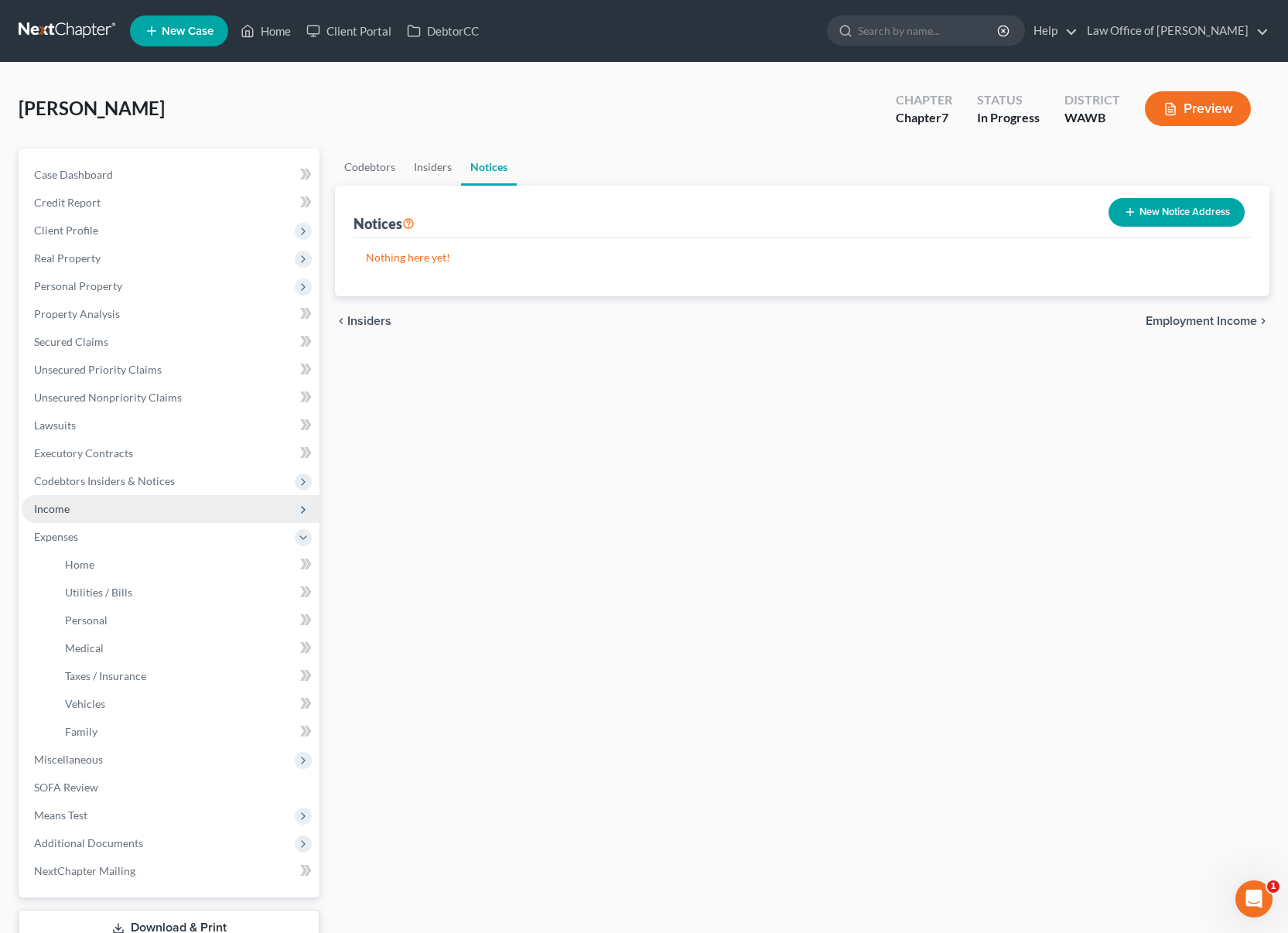
click at [137, 519] on span "Income" at bounding box center [170, 508] width 298 height 27
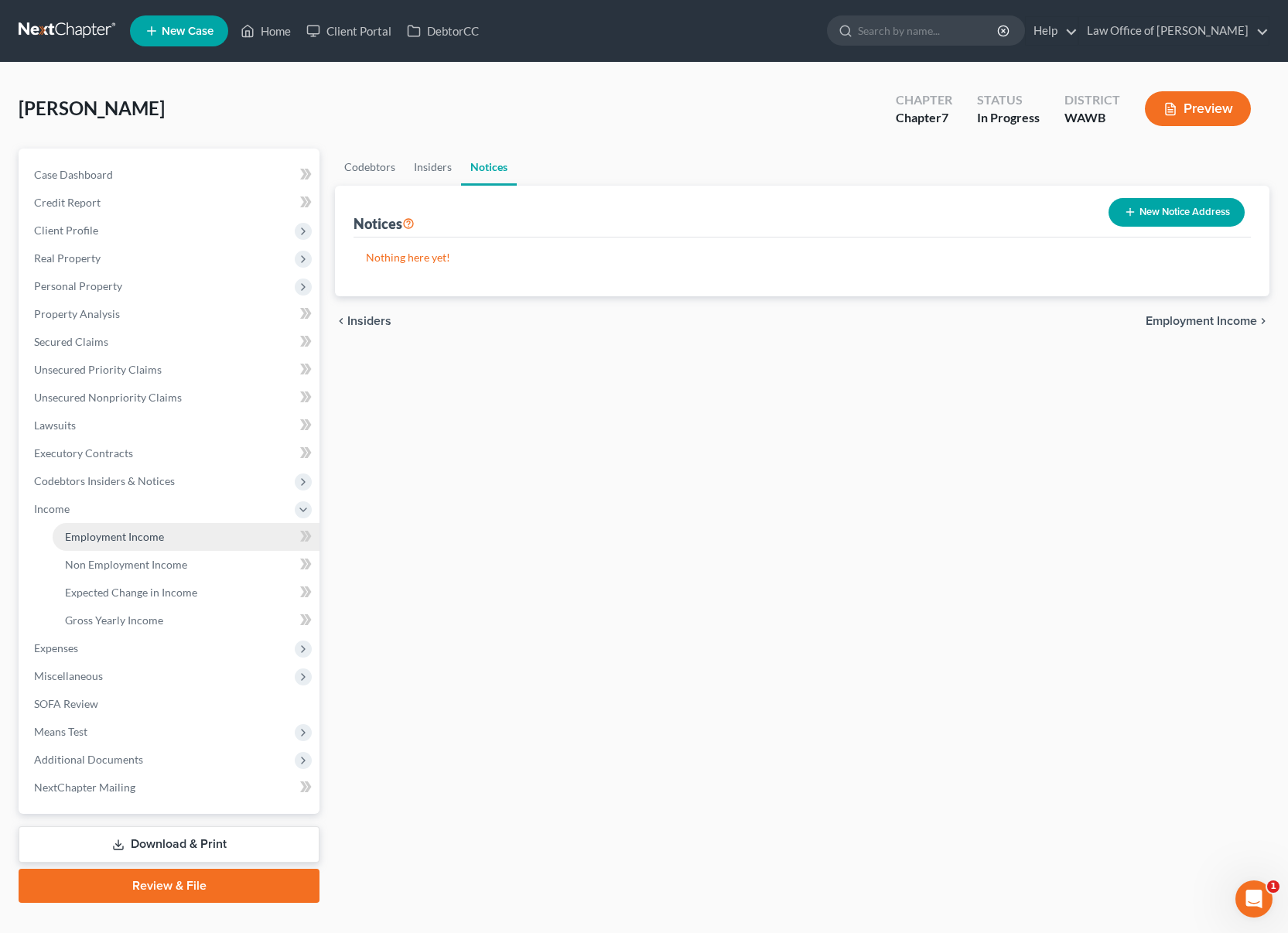
click at [150, 544] on link "Employment Income" at bounding box center [185, 537] width 267 height 27
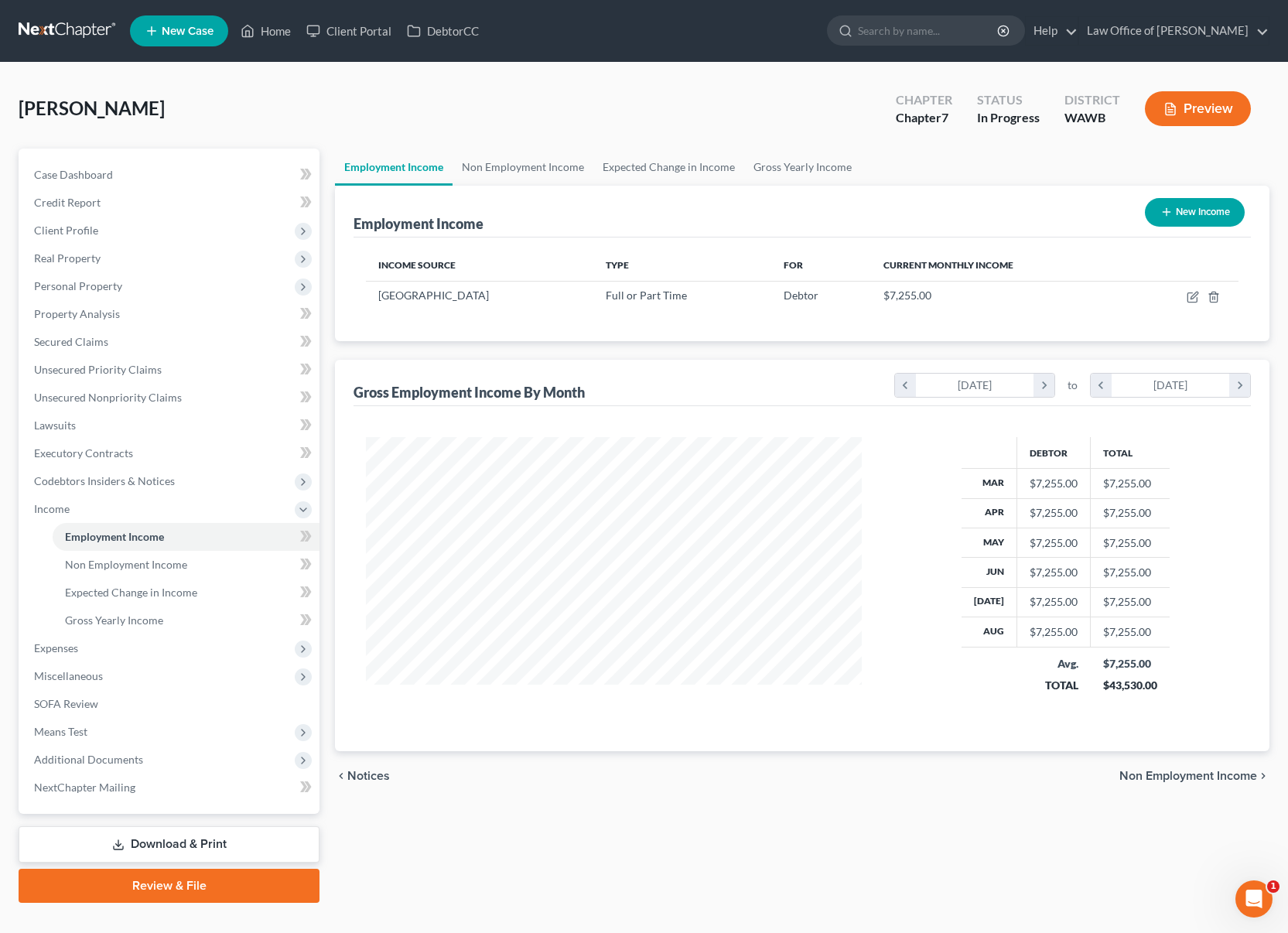
scroll to position [278, 527]
click at [533, 167] on link "Non Employment Income" at bounding box center [522, 168] width 141 height 37
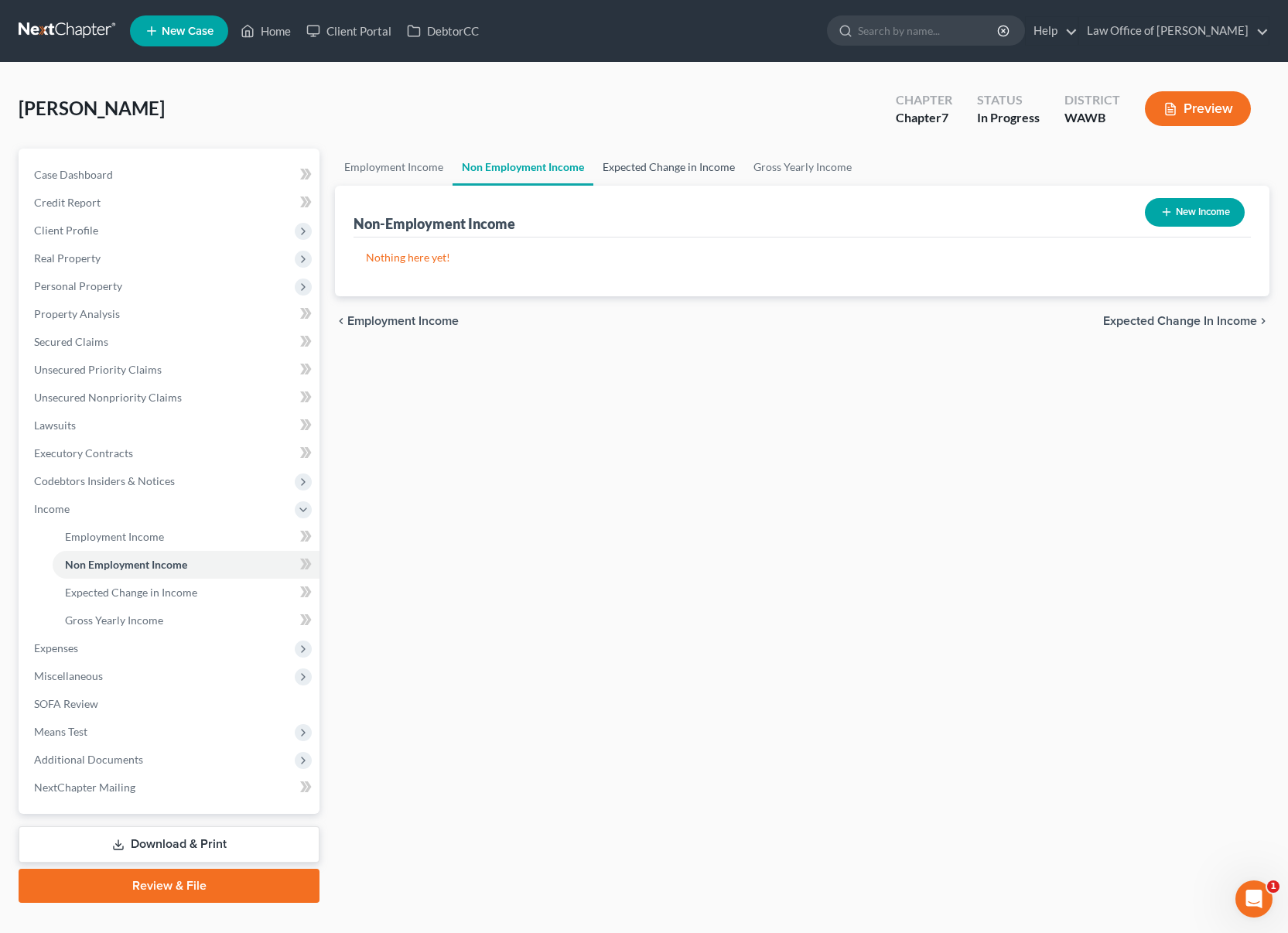
click at [620, 167] on link "Expected Change in Income" at bounding box center [668, 168] width 151 height 37
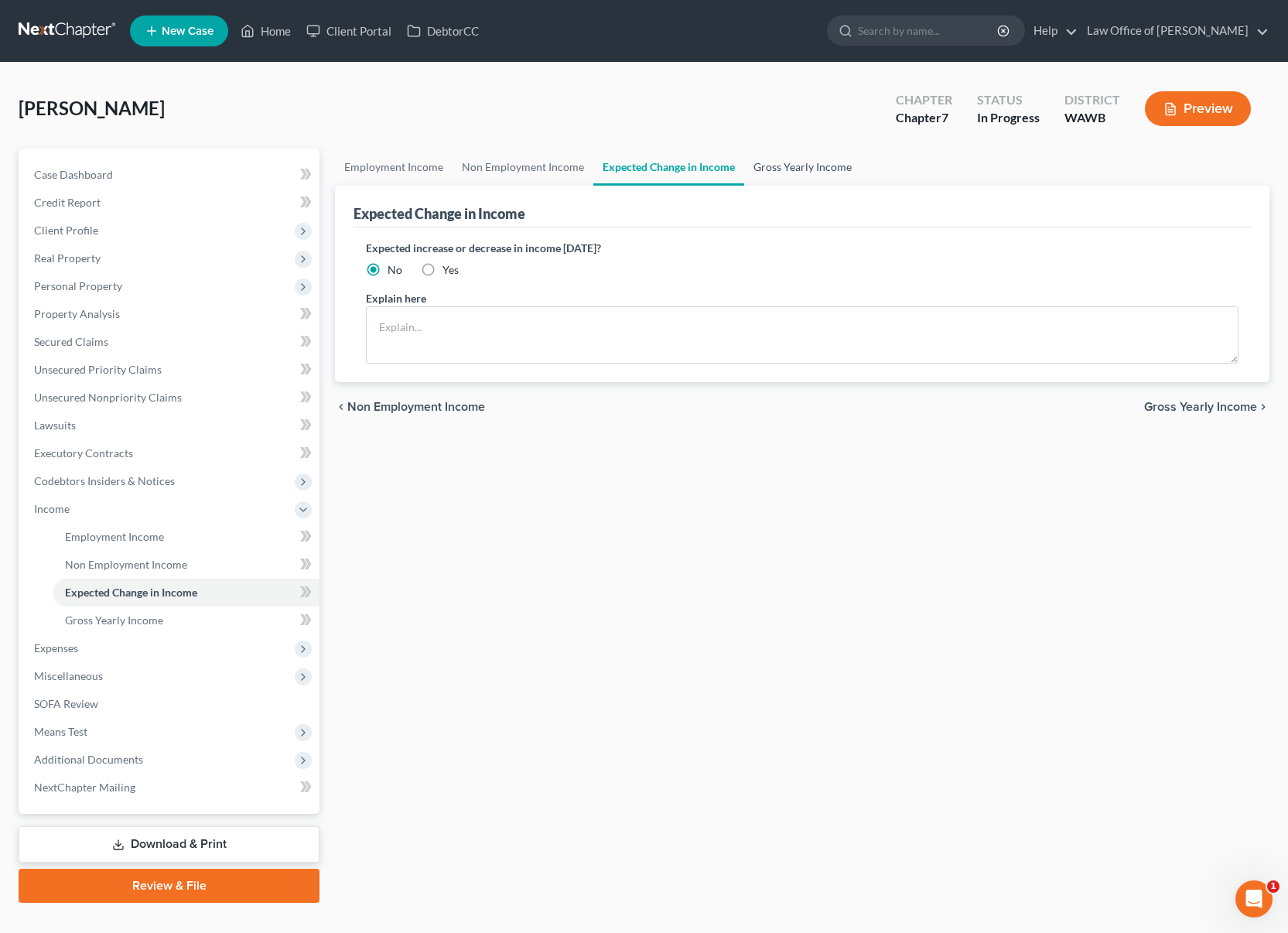
click at [750, 169] on link "Gross Yearly Income" at bounding box center [802, 168] width 117 height 37
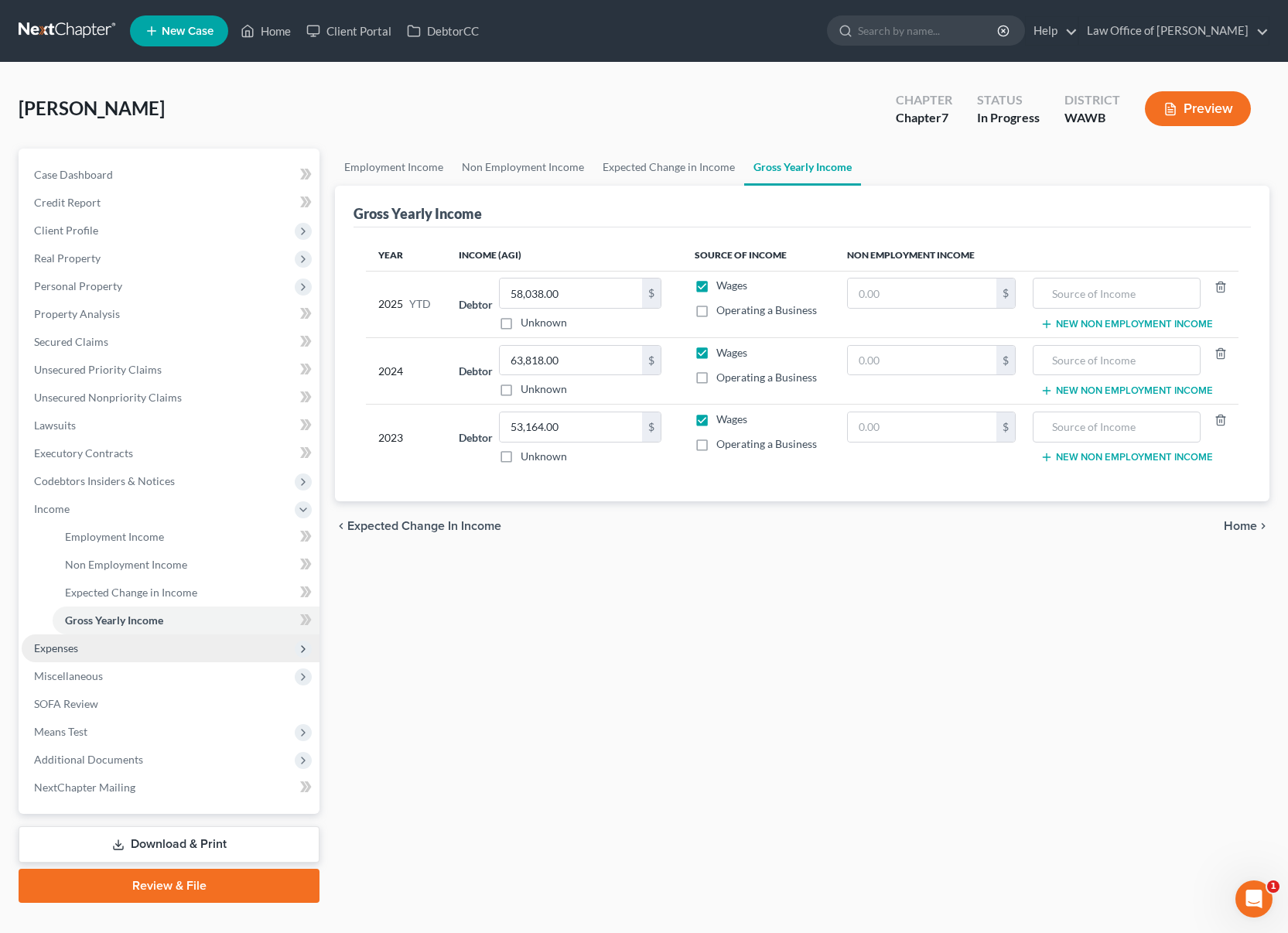
click at [129, 643] on span "Expenses" at bounding box center [170, 647] width 298 height 27
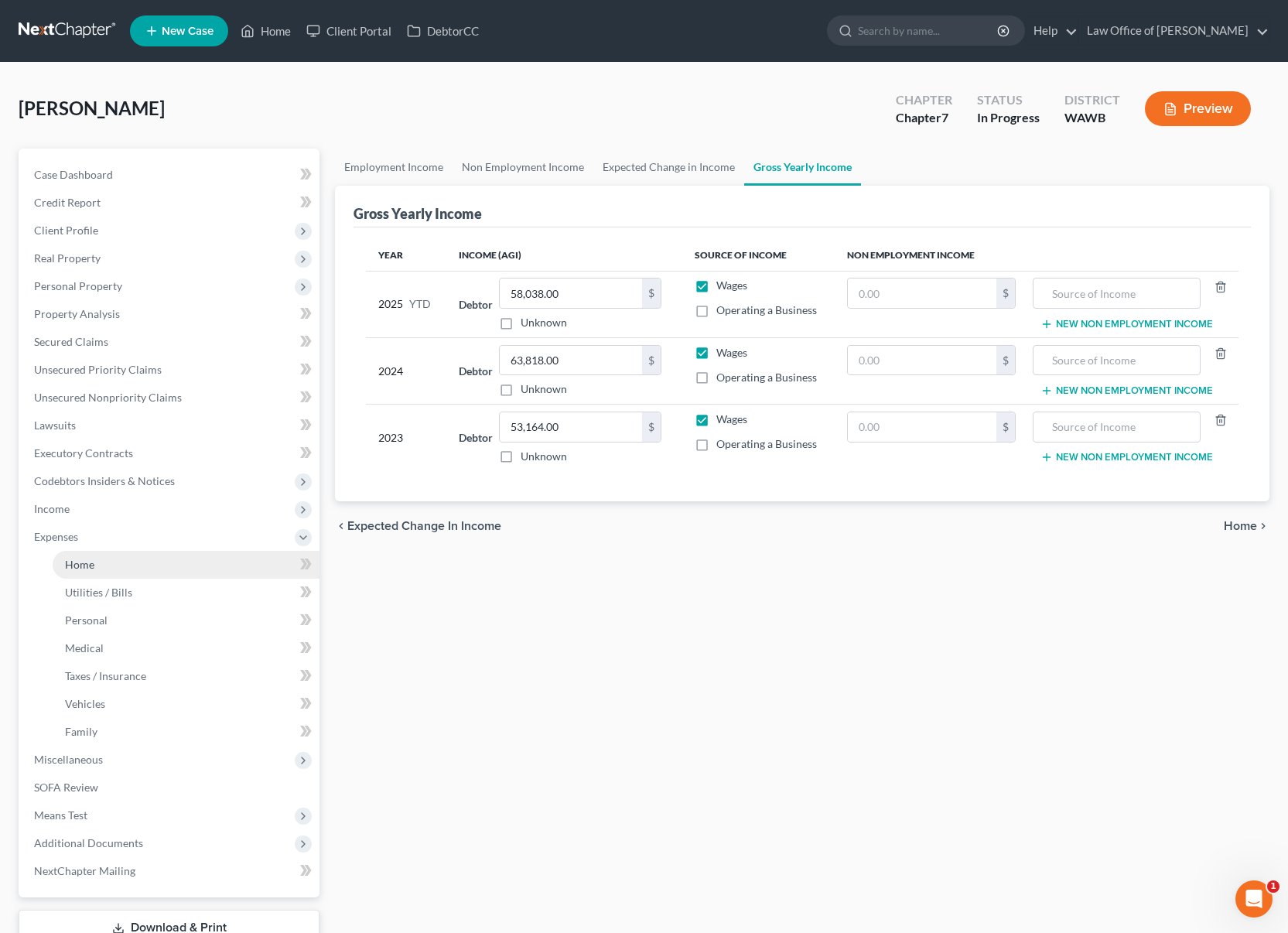
click at [121, 564] on link "Home" at bounding box center [185, 564] width 267 height 27
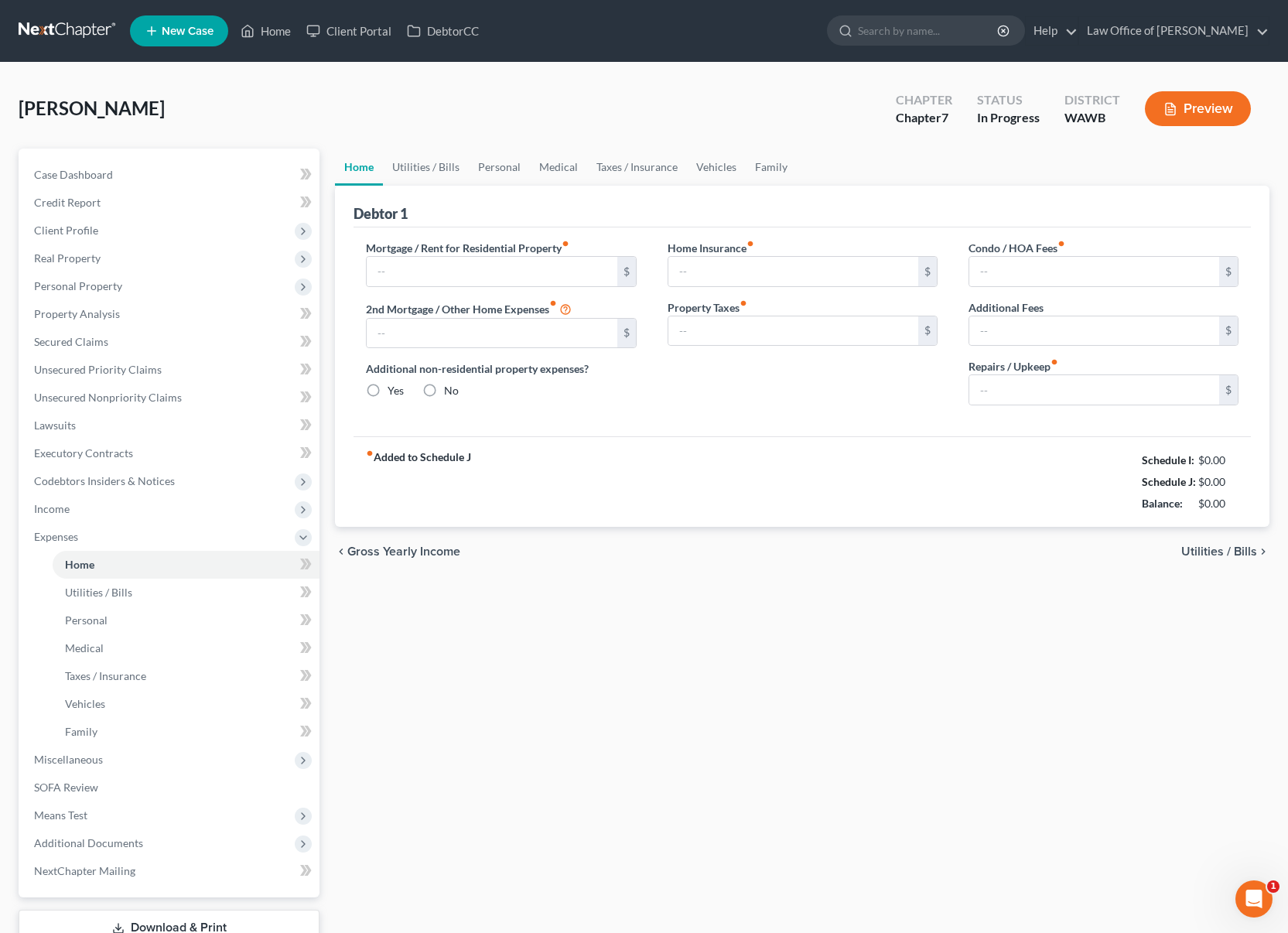
type input "1,200.00"
type input "0.00"
radio input "true"
type input "0.00"
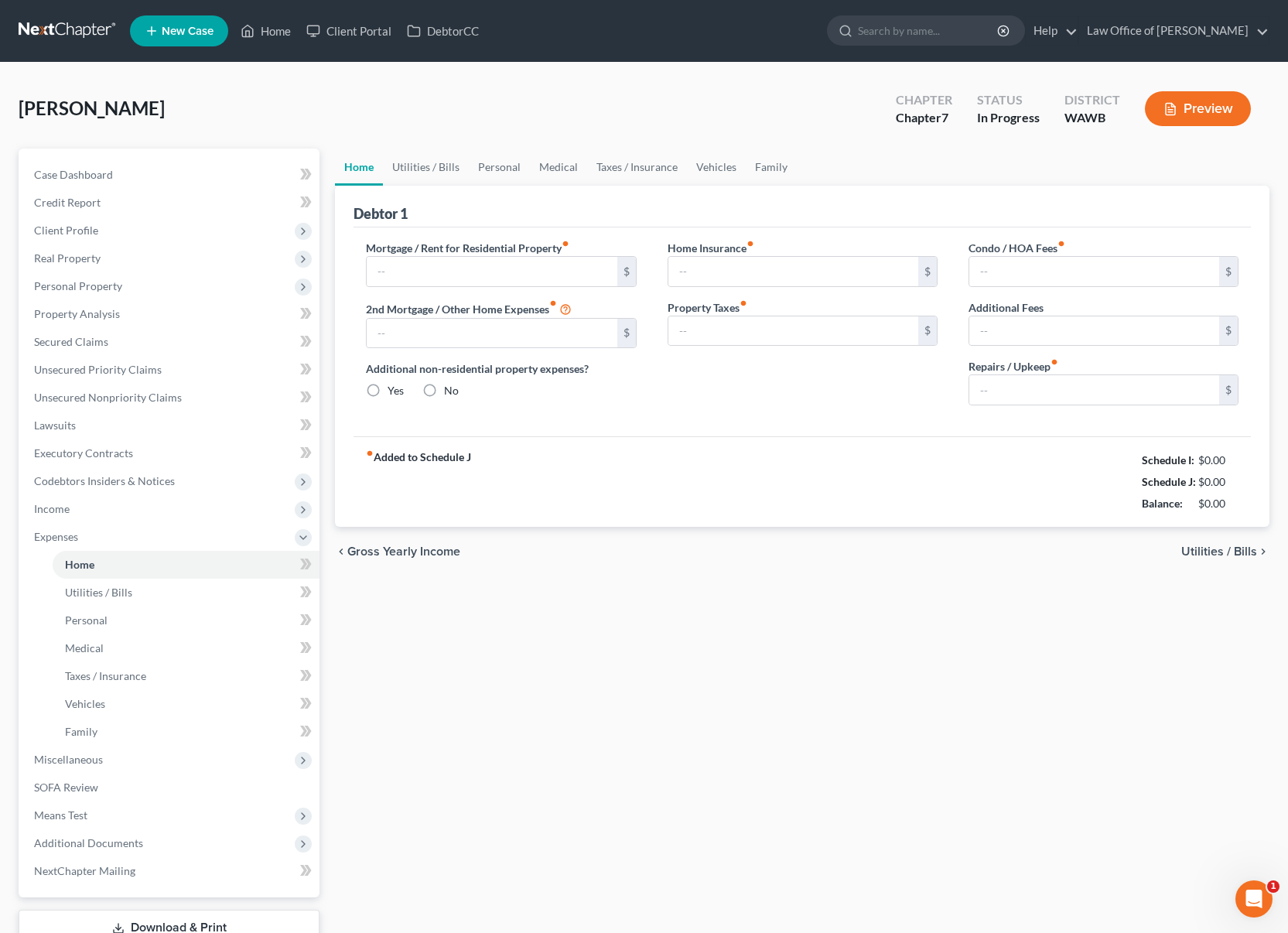
type input "0.00"
click at [427, 169] on link "Utilities / Bills" at bounding box center [425, 168] width 86 height 37
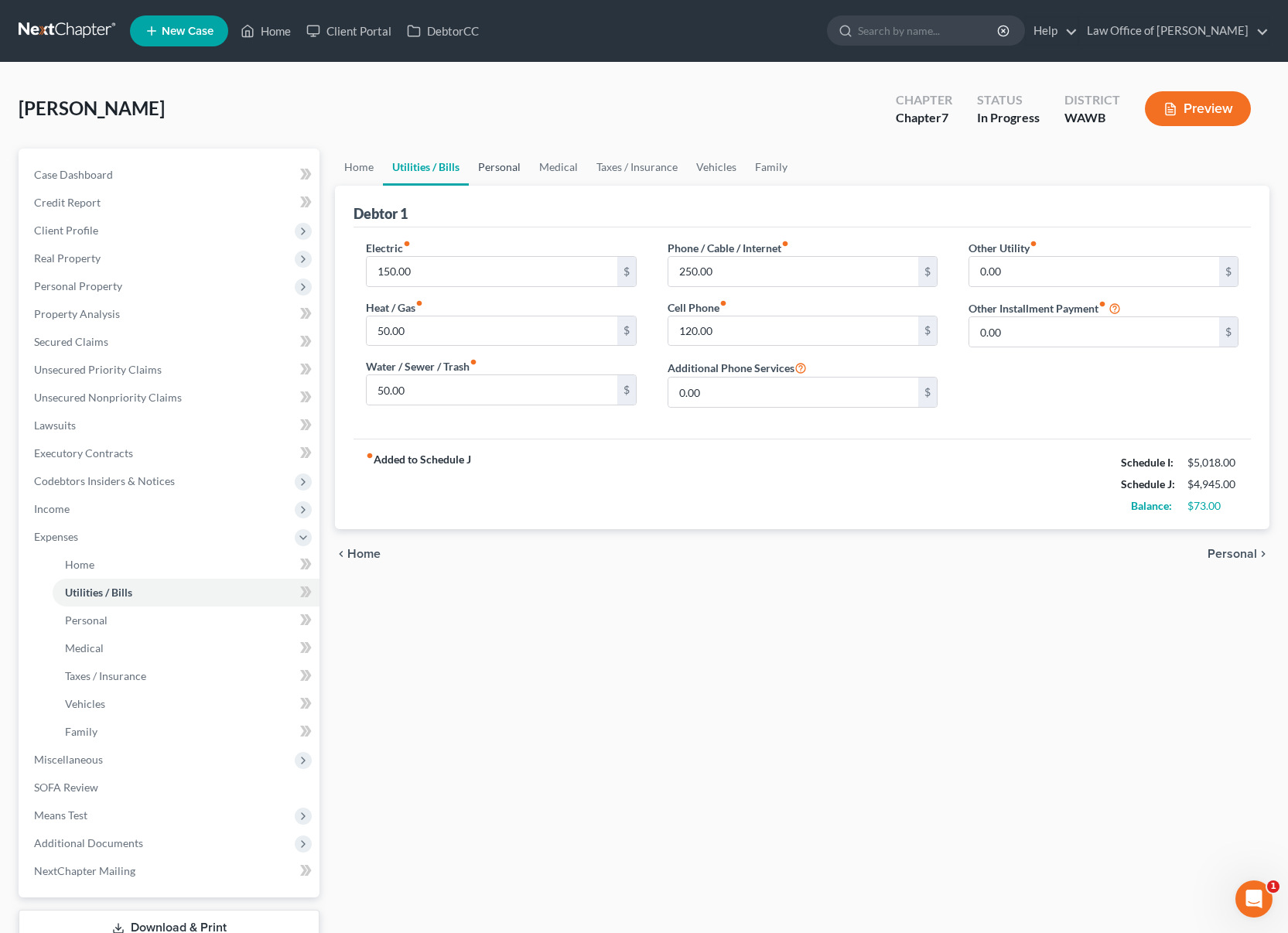
click at [470, 166] on link "Personal" at bounding box center [499, 168] width 61 height 37
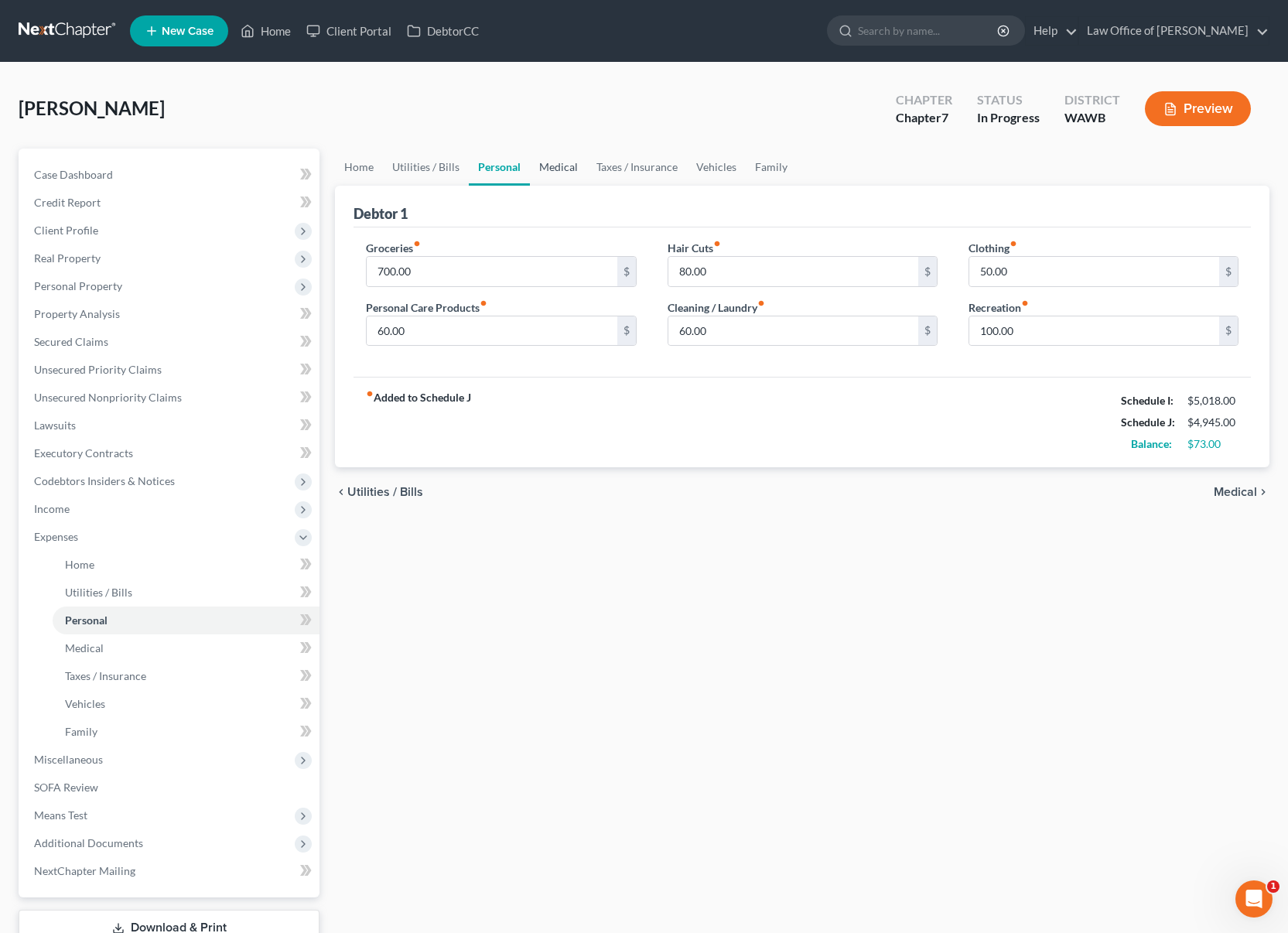
click at [540, 165] on link "Medical" at bounding box center [558, 168] width 58 height 37
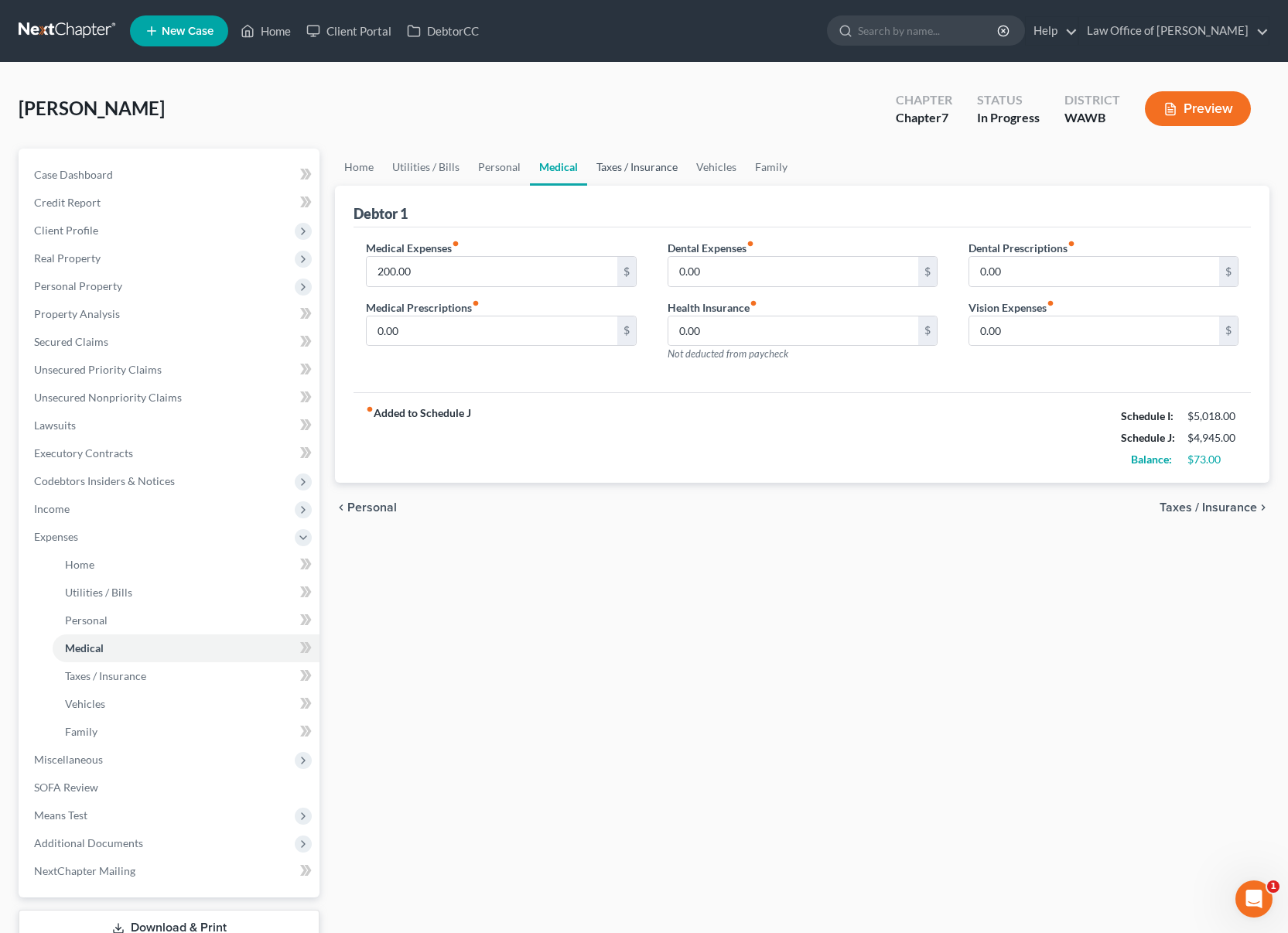
click at [606, 166] on link "Taxes / Insurance" at bounding box center [636, 168] width 100 height 37
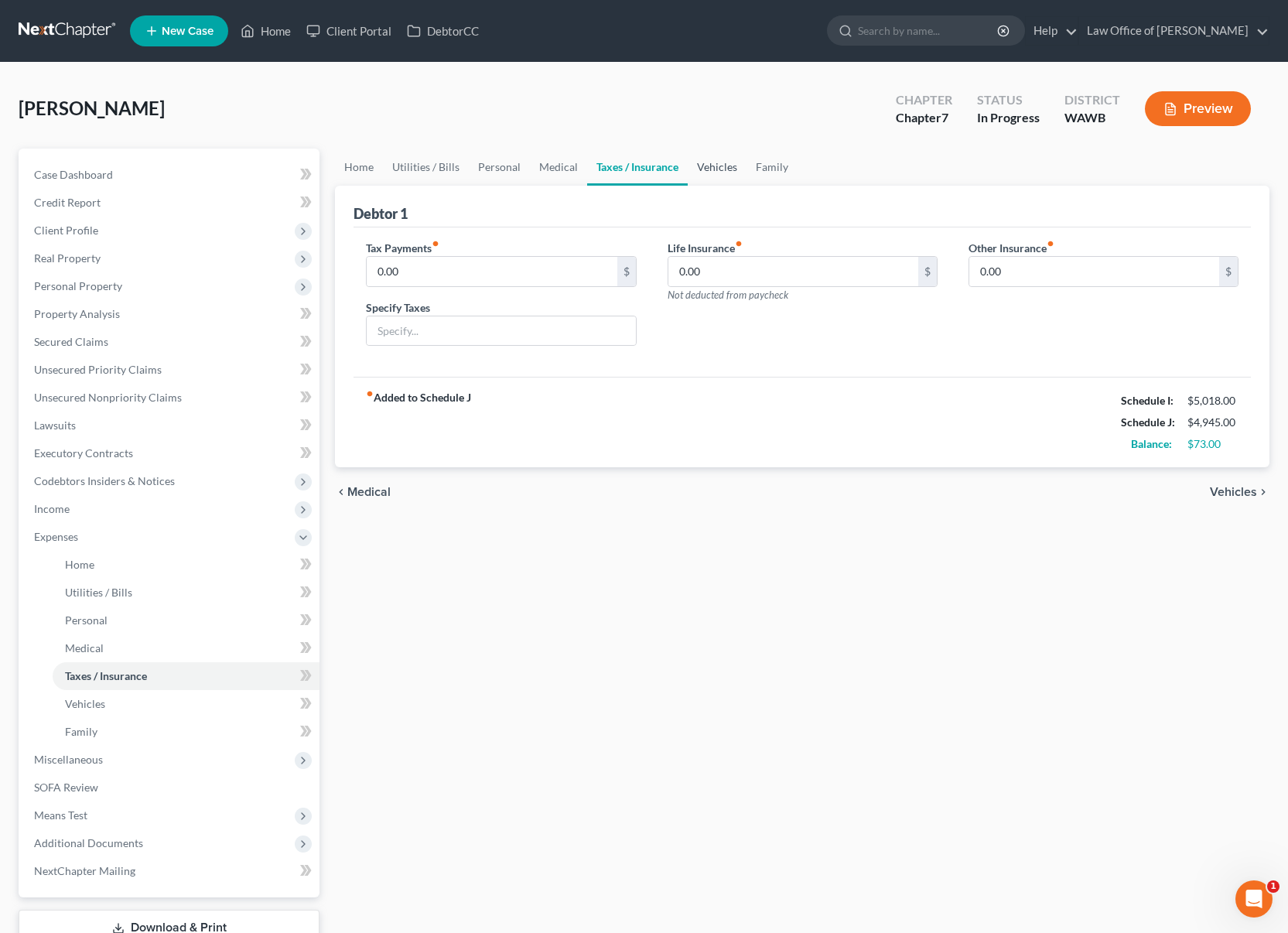
click at [714, 167] on link "Vehicles" at bounding box center [717, 168] width 59 height 37
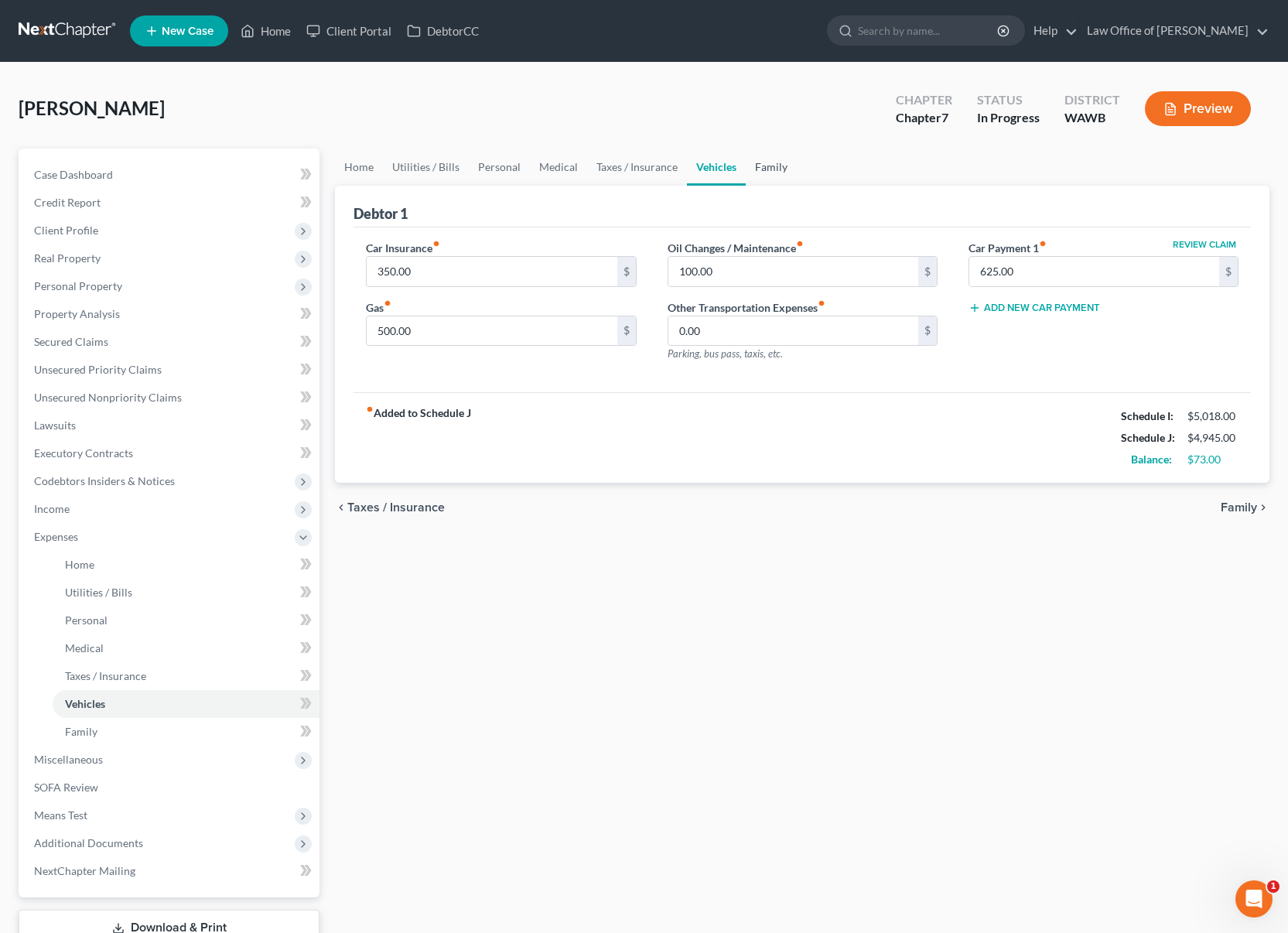
click at [773, 167] on link "Family" at bounding box center [771, 168] width 51 height 37
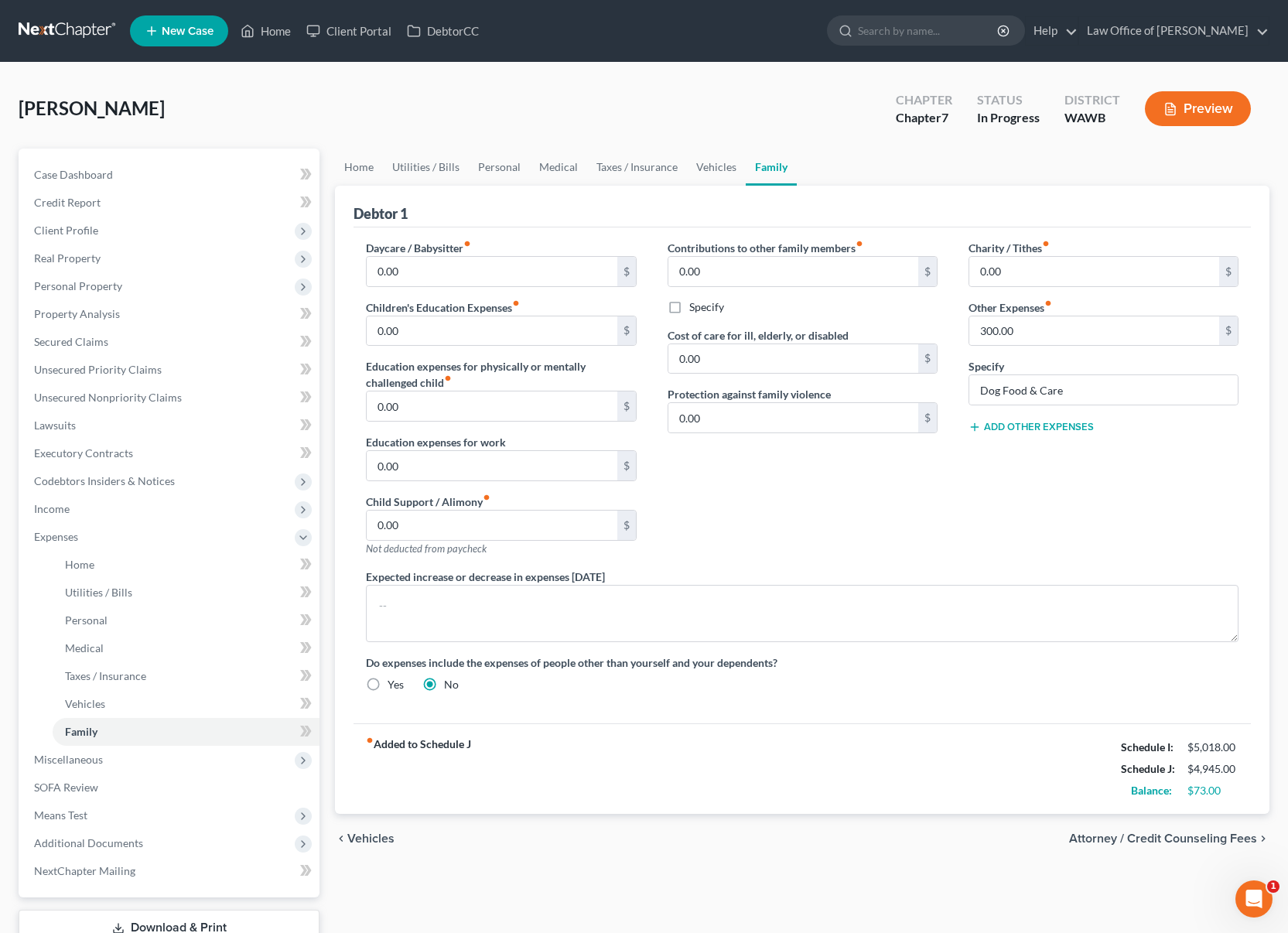
click at [773, 167] on link "Family" at bounding box center [771, 168] width 51 height 37
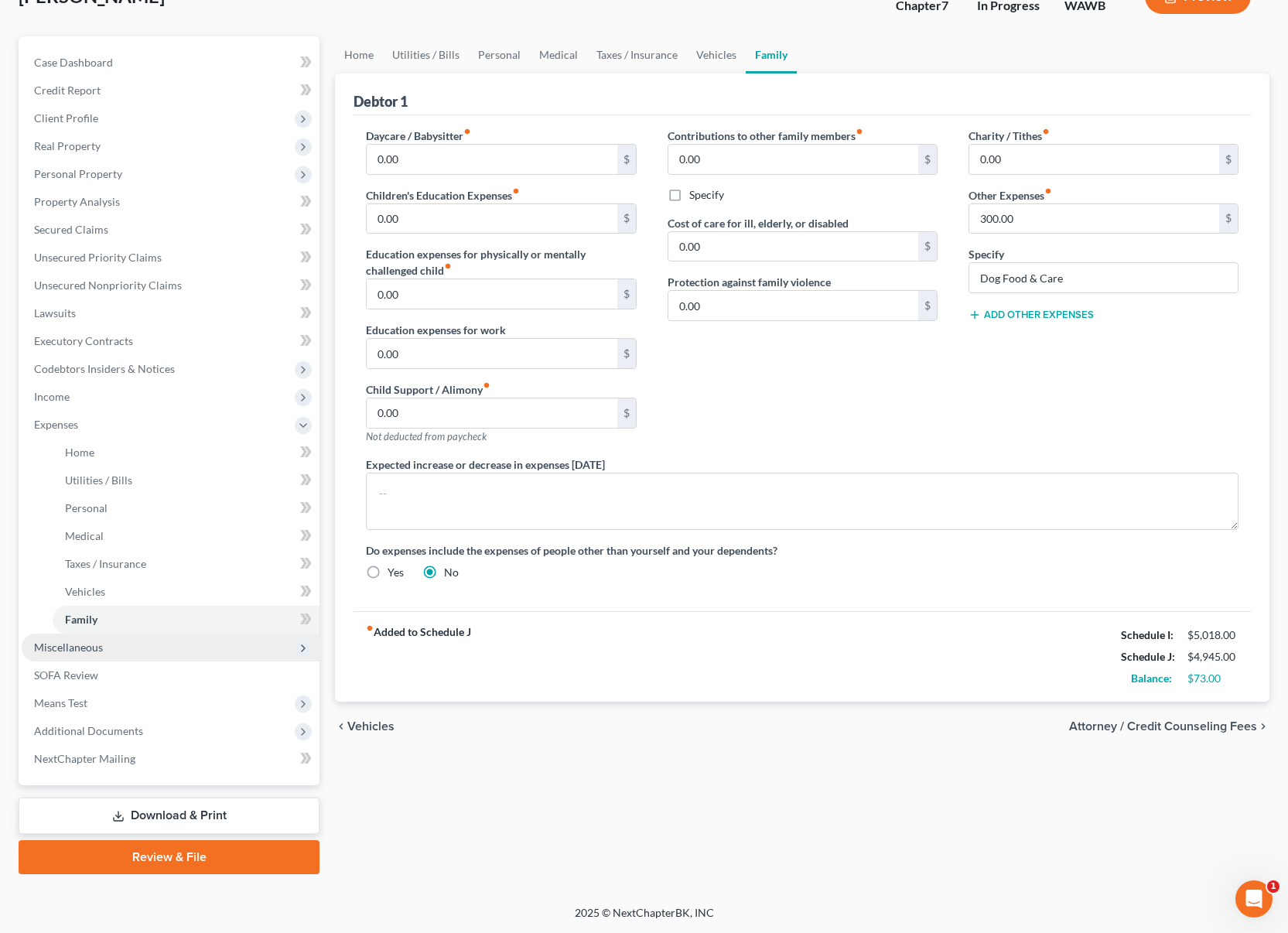
click at [112, 660] on span "Miscellaneous" at bounding box center [170, 647] width 298 height 27
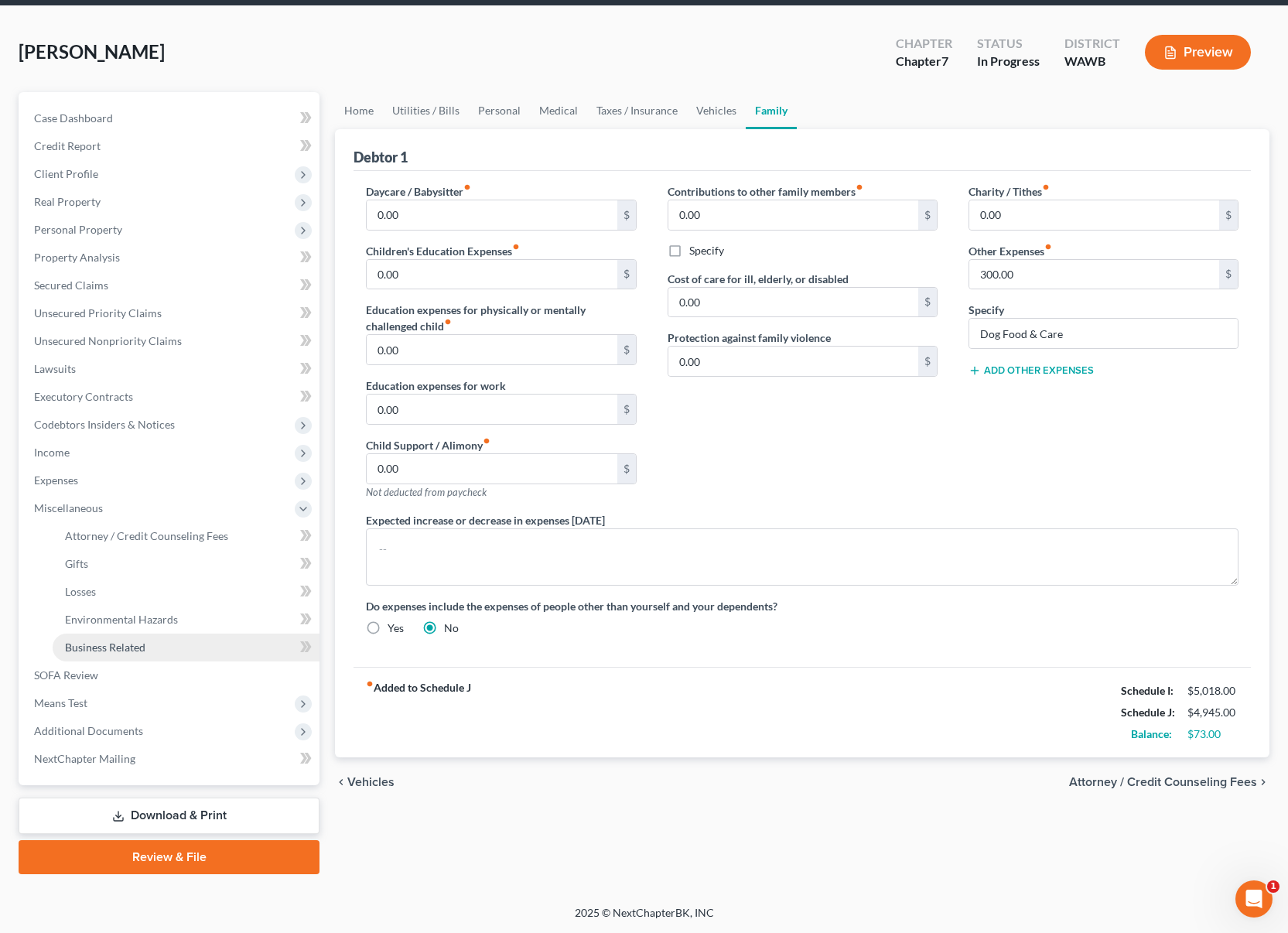
scroll to position [57, 0]
click at [148, 541] on span "Attorney / Credit Counseling Fees" at bounding box center [146, 536] width 163 height 13
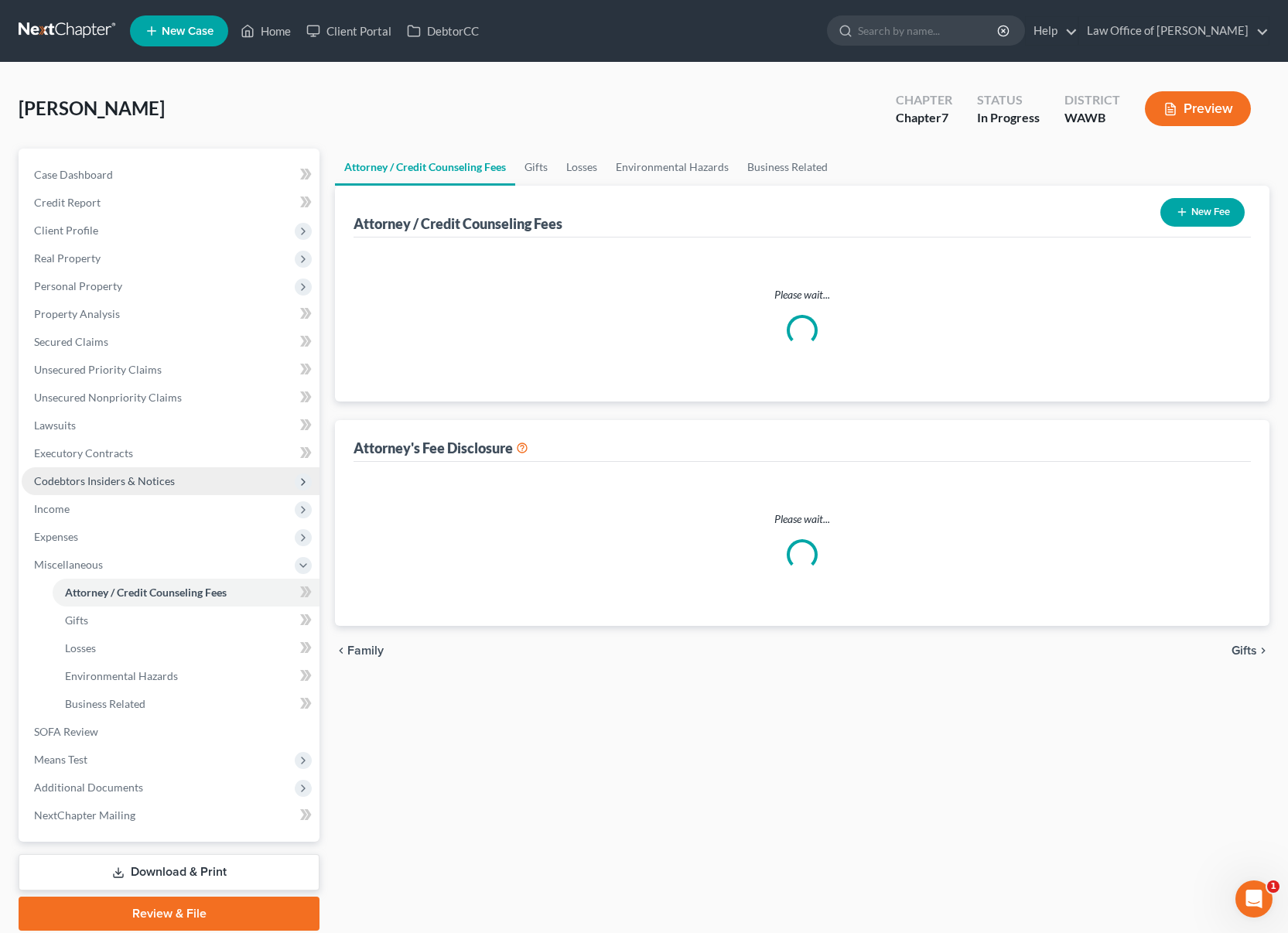
select select "0"
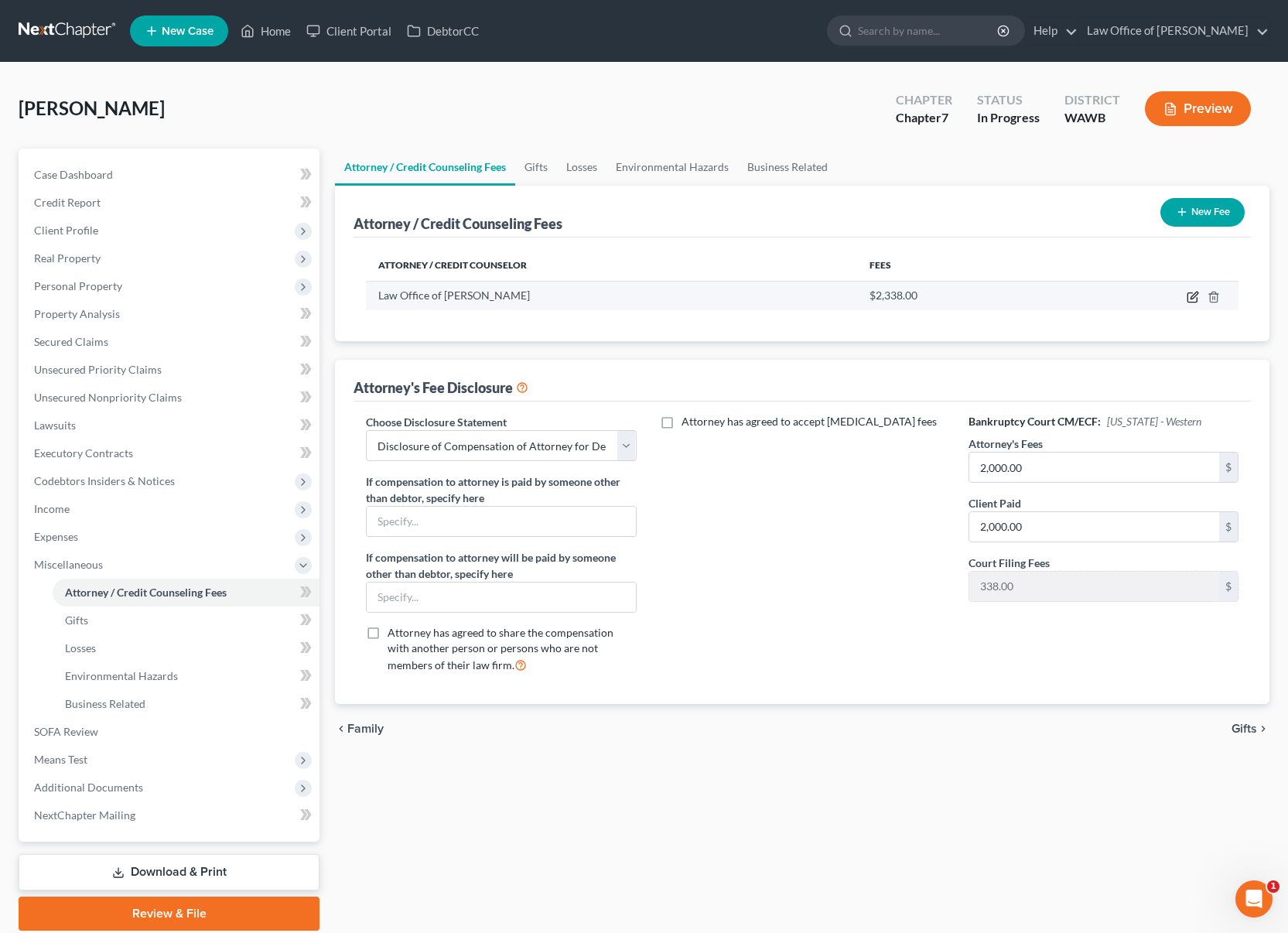
click at [1191, 294] on icon "button" at bounding box center [1192, 297] width 12 height 12
select select "50"
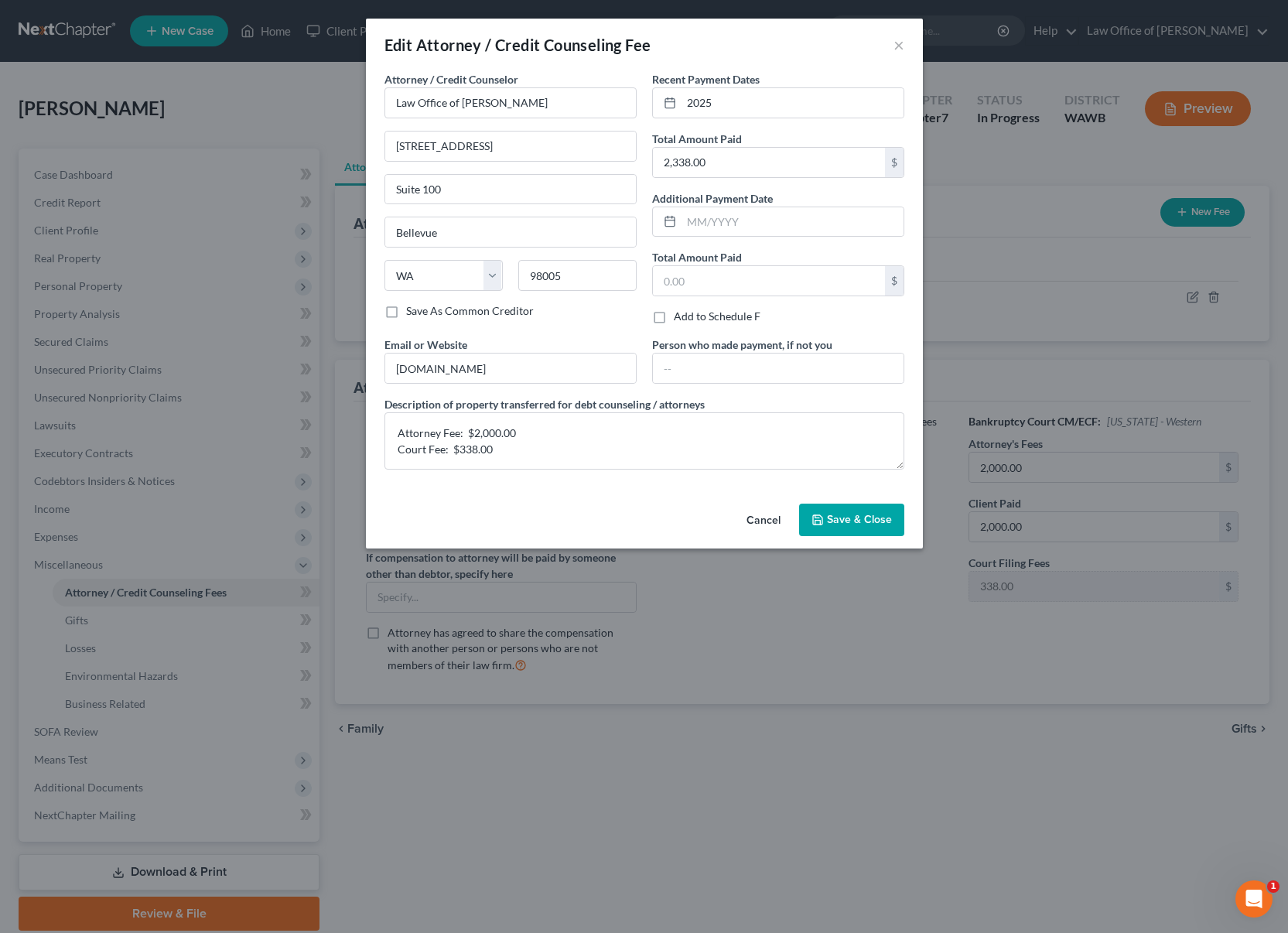
click at [872, 526] on button "Save & Close" at bounding box center [851, 520] width 105 height 33
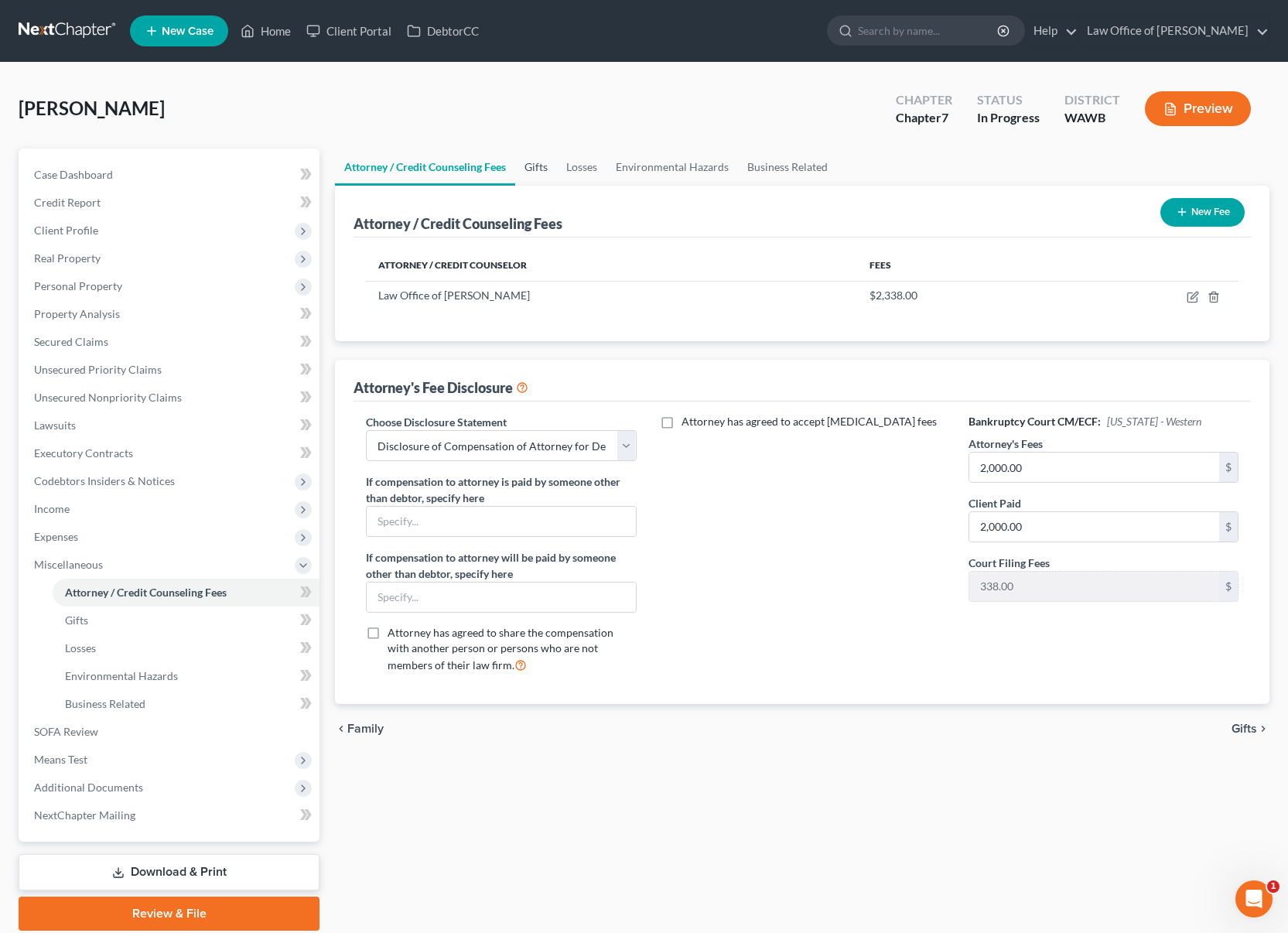
click at [548, 169] on link "Gifts" at bounding box center [535, 168] width 42 height 37
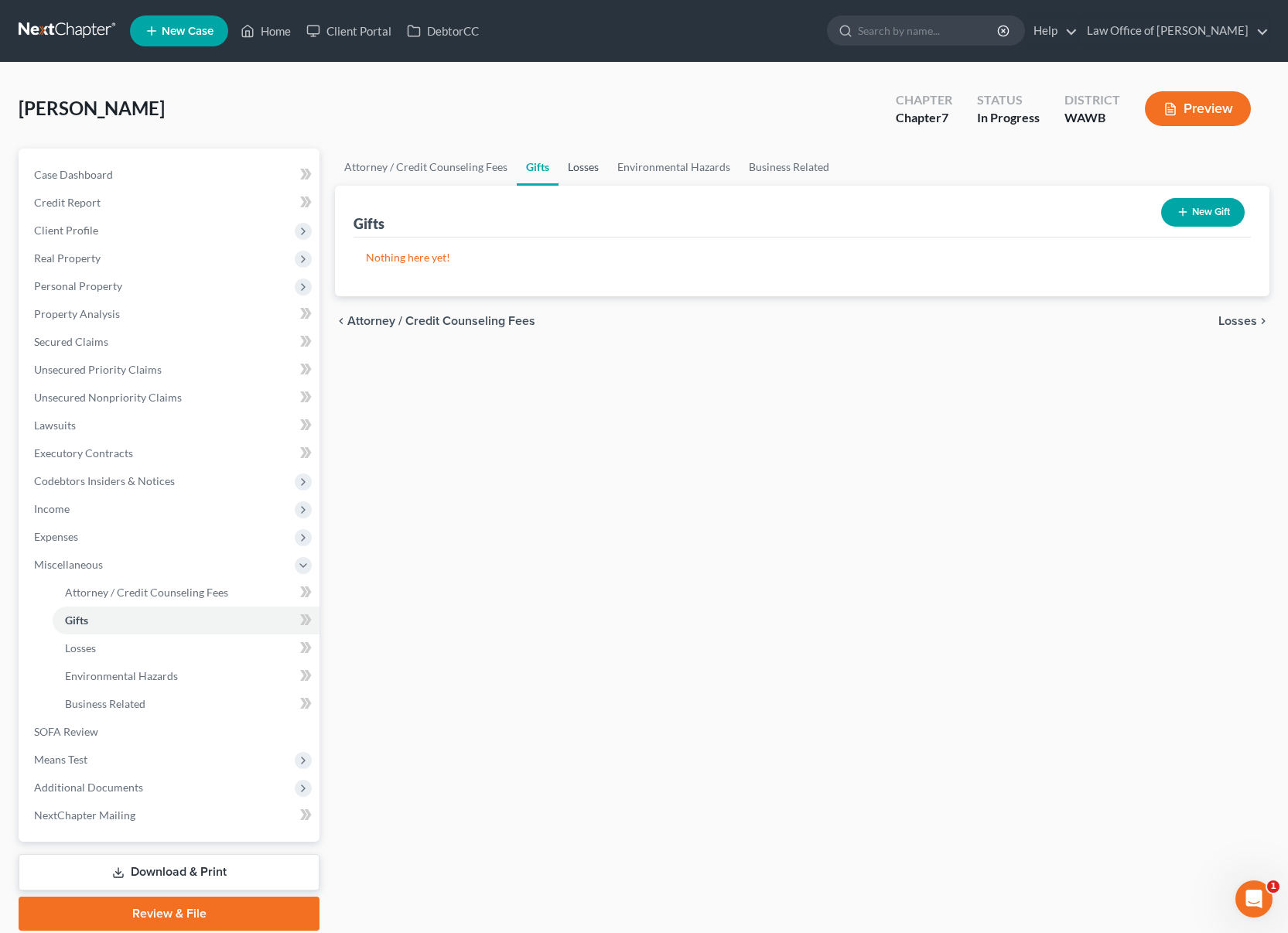
click at [585, 169] on link "Losses" at bounding box center [583, 168] width 50 height 37
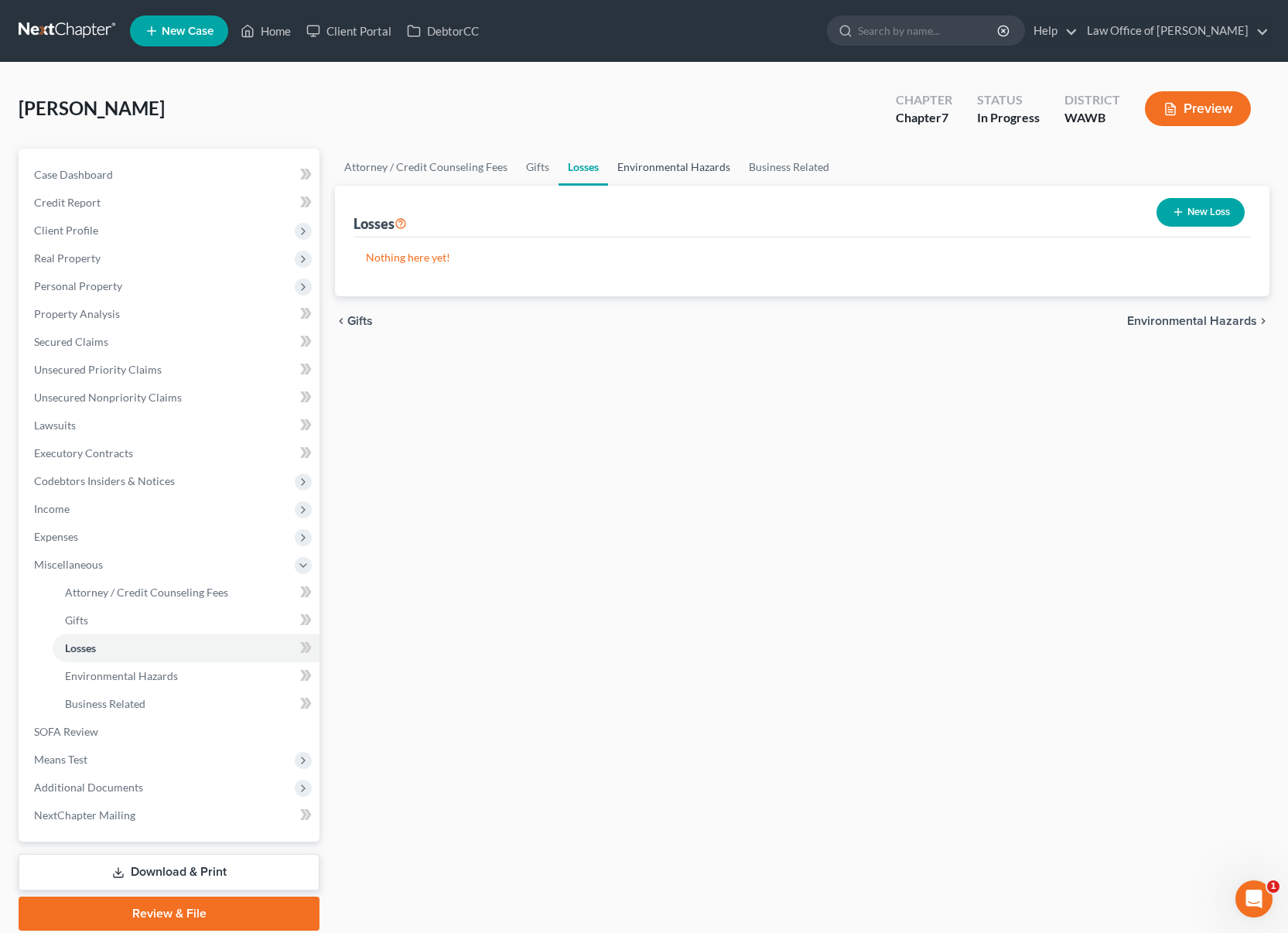
click at [654, 170] on link "Environmental Hazards" at bounding box center [674, 168] width 131 height 37
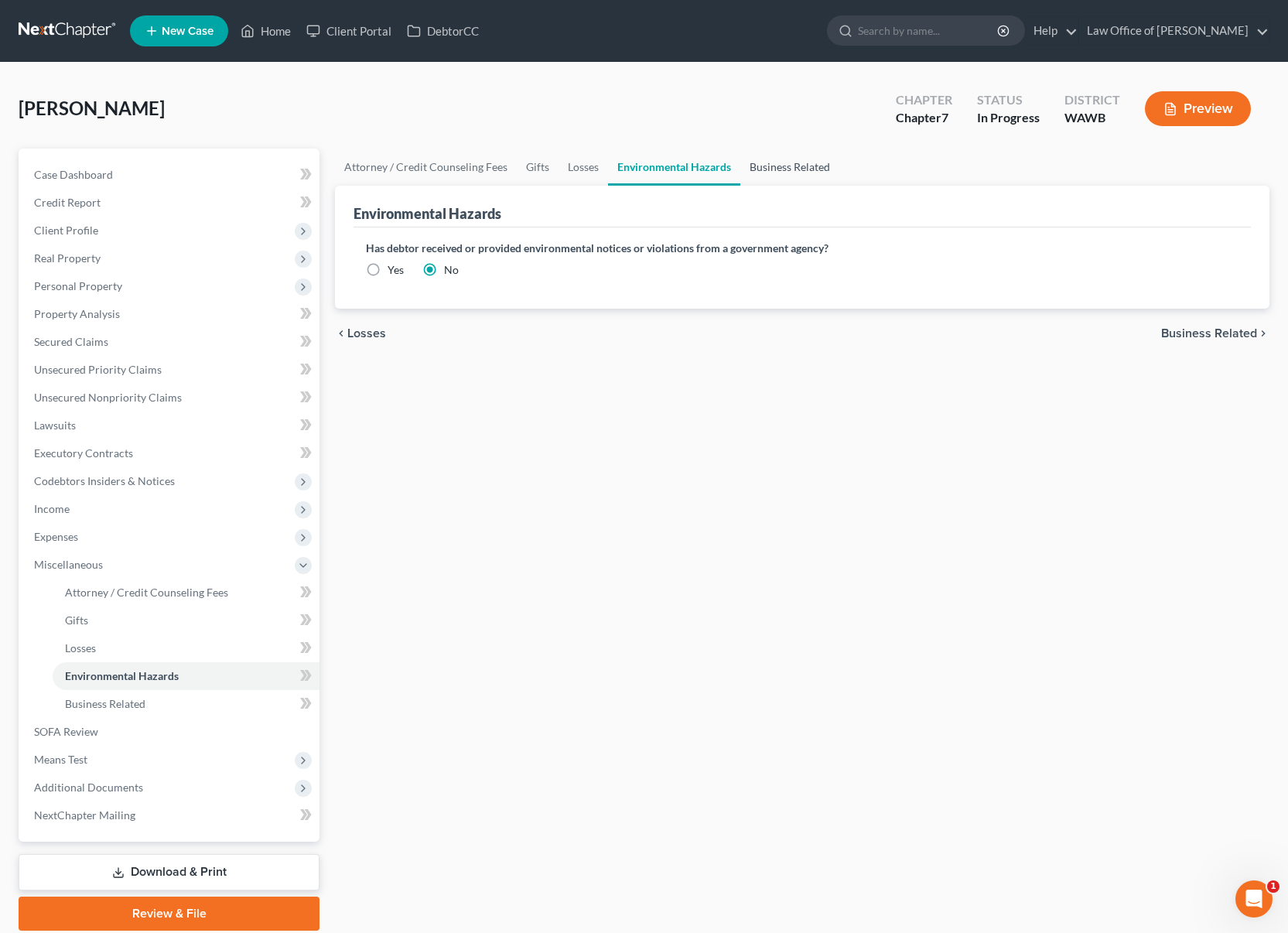
click at [763, 165] on link "Business Related" at bounding box center [790, 168] width 99 height 37
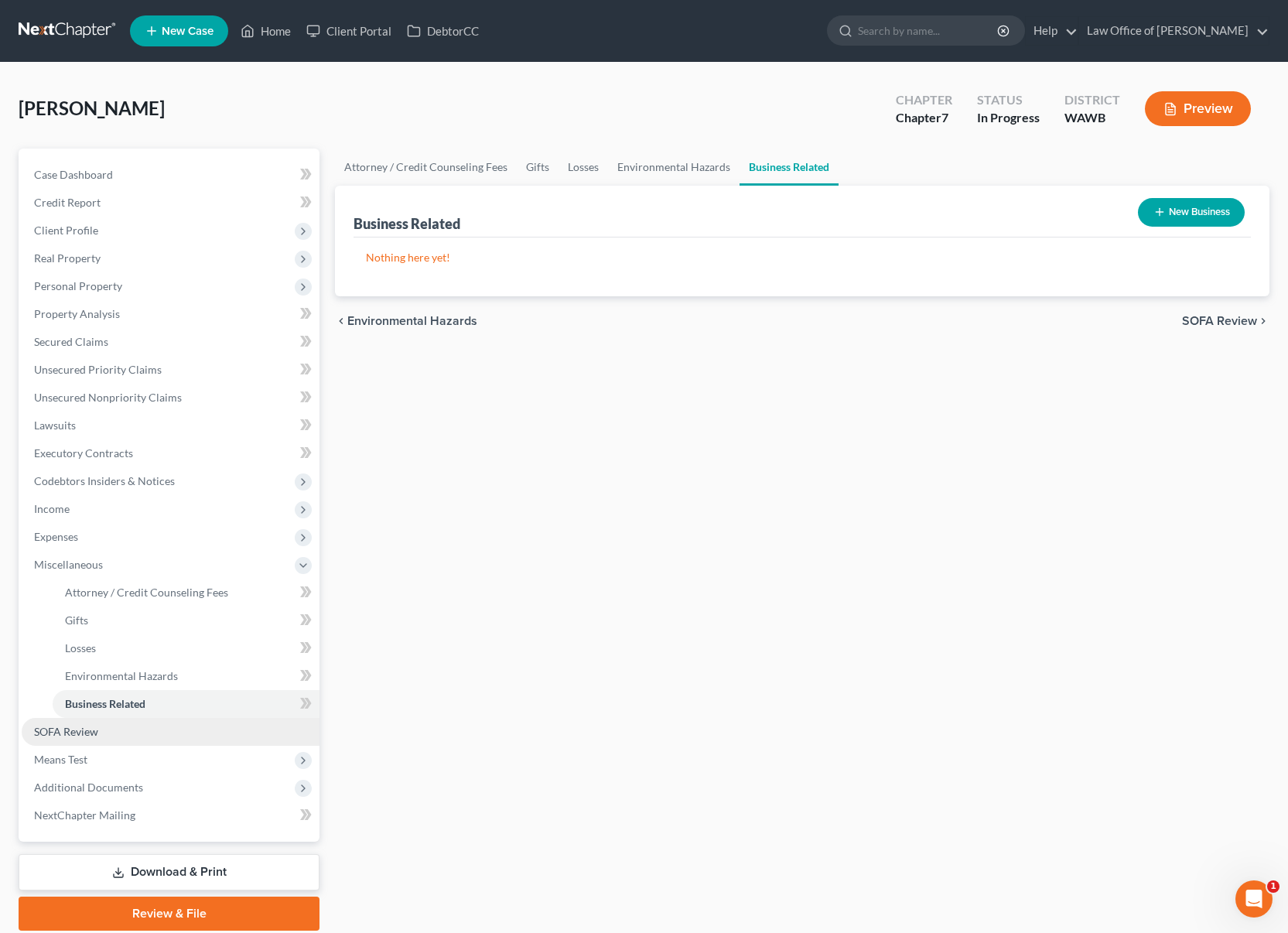
click at [153, 728] on link "SOFA Review" at bounding box center [170, 732] width 298 height 27
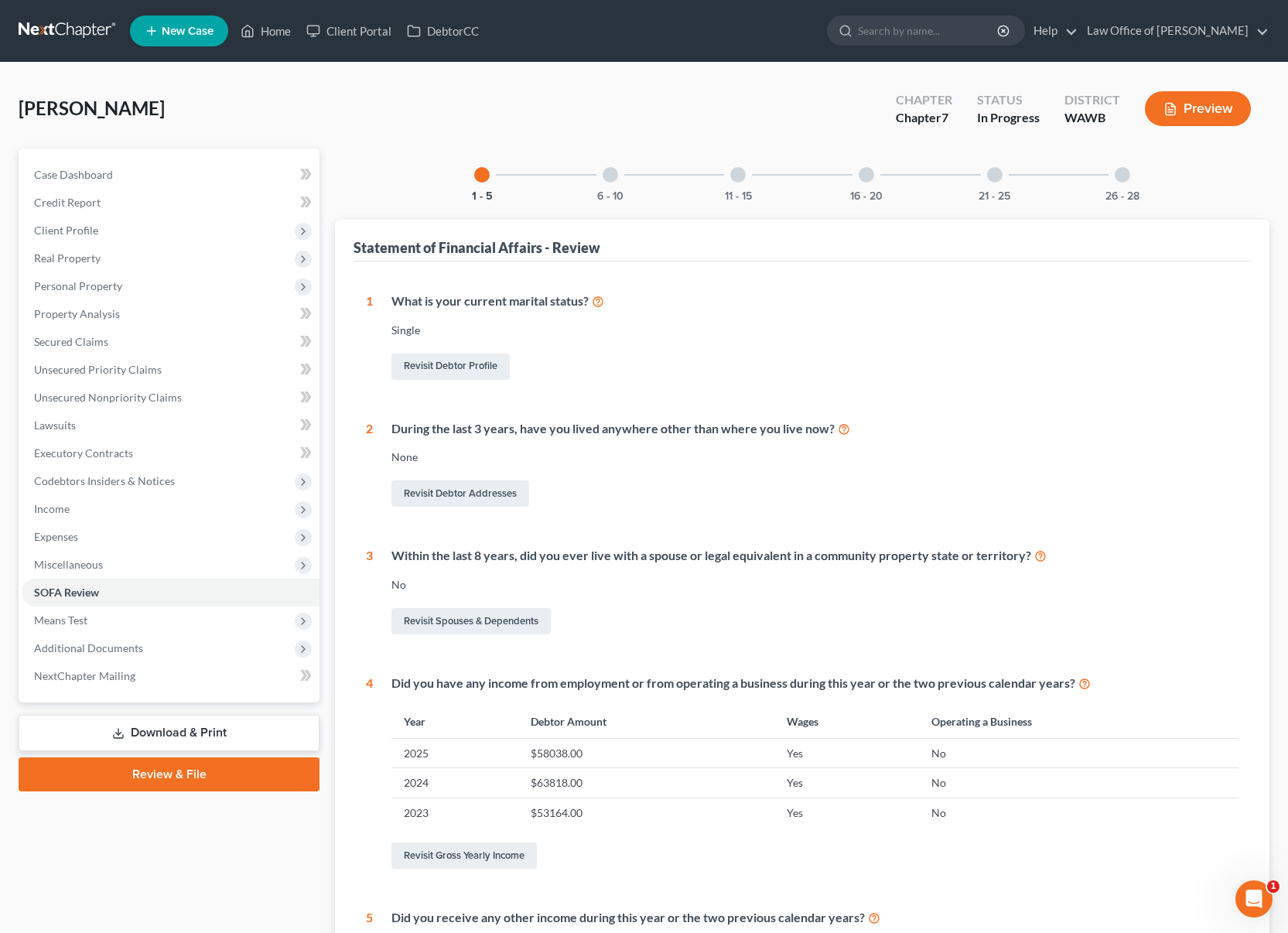
click at [613, 176] on div at bounding box center [610, 174] width 15 height 15
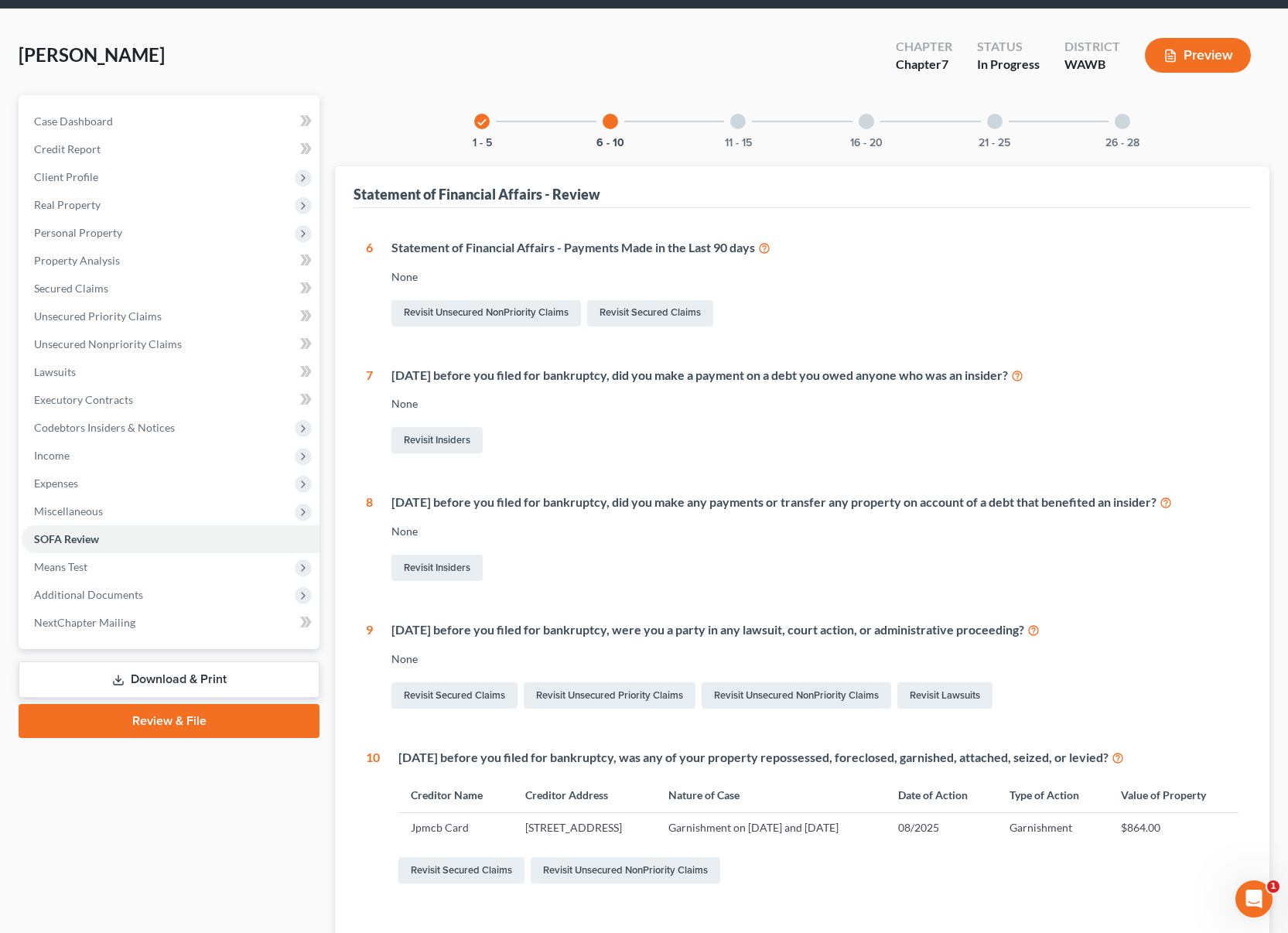
scroll to position [17, 0]
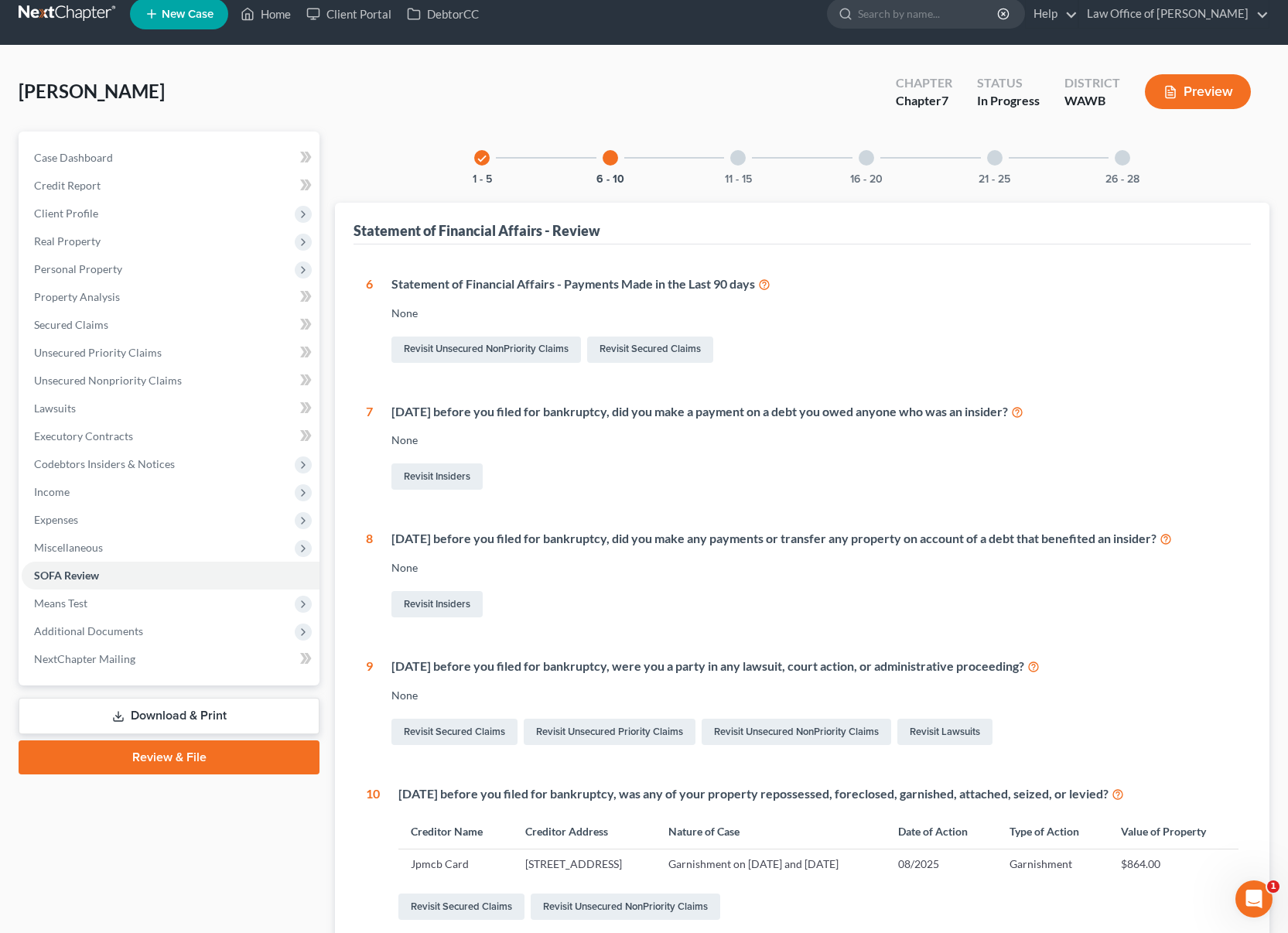
click at [731, 169] on div "11 - 15" at bounding box center [738, 157] width 52 height 52
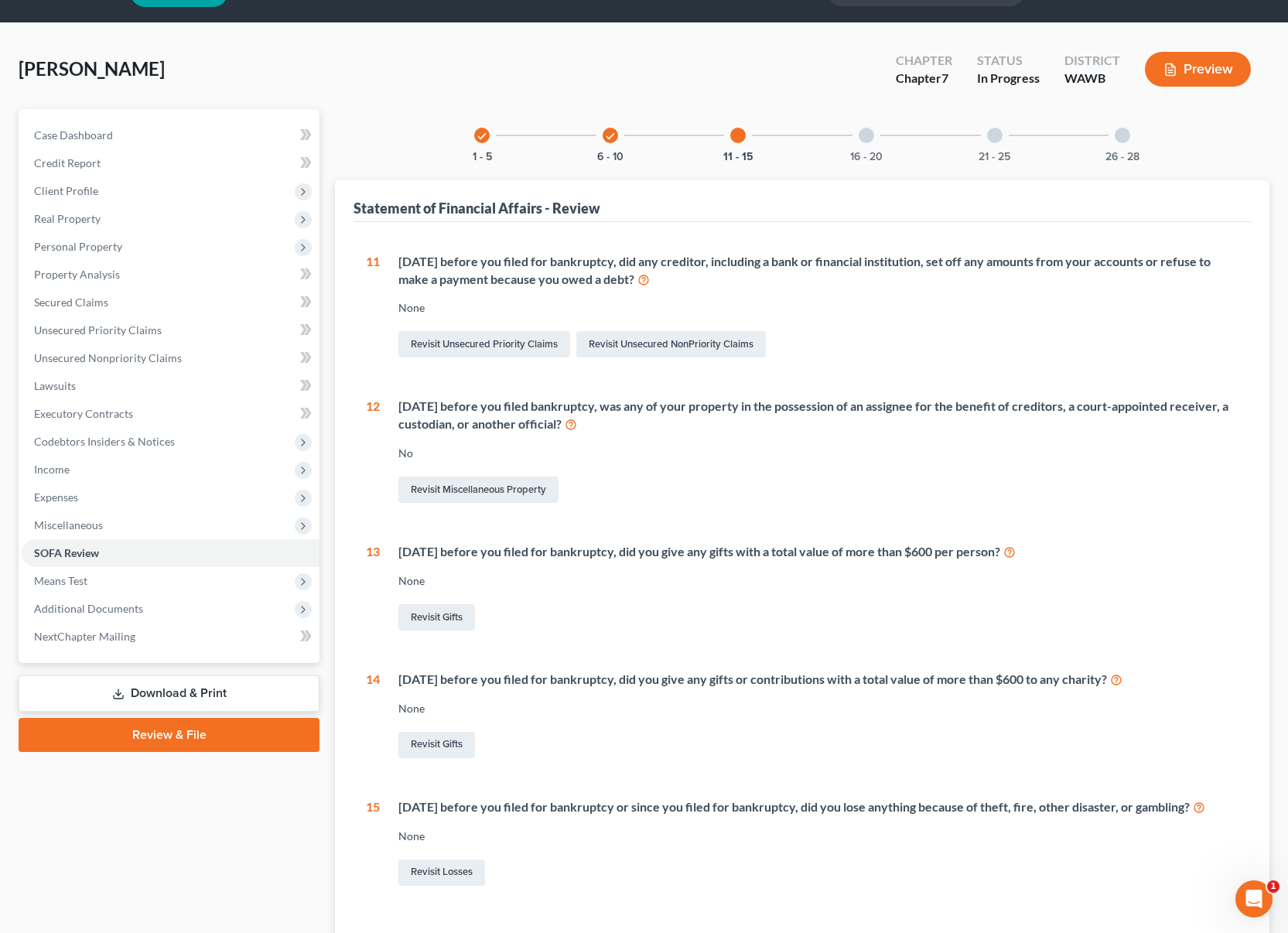
scroll to position [29, 0]
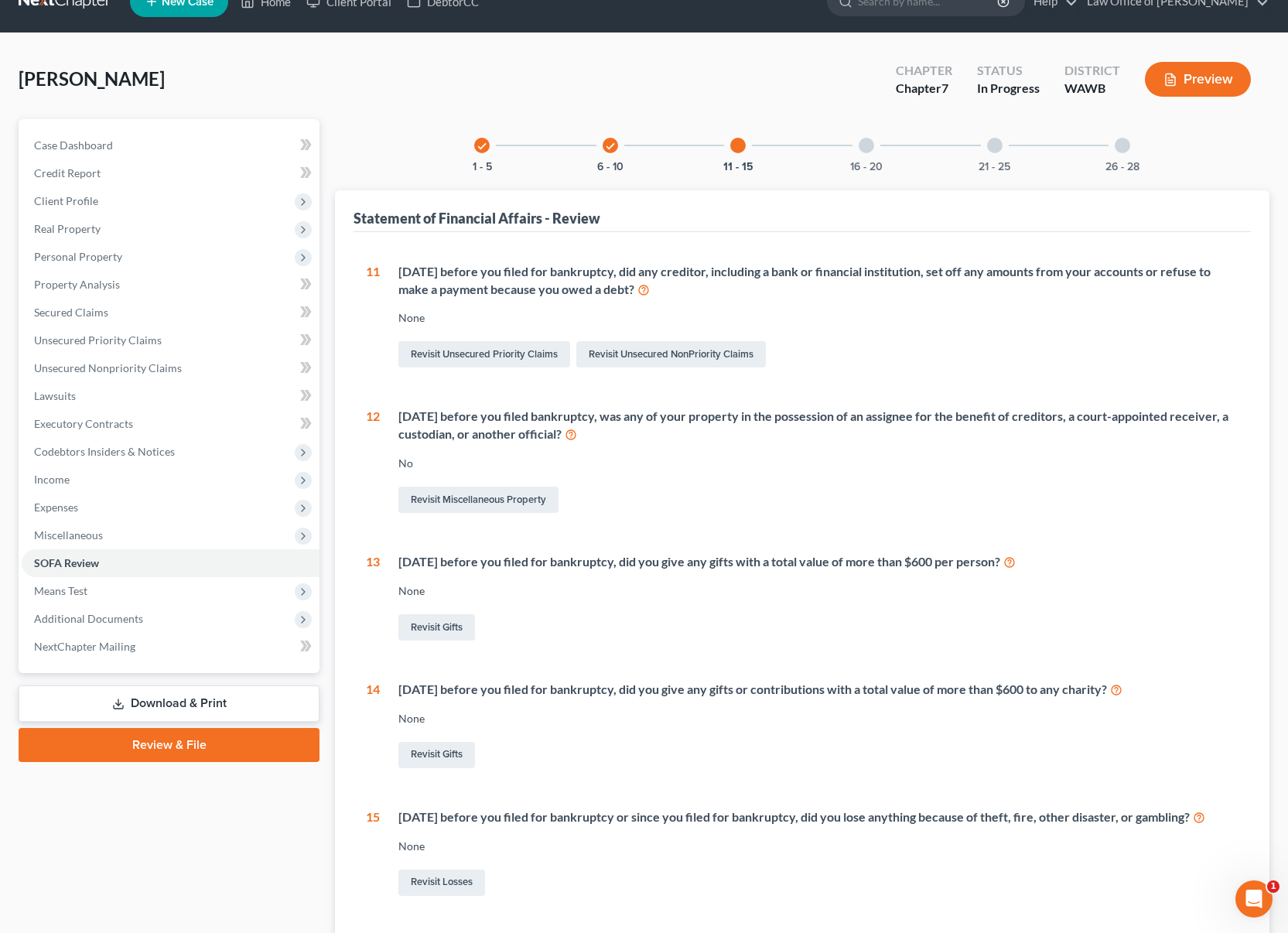
click at [872, 154] on div "16 - 20" at bounding box center [865, 145] width 52 height 52
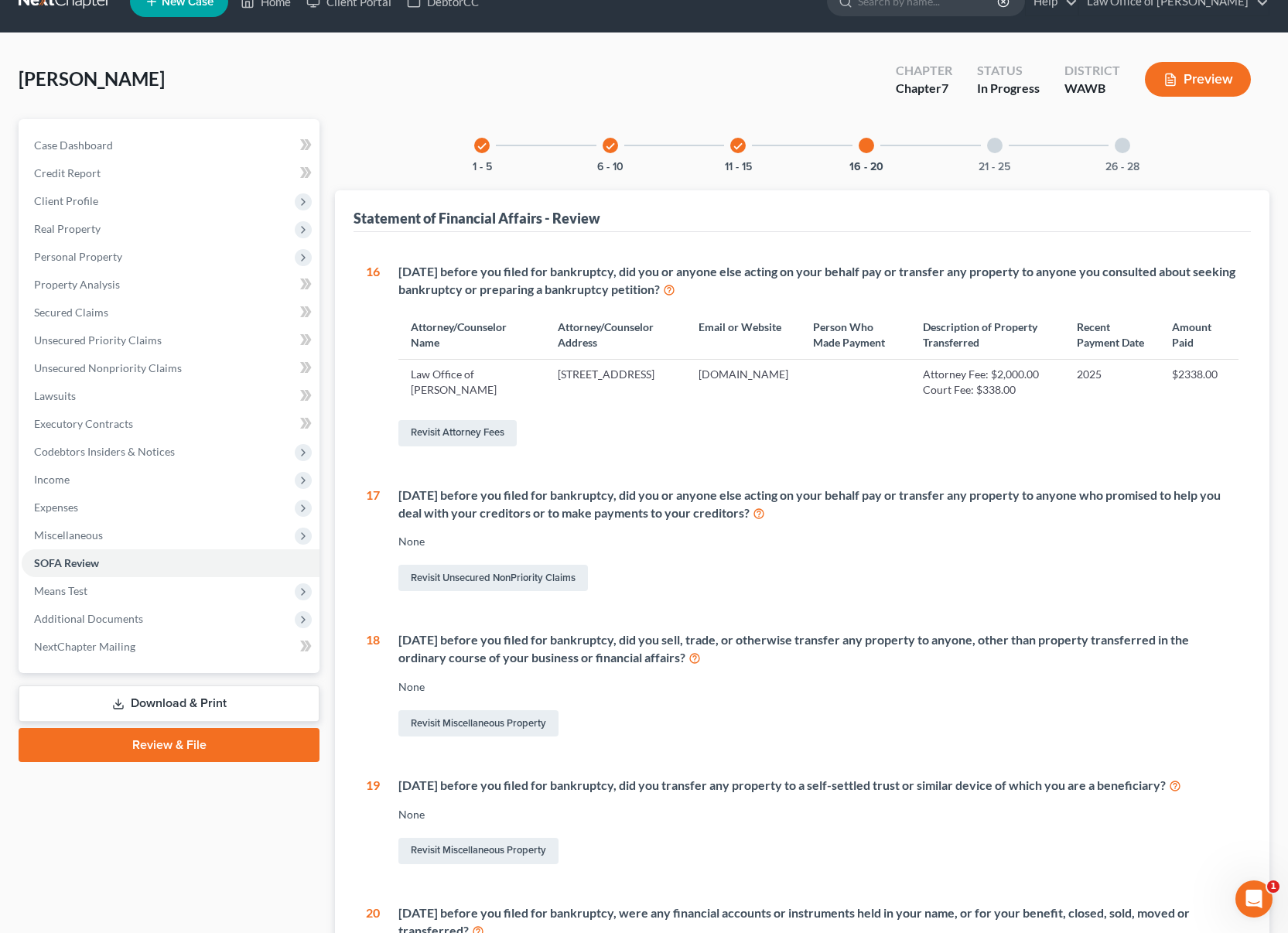
click at [1014, 171] on div "21 - 25" at bounding box center [994, 145] width 52 height 52
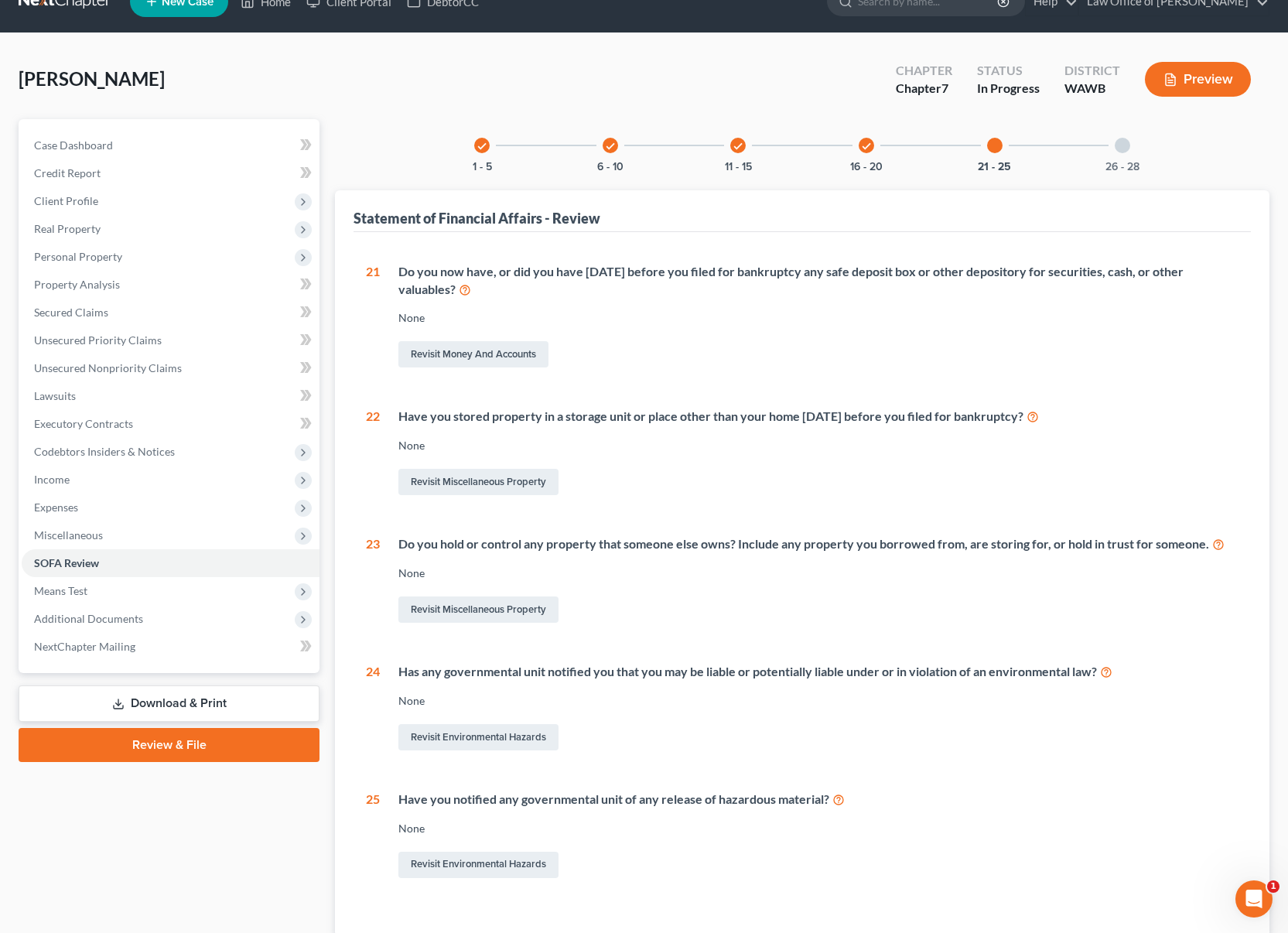
click at [1128, 152] on div "26 - 28" at bounding box center [1121, 145] width 52 height 52
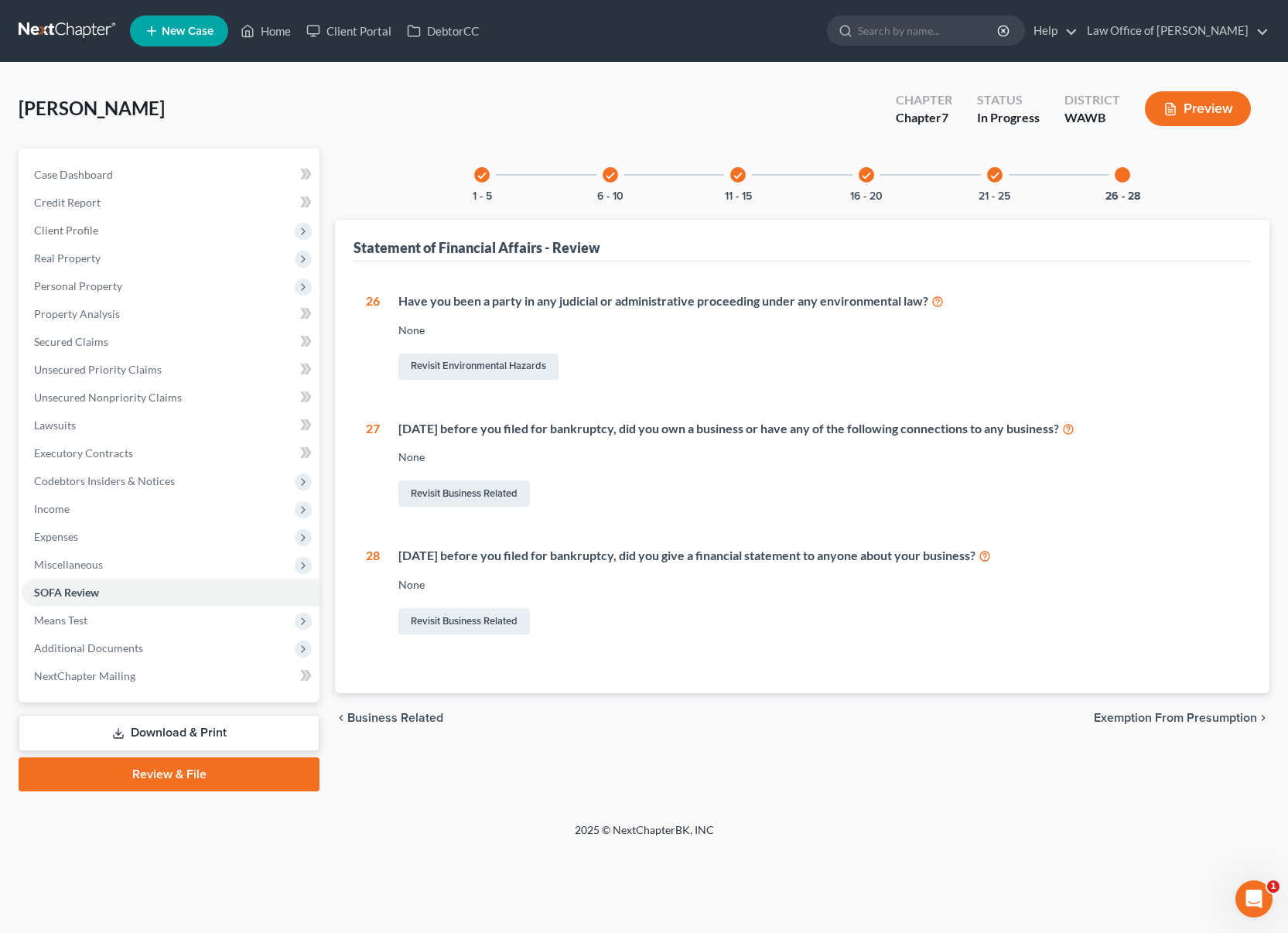
scroll to position [0, 0]
click at [188, 290] on span "Personal Property" at bounding box center [170, 286] width 298 height 27
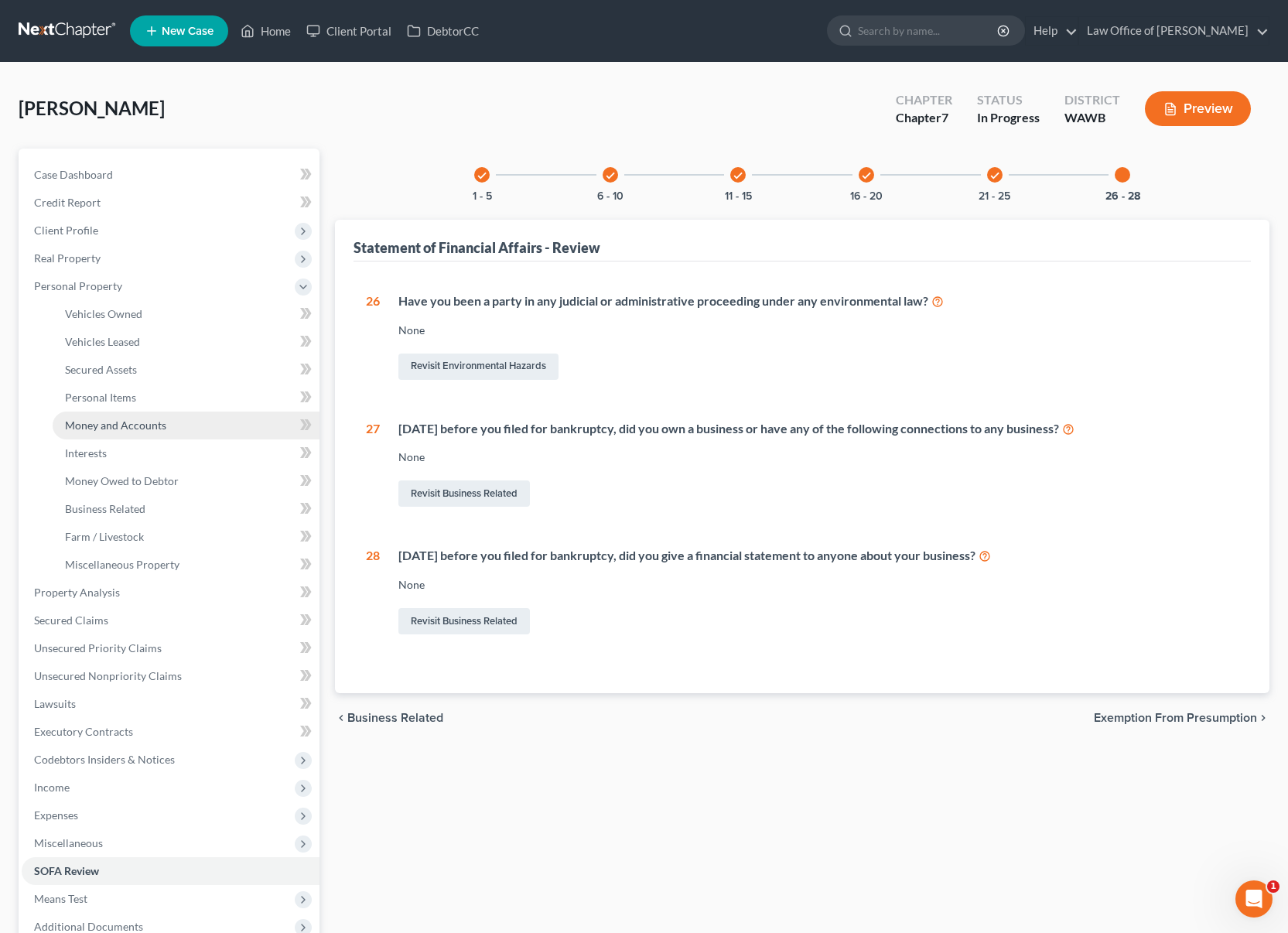
click at [157, 416] on link "Money and Accounts" at bounding box center [185, 425] width 267 height 27
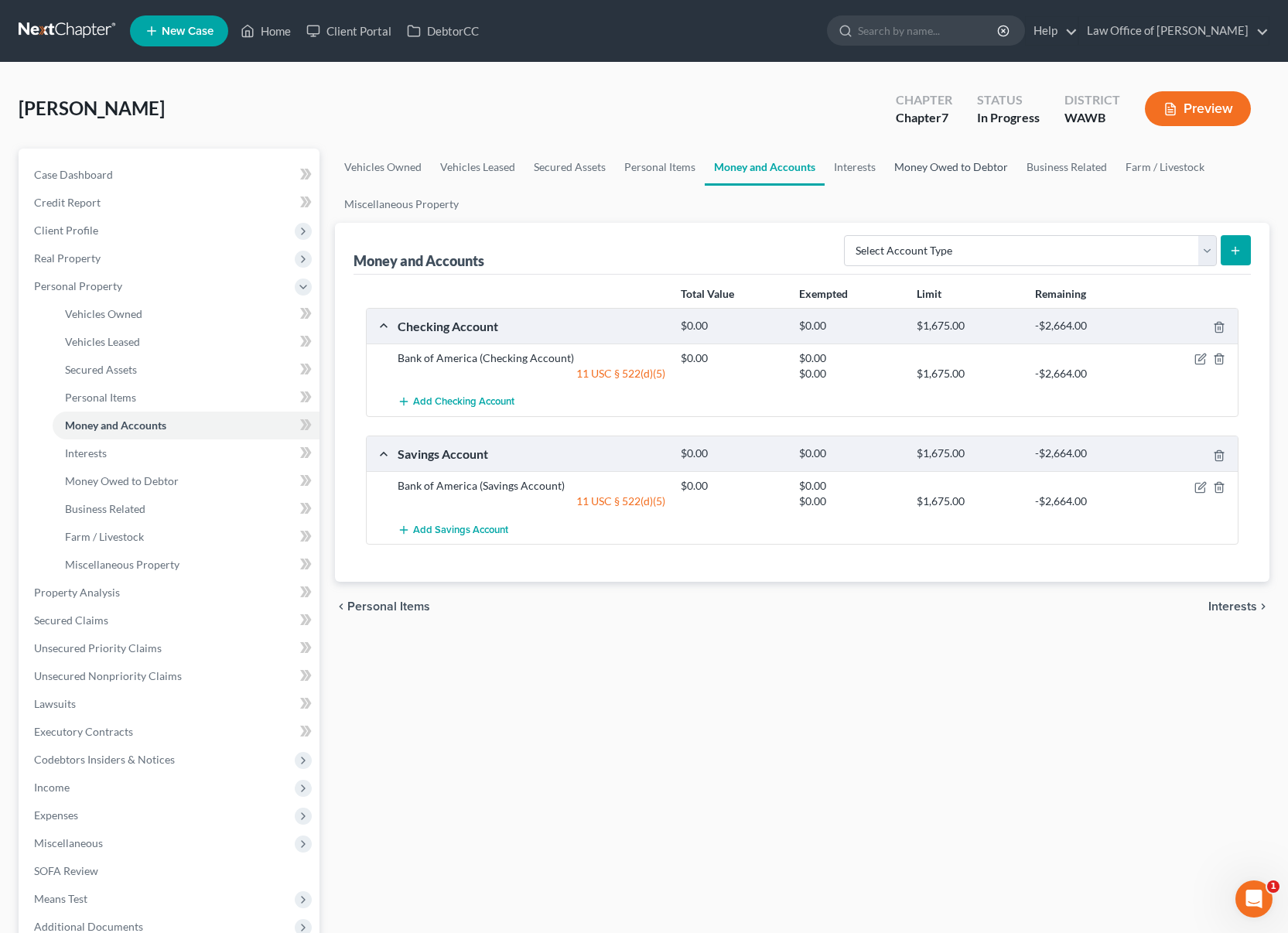
click at [957, 166] on link "Money Owed to Debtor" at bounding box center [950, 168] width 132 height 37
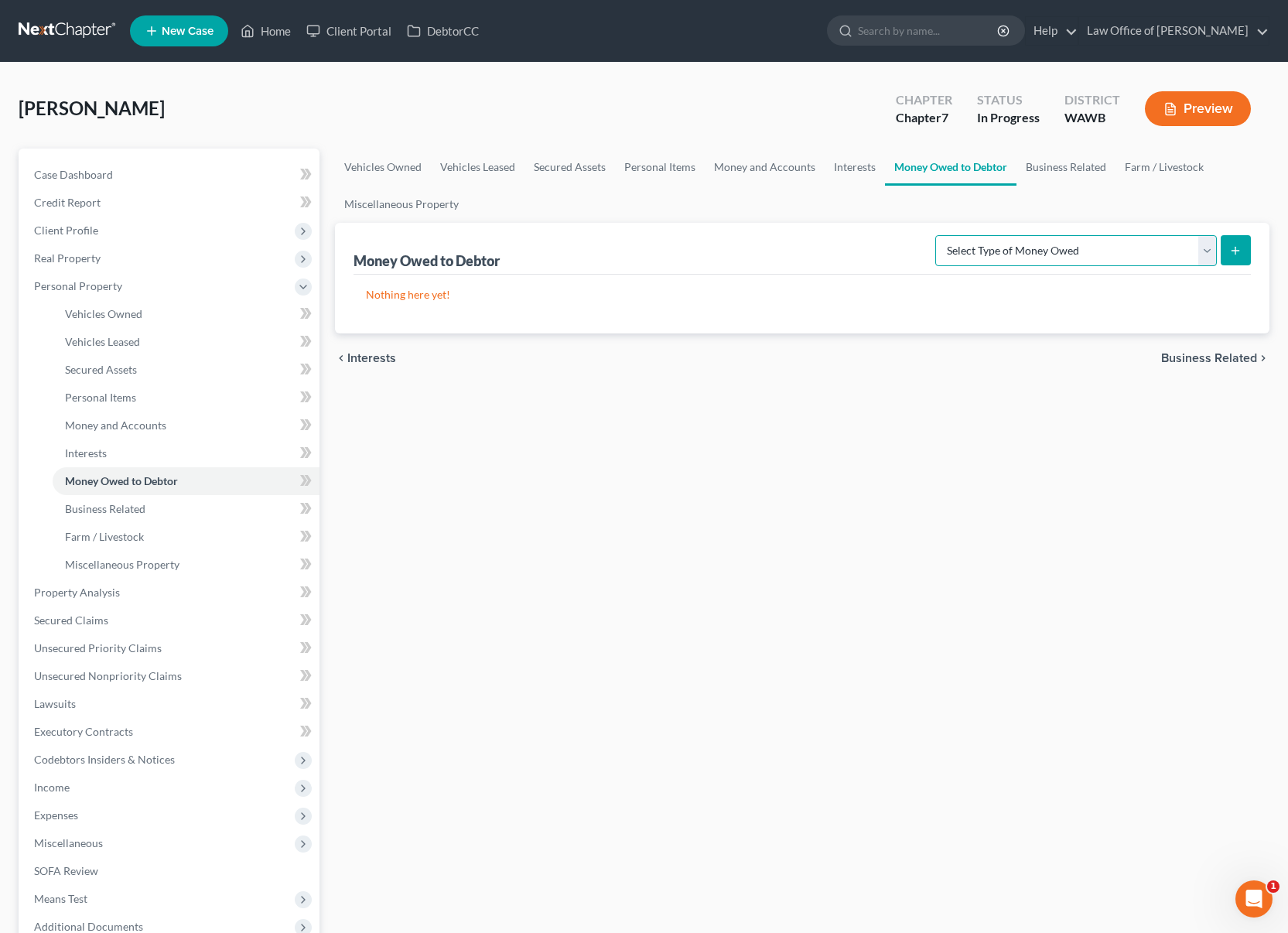
click at [1013, 261] on select "Select Type of Money Owed Accounts Receivable (A/B: 38) Alimony (A/B: 29) Child…" at bounding box center [1076, 250] width 282 height 31
select select "other_contingent_and_unliquidated_claims"
click at [938, 235] on select "Select Type of Money Owed Accounts Receivable (A/B: 38) Alimony (A/B: 29) Child…" at bounding box center [1076, 250] width 282 height 31
click at [1237, 255] on icon "submit" at bounding box center [1235, 251] width 12 height 12
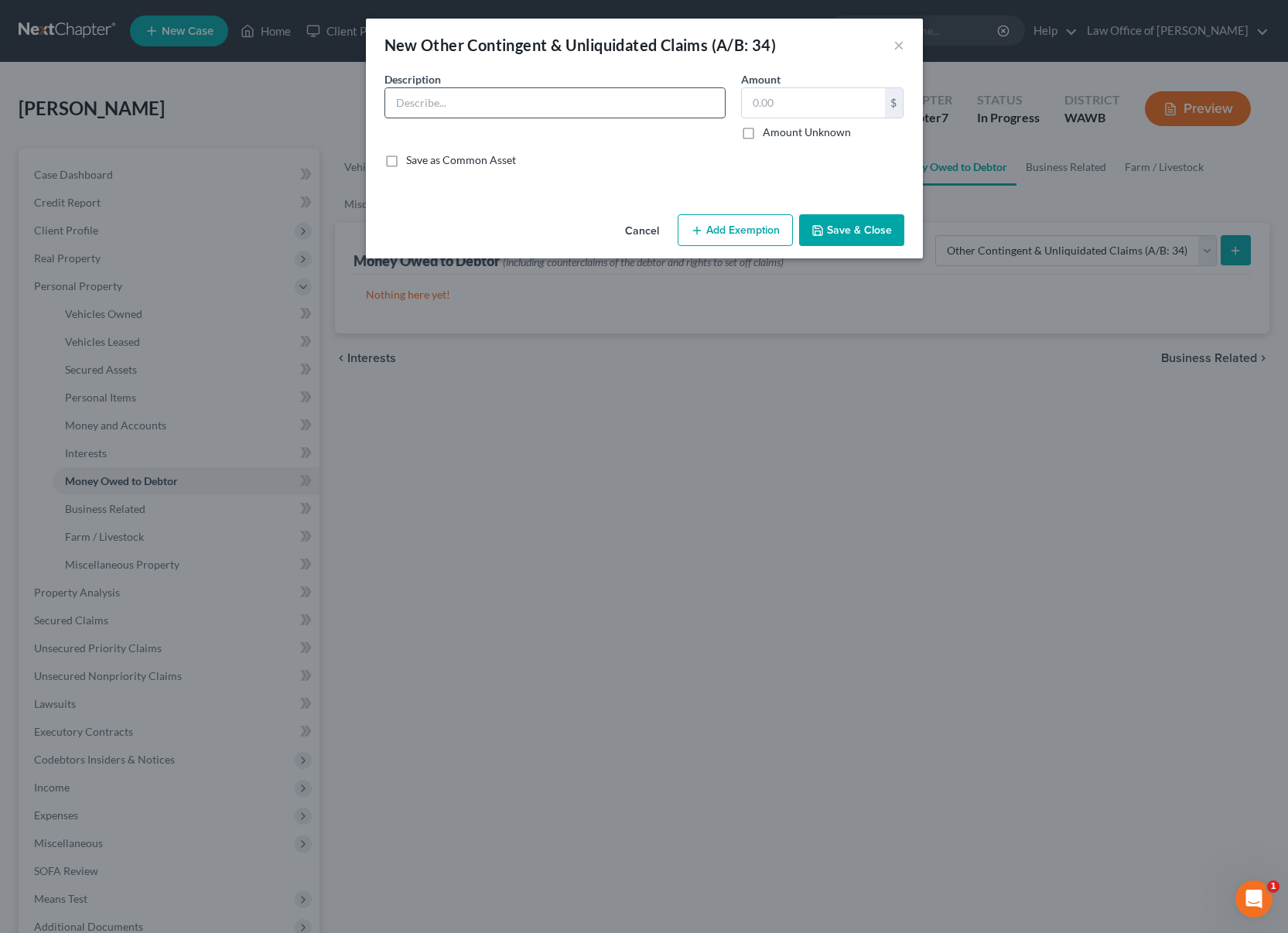
click at [496, 114] on input "text" at bounding box center [554, 102] width 340 height 29
type input "Garnished Funds"
click at [773, 101] on input "text" at bounding box center [813, 102] width 143 height 29
type input "0,862"
click at [850, 226] on button "Save & Close" at bounding box center [851, 231] width 105 height 33
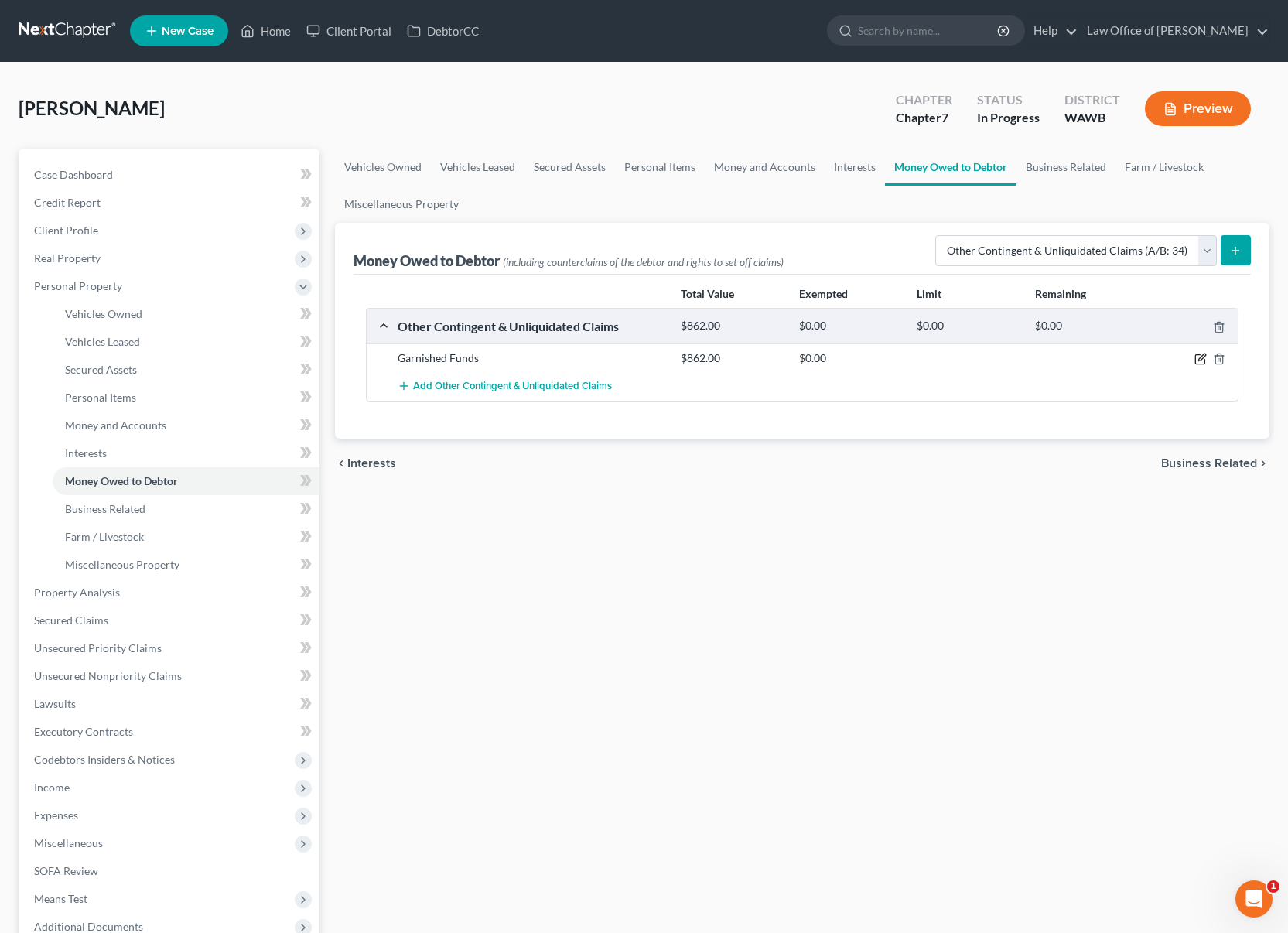
click at [1201, 362] on icon "button" at bounding box center [1200, 359] width 12 height 12
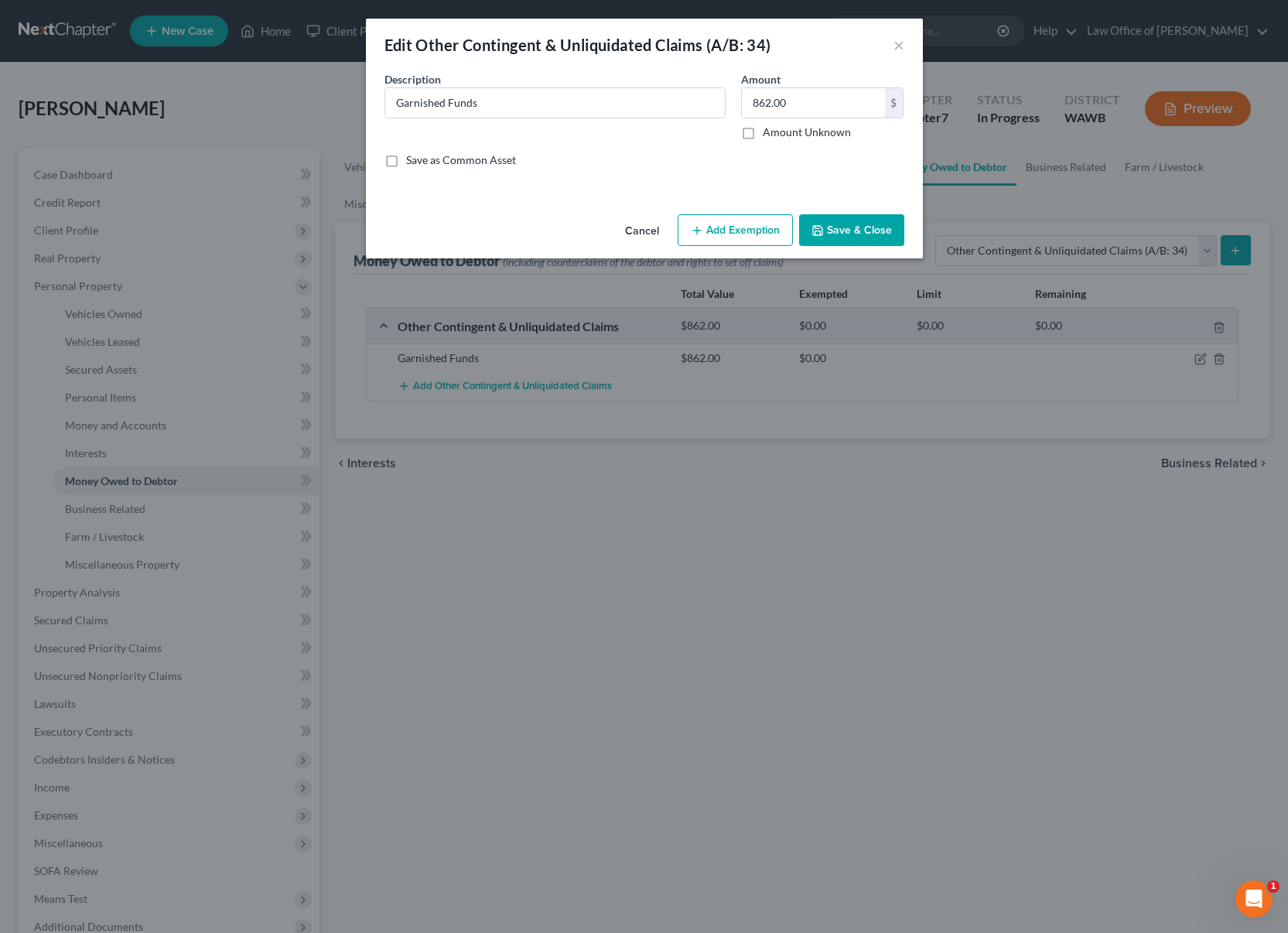
click at [739, 224] on button "Add Exemption" at bounding box center [735, 231] width 115 height 33
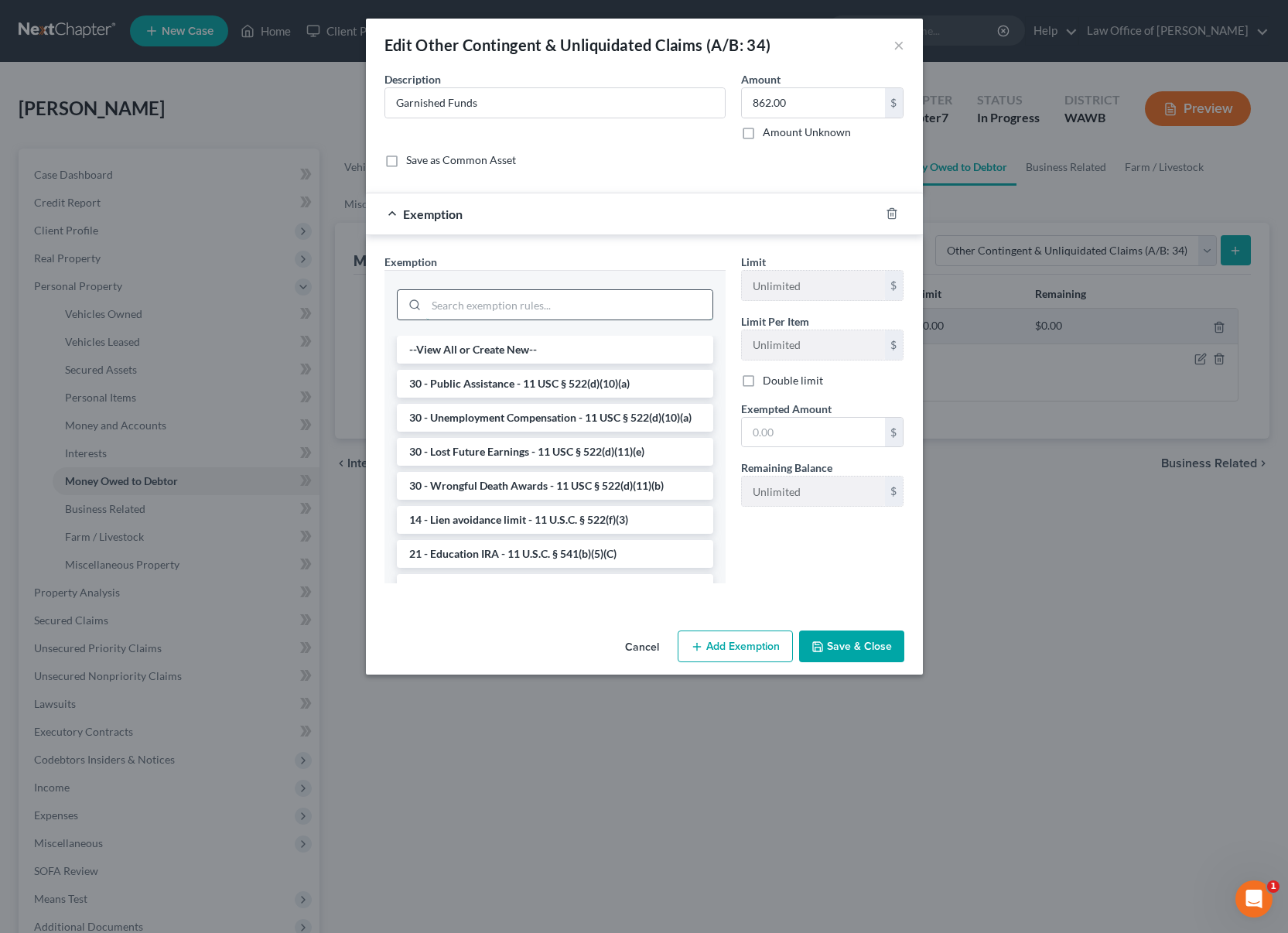
click at [547, 316] on input "search" at bounding box center [569, 304] width 286 height 29
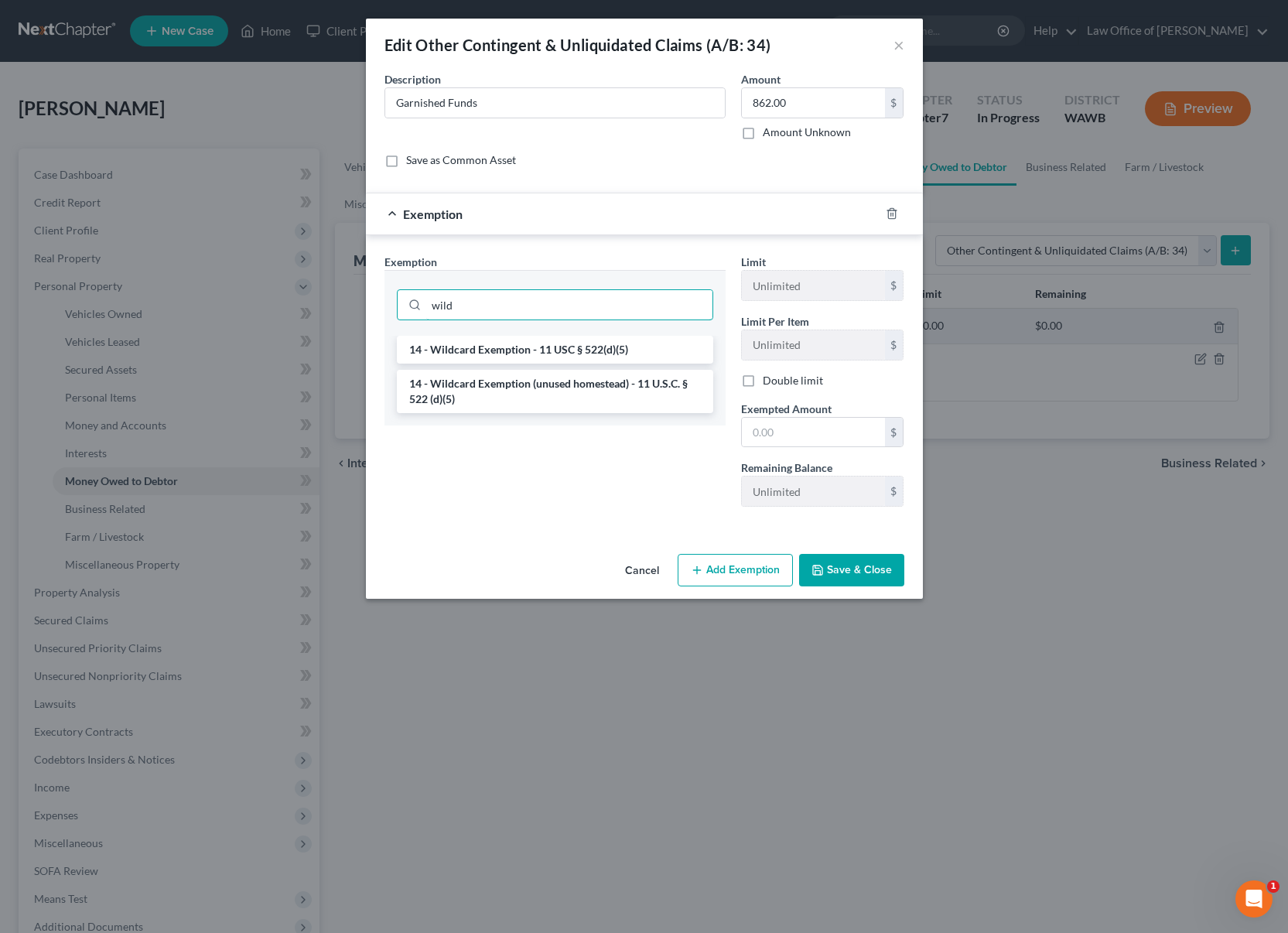
type input "wild"
click at [531, 352] on li "14 - Wildcard Exemption - 11 USC § 522(d)(5)" at bounding box center [555, 349] width 316 height 27
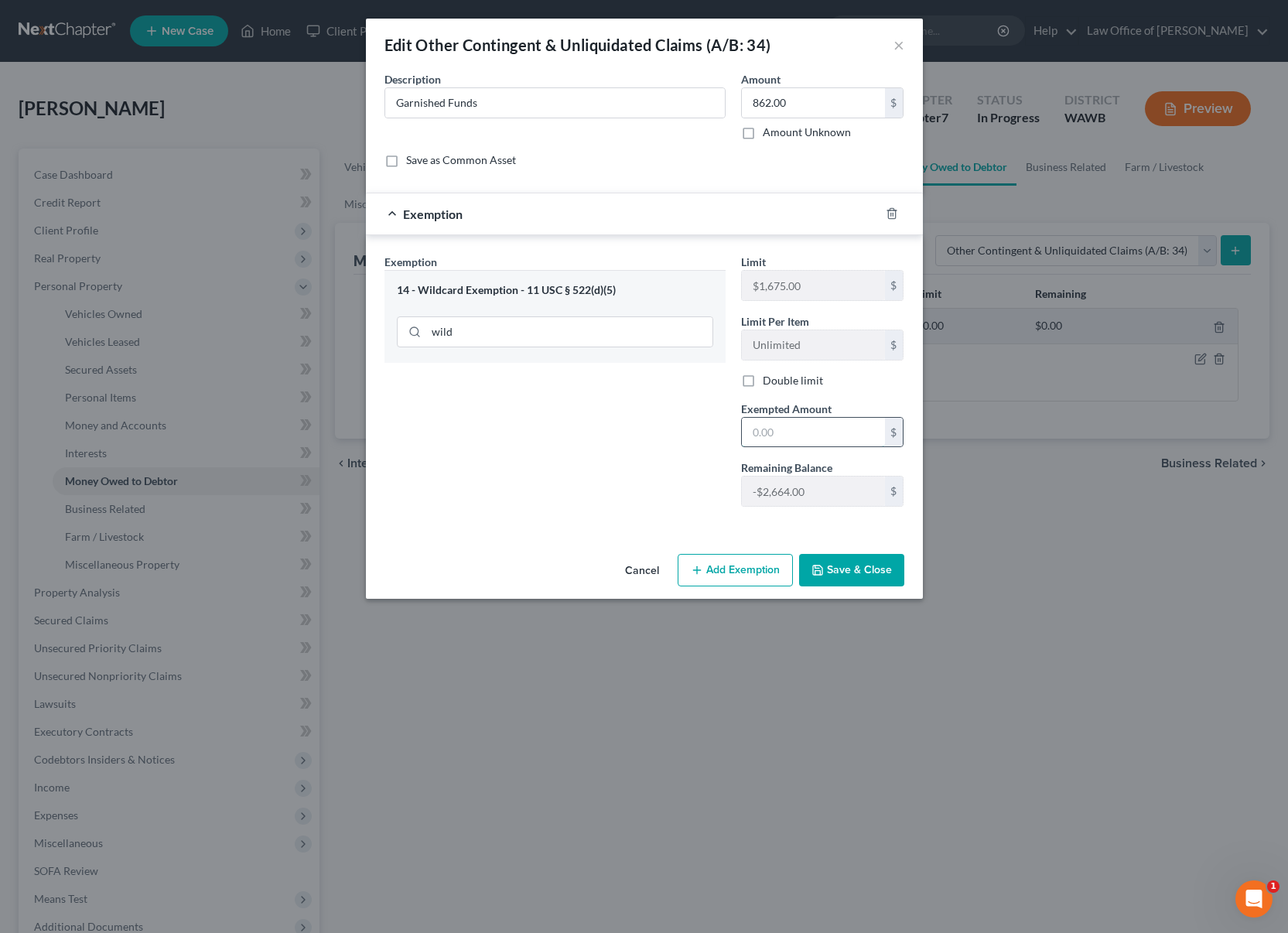
click at [779, 435] on input "text" at bounding box center [813, 432] width 143 height 29
type input "862"
click at [816, 568] on polyline "button" at bounding box center [816, 567] width 4 height 3
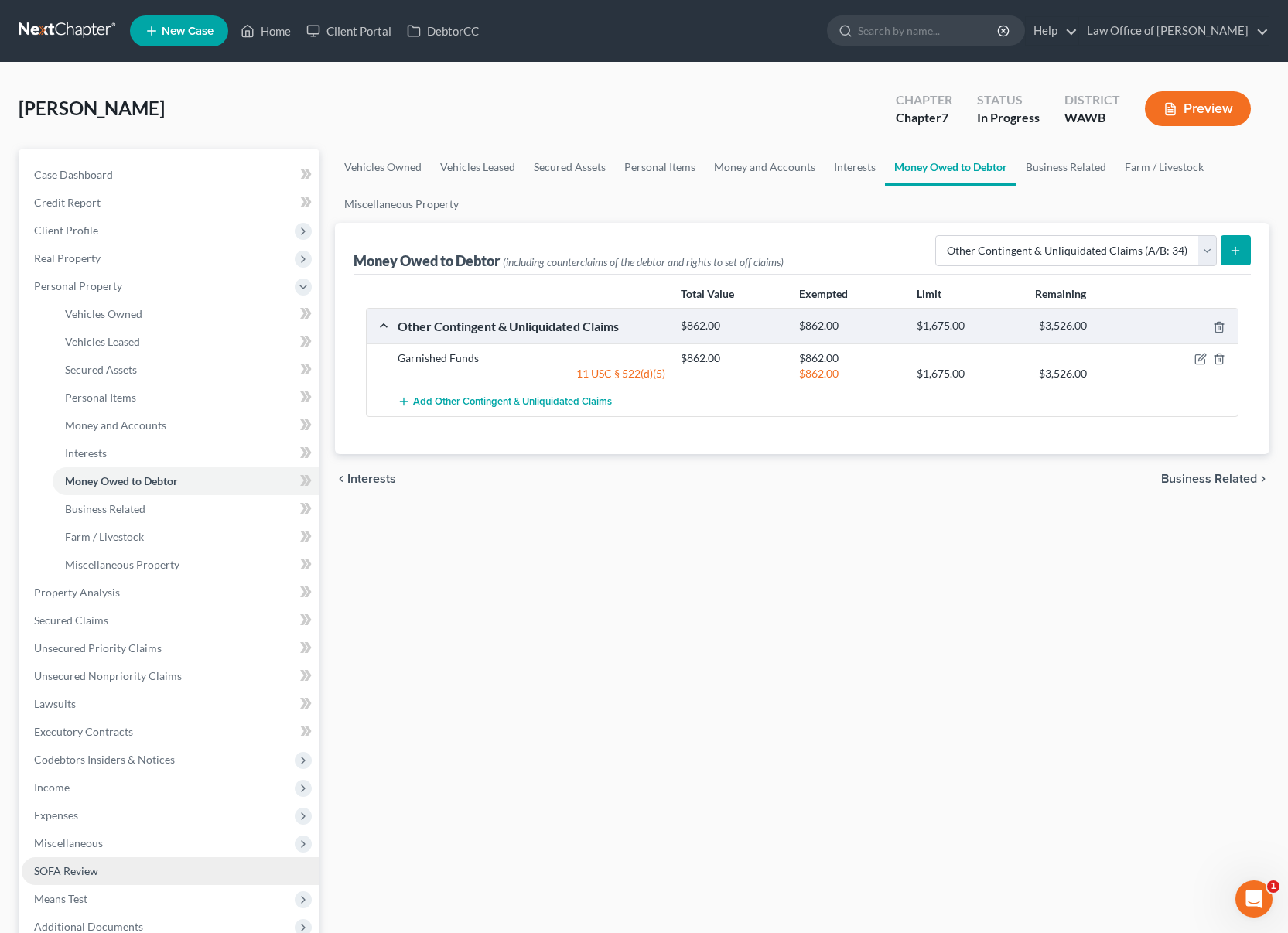
click at [166, 867] on link "SOFA Review" at bounding box center [170, 871] width 298 height 27
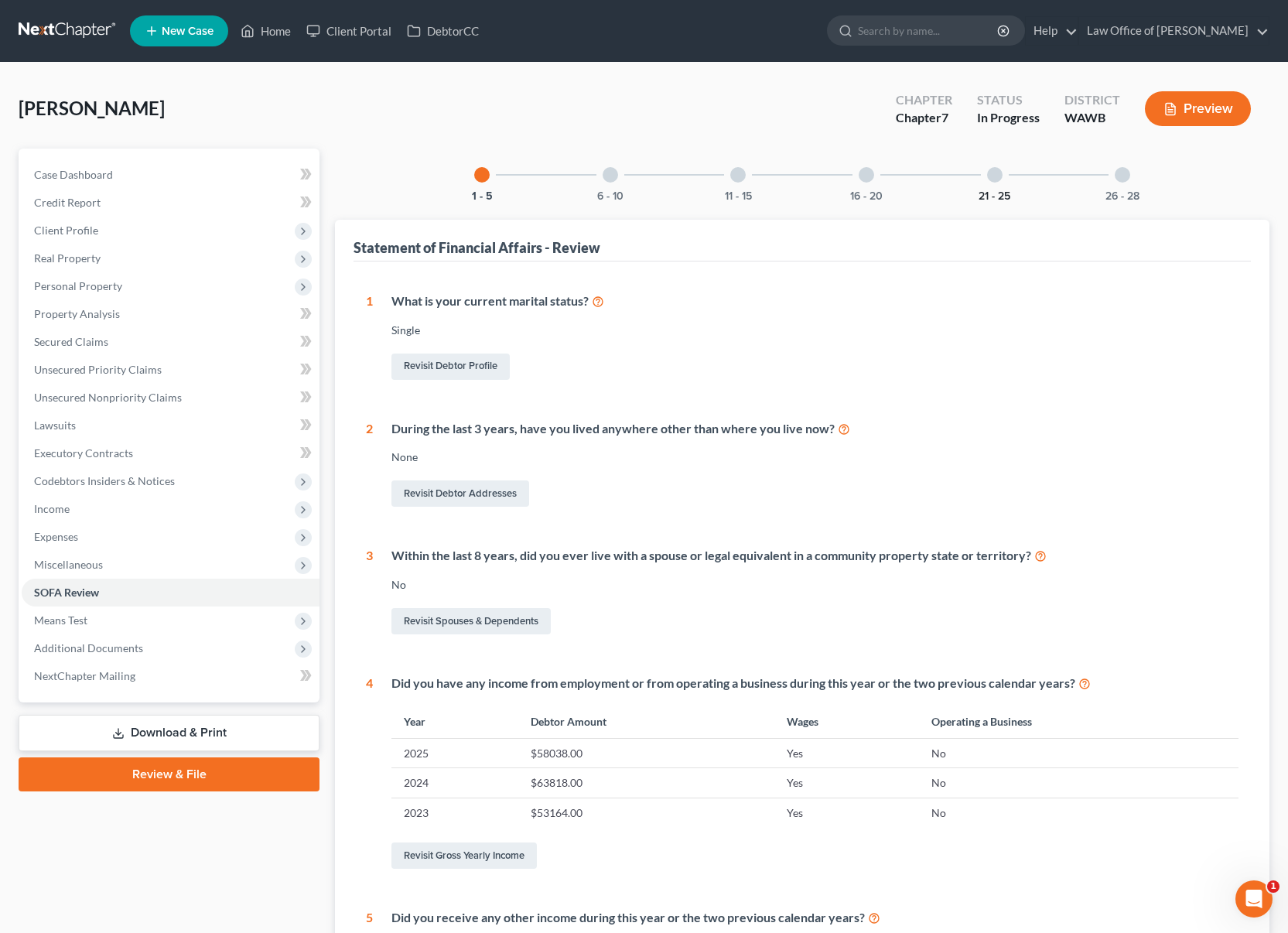
click at [987, 191] on button "21 - 25" at bounding box center [995, 196] width 32 height 11
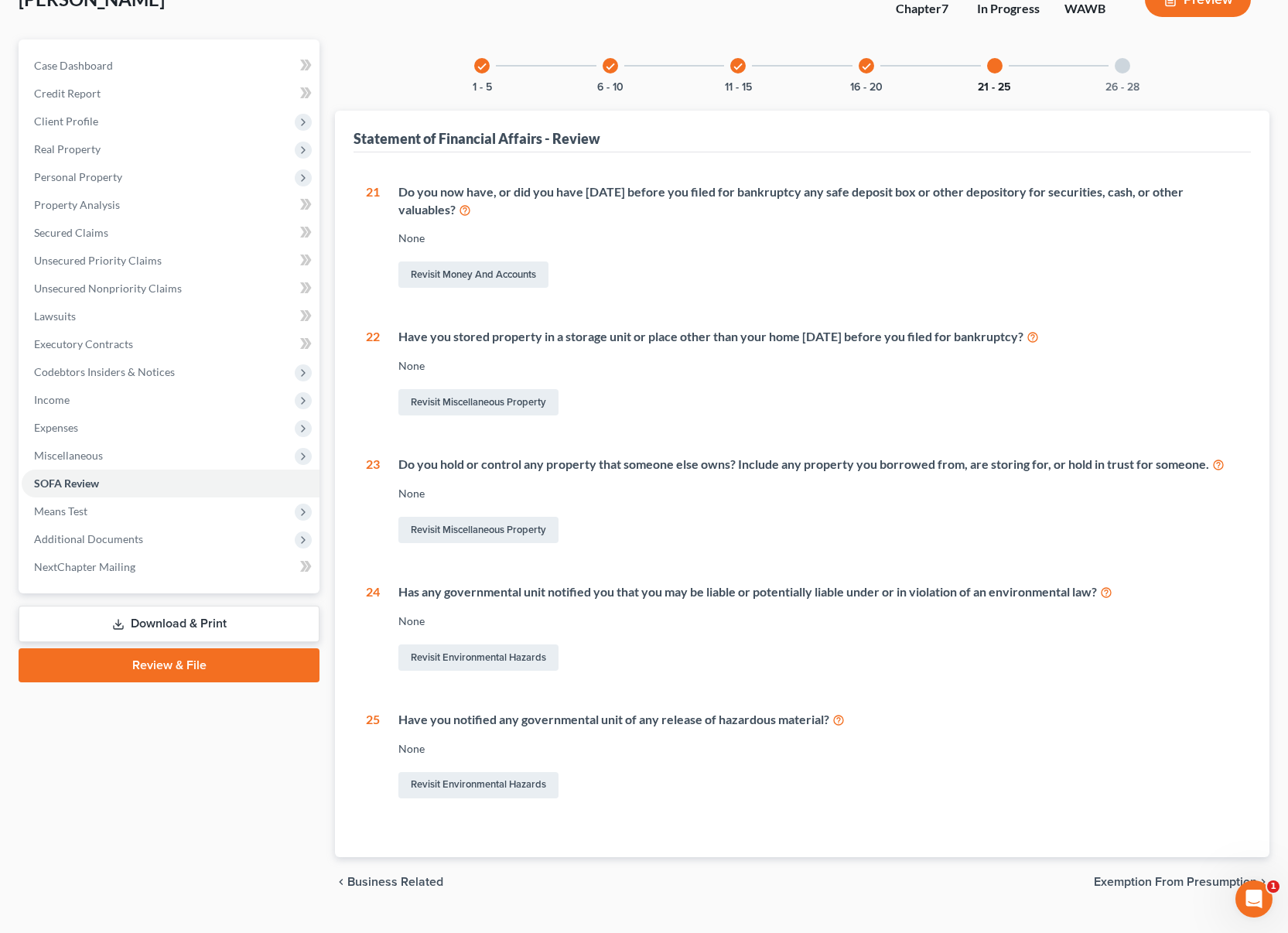
scroll to position [142, 0]
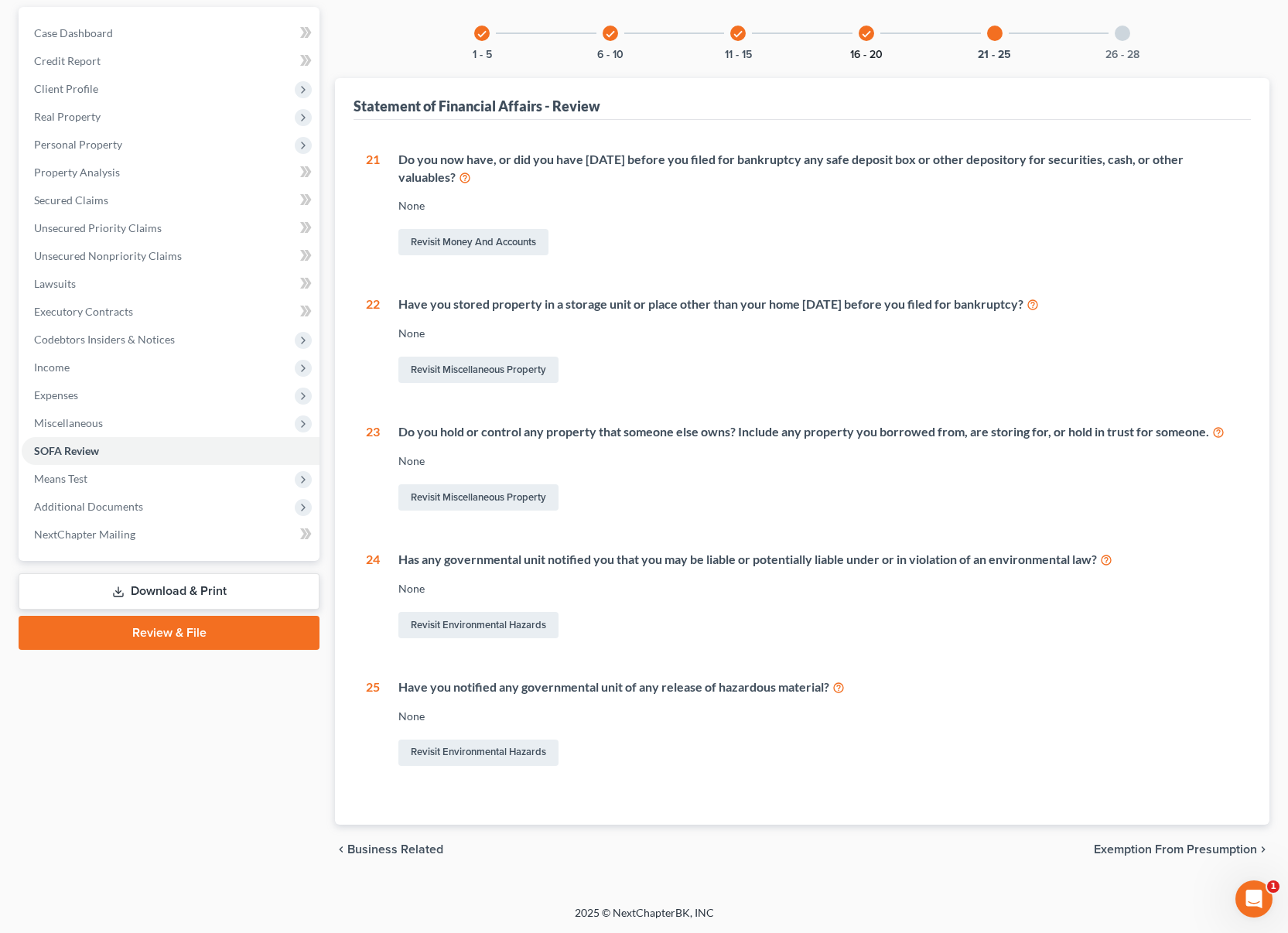
click at [852, 50] on button "16 - 20" at bounding box center [866, 55] width 33 height 11
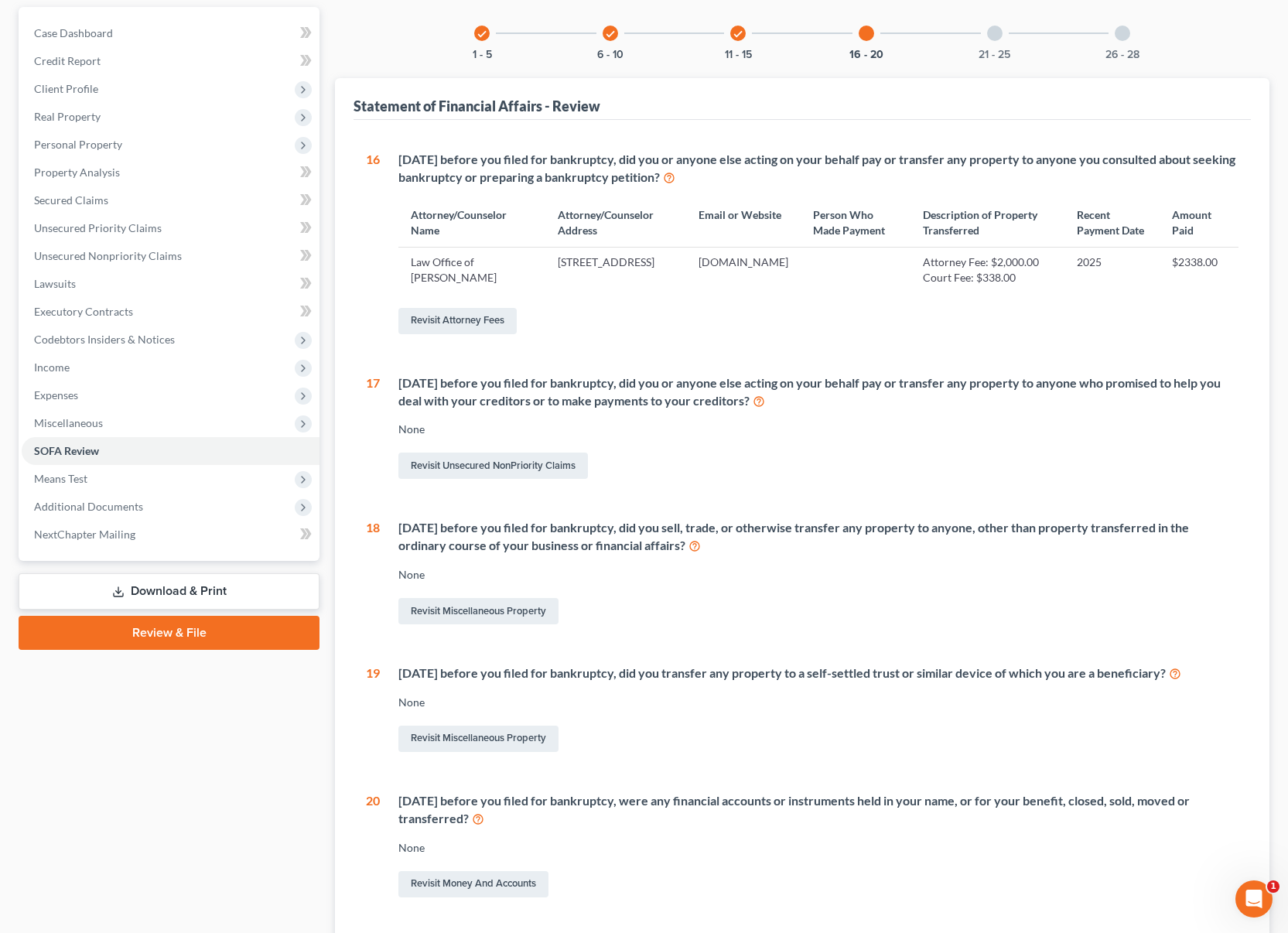
click at [718, 53] on div "check 11 - 15" at bounding box center [738, 33] width 52 height 52
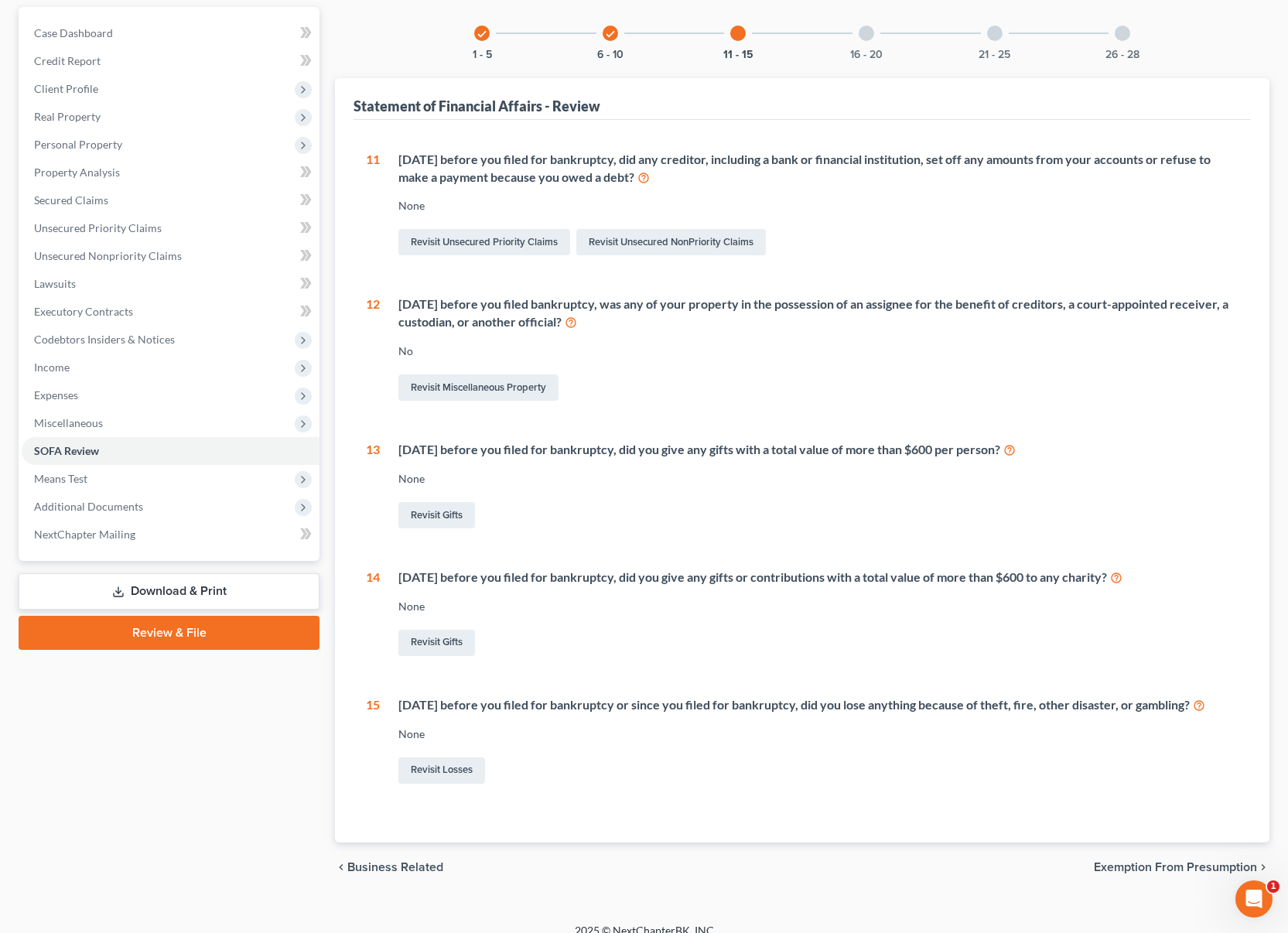
click at [613, 34] on icon "check" at bounding box center [610, 34] width 11 height 11
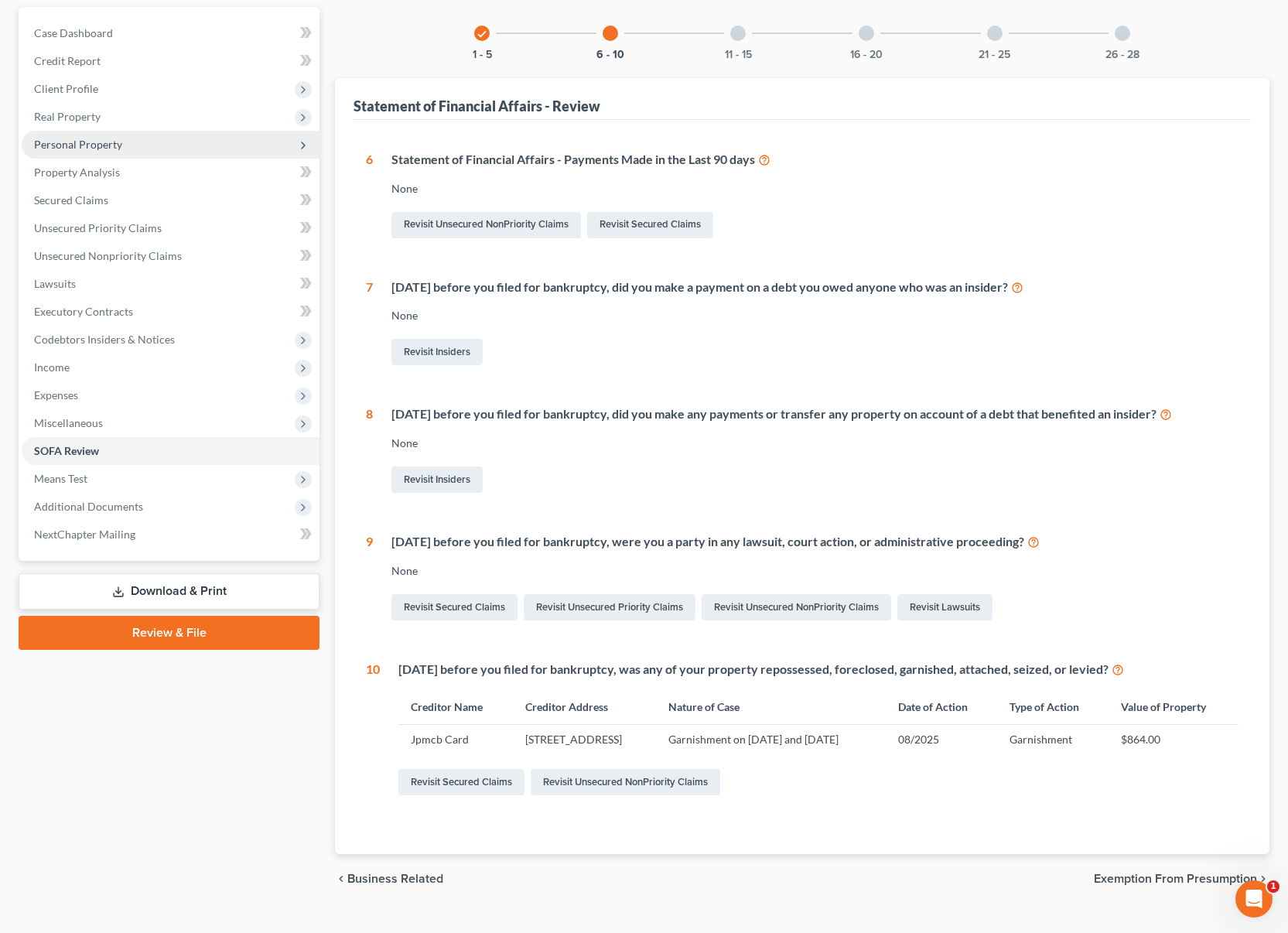
click at [138, 145] on span "Personal Property" at bounding box center [170, 144] width 298 height 27
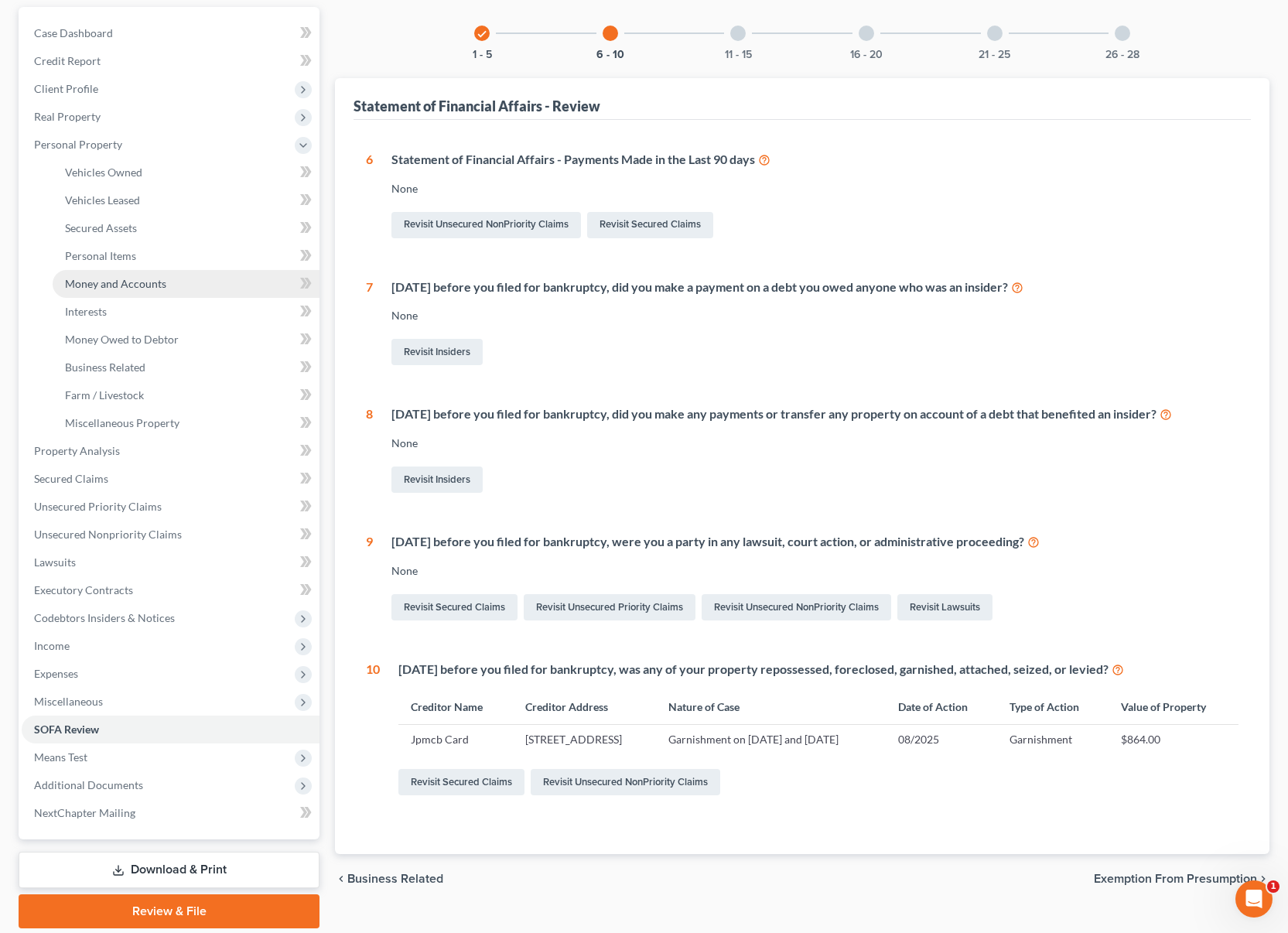
click at [121, 296] on link "Money and Accounts" at bounding box center [185, 283] width 267 height 27
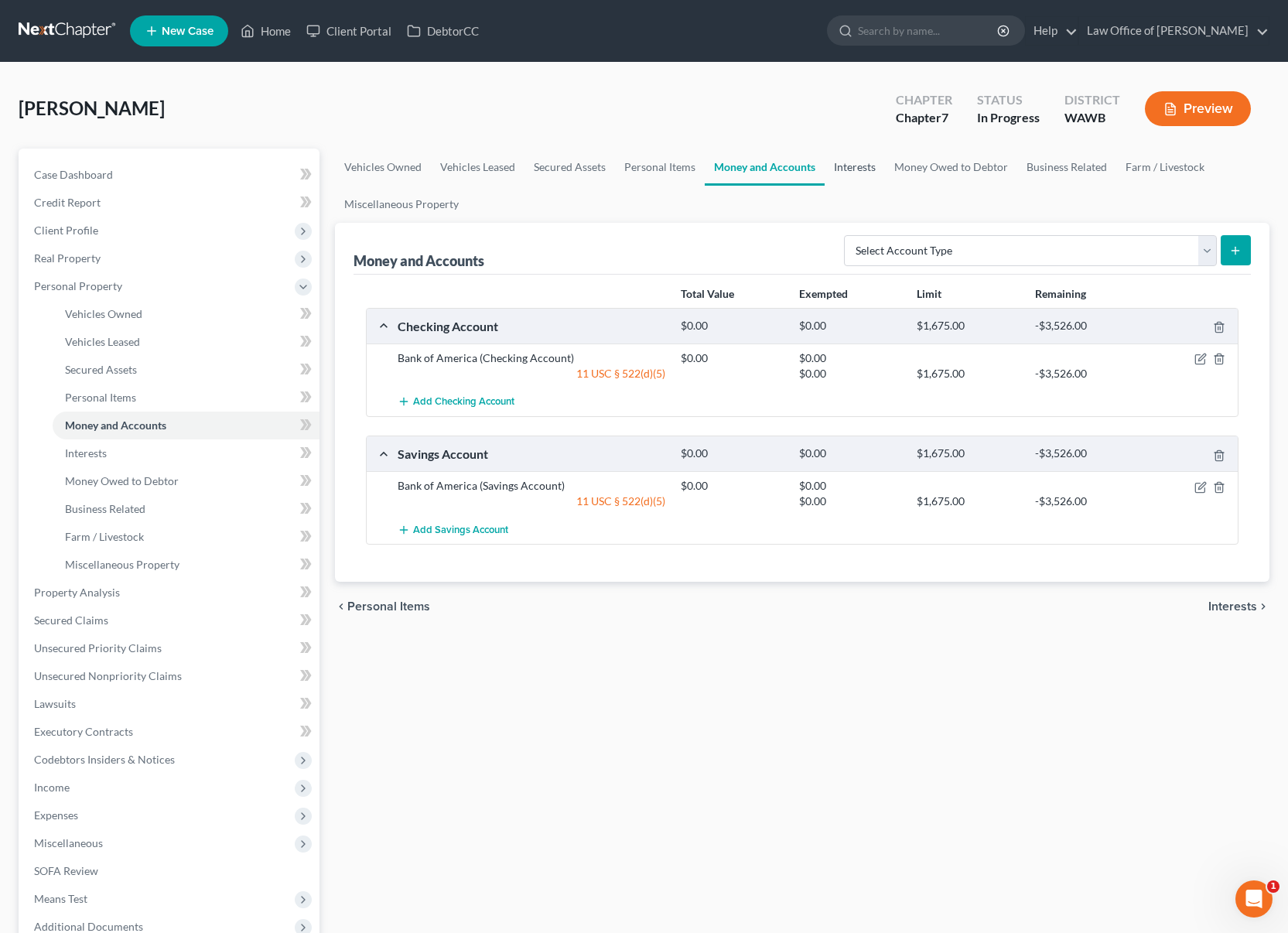
click at [858, 174] on link "Interests" at bounding box center [855, 168] width 60 height 37
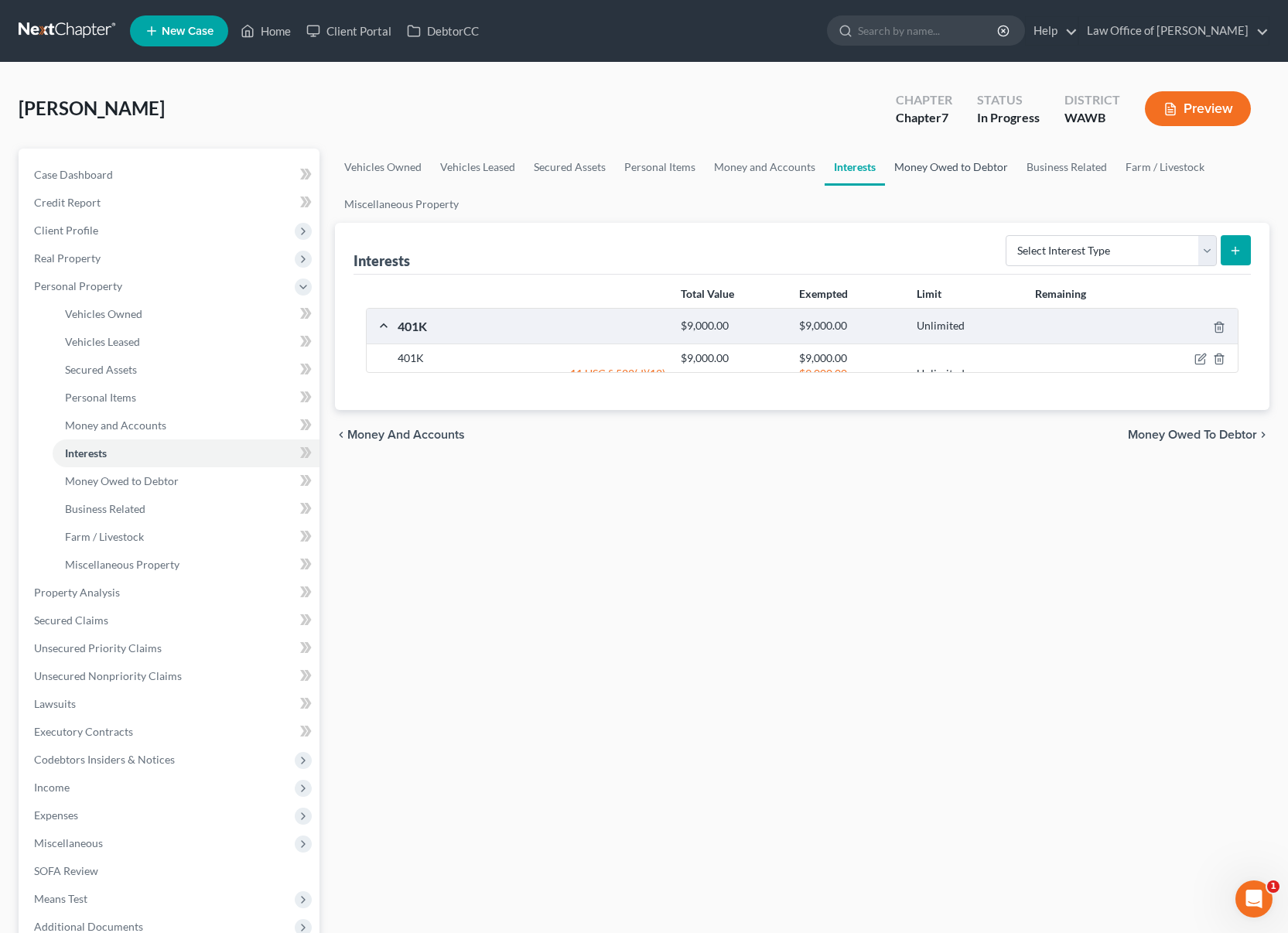
click at [934, 165] on link "Money Owed to Debtor" at bounding box center [950, 168] width 132 height 37
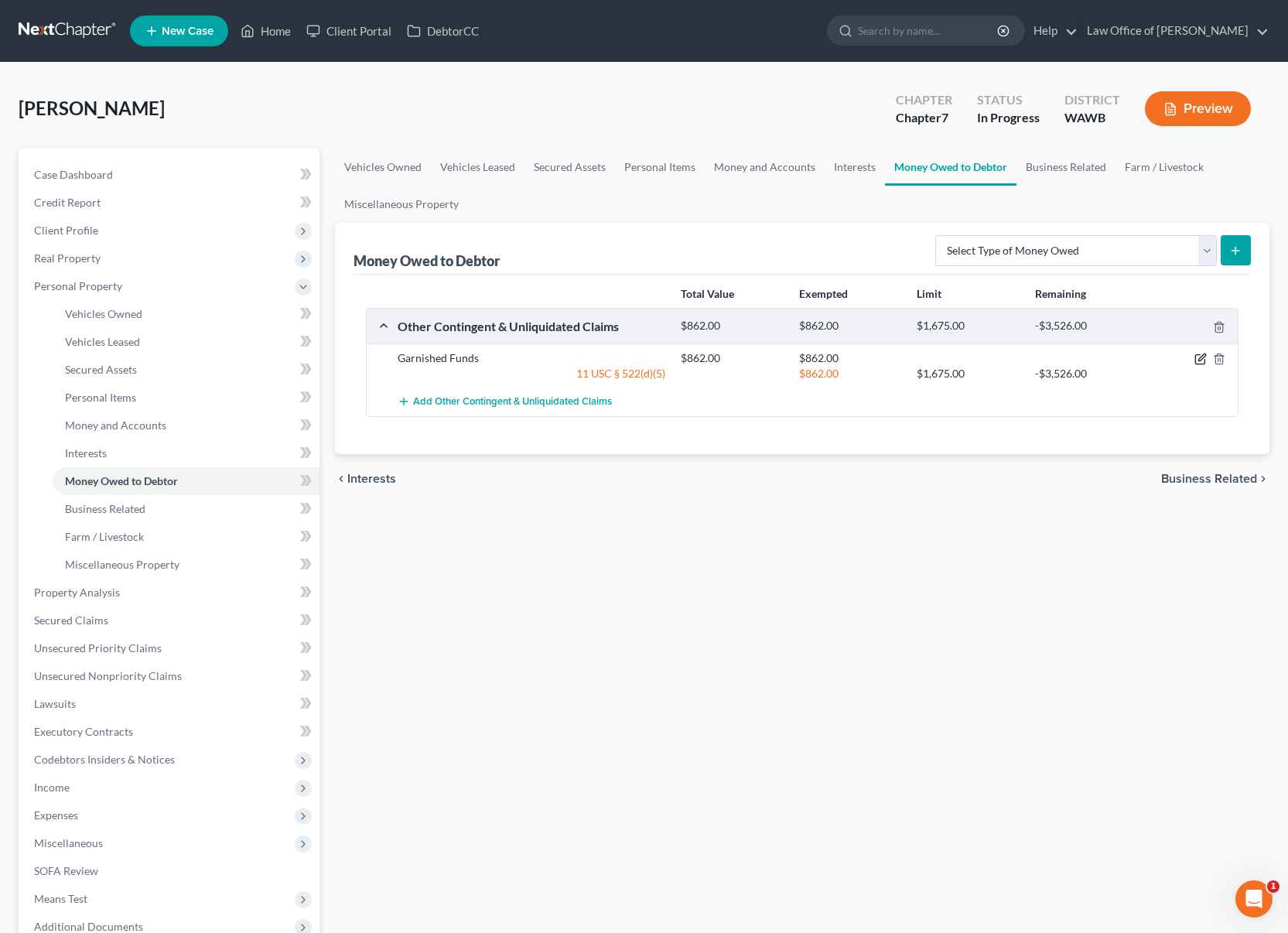
click at [1198, 357] on icon "button" at bounding box center [1200, 359] width 12 height 12
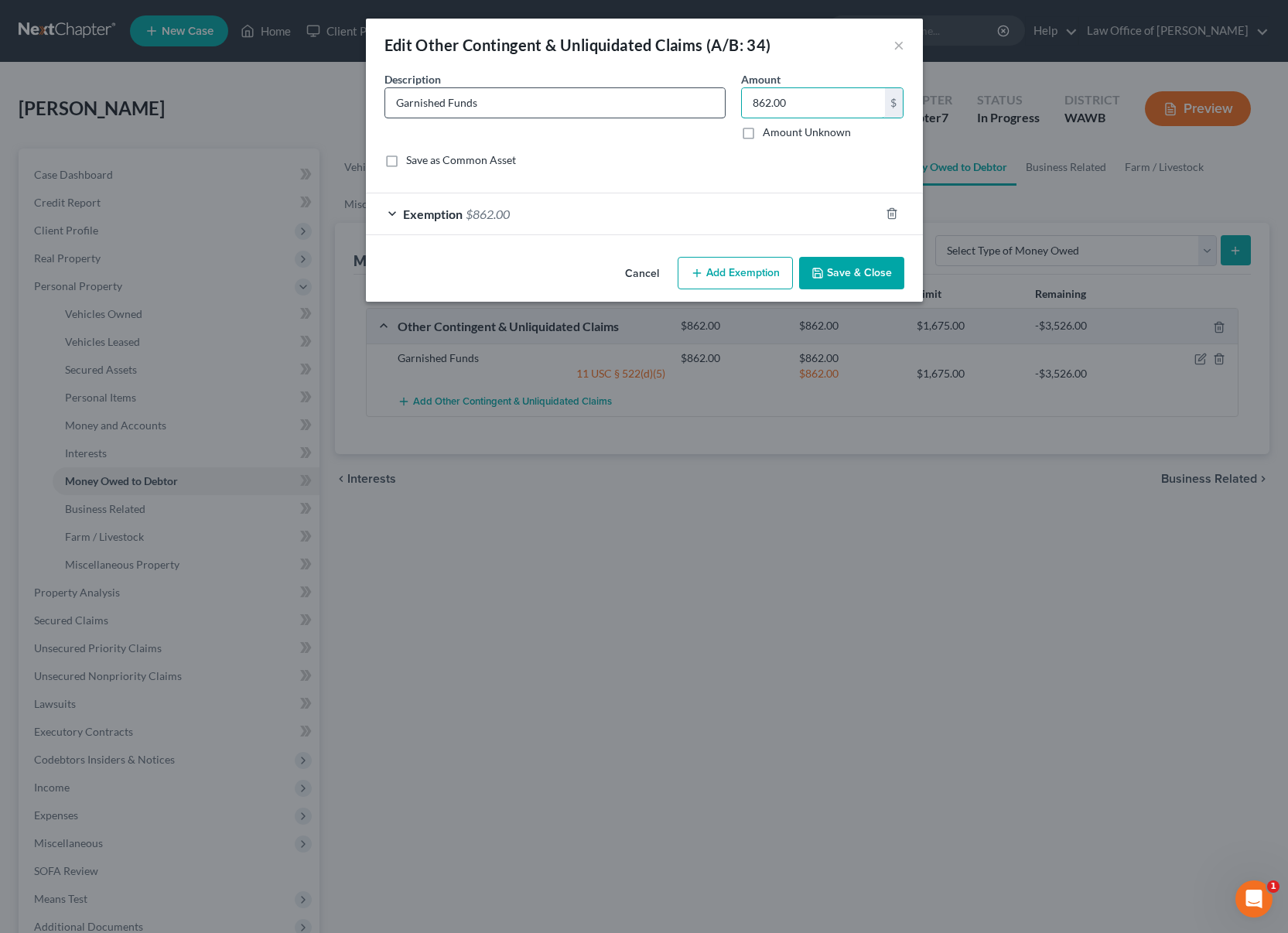
drag, startPoint x: 814, startPoint y: 104, endPoint x: 612, endPoint y: 104, distance: 202.0
click at [612, 104] on div "Description * Garnished Funds Amount 862.00 $ Amount Unknown Balance Undetermin…" at bounding box center [644, 125] width 535 height 109
click at [818, 109] on input "862.00" at bounding box center [813, 102] width 143 height 29
drag, startPoint x: 818, startPoint y: 109, endPoint x: 341, endPoint y: 27, distance: 484.0
click at [341, 27] on div "Edit Other Contingent & Unliquidated Claims (A/B: 34) × An exemption set must f…" at bounding box center [644, 466] width 1288 height 933
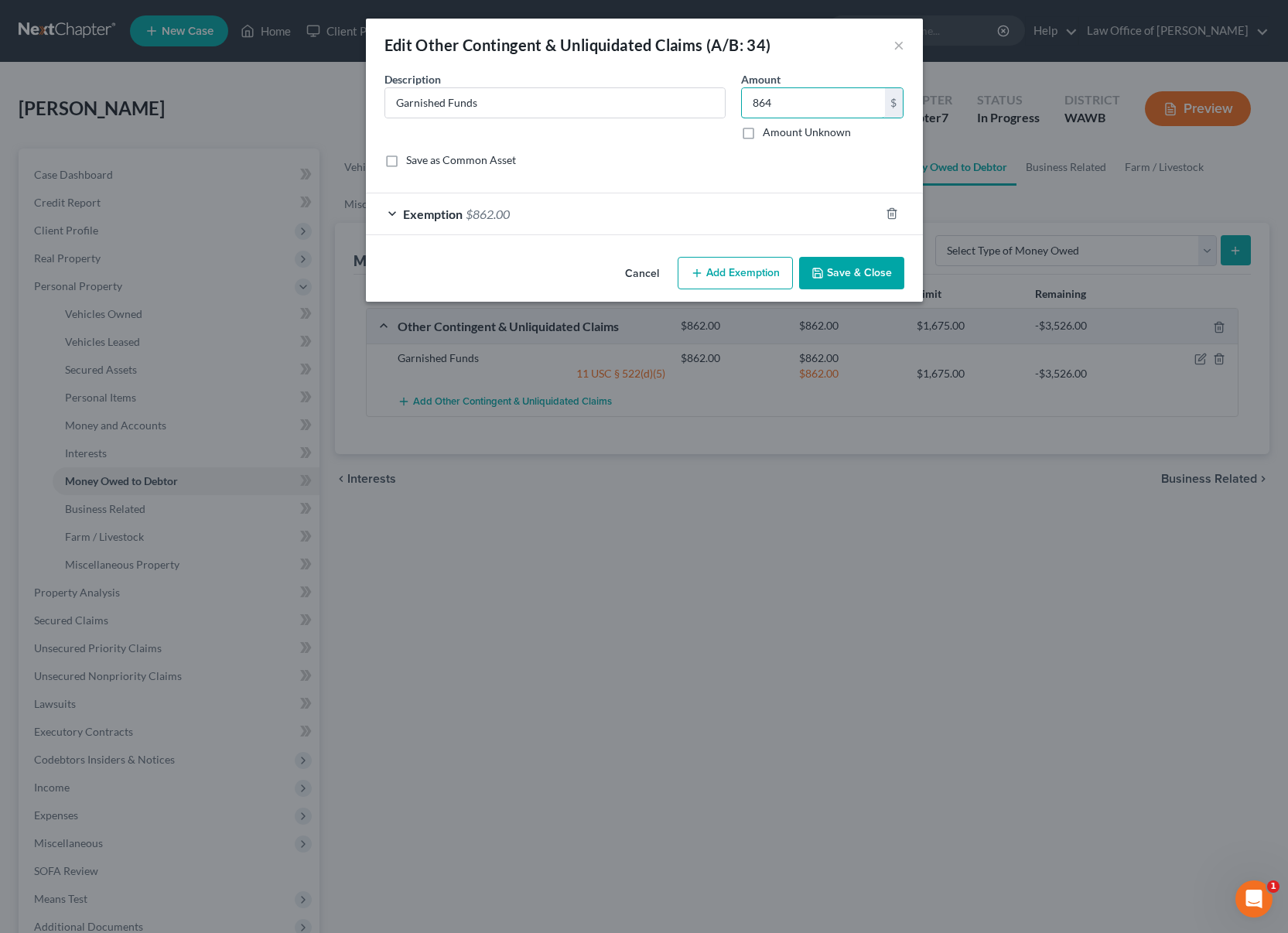
type input "864"
click at [533, 214] on div "Exemption $862.00" at bounding box center [622, 214] width 513 height 41
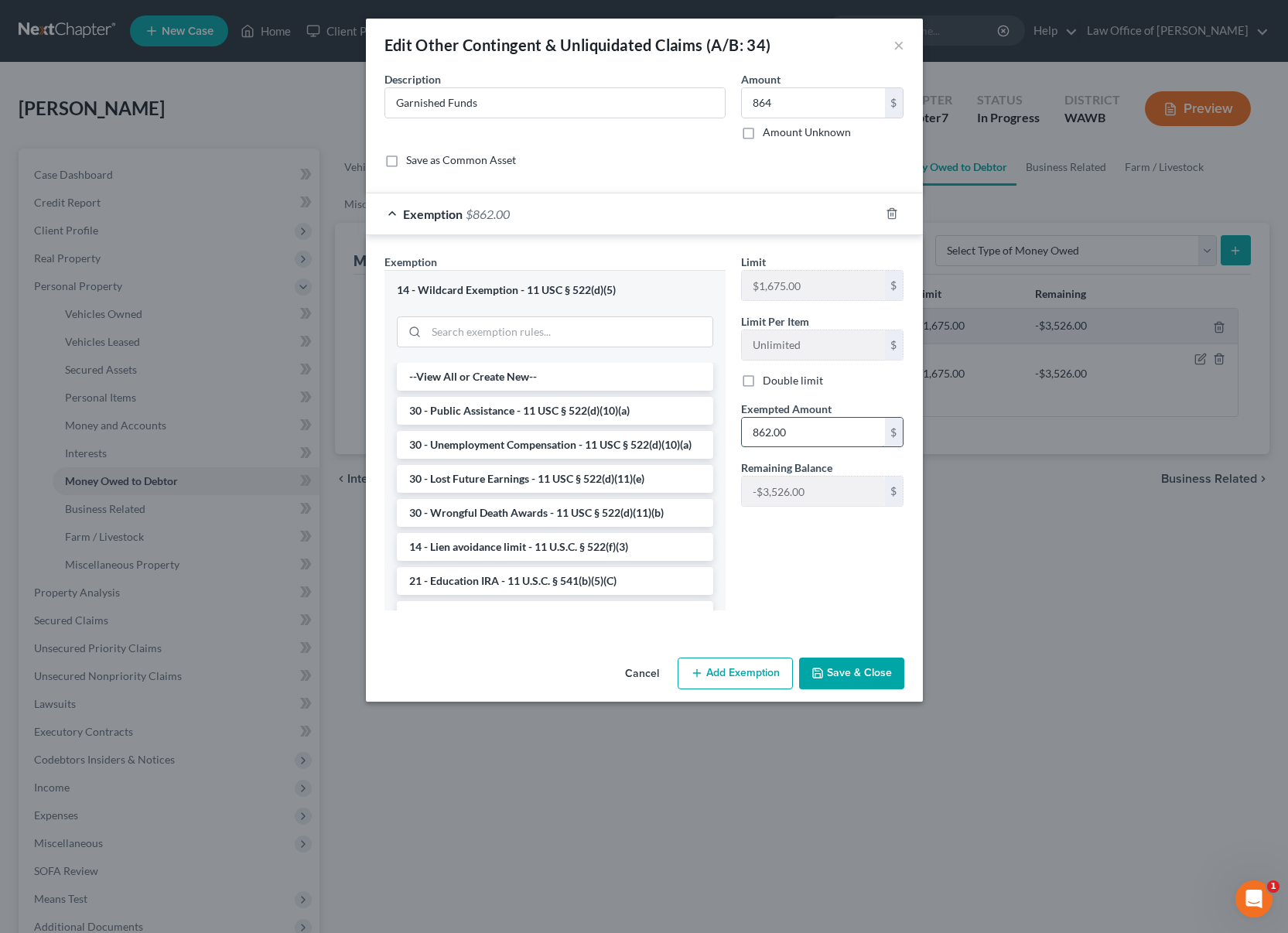
click at [772, 434] on input "862.00" at bounding box center [813, 432] width 143 height 29
type input "864"
click at [846, 678] on button "Save & Close" at bounding box center [851, 674] width 105 height 33
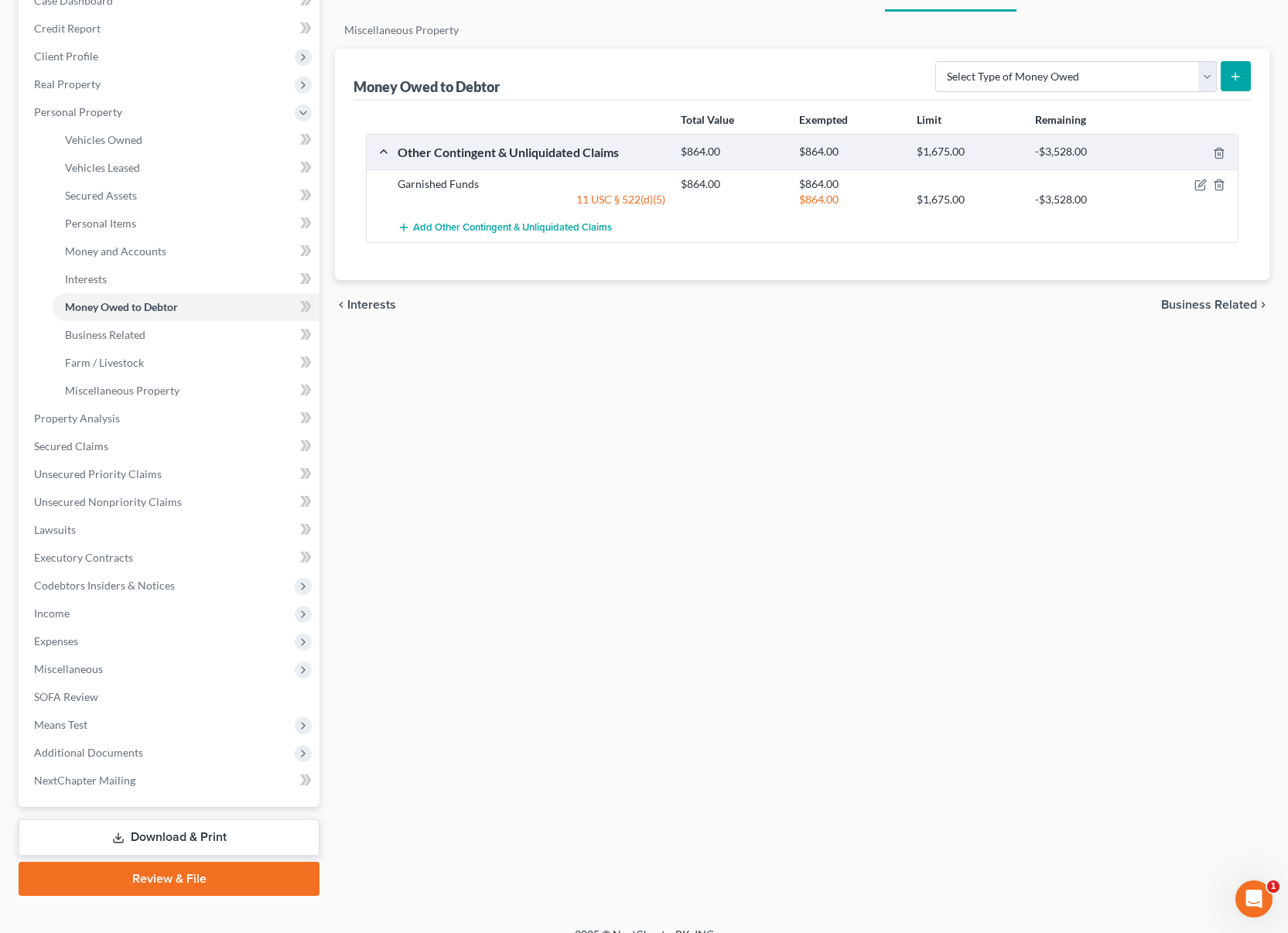
scroll to position [196, 0]
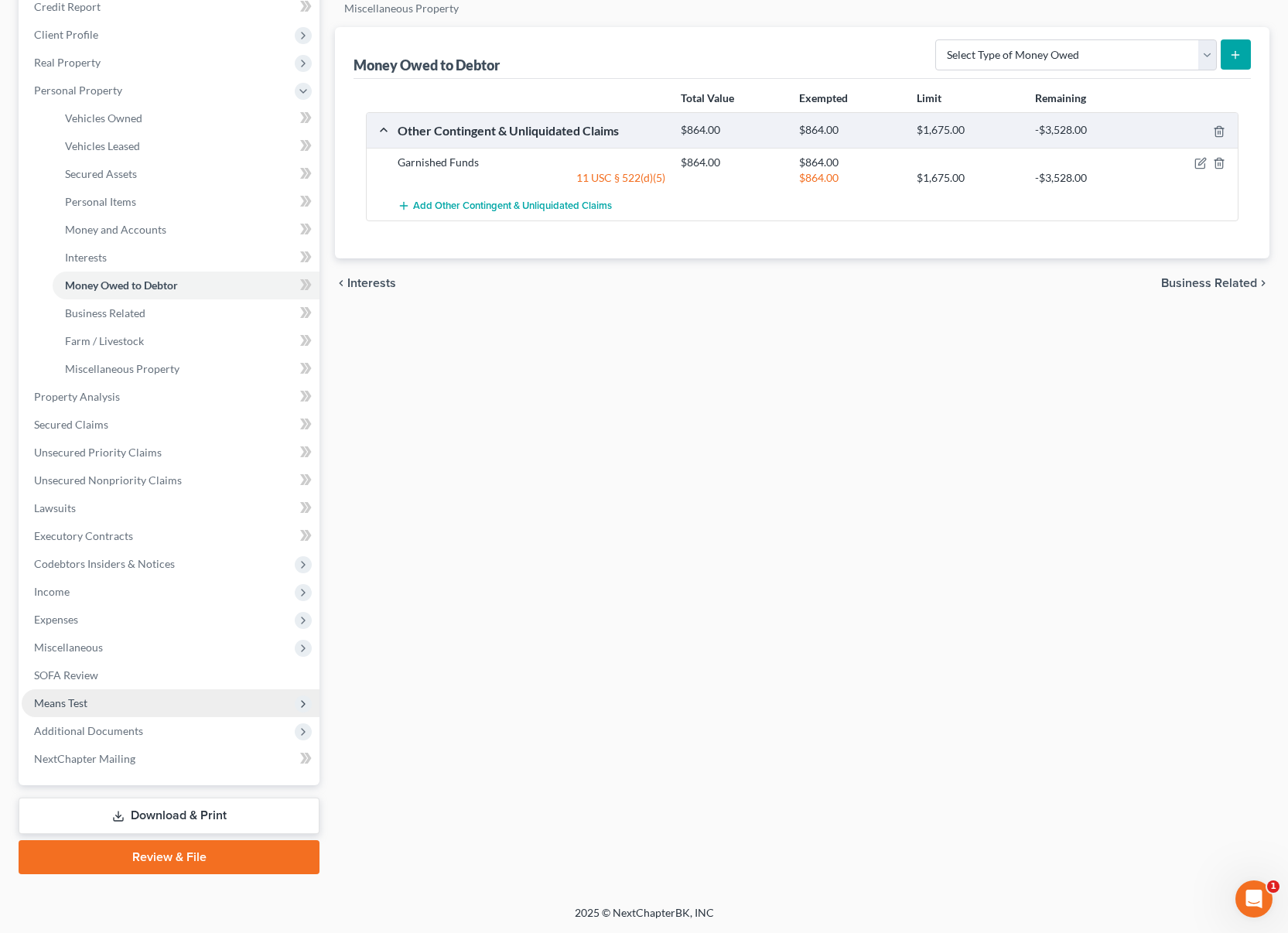
click at [121, 707] on span "Means Test" at bounding box center [170, 702] width 298 height 27
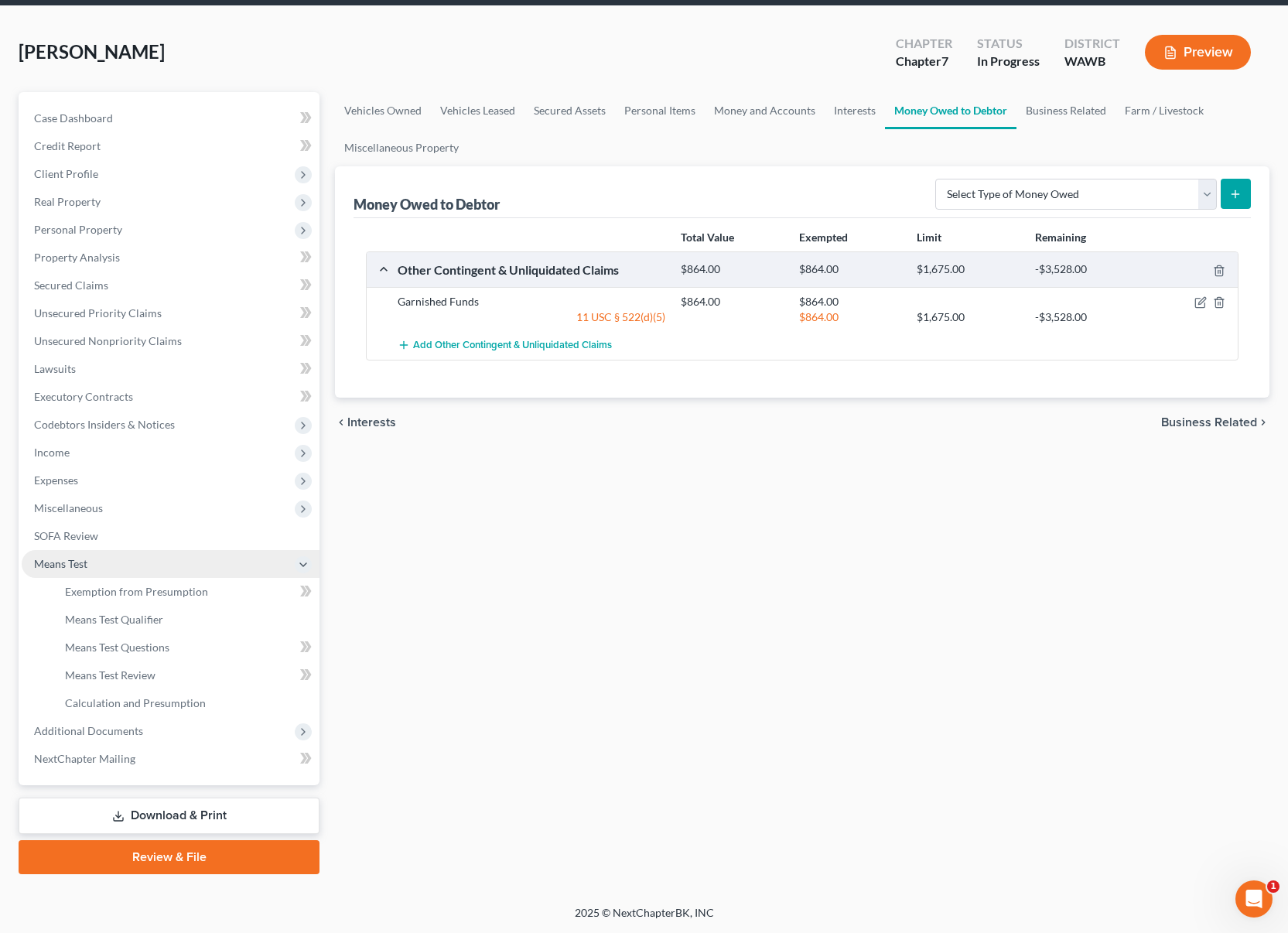
scroll to position [57, 0]
click at [146, 699] on span "Calculation and Presumption" at bounding box center [135, 702] width 141 height 13
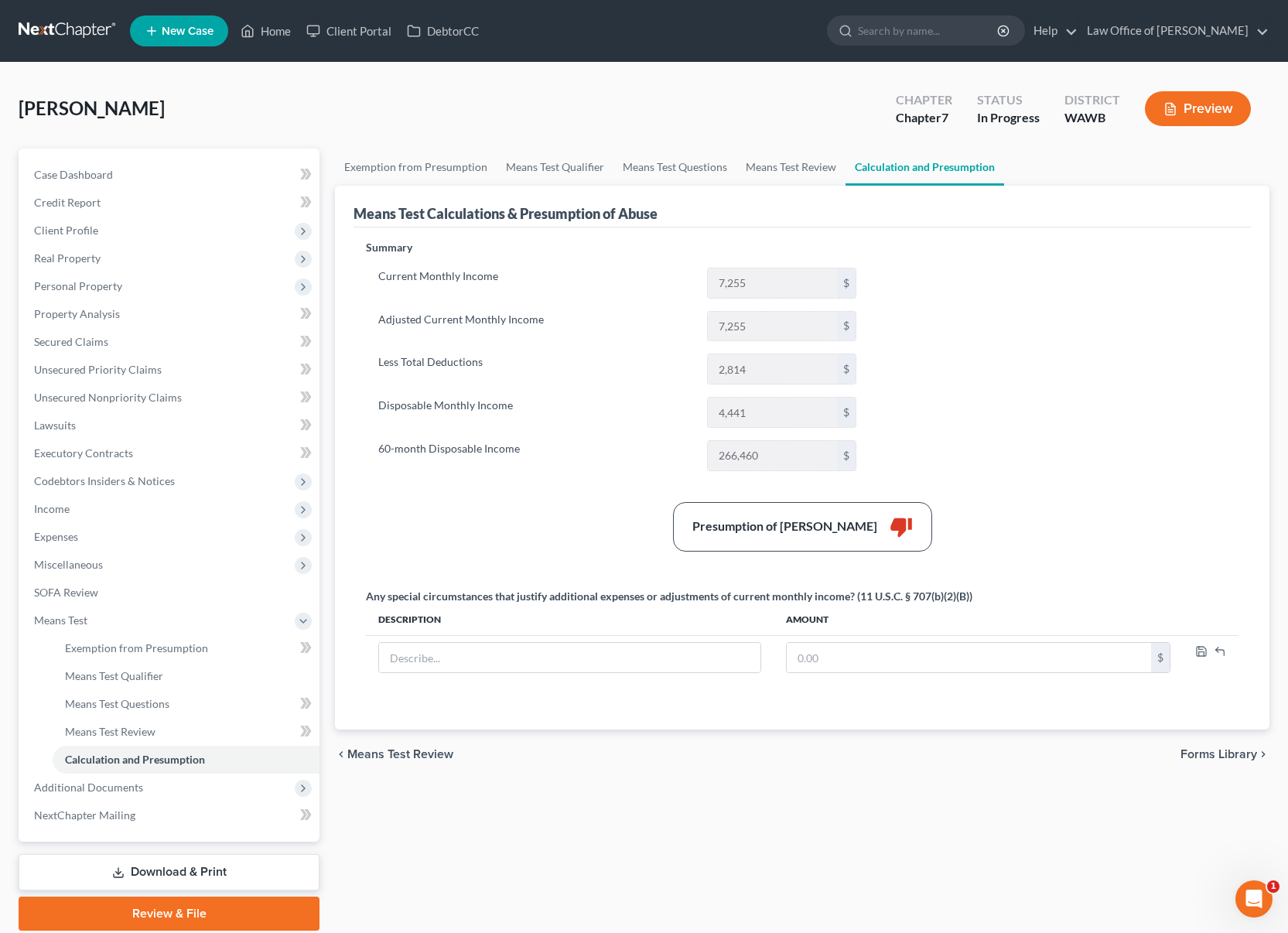
click at [1197, 104] on button "Preview" at bounding box center [1198, 108] width 106 height 35
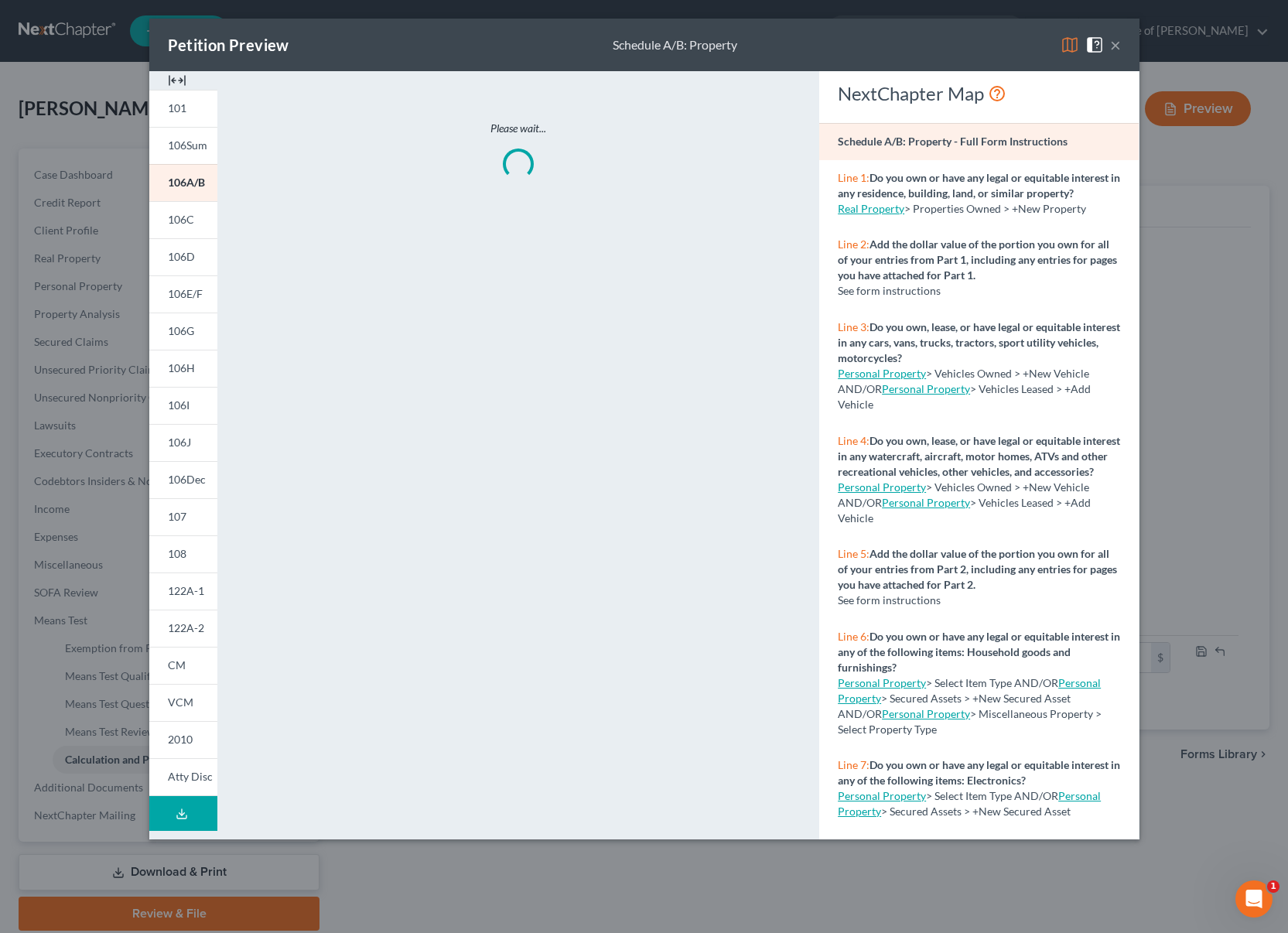
click at [1113, 42] on button "×" at bounding box center [1115, 44] width 11 height 19
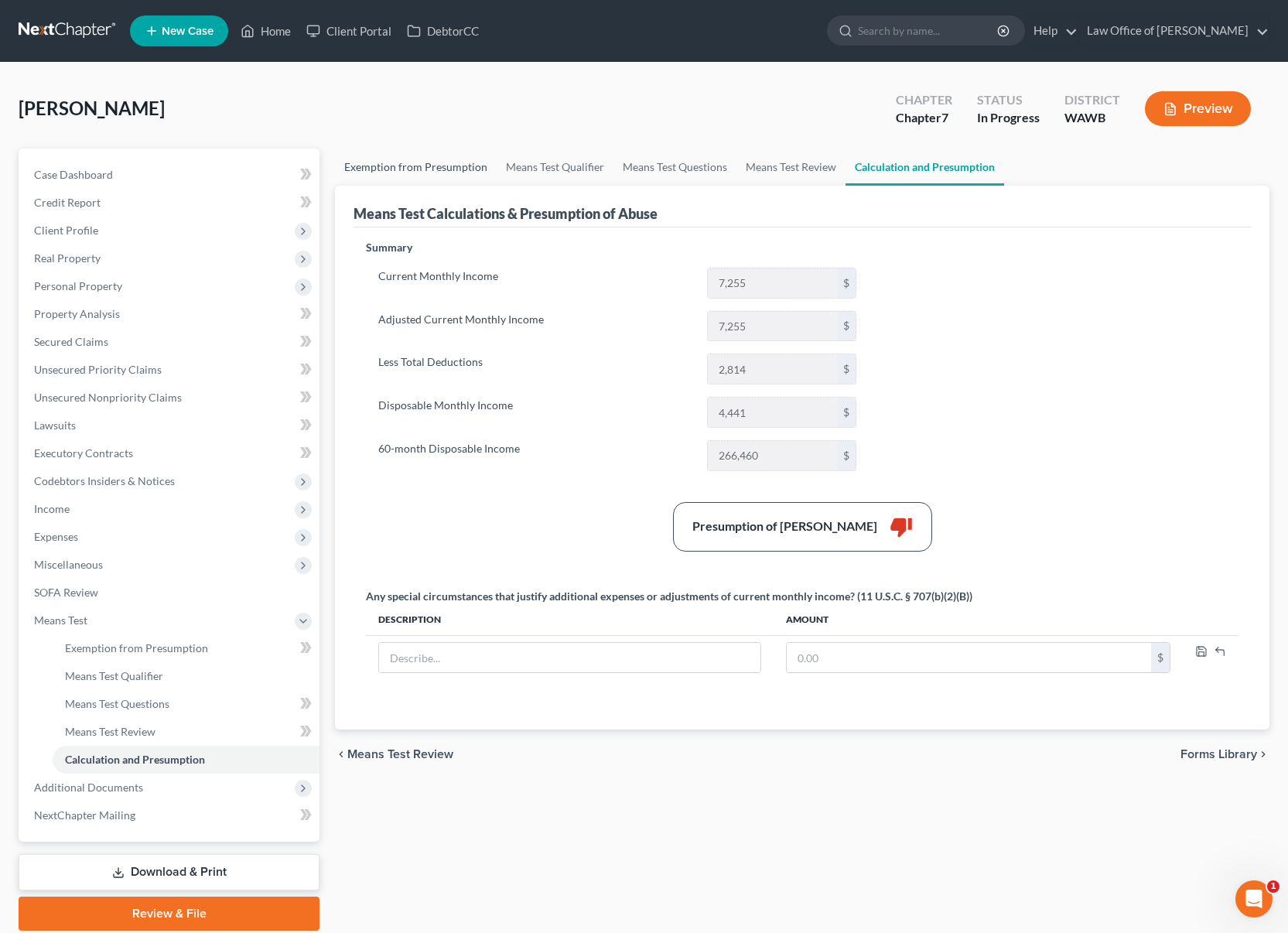
click at [441, 165] on link "Exemption from Presumption" at bounding box center [416, 168] width 161 height 37
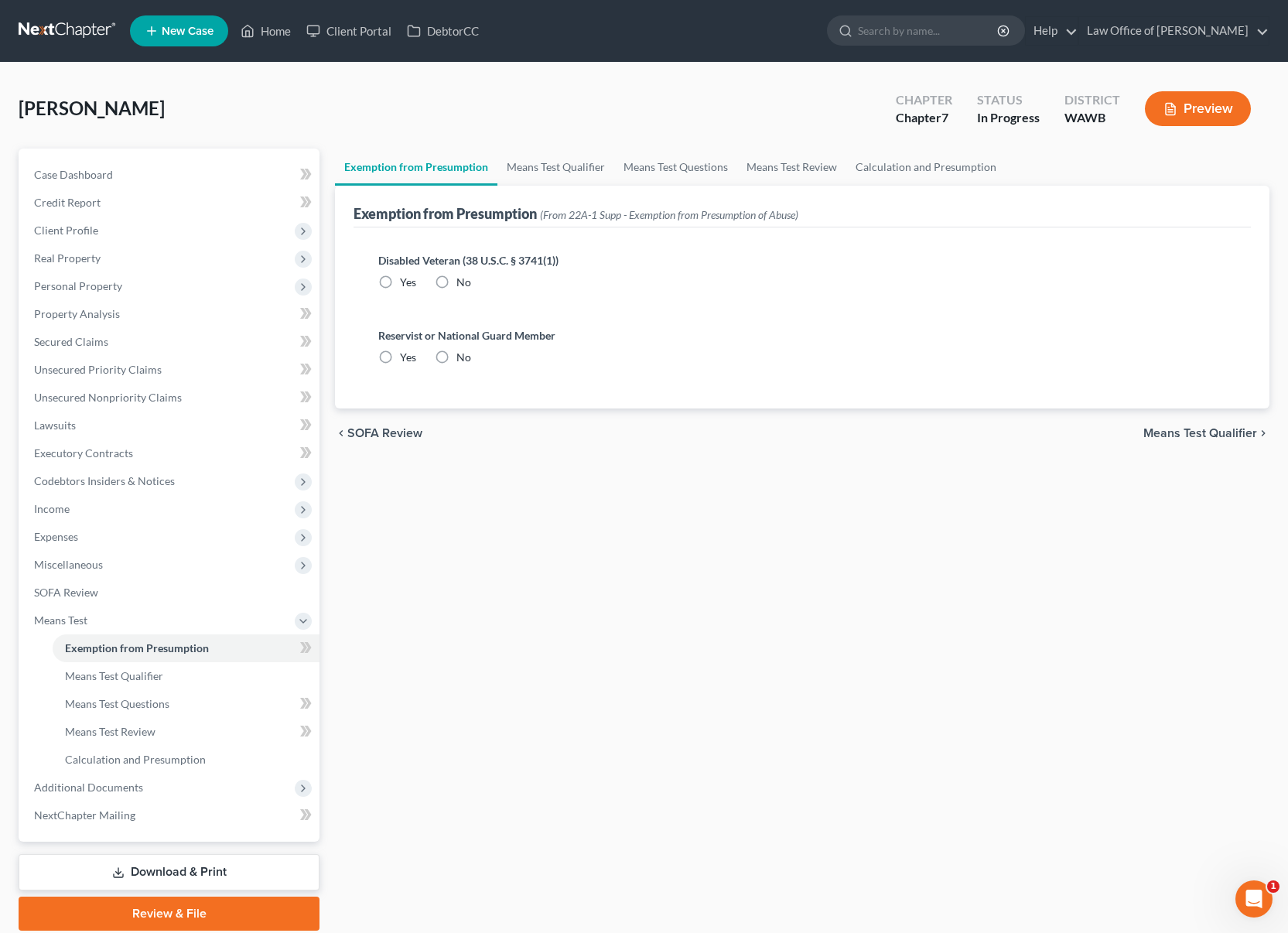
radio input "true"
click at [572, 192] on div "Exemption from Presumption (From 22A-1 Supp - Exemption from Presumption of Abu…" at bounding box center [802, 206] width 897 height 42
click at [573, 175] on link "Means Test Qualifier" at bounding box center [556, 168] width 117 height 37
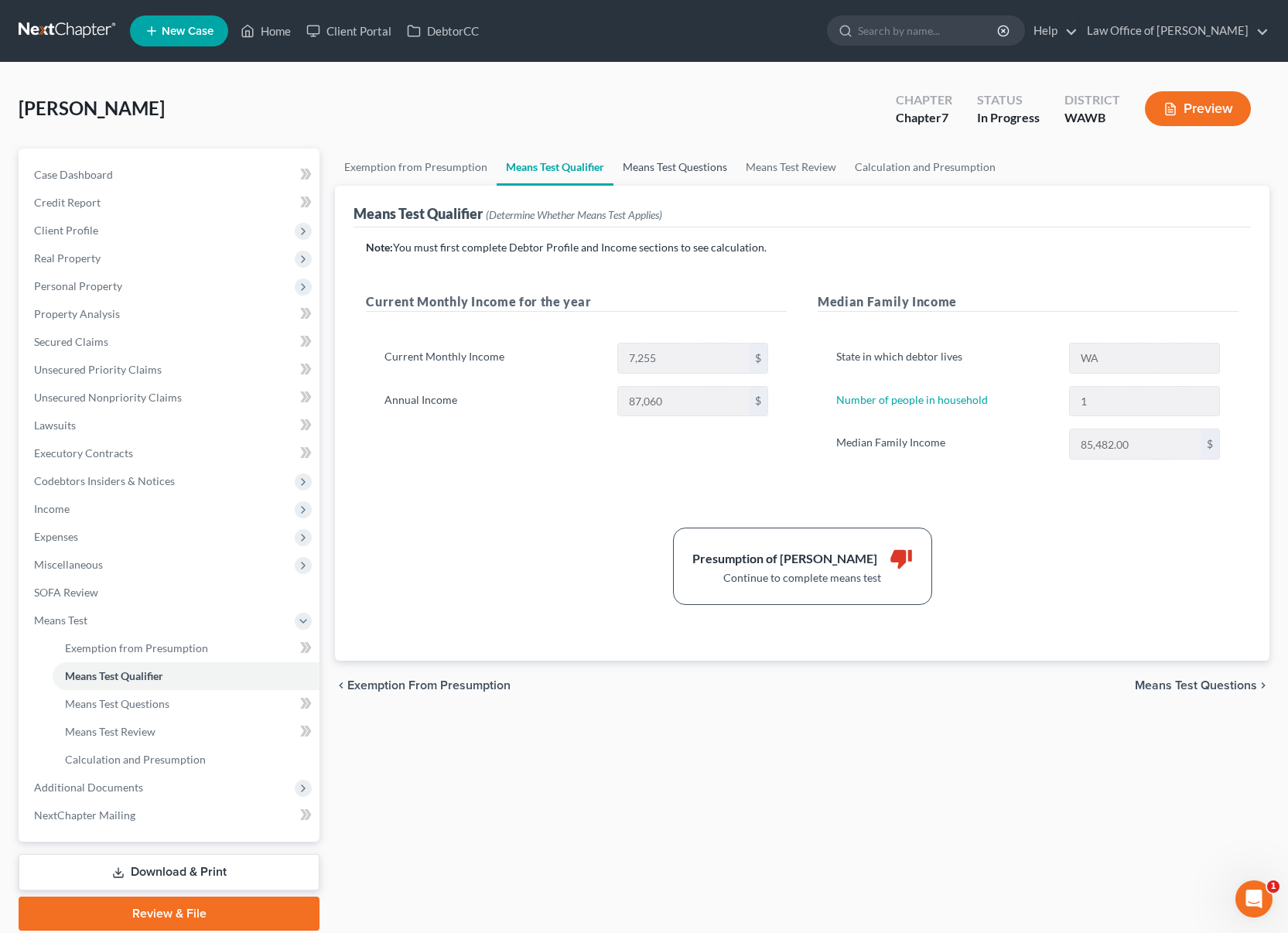
click at [699, 167] on link "Means Test Questions" at bounding box center [675, 168] width 123 height 37
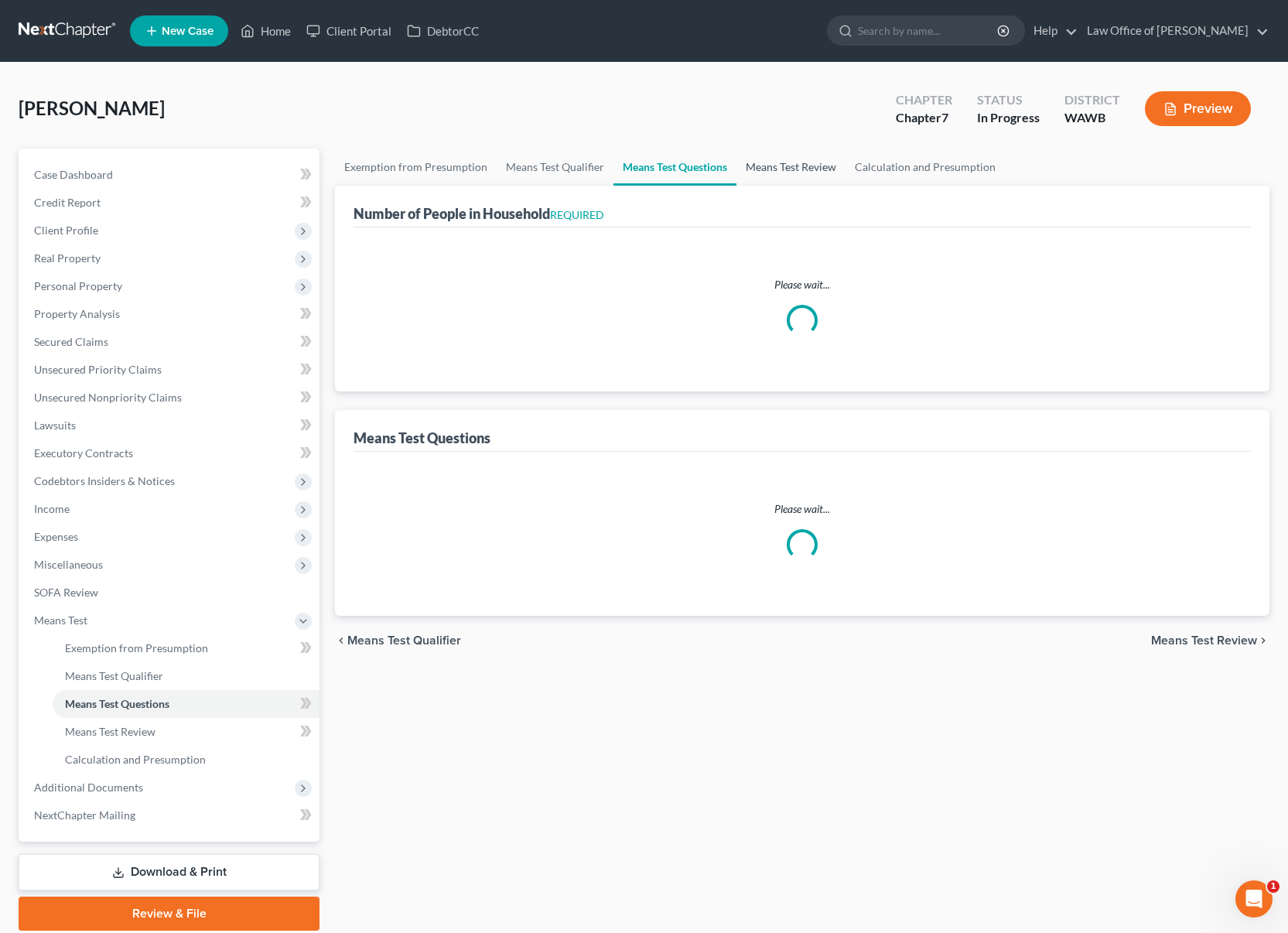
select select "60"
select select "2"
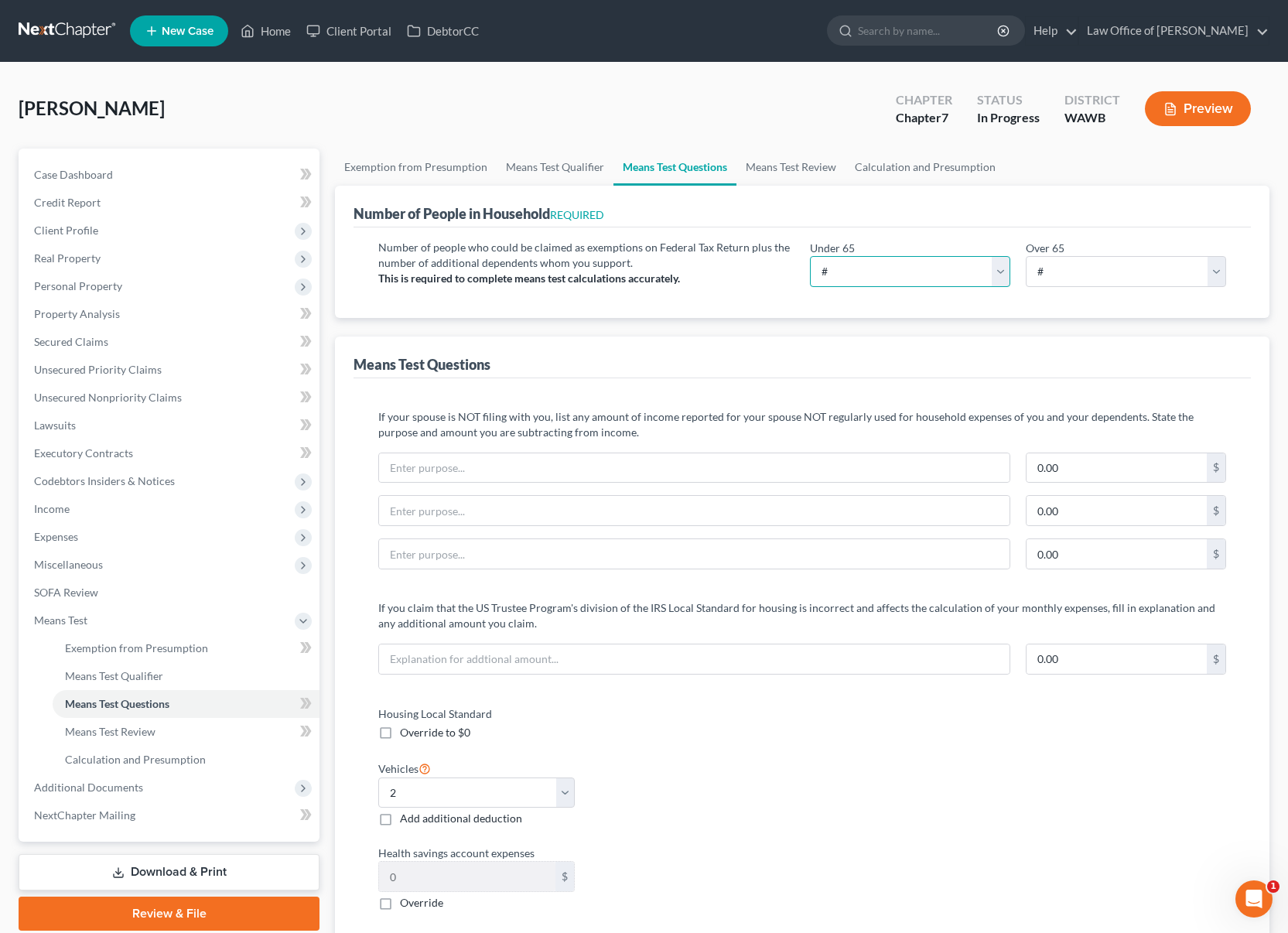
click at [858, 275] on select "# 0 1 2 3 4 5 6 7 8 9 10" at bounding box center [909, 271] width 200 height 31
click at [73, 529] on span "Expenses" at bounding box center [170, 537] width 298 height 27
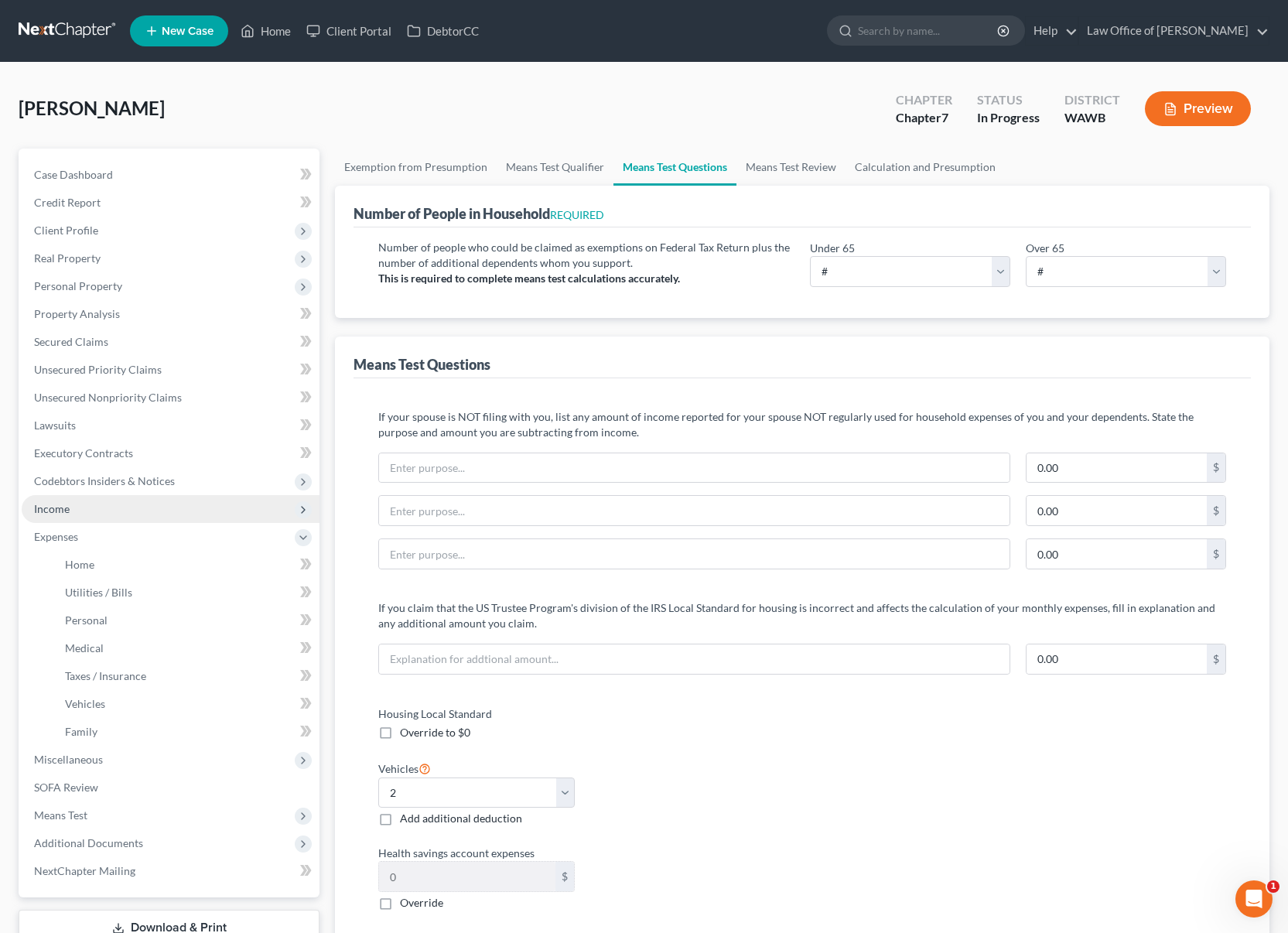
click at [73, 516] on span "Income" at bounding box center [170, 508] width 298 height 27
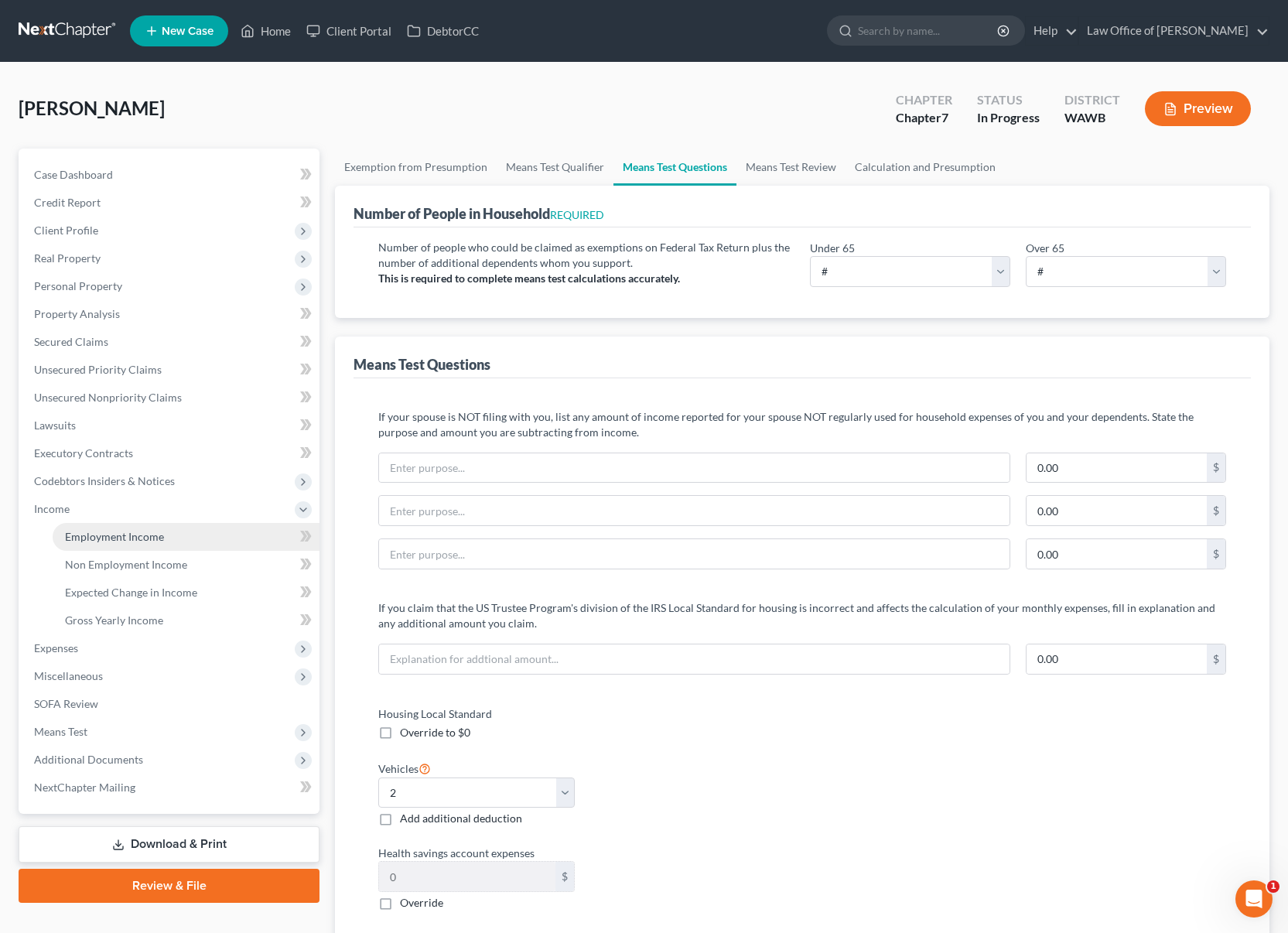
click at [76, 531] on span "Employment Income" at bounding box center [114, 537] width 99 height 13
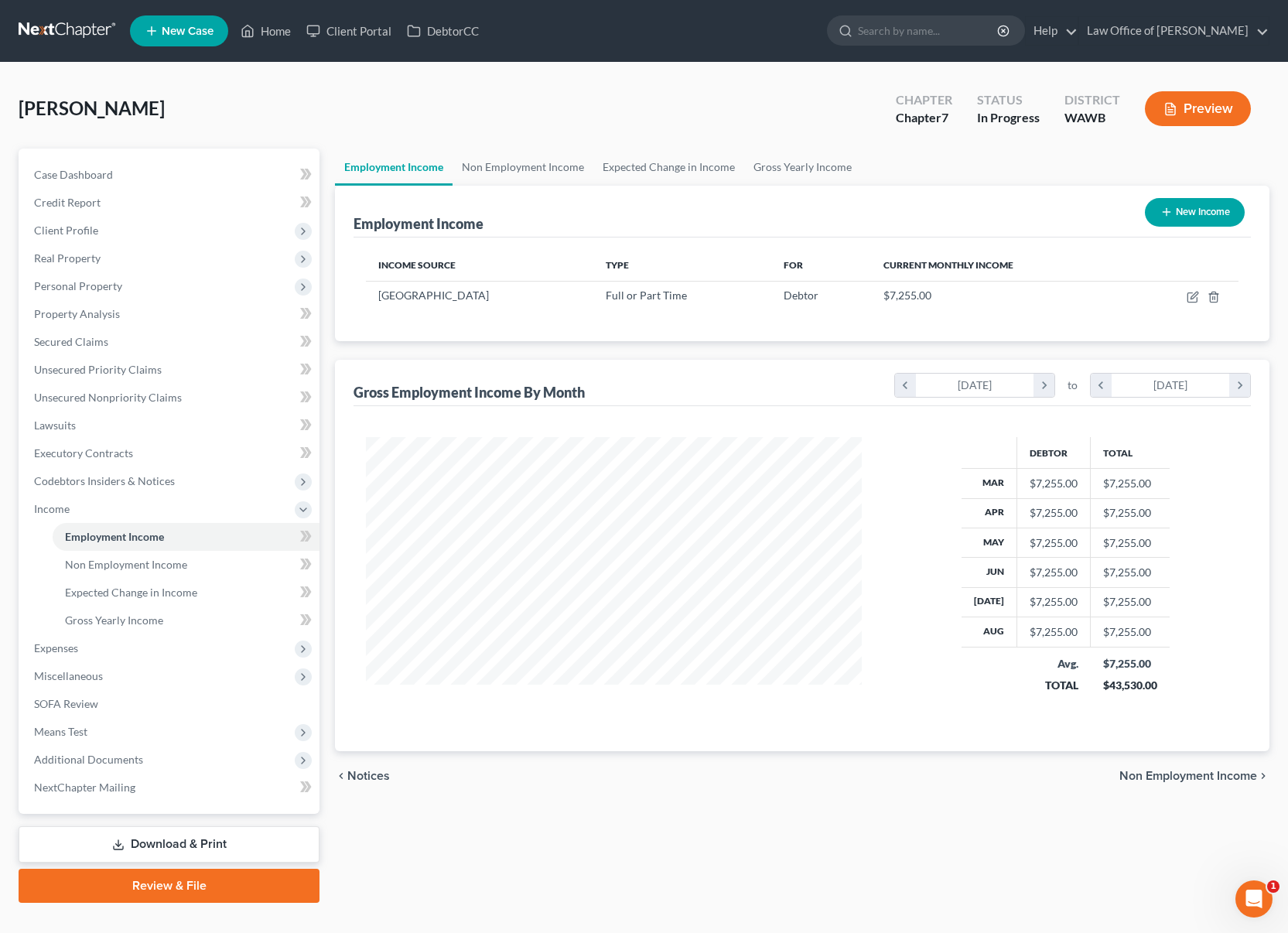
scroll to position [278, 527]
click at [1192, 298] on icon "button" at bounding box center [1194, 295] width 7 height 7
select select "0"
select select "50"
select select "0"
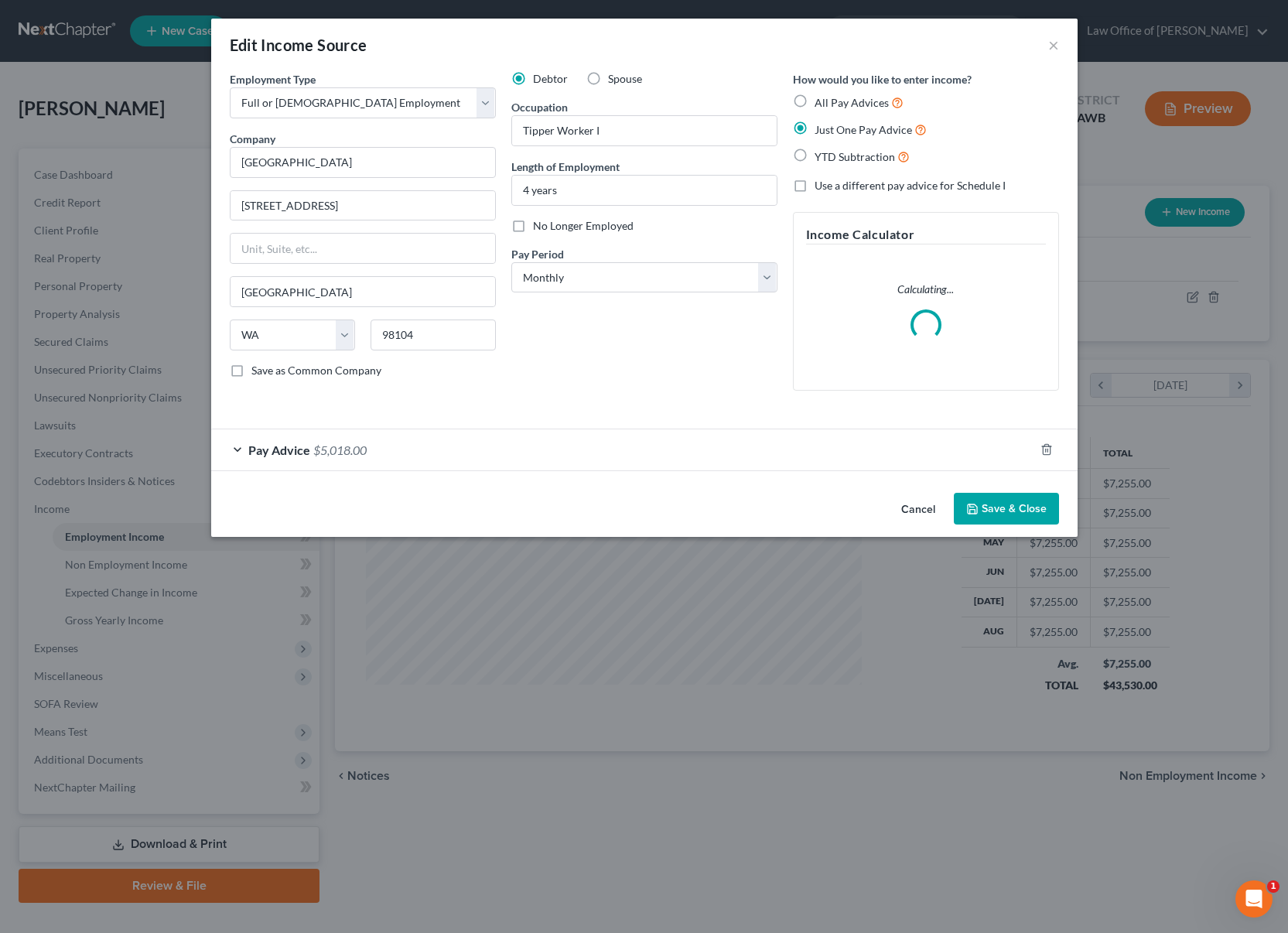
click at [446, 466] on div "Pay Advice $5,018.00" at bounding box center [622, 450] width 823 height 41
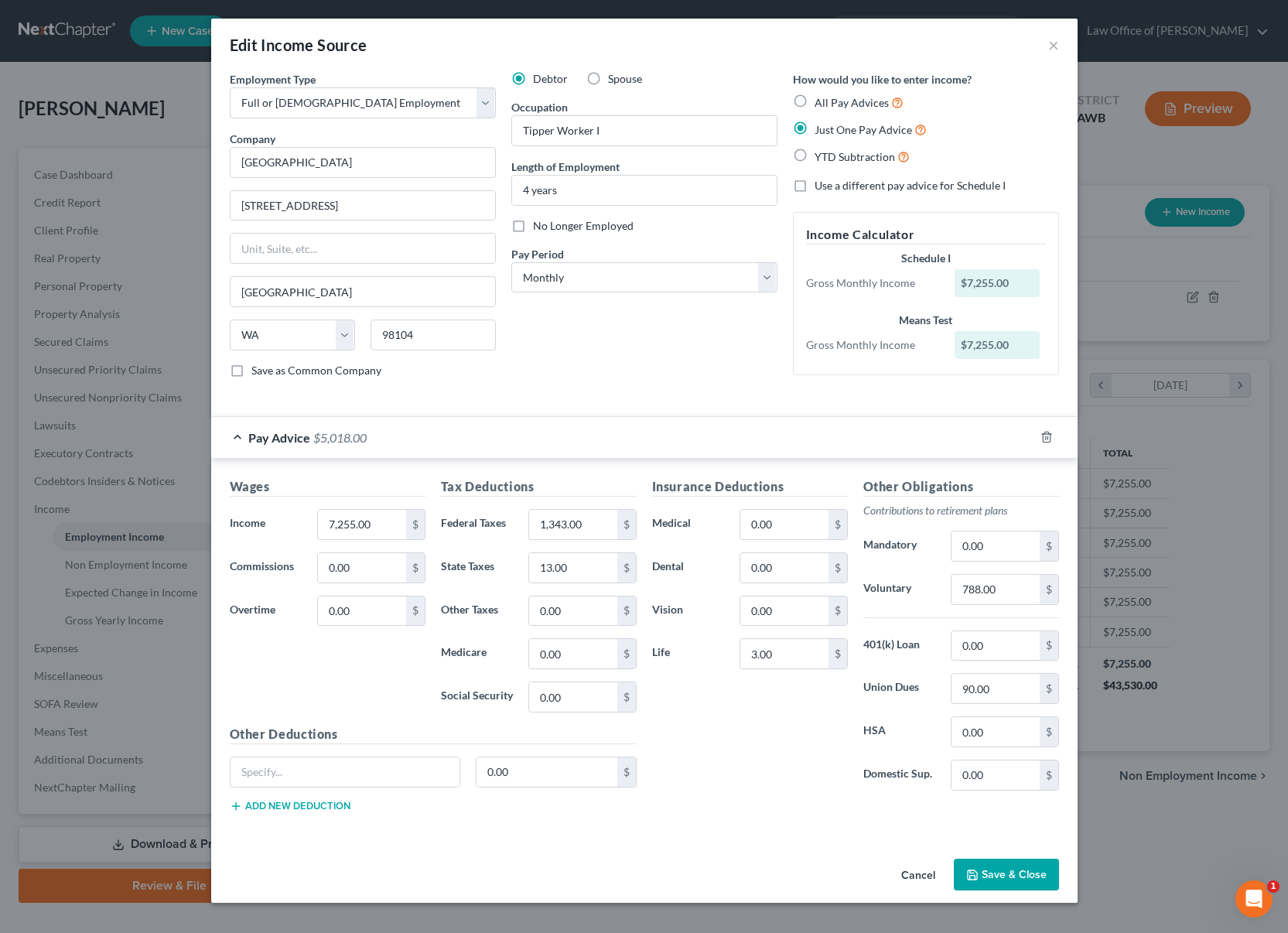
click at [1001, 880] on button "Save & Close" at bounding box center [1006, 874] width 105 height 33
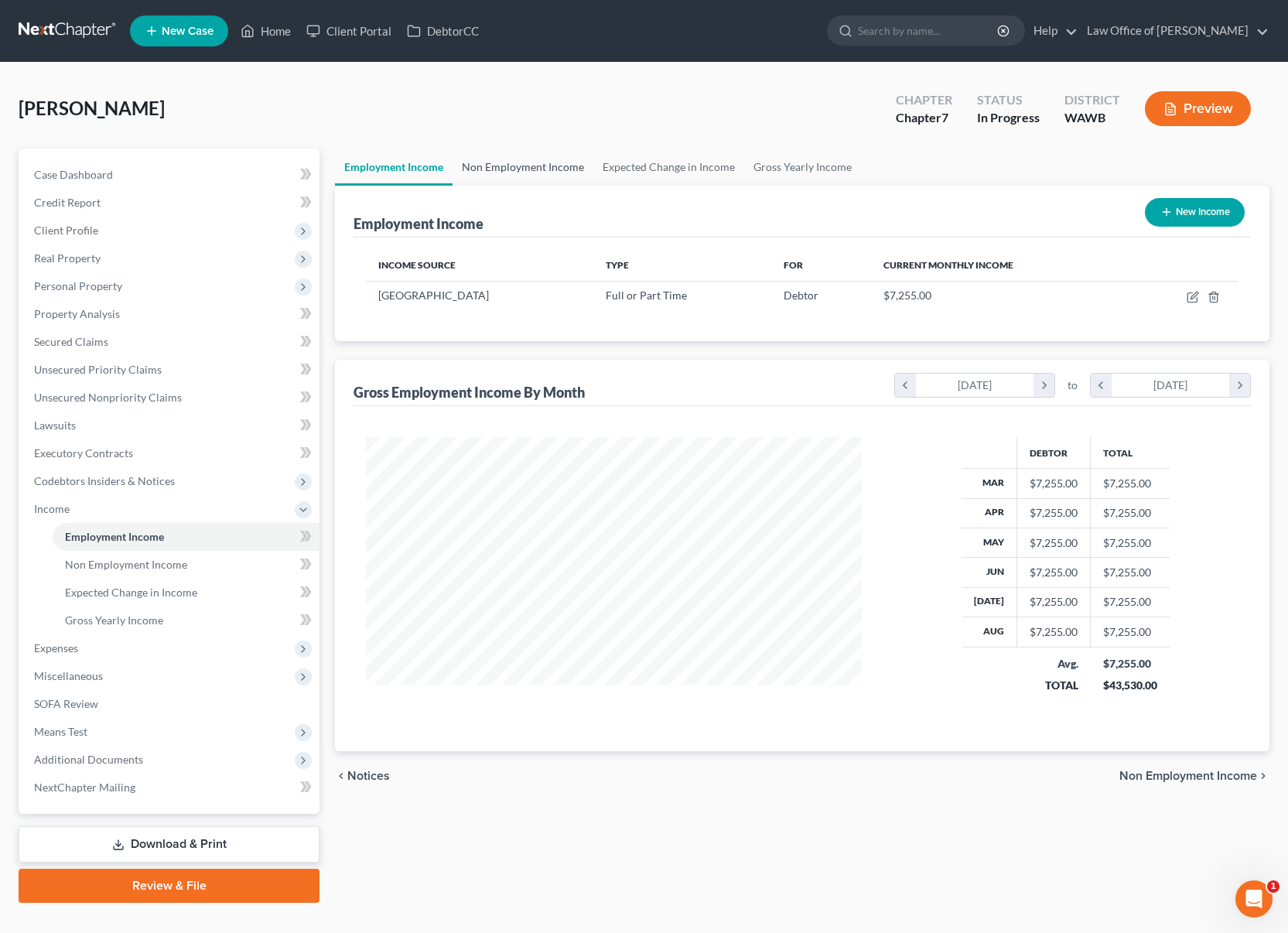
click at [560, 169] on link "Non Employment Income" at bounding box center [522, 168] width 141 height 37
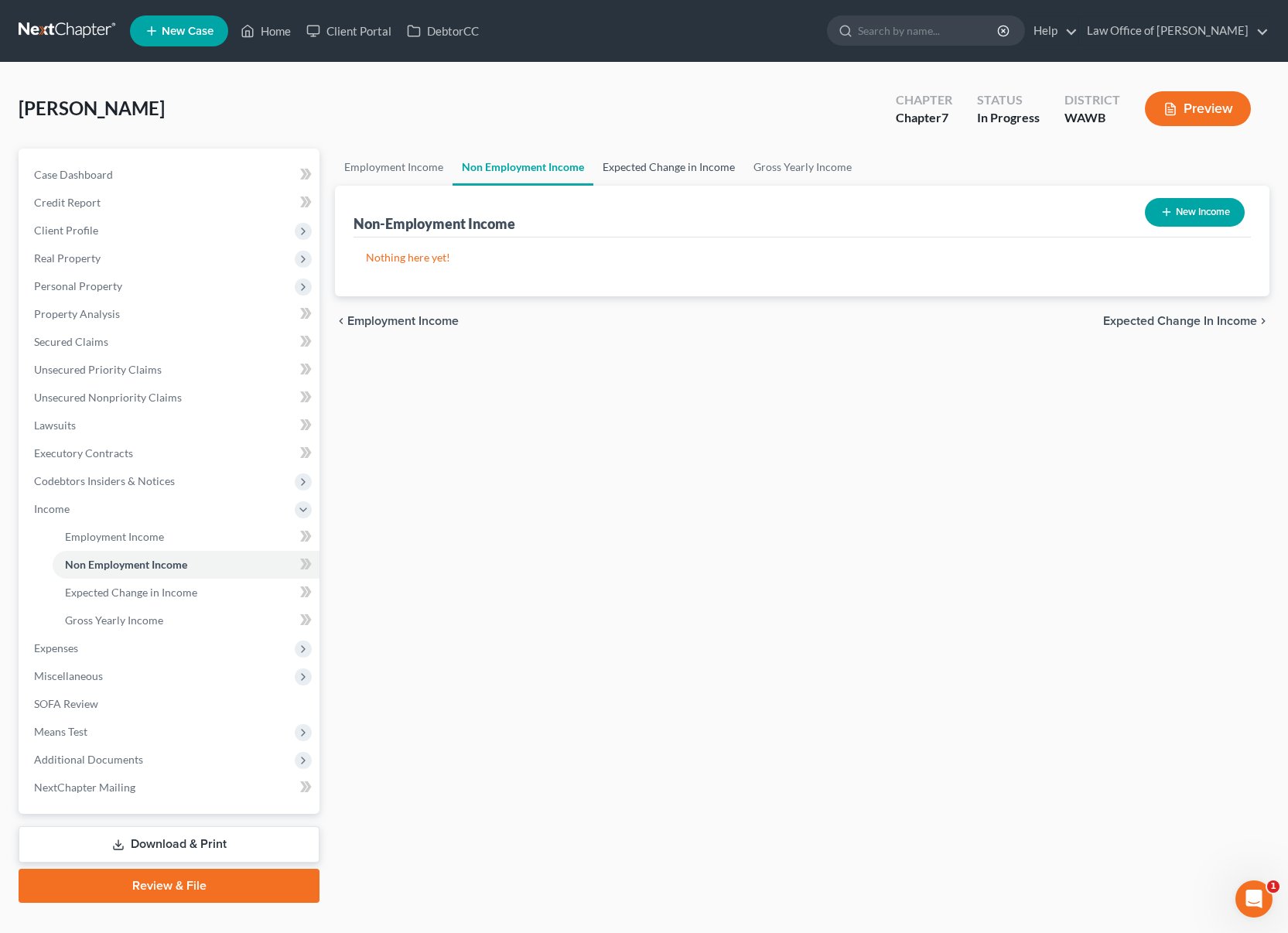
click at [675, 173] on link "Expected Change in Income" at bounding box center [668, 168] width 151 height 37
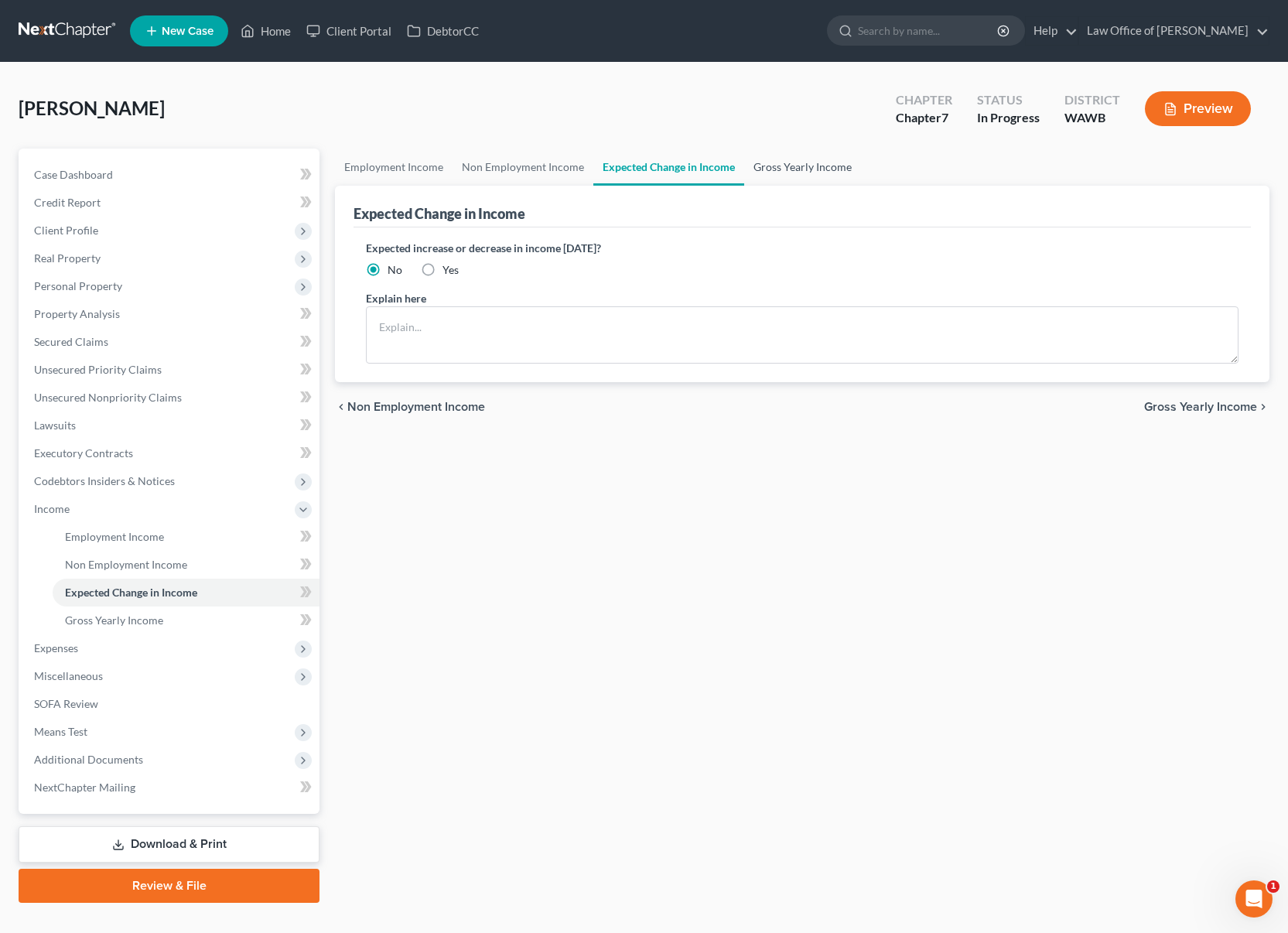
click at [792, 171] on link "Gross Yearly Income" at bounding box center [802, 168] width 117 height 37
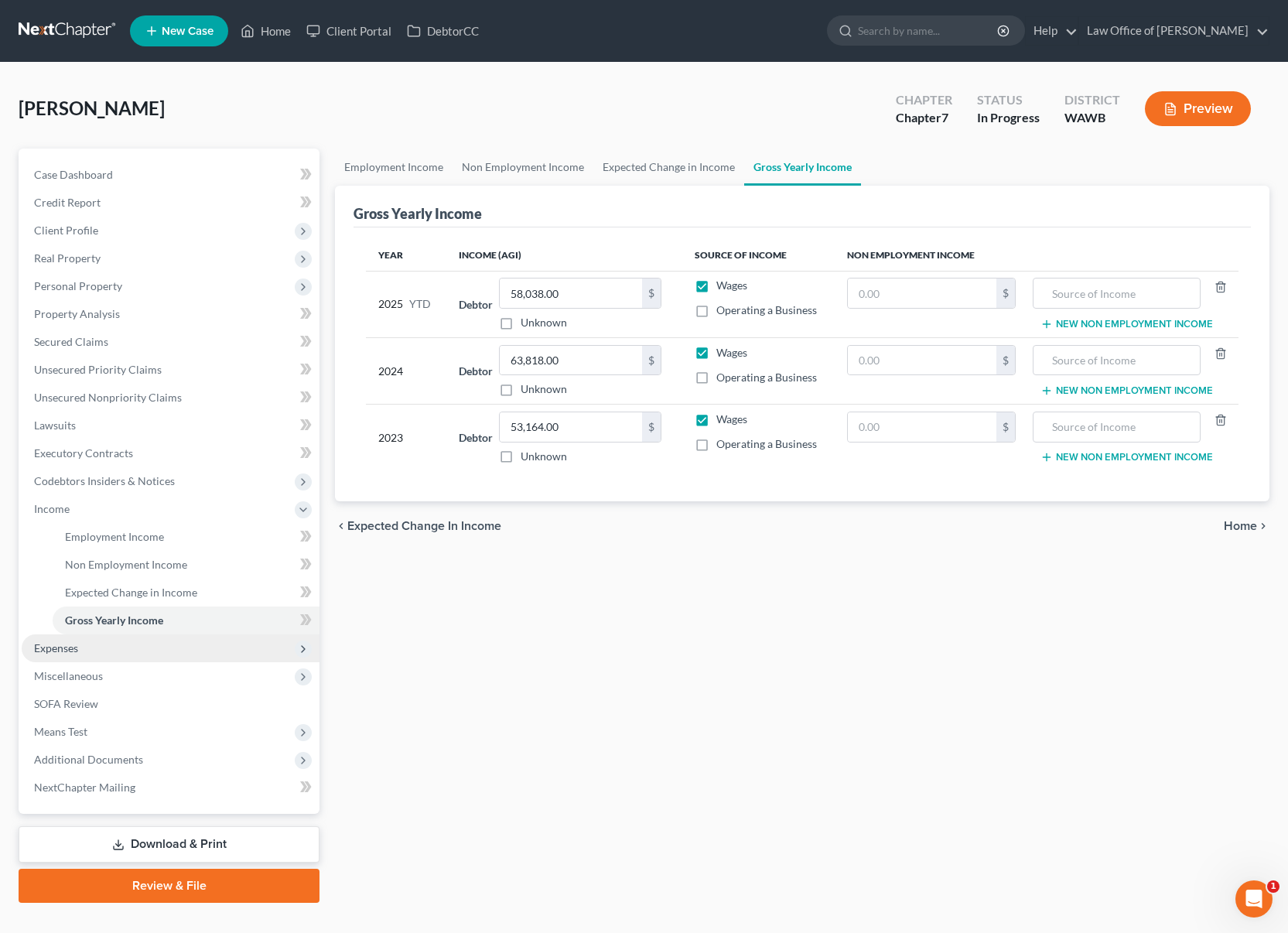
click at [204, 647] on span "Expenses" at bounding box center [170, 647] width 298 height 27
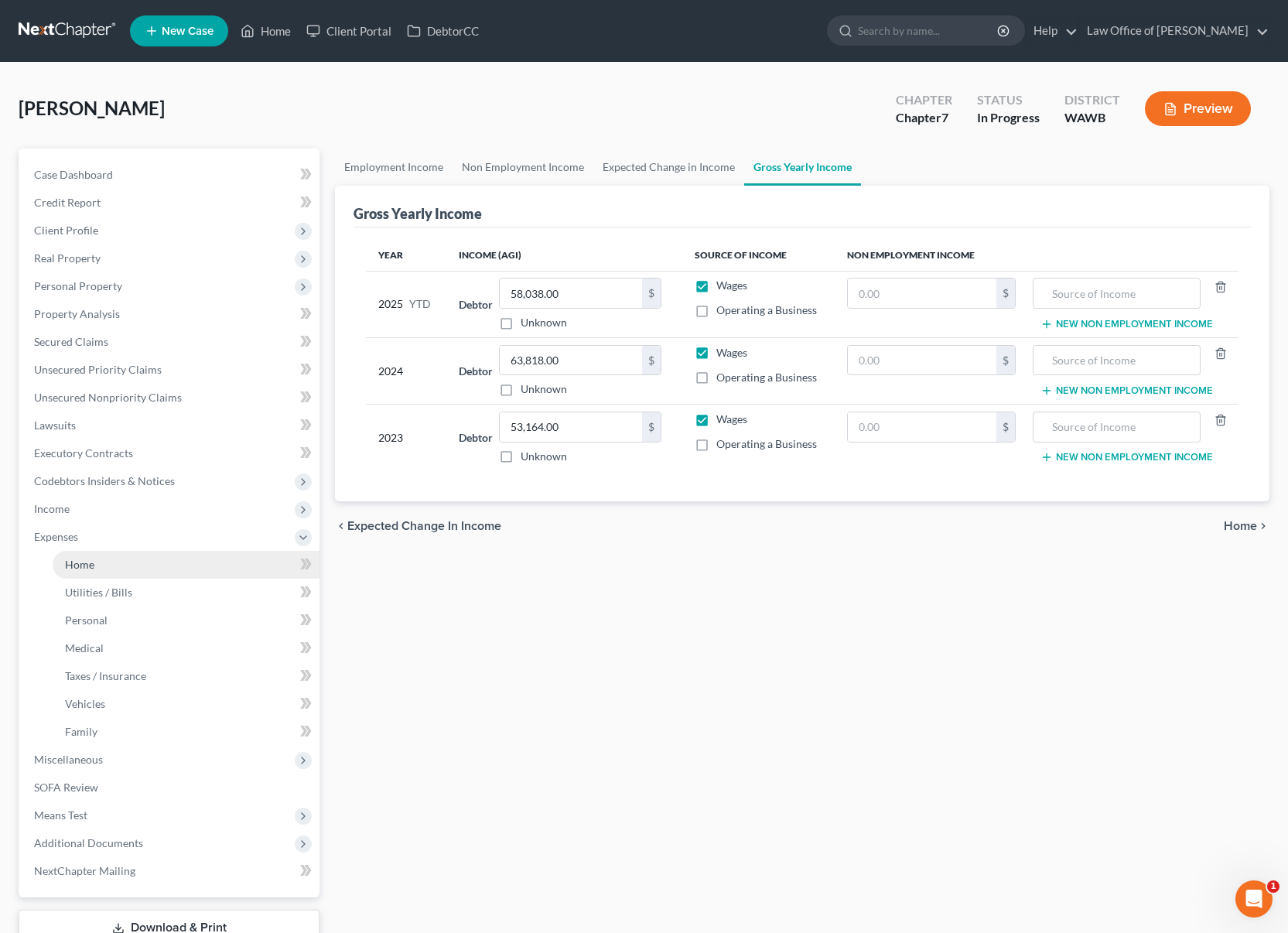
click at [200, 557] on link "Home" at bounding box center [185, 564] width 267 height 27
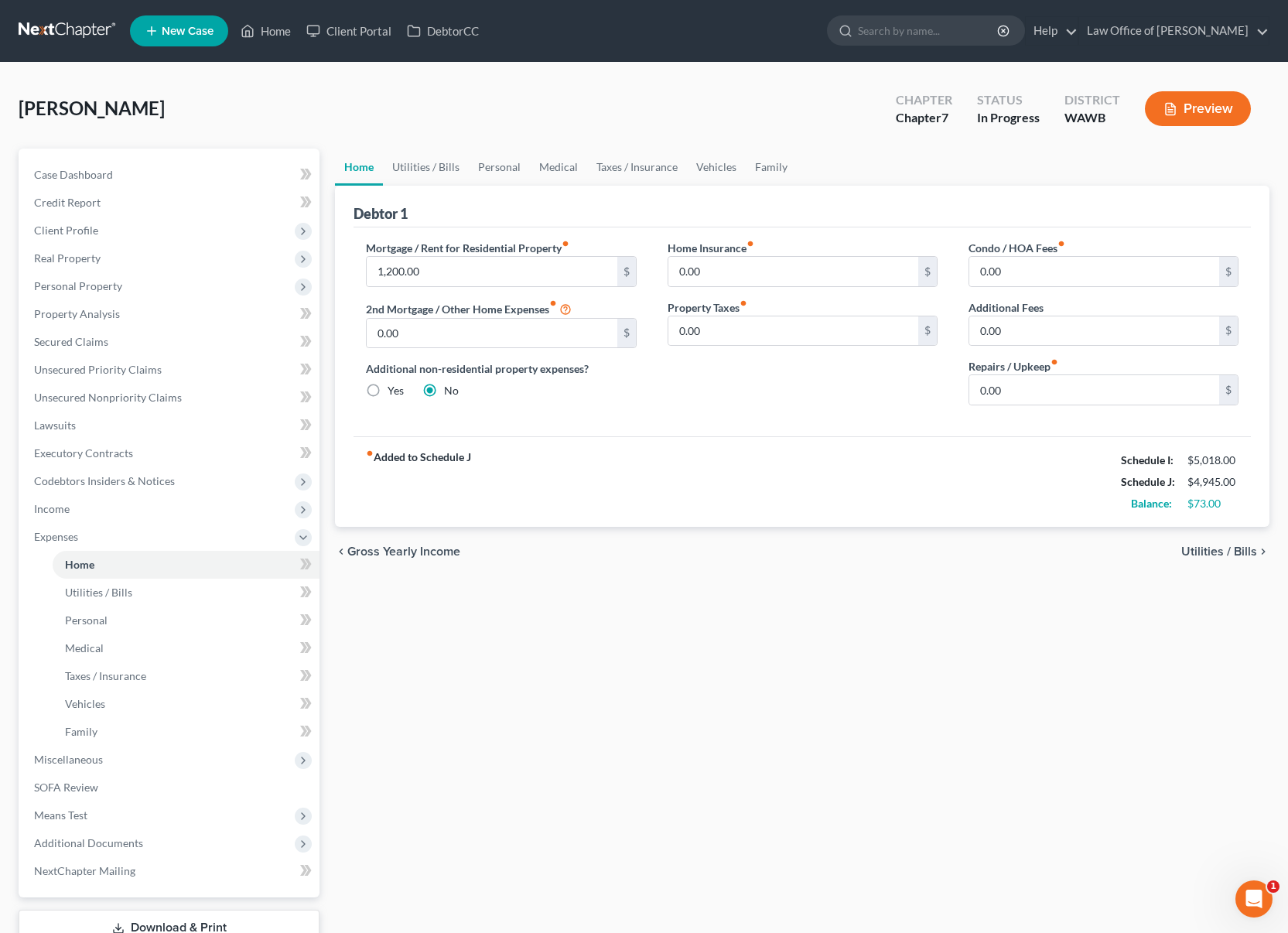
click at [70, 35] on link at bounding box center [68, 30] width 99 height 27
